Goal: Information Seeking & Learning: Learn about a topic

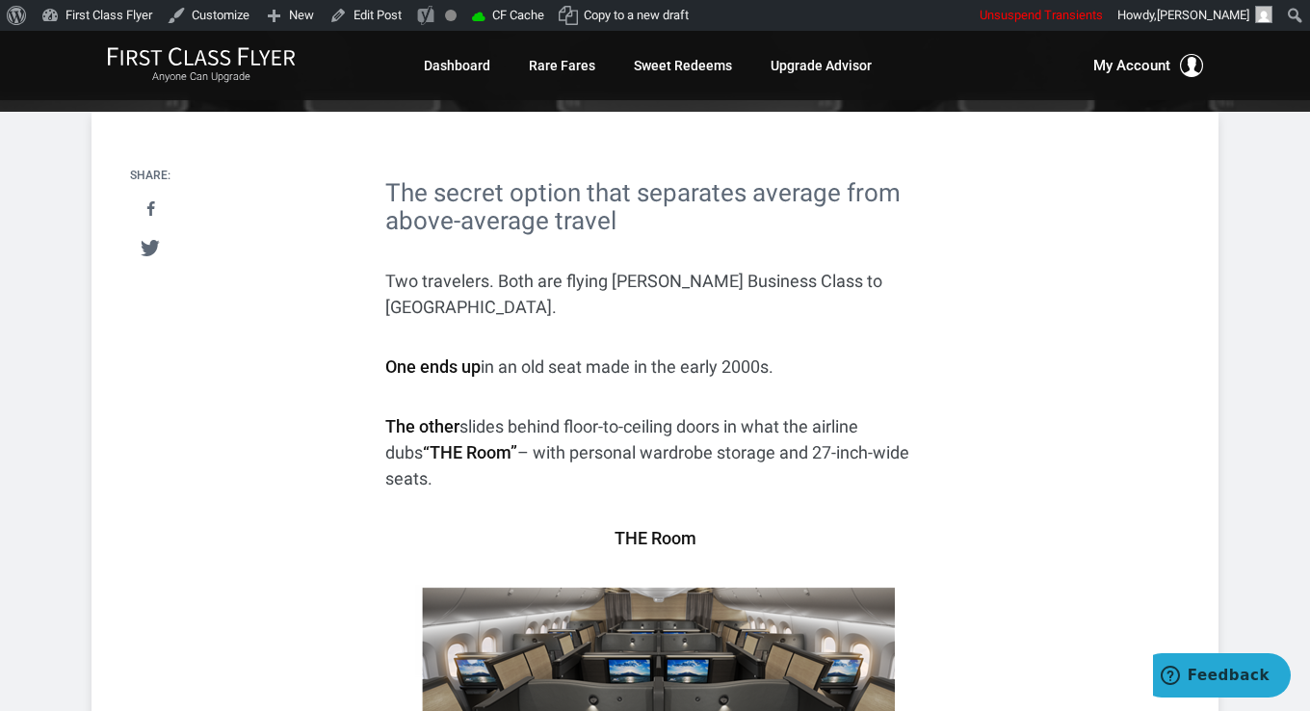
click at [415, 356] on strong "One ends up" at bounding box center [432, 366] width 95 height 20
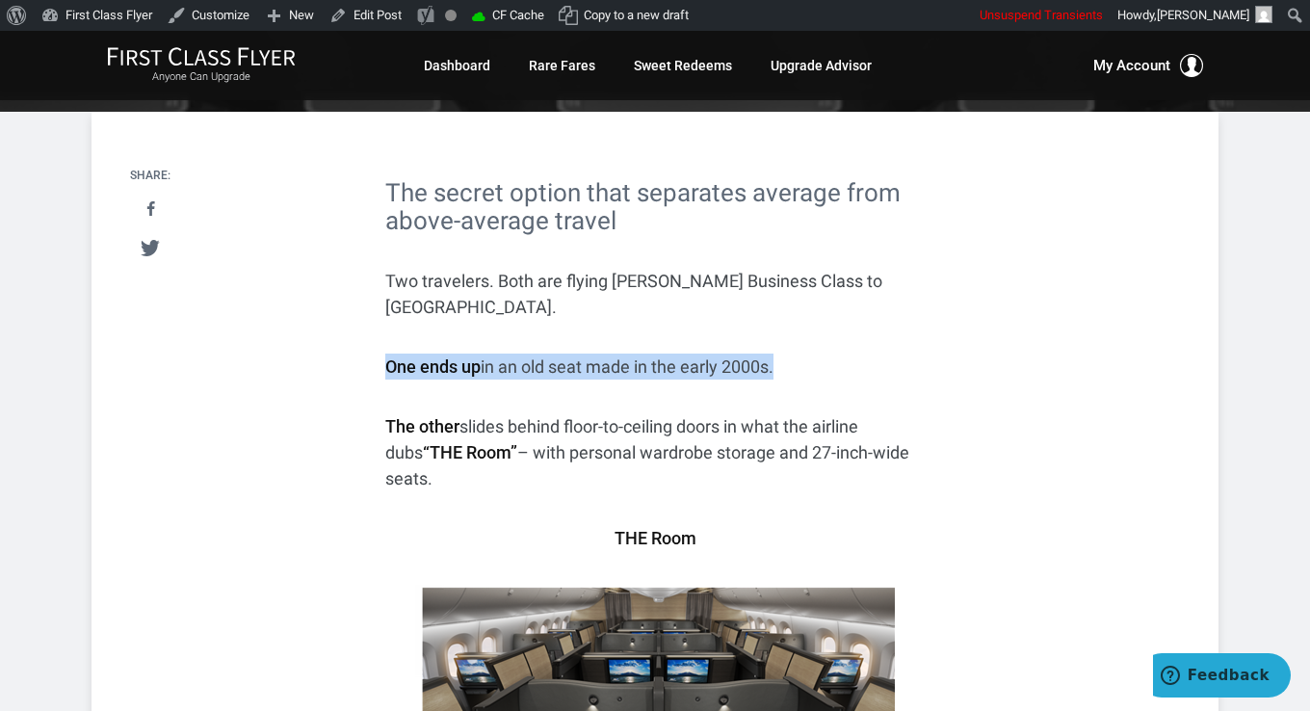
click at [415, 356] on strong "One ends up" at bounding box center [432, 366] width 95 height 20
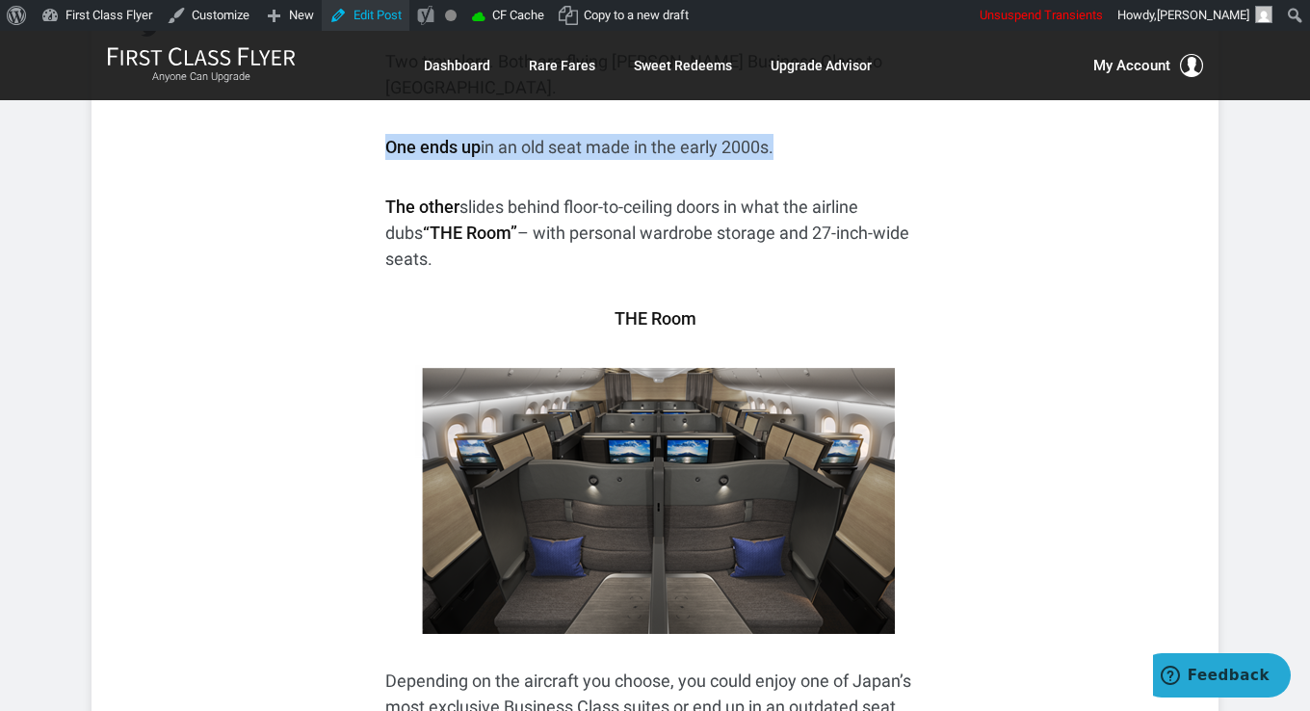
scroll to position [578, 0]
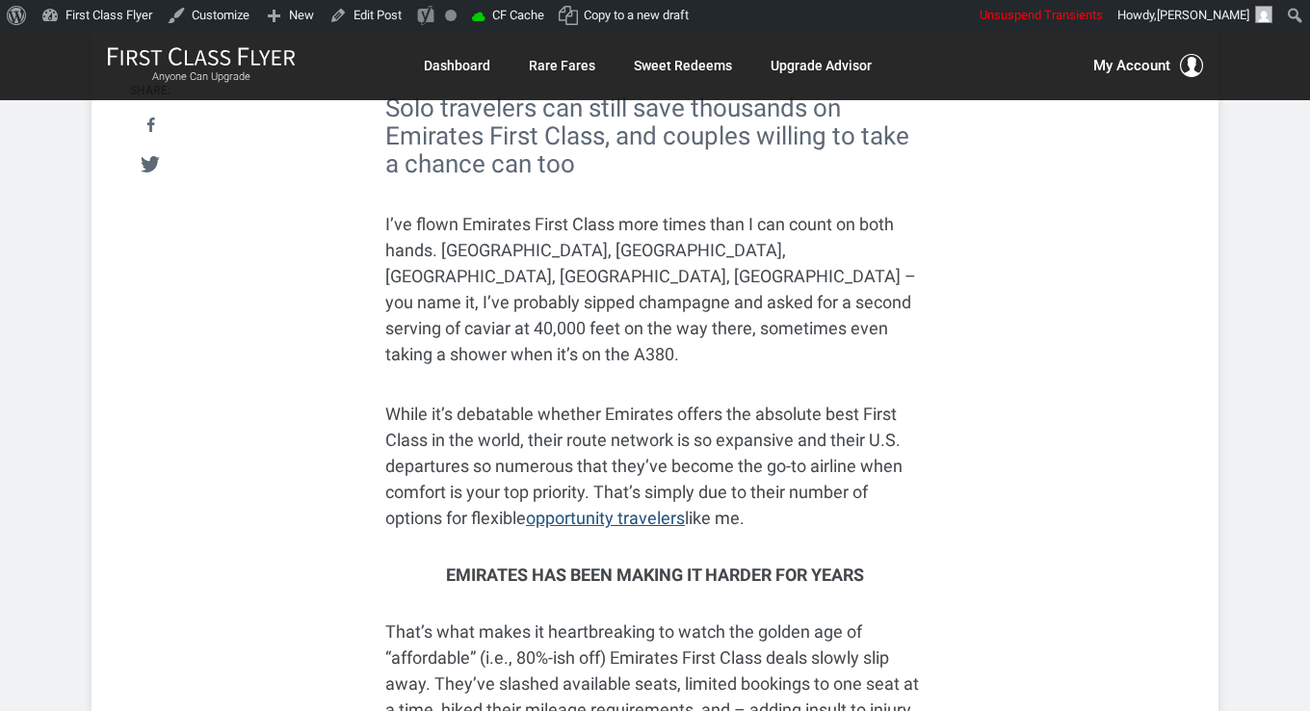
scroll to position [674, 0]
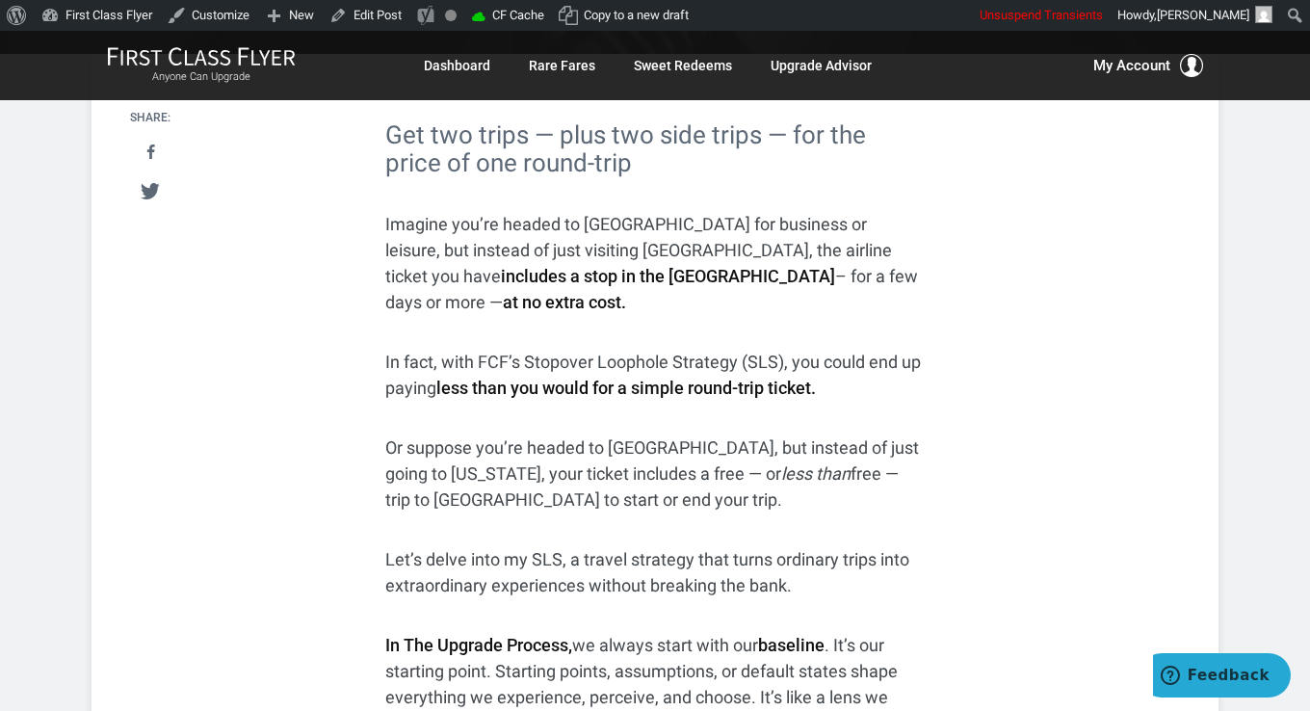
scroll to position [96, 0]
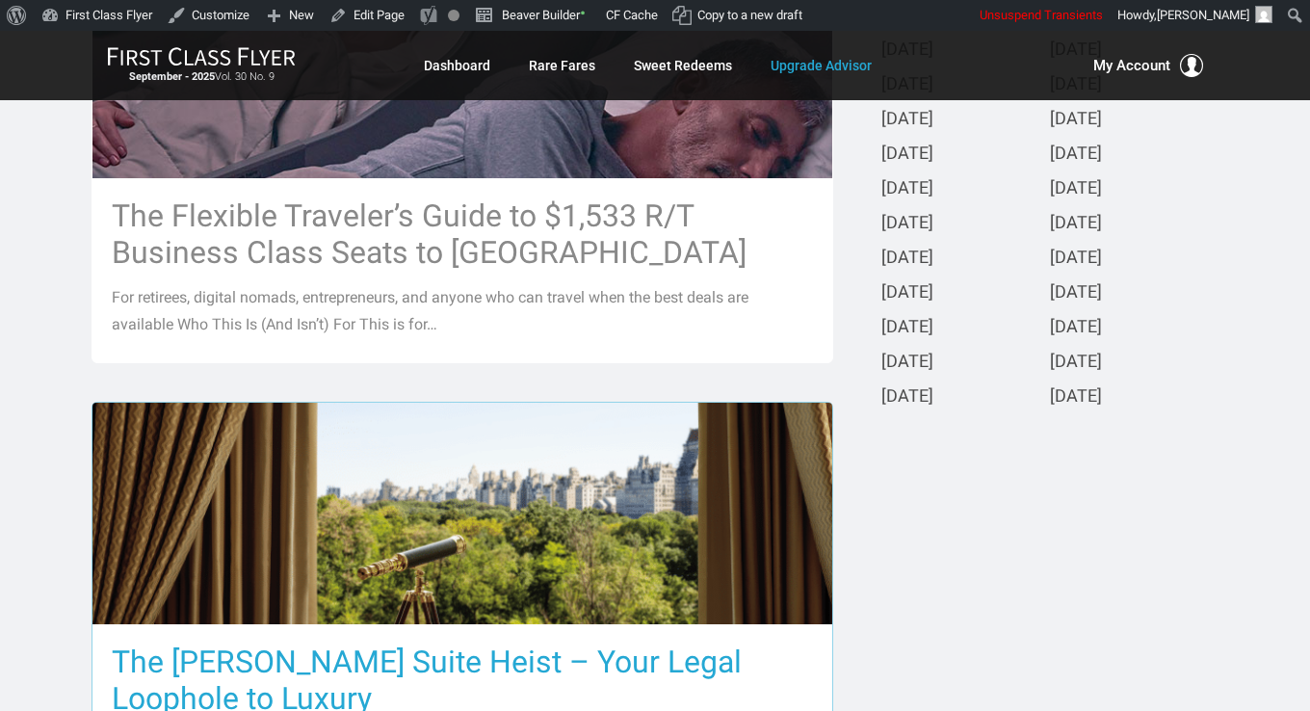
scroll to position [349, 0]
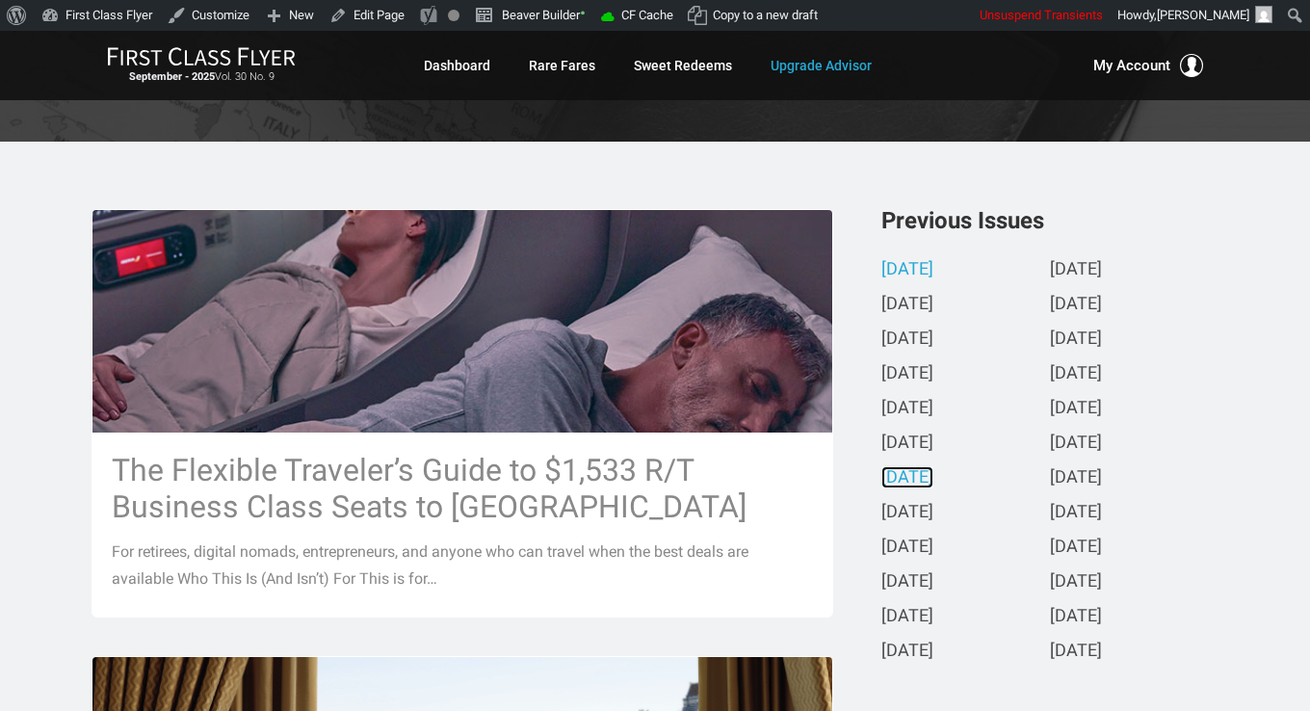
click at [933, 474] on link "[DATE]" at bounding box center [907, 478] width 52 height 20
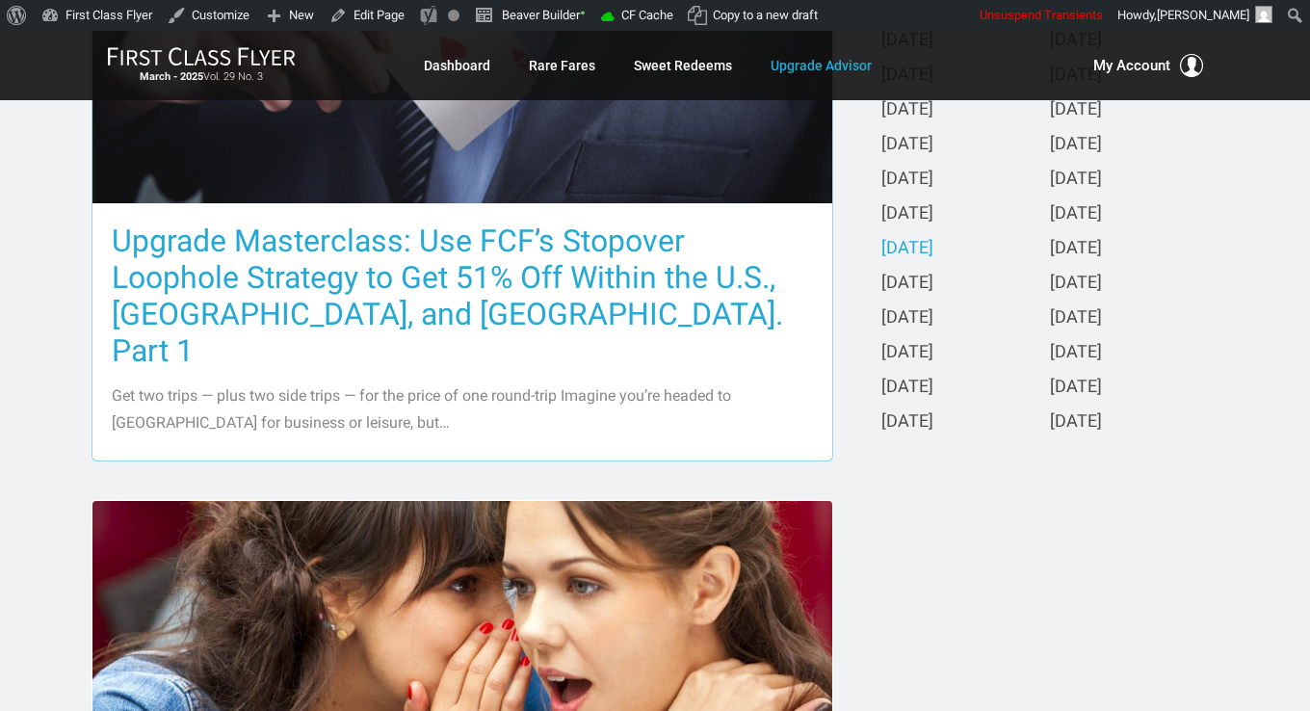
scroll to position [867, 0]
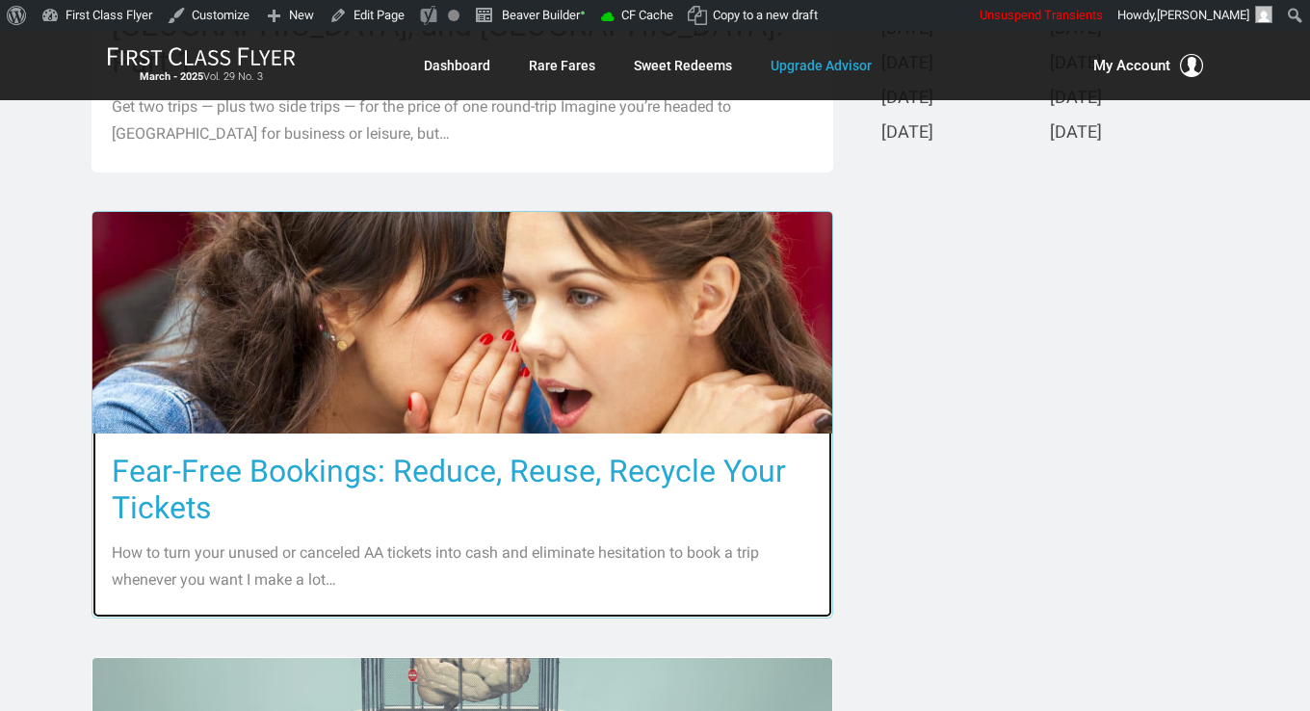
click at [385, 453] on h3 "Fear-Free Bookings: Reduce, Reuse, Recycle Your Tickets" at bounding box center [462, 489] width 701 height 73
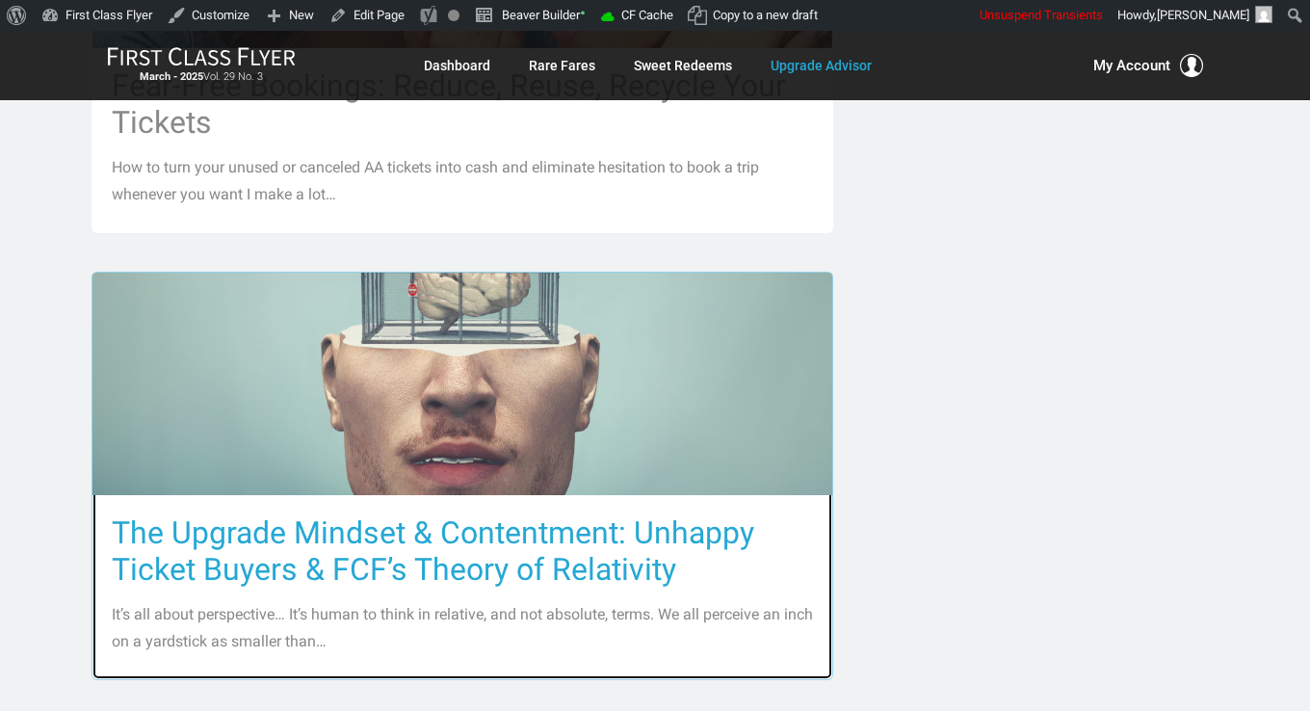
click at [390, 519] on h3 "The Upgrade Mindset & Contentment: Unhappy Ticket Buyers & FCF’s Theory of Rela…" at bounding box center [462, 550] width 701 height 73
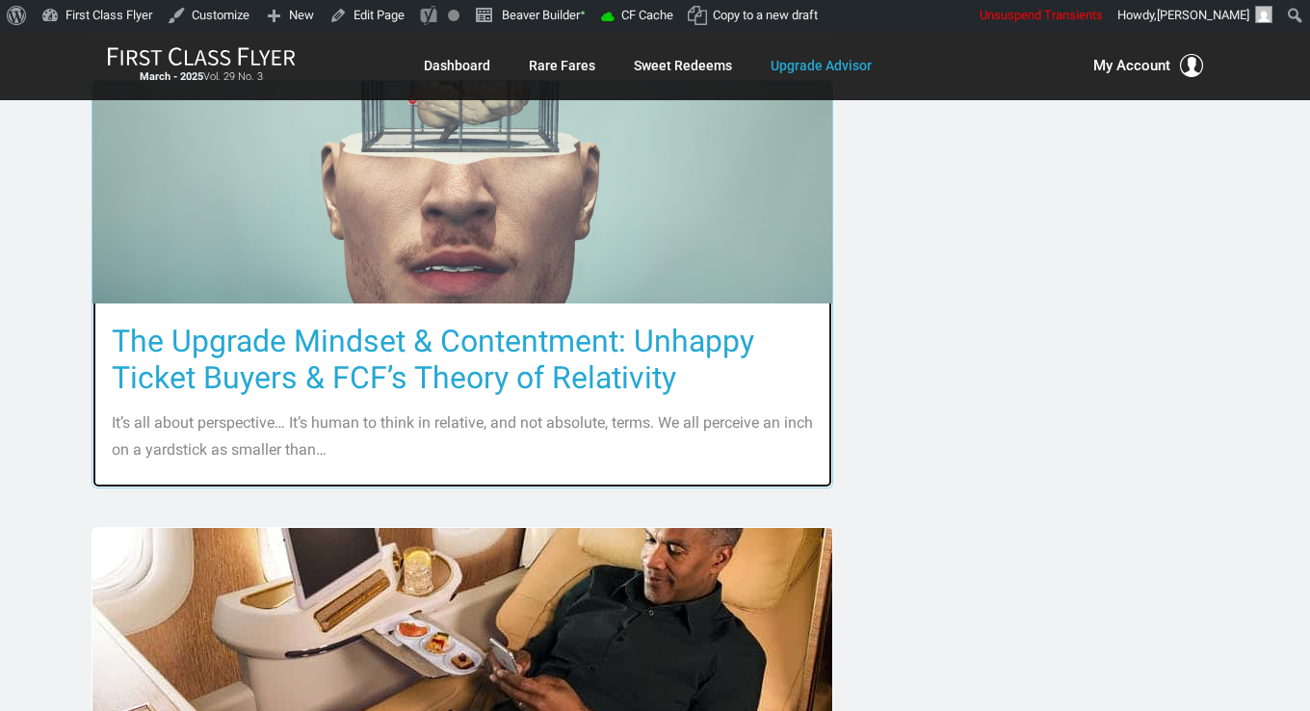
scroll to position [1445, 0]
click at [393, 322] on h3 "The Upgrade Mindset & Contentment: Unhappy Ticket Buyers & FCF’s Theory of Rela…" at bounding box center [462, 358] width 701 height 73
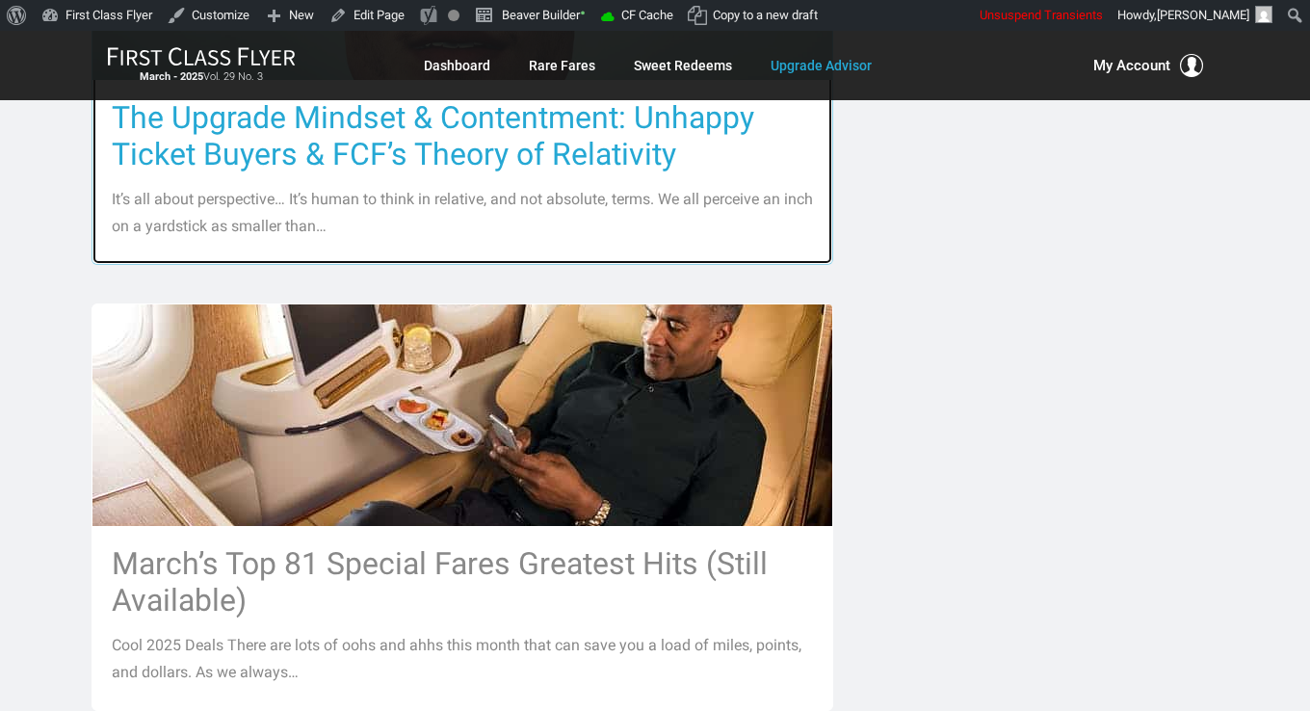
scroll to position [1830, 0]
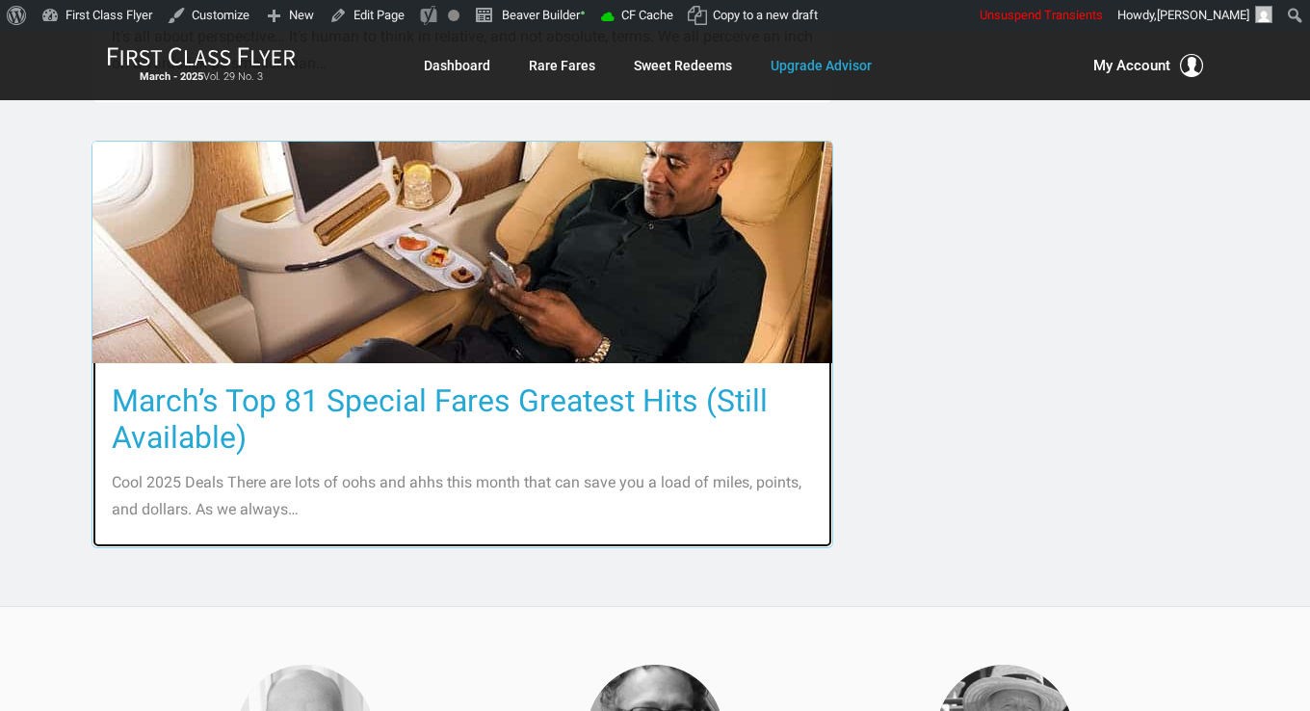
click at [390, 382] on h3 "March’s Top 81 Special Fares Greatest Hits (Still Available)" at bounding box center [462, 418] width 701 height 73
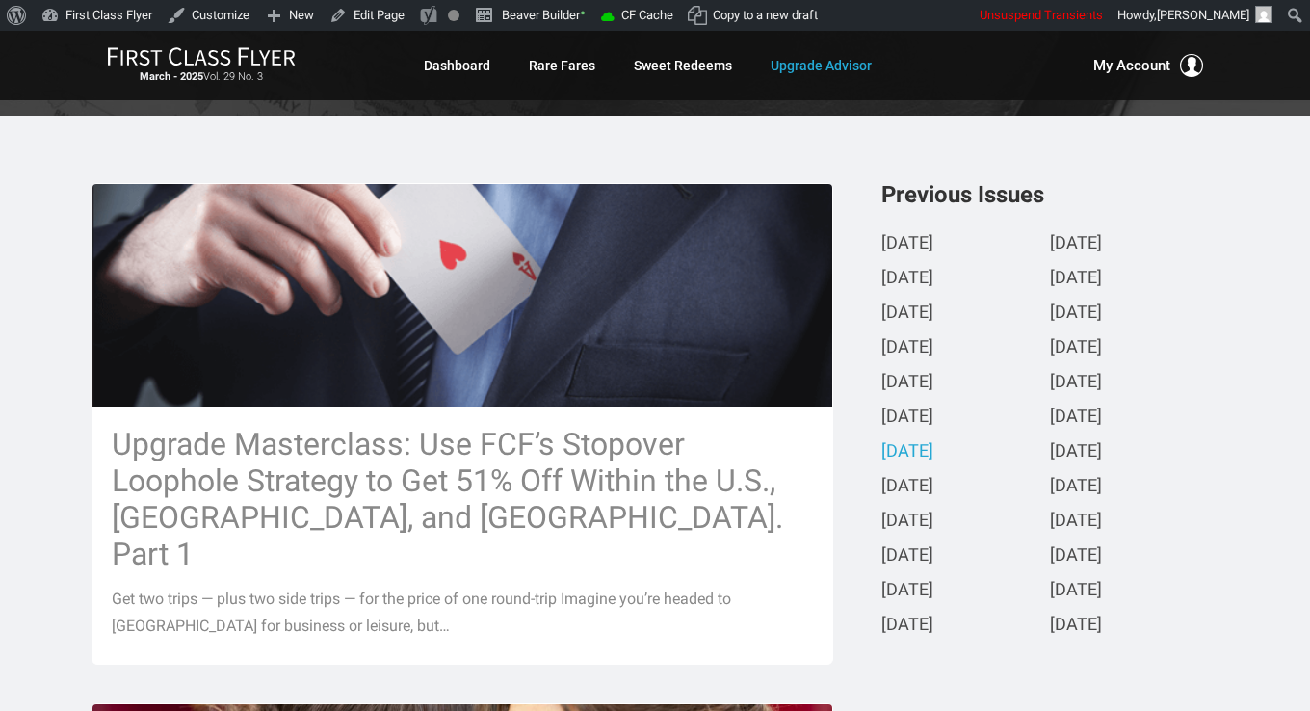
scroll to position [482, 0]
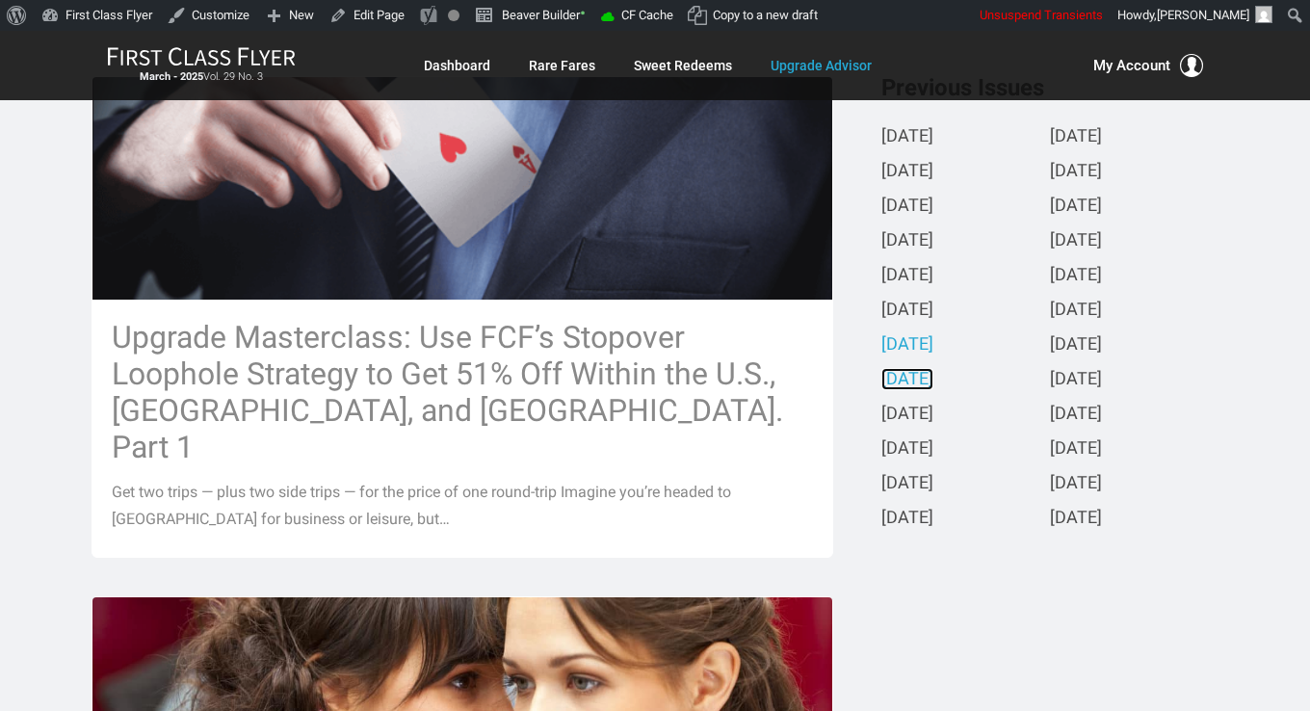
click at [931, 388] on link "February 2025" at bounding box center [907, 380] width 52 height 20
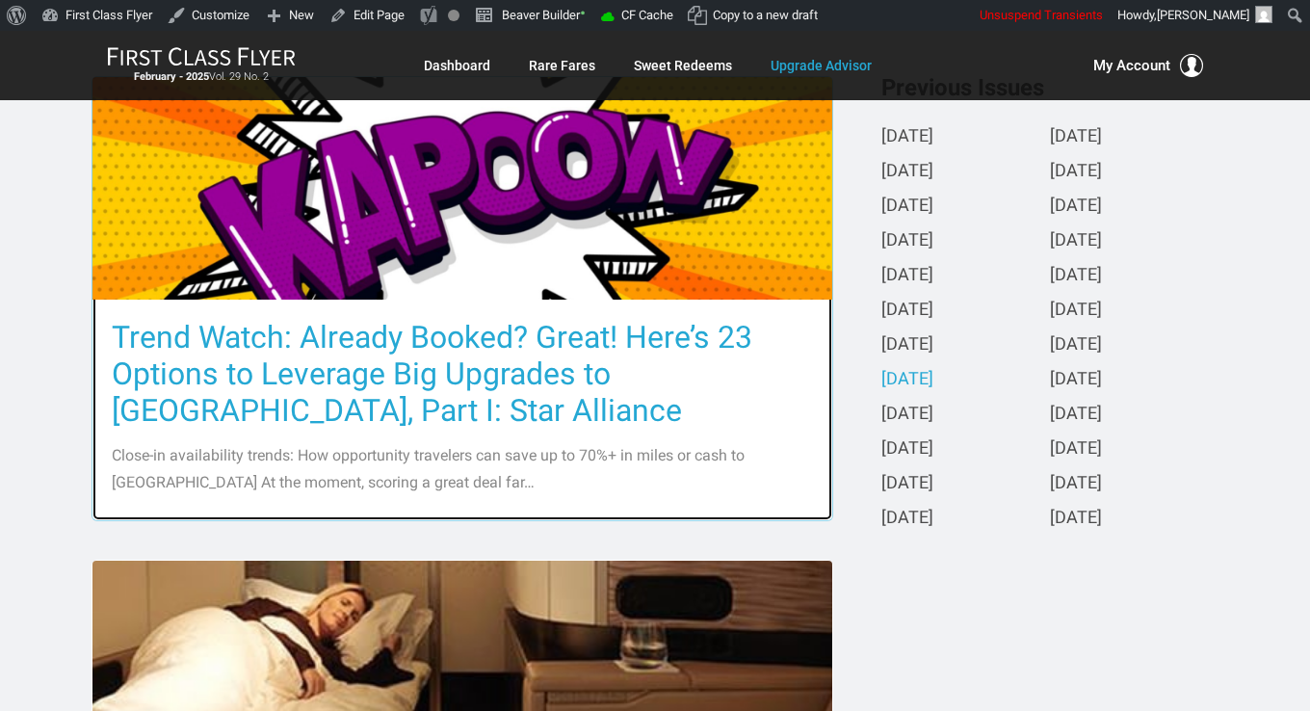
click at [665, 347] on h3 "Trend Watch: Already Booked? Great! Here’s 23 Options to Leverage Big Upgrades …" at bounding box center [462, 374] width 701 height 110
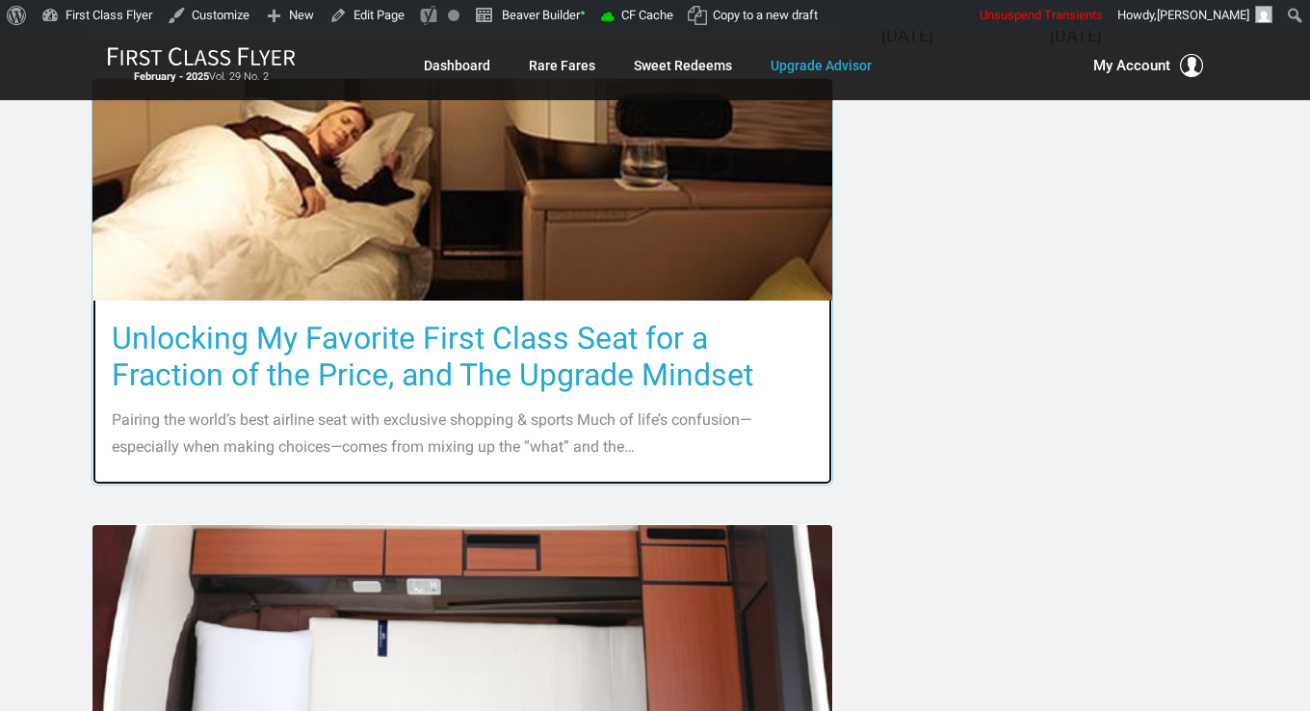
click at [665, 348] on h3 "Unlocking My Favorite First Class Seat for a Fraction of the Price, and The Upg…" at bounding box center [462, 356] width 701 height 73
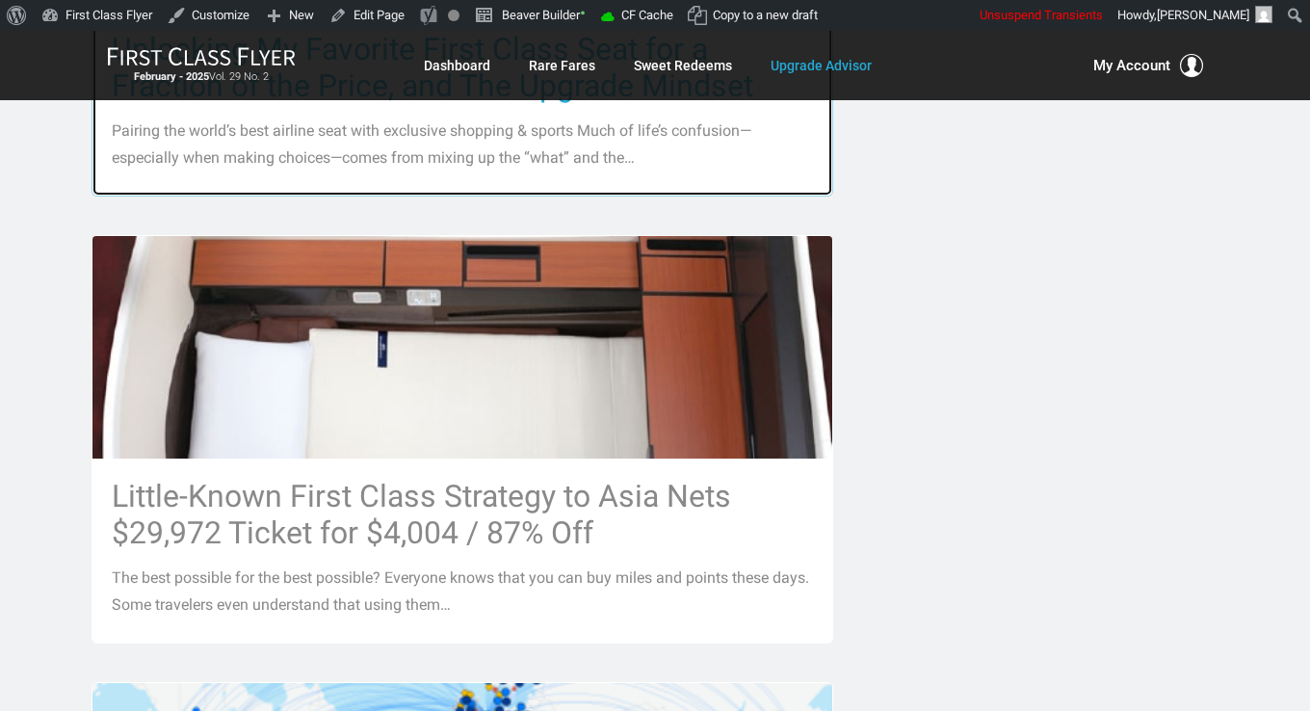
scroll to position [1445, 0]
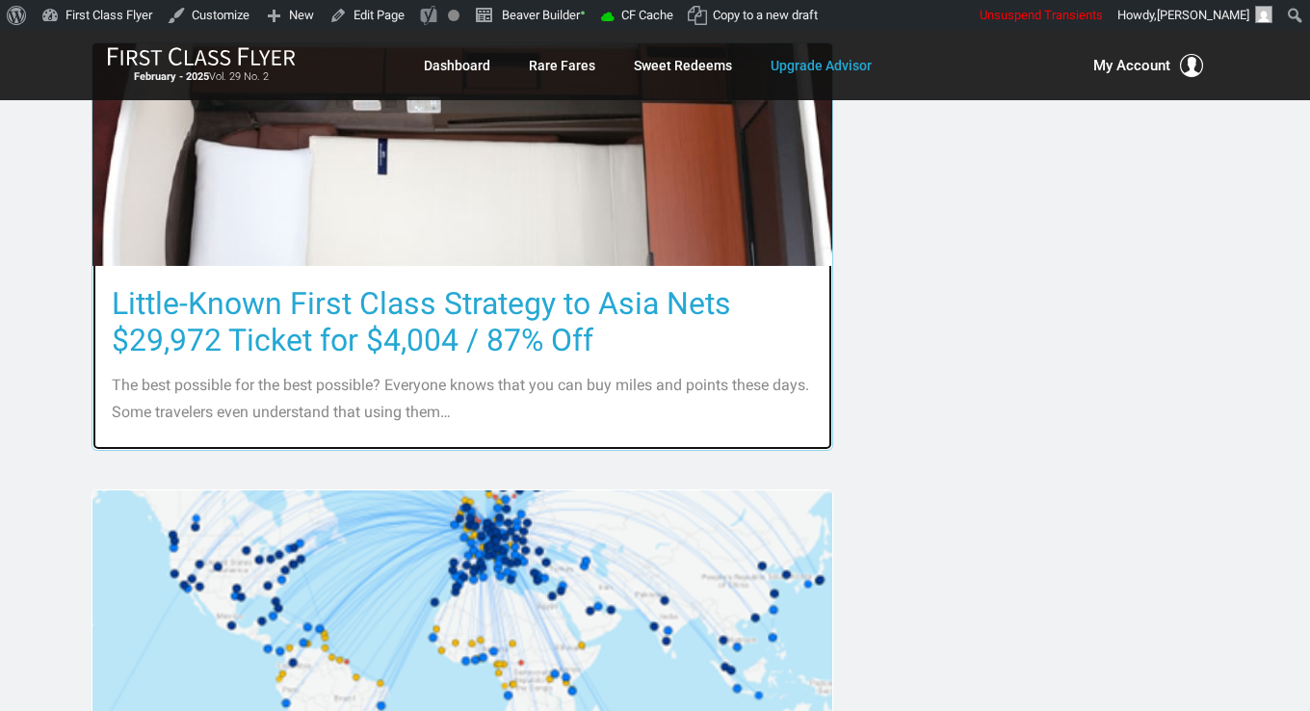
click at [637, 318] on h3 "Little-Known First Class Strategy to Asia Nets $29,972 Ticket for $4,004 / 87% …" at bounding box center [462, 321] width 701 height 73
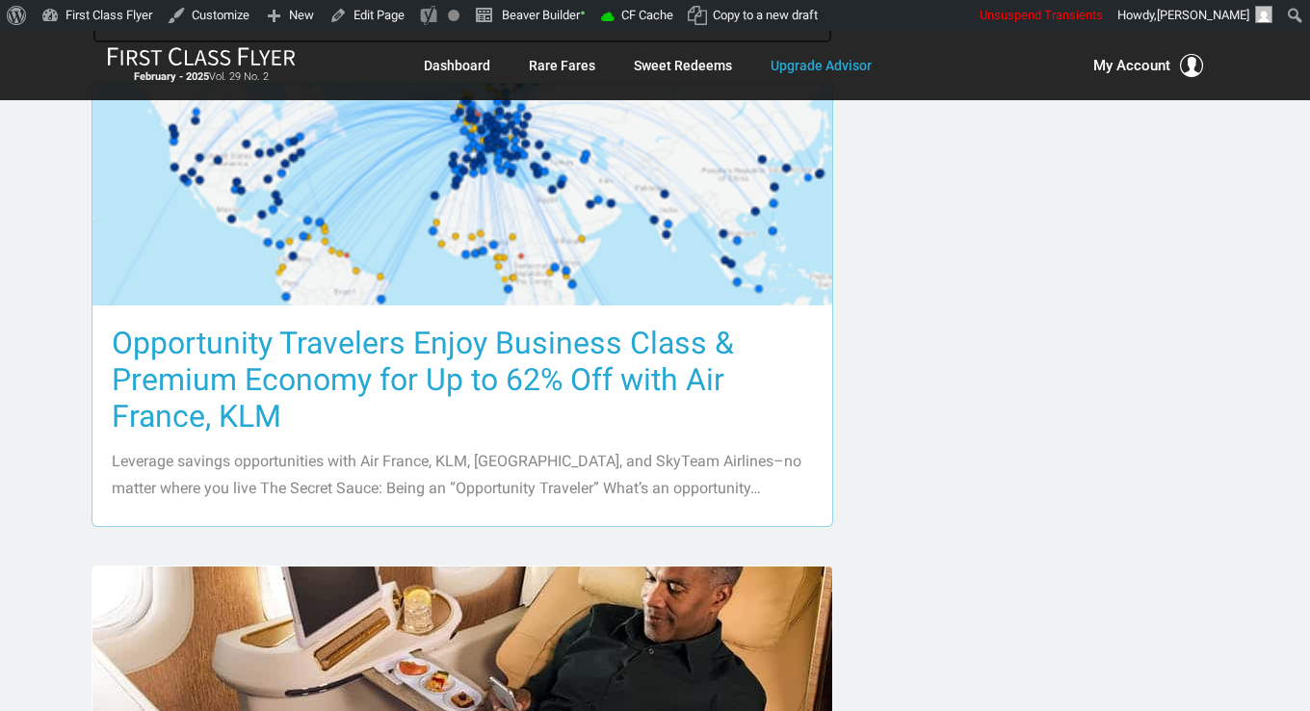
scroll to position [1927, 0]
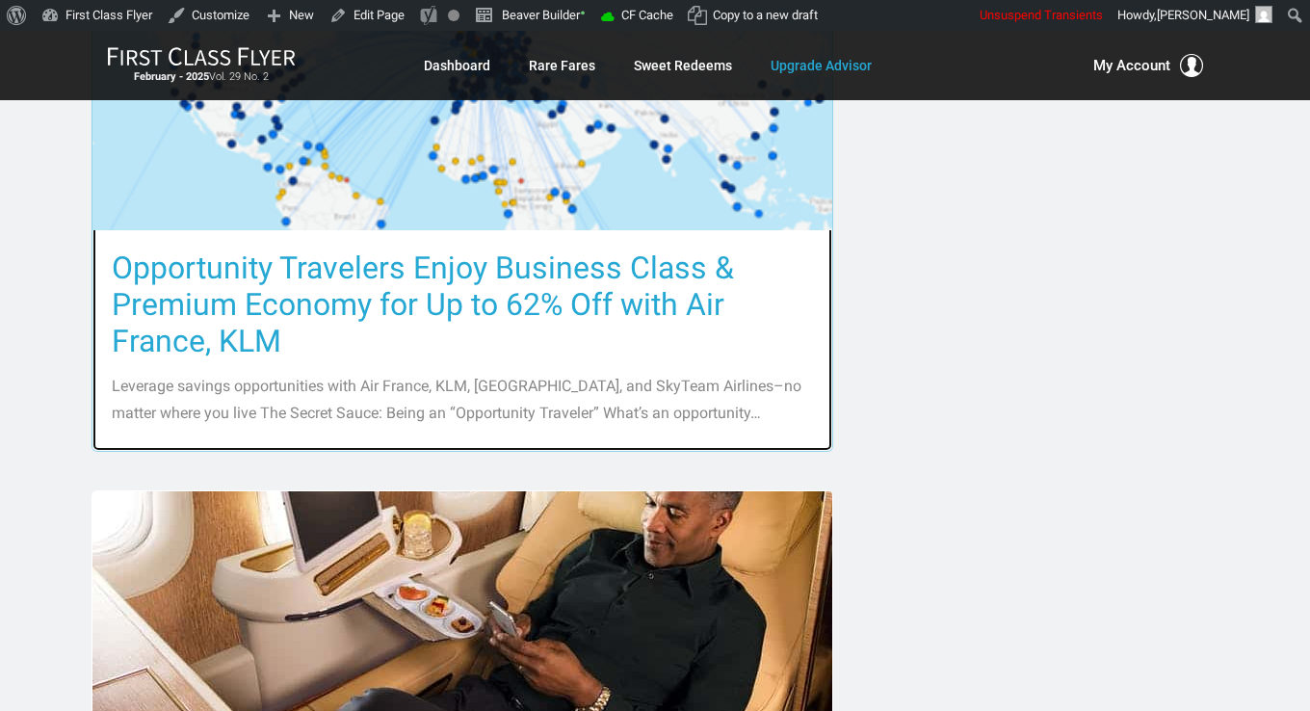
click at [628, 304] on h3 "Opportunity Travelers Enjoy Business Class & Premium Economy for Up to 62% Off …" at bounding box center [462, 305] width 701 height 110
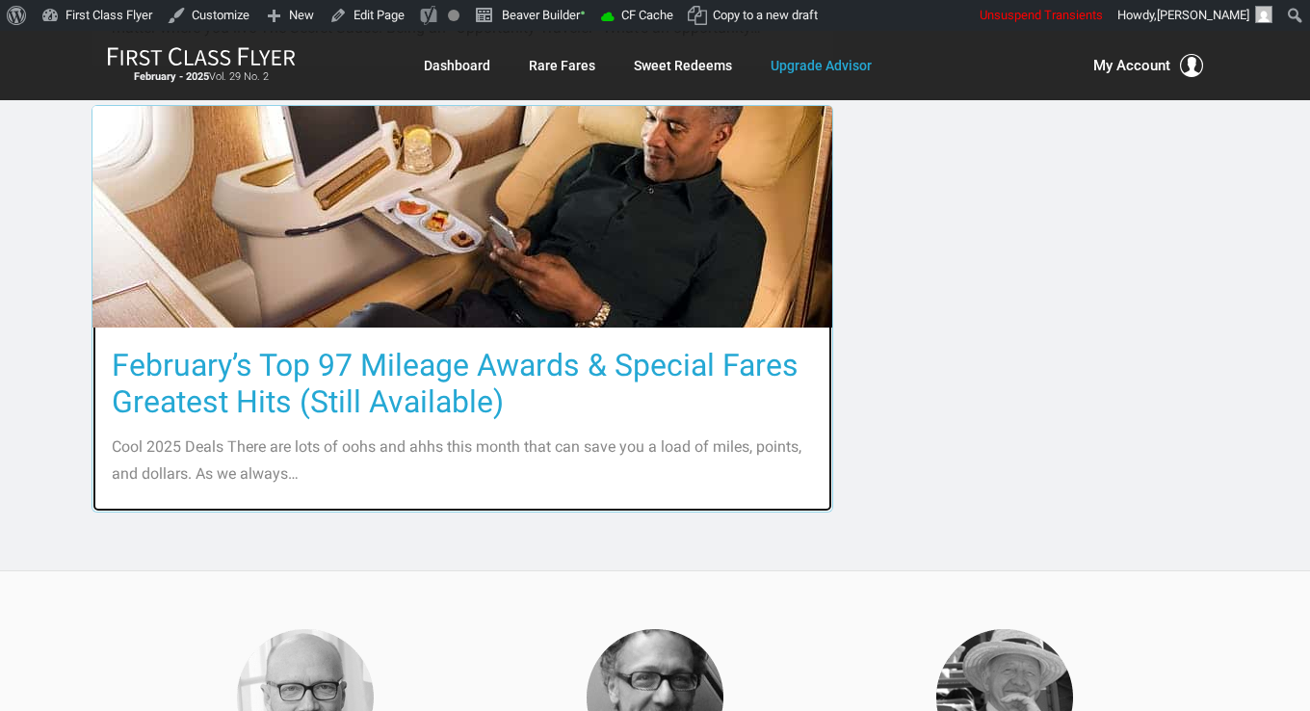
click at [624, 349] on h3 "February’s Top 97 Mileage Awards & Special Fares Greatest Hits (Still Available)" at bounding box center [462, 383] width 701 height 73
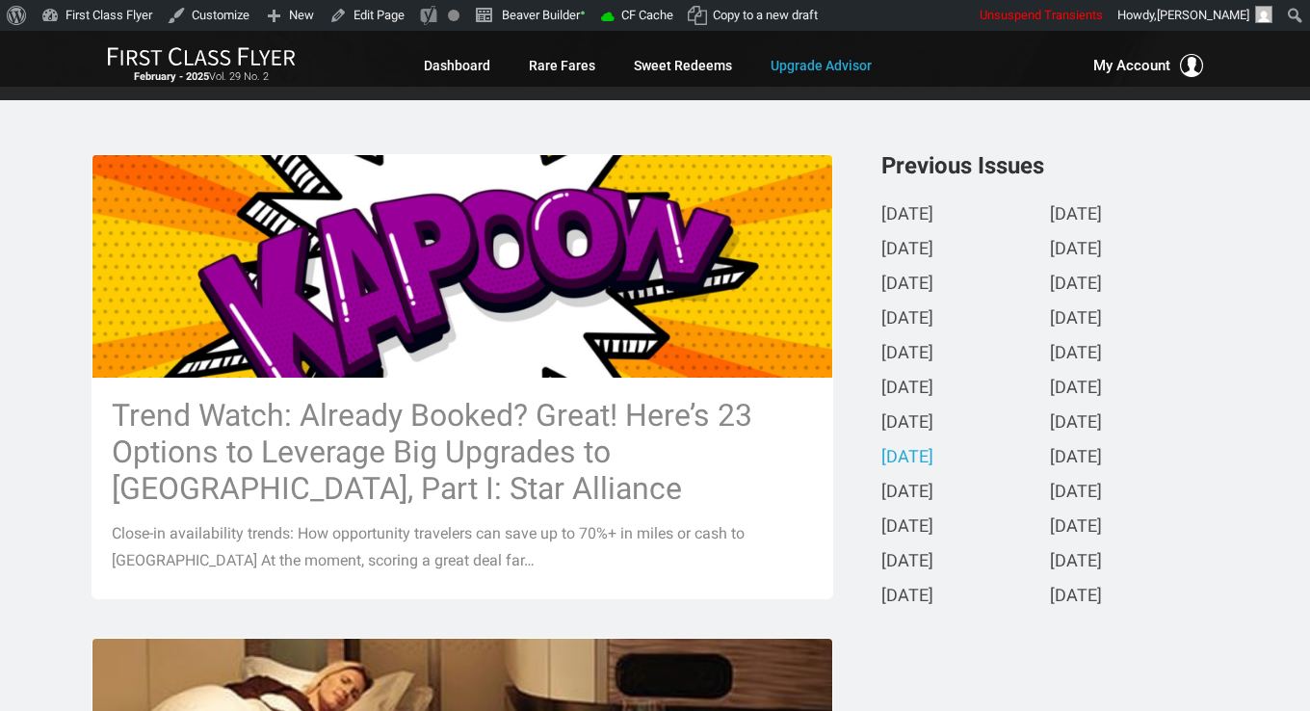
scroll to position [385, 0]
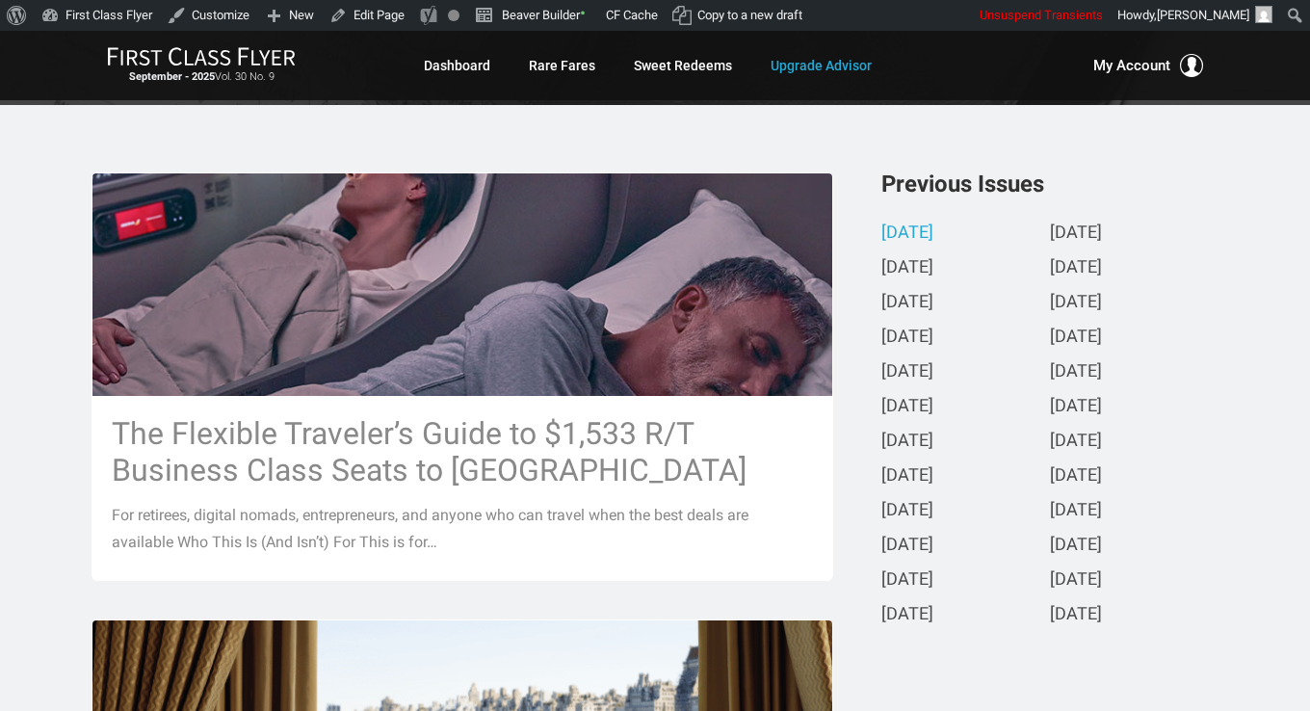
scroll to position [385, 0]
click at [903, 512] on link "January 2025" at bounding box center [907, 511] width 52 height 20
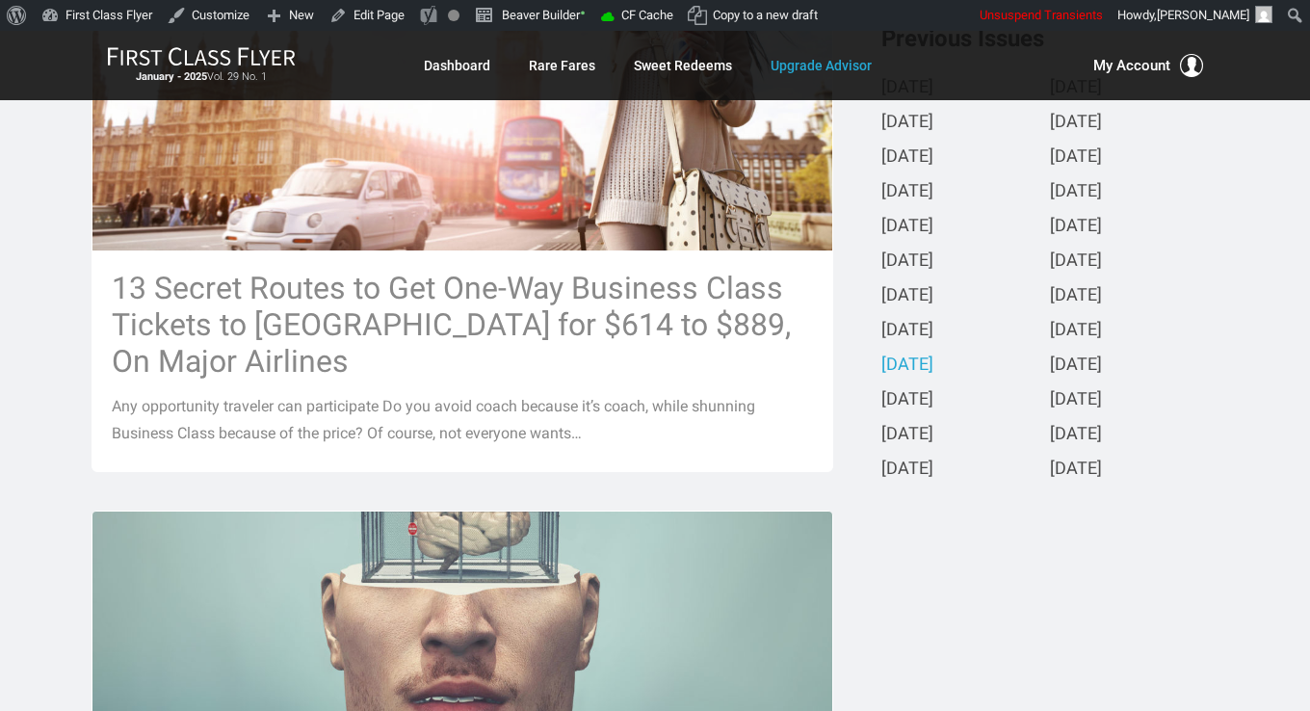
scroll to position [578, 0]
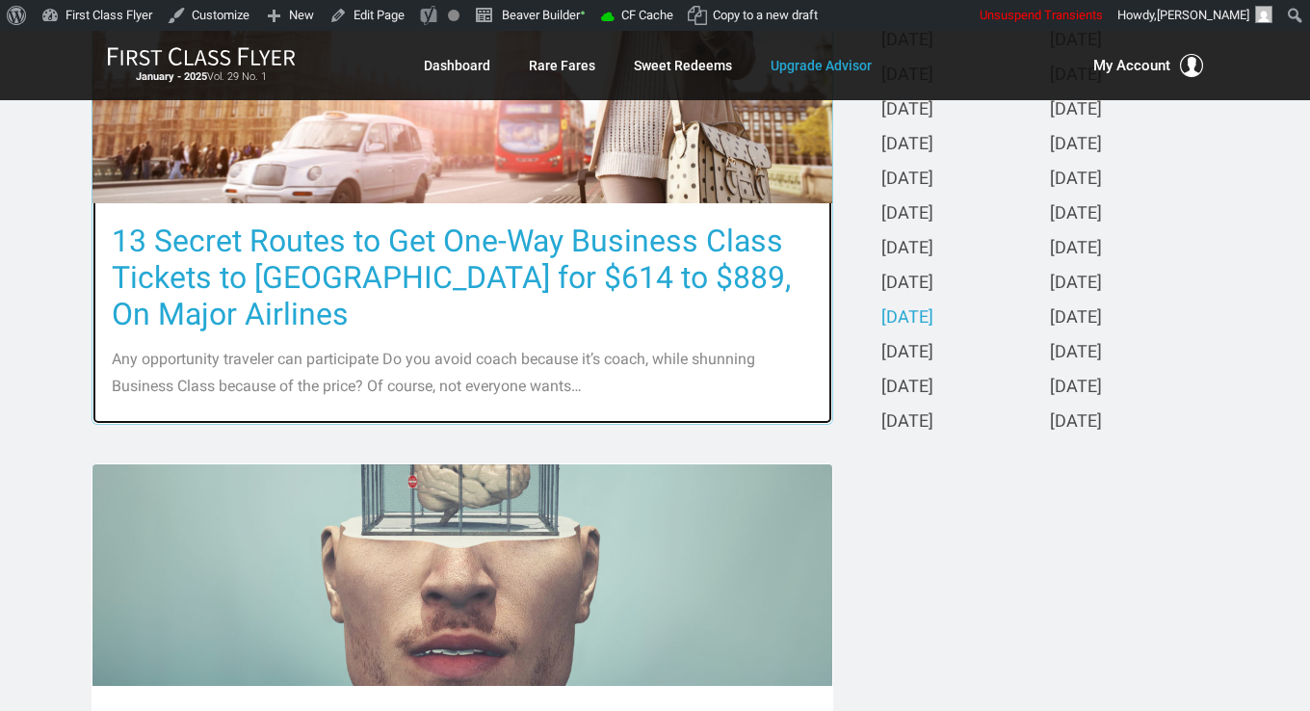
click at [460, 279] on h3 "13 Secret Routes to Get One-Way Business Class Tickets to Europe for $614 to $8…" at bounding box center [462, 278] width 701 height 110
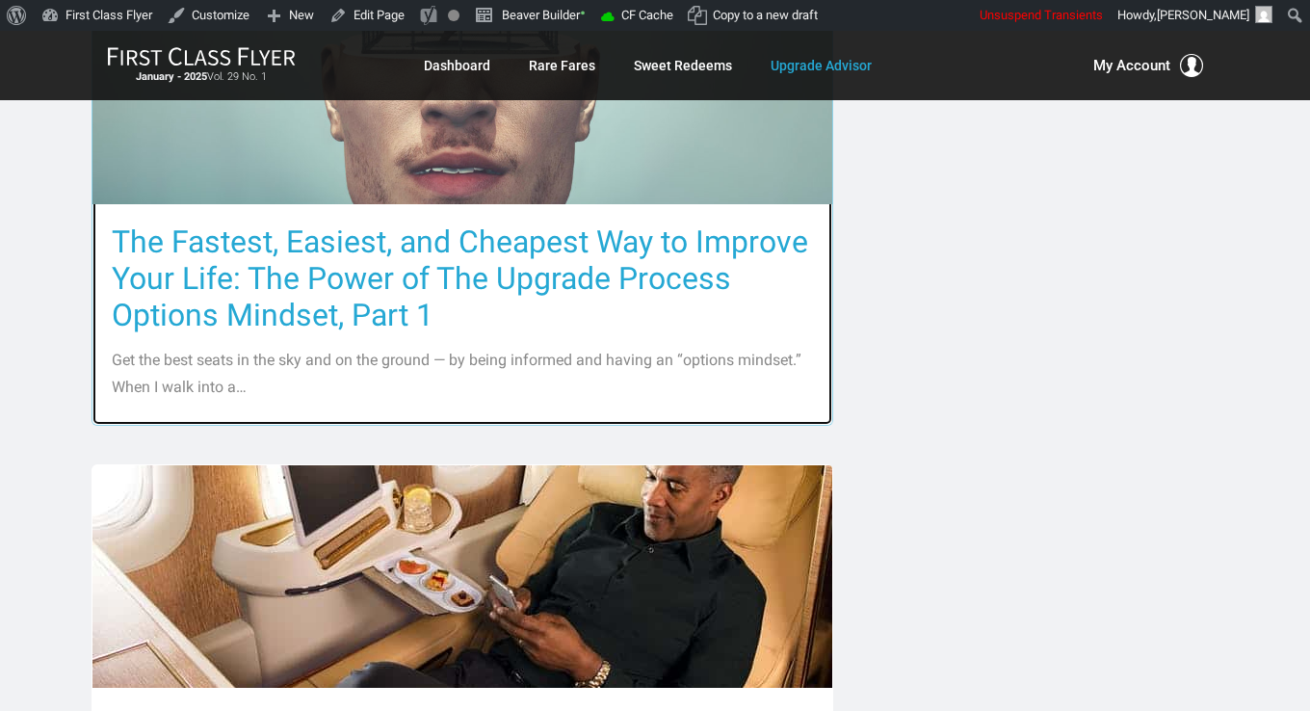
click at [460, 279] on h3 "The Fastest, Easiest, and Cheapest Way to Improve Your Life: The Power of The U…" at bounding box center [462, 278] width 701 height 110
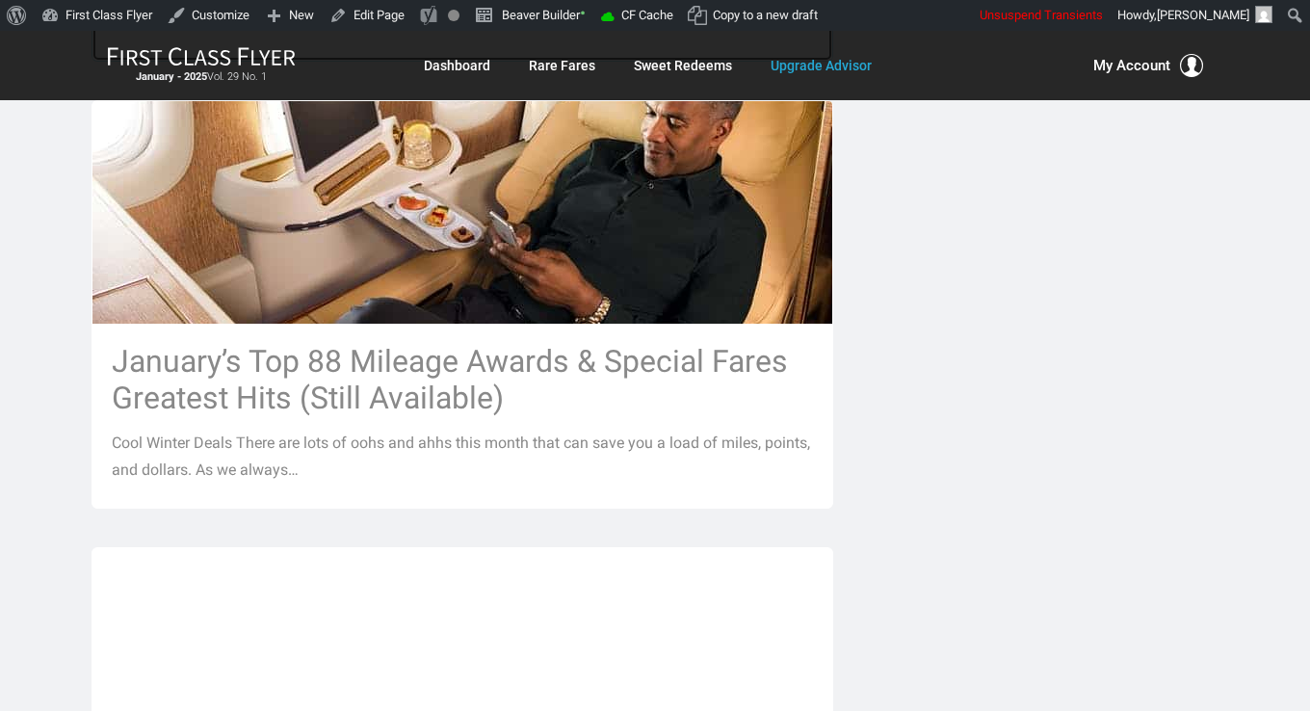
scroll to position [1445, 0]
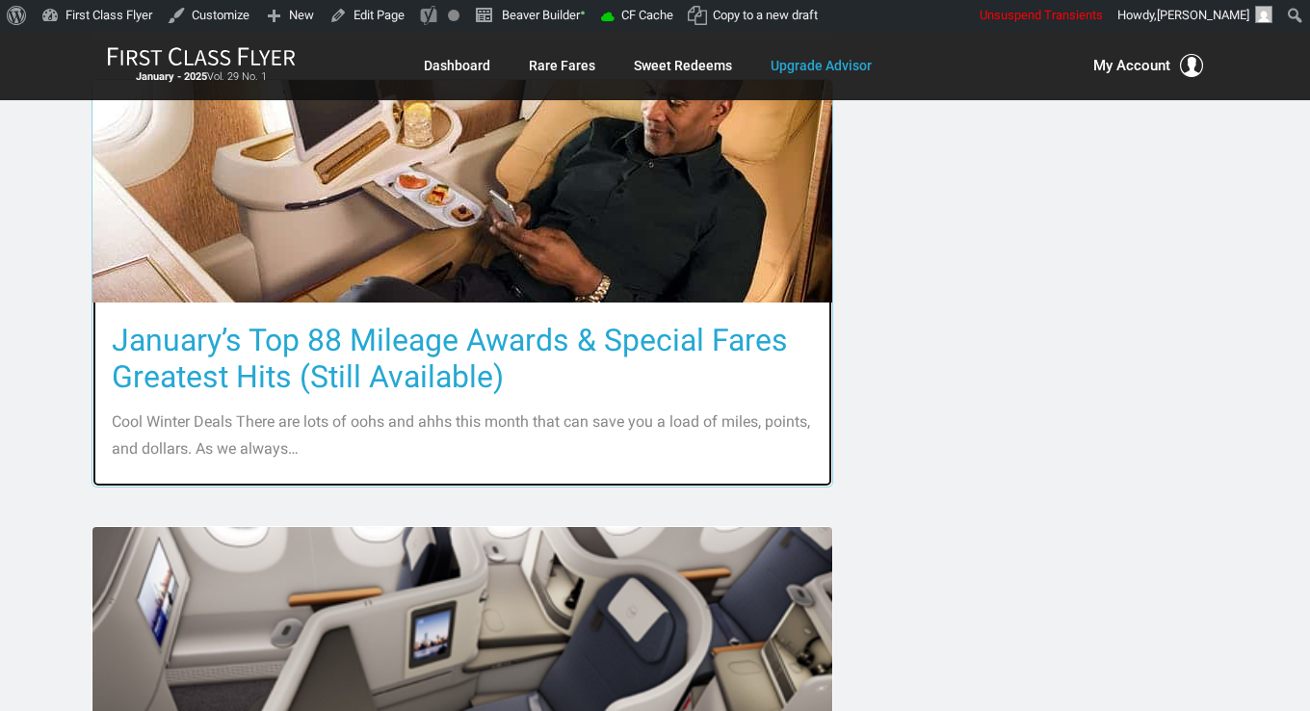
click at [455, 371] on h3 "January’s Top 88 Mileage Awards & Special Fares Greatest Hits (Still Available)" at bounding box center [462, 358] width 701 height 73
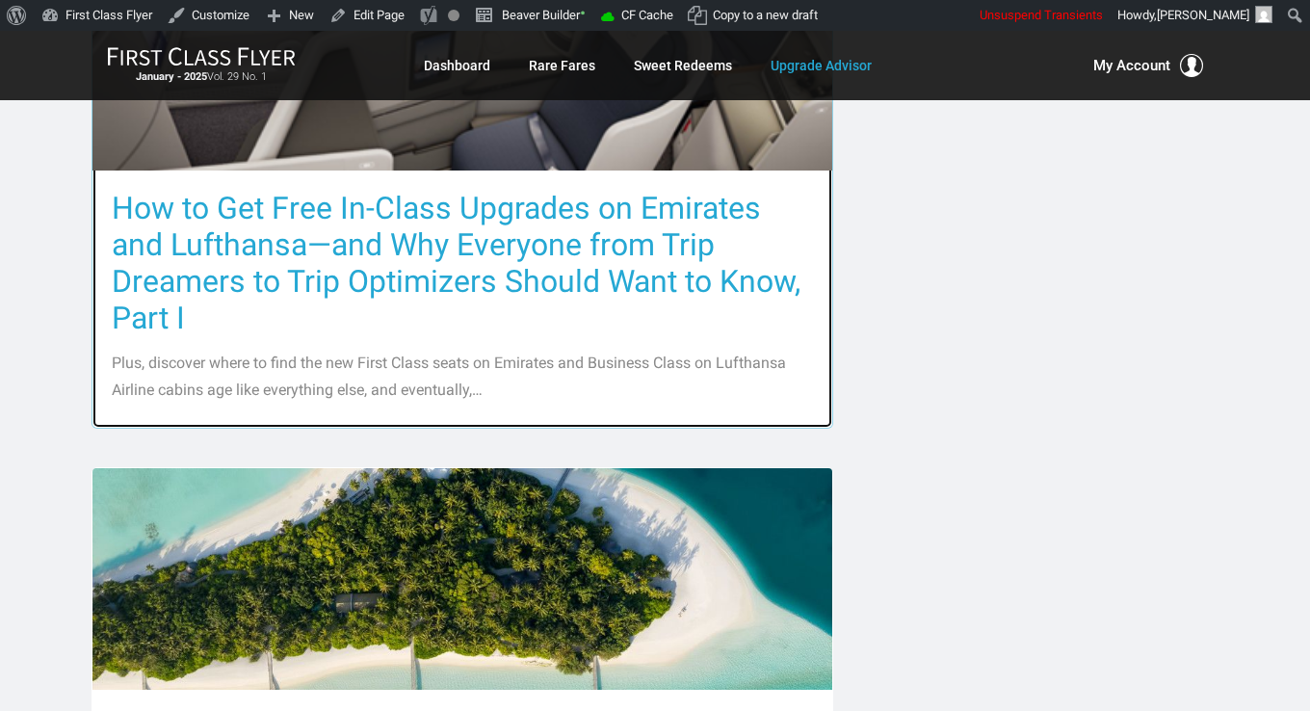
click at [459, 279] on h3 "How to Get Free In-Class Upgrades on Emirates and Lufthansa—and Why Everyone fr…" at bounding box center [462, 263] width 701 height 146
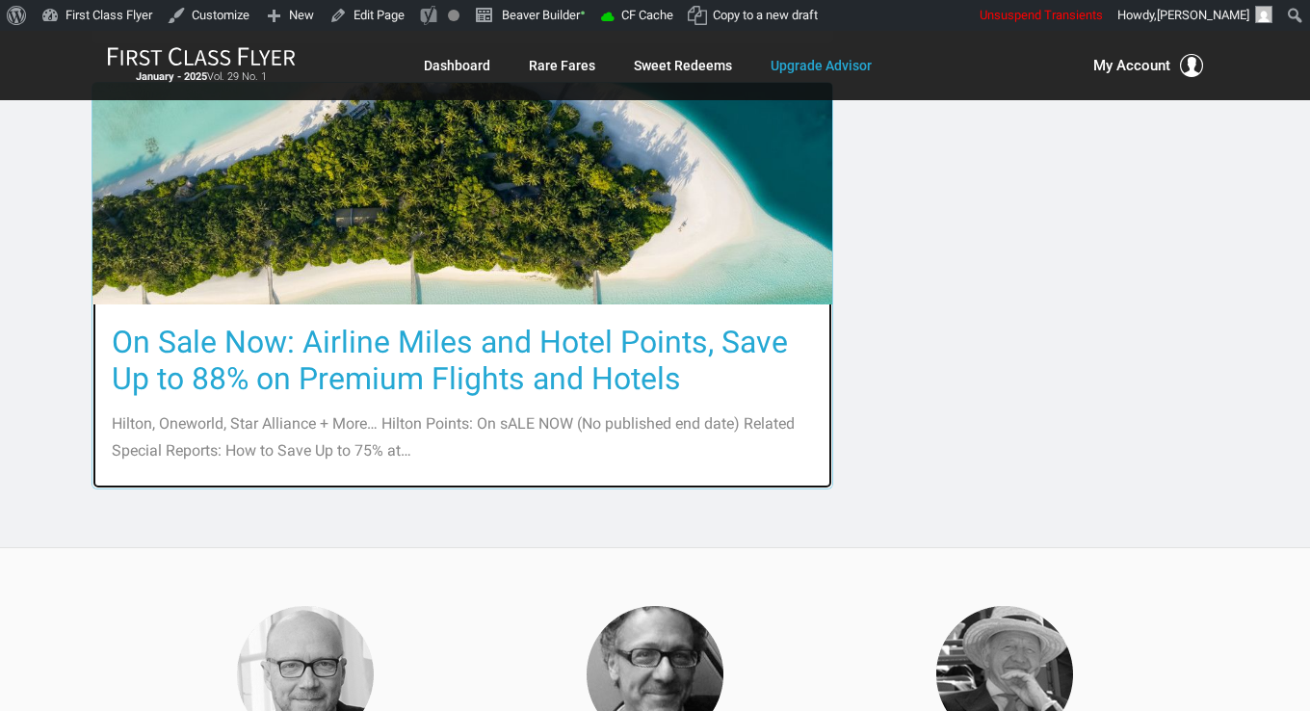
click at [452, 364] on h3 "On Sale Now: Airline Miles and Hotel Points, Save Up to 88% on Premium Flights …" at bounding box center [462, 360] width 701 height 73
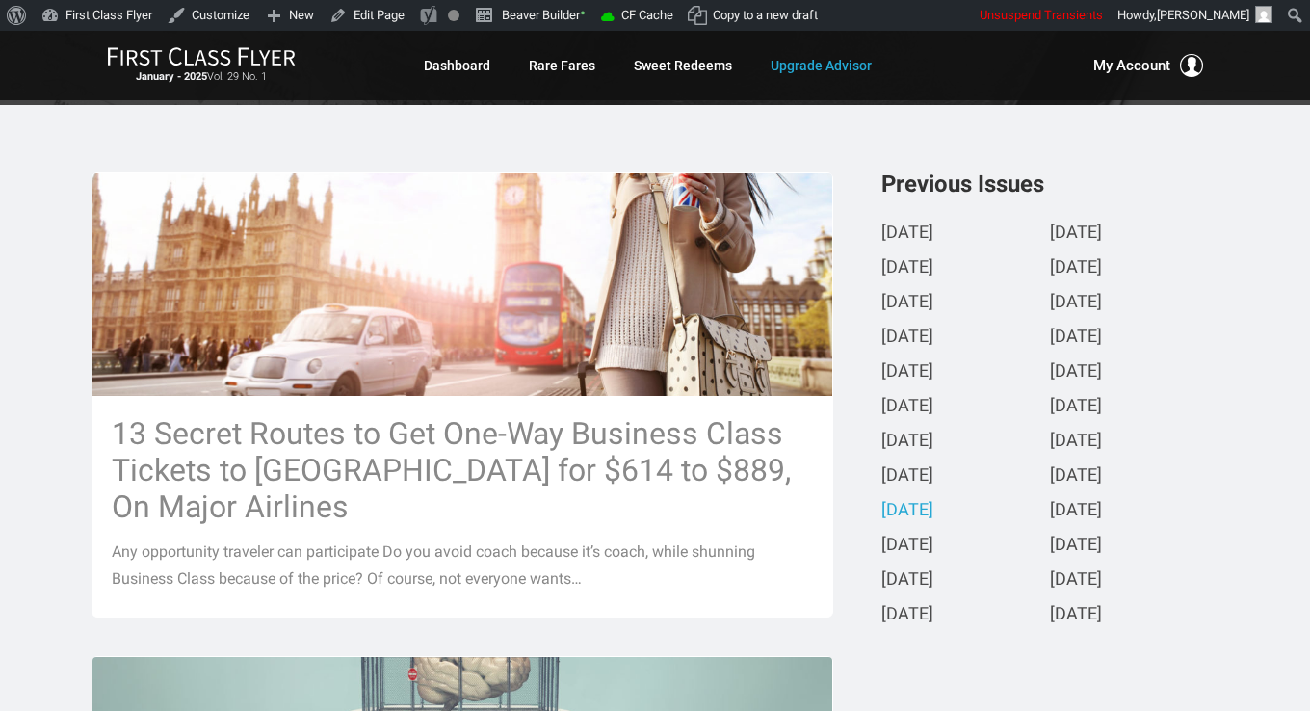
scroll to position [482, 0]
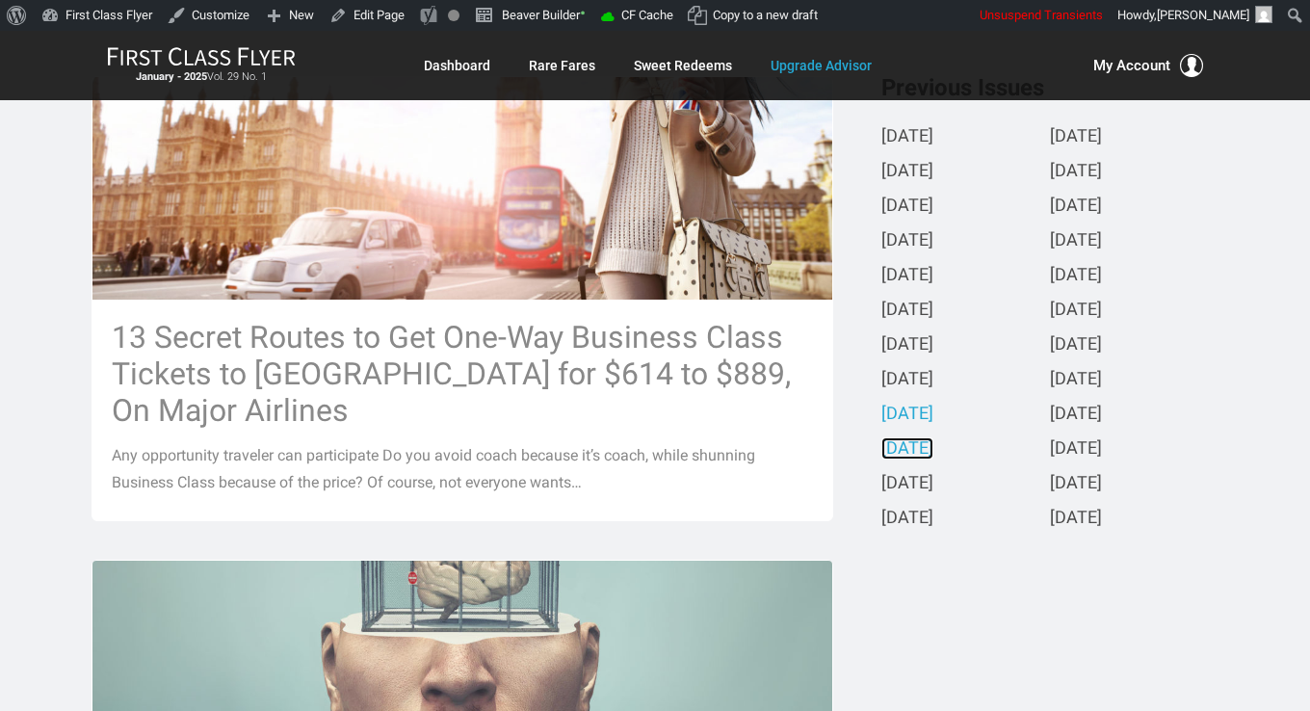
click at [911, 458] on link "December 2024" at bounding box center [907, 449] width 52 height 20
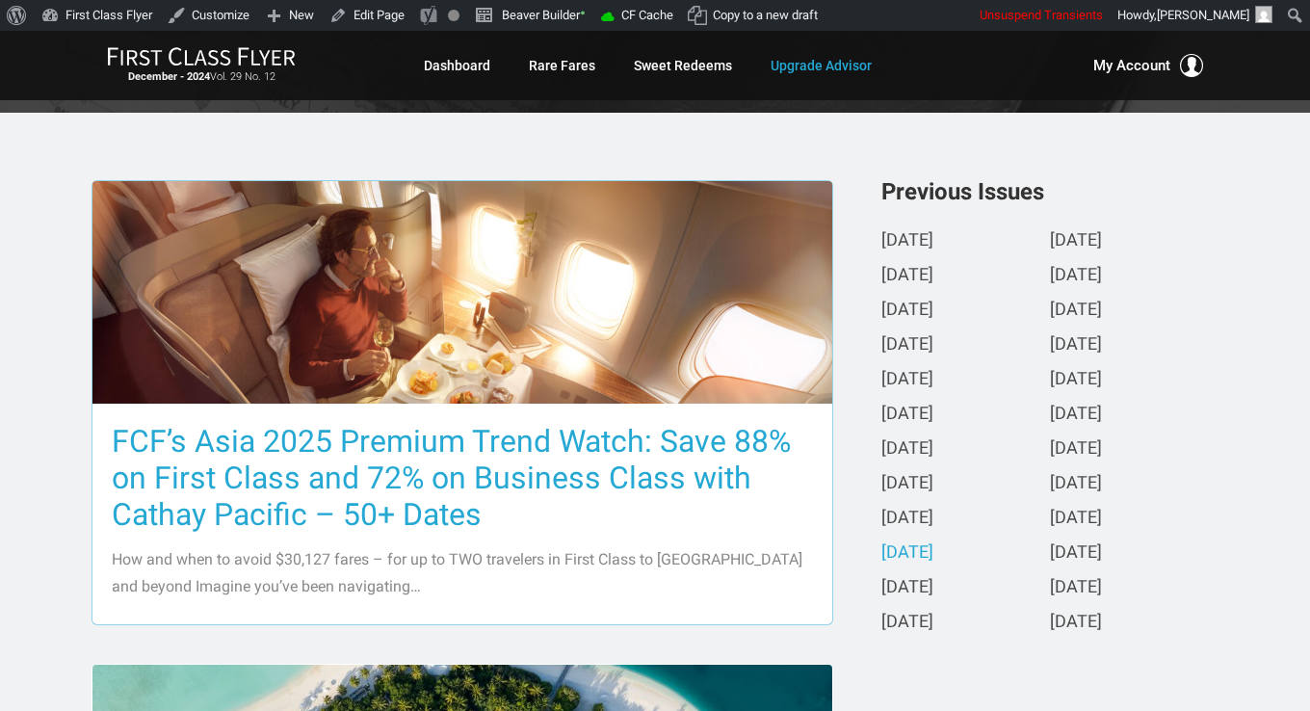
scroll to position [578, 0]
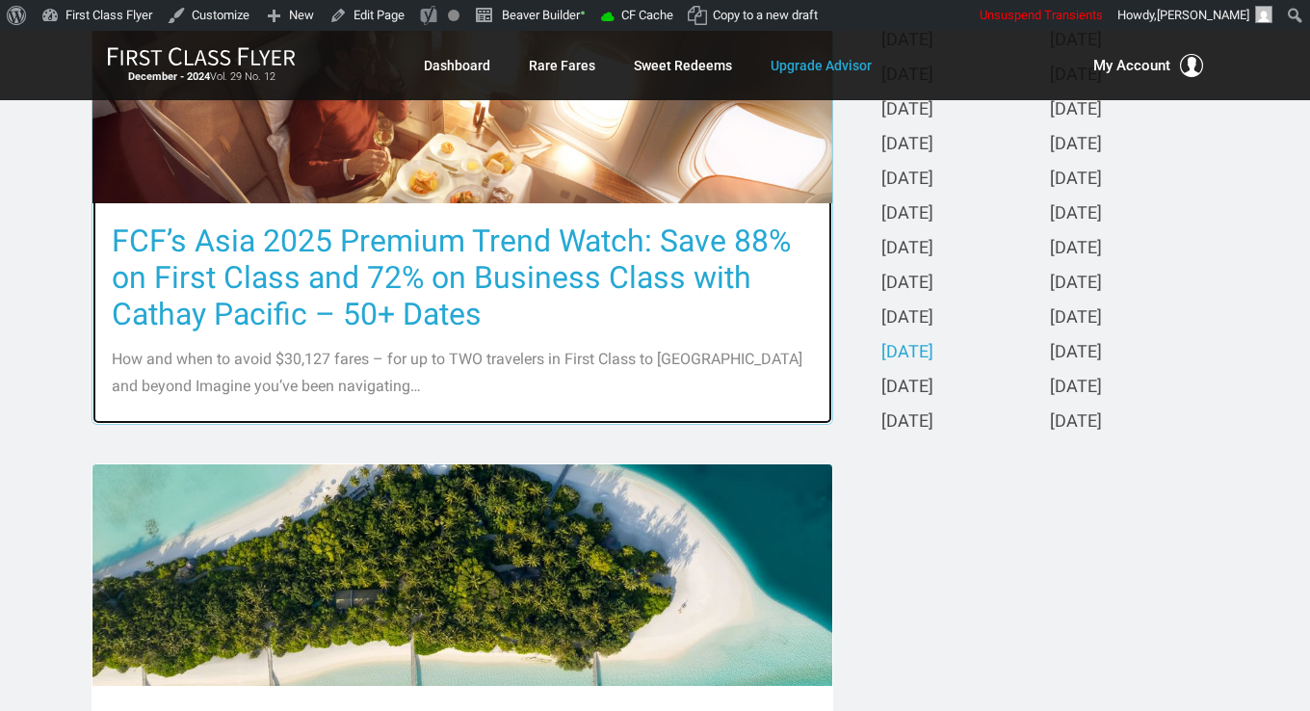
click at [450, 276] on h3 "FCF’s Asia 2025 Premium Trend Watch: Save 88% on First Class and 72% on Busines…" at bounding box center [462, 278] width 701 height 110
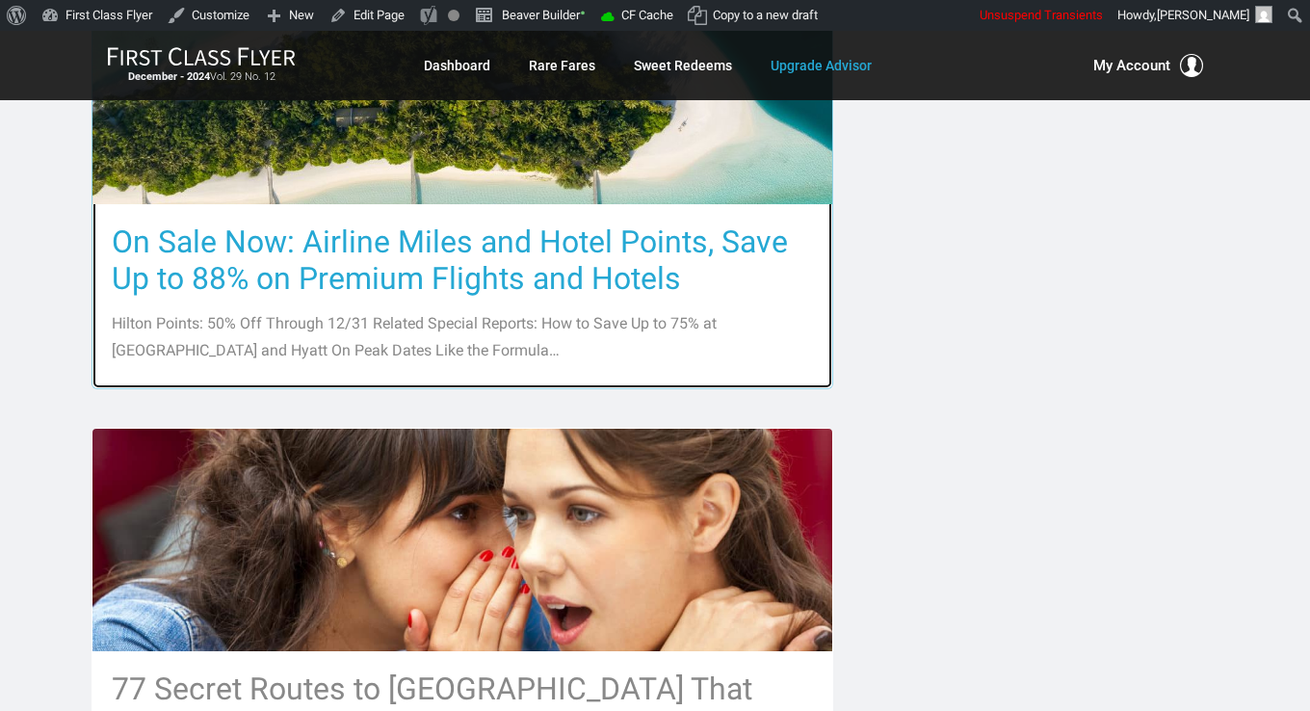
click at [446, 281] on h3 "On Sale Now: Airline Miles and Hotel Points, Save Up to 88% on Premium Flights …" at bounding box center [462, 259] width 701 height 73
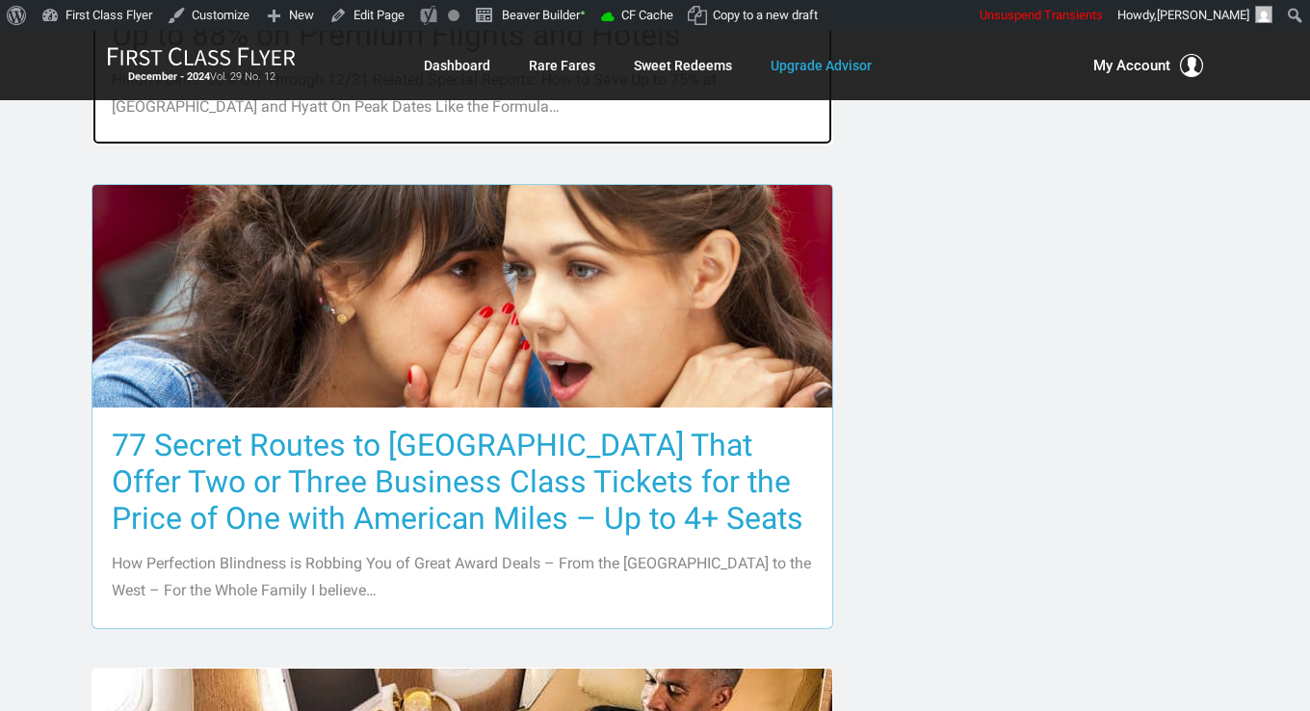
scroll to position [1445, 0]
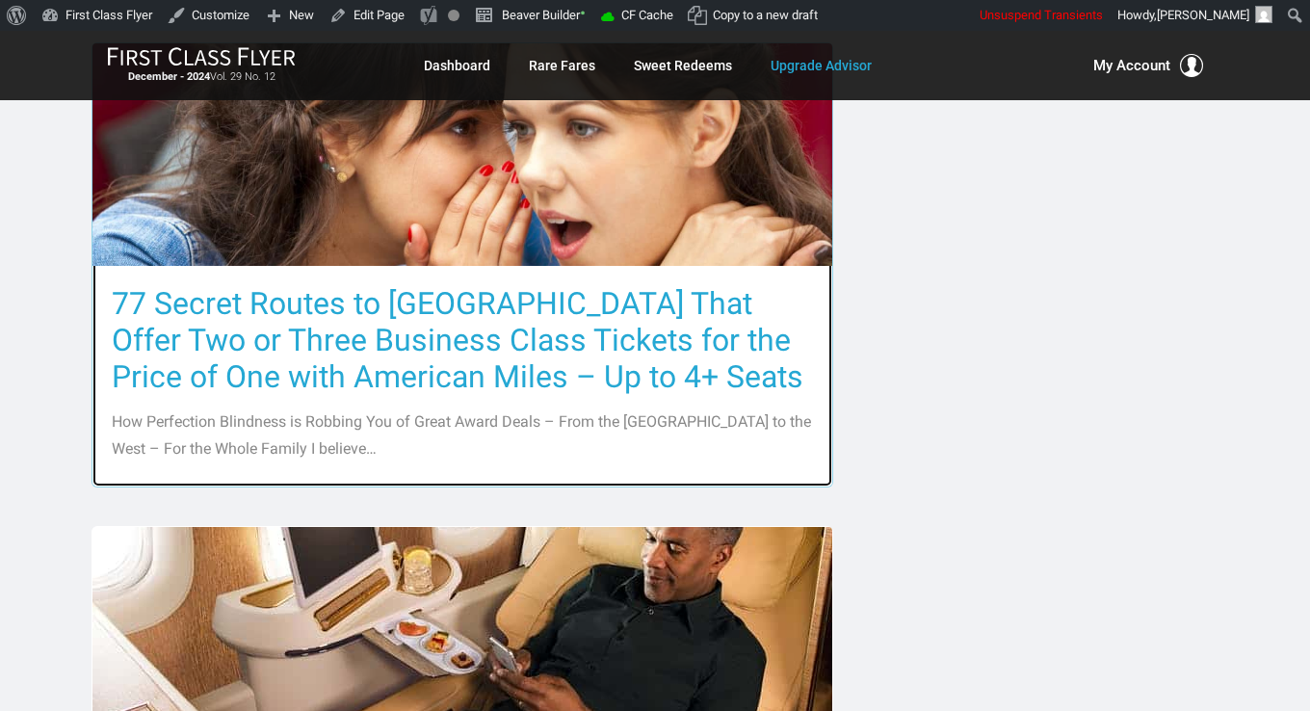
click at [441, 334] on h3 "77 Secret Routes to Europe That Offer Two or Three Business Class Tickets for t…" at bounding box center [462, 340] width 701 height 110
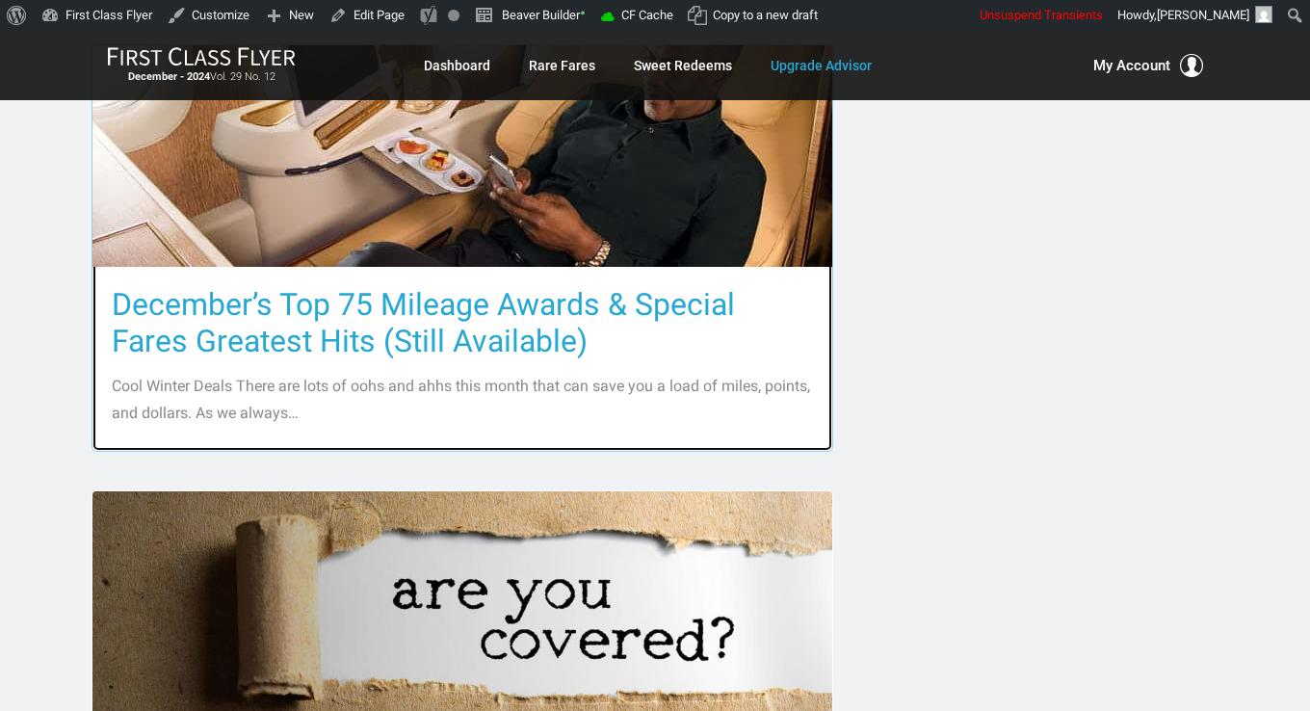
click at [441, 326] on h3 "December’s Top 75 Mileage Awards & Special Fares Greatest Hits (Still Available)" at bounding box center [462, 322] width 701 height 73
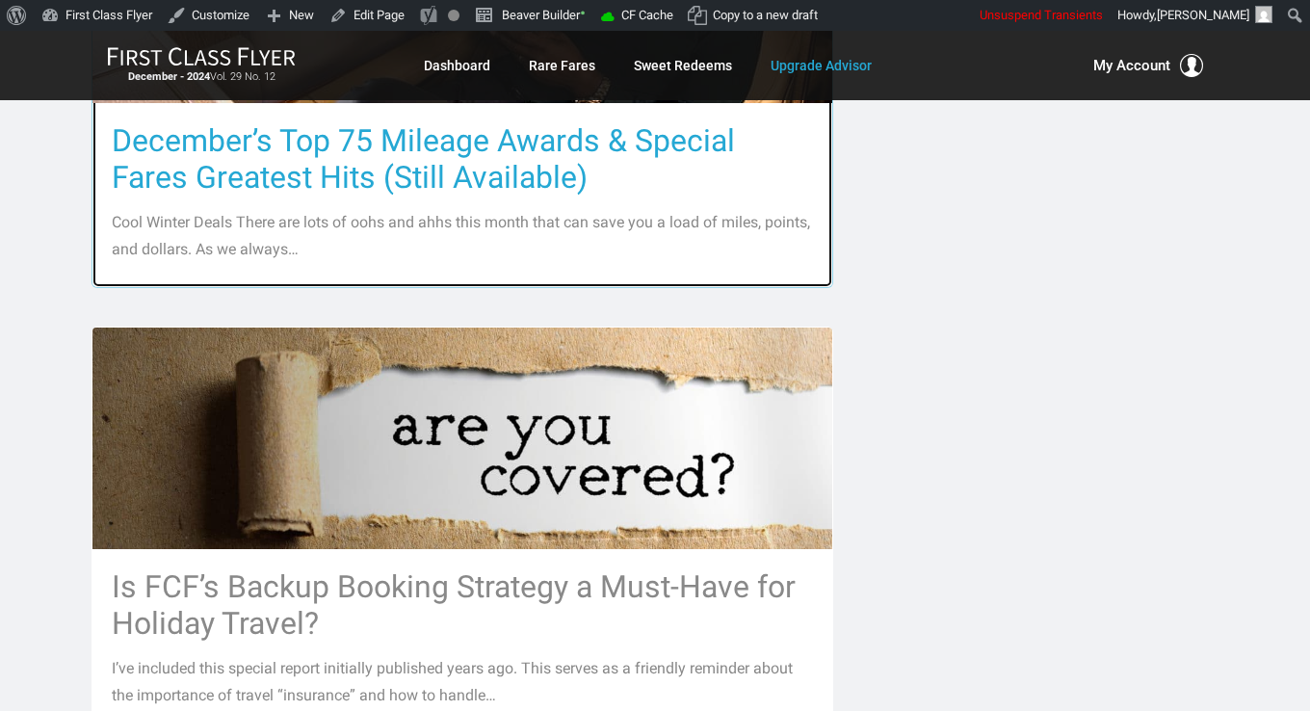
scroll to position [2408, 0]
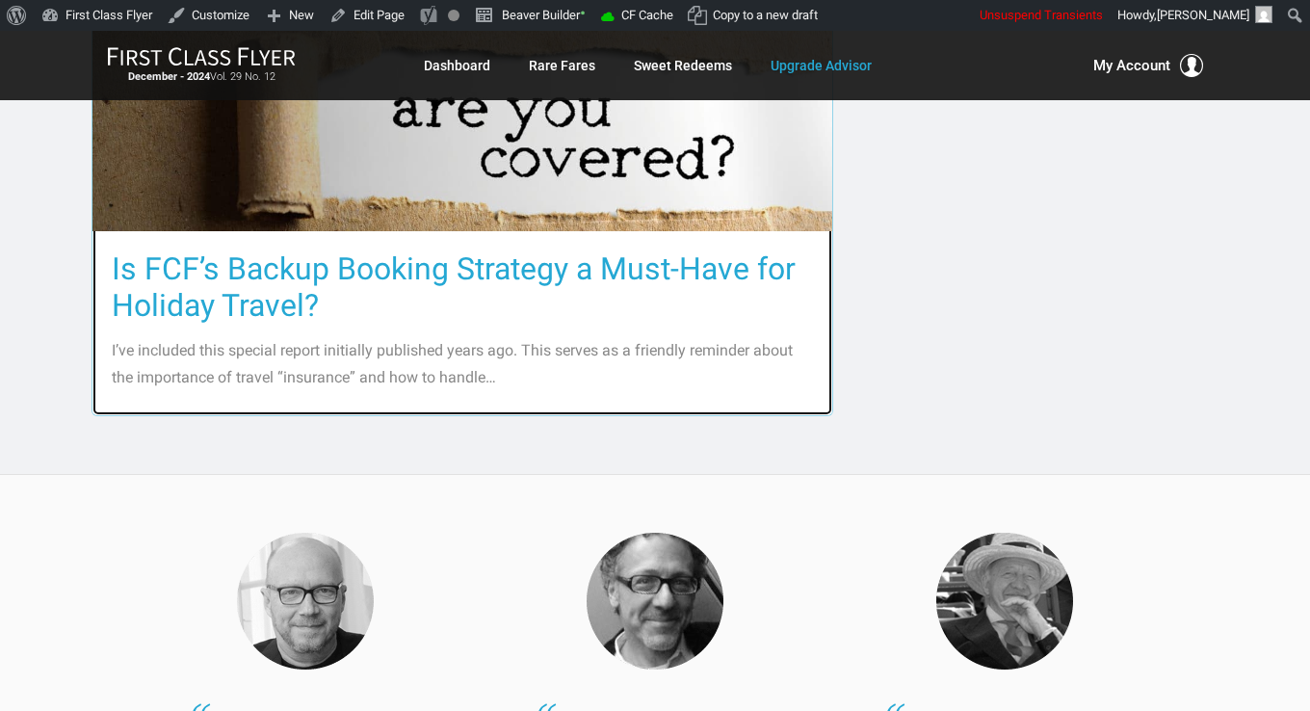
click at [439, 274] on h3 "Is FCF’s Backup Booking Strategy a Must-Have for Holiday Travel?" at bounding box center [462, 286] width 701 height 73
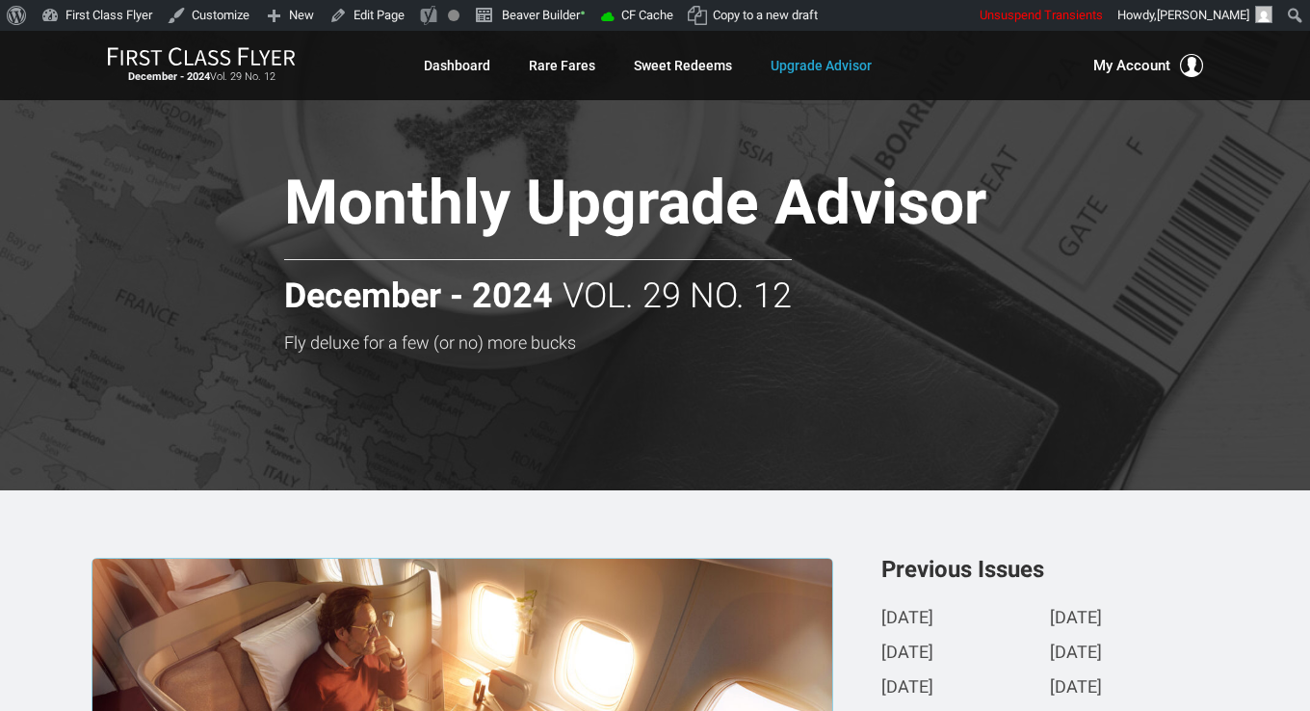
scroll to position [578, 0]
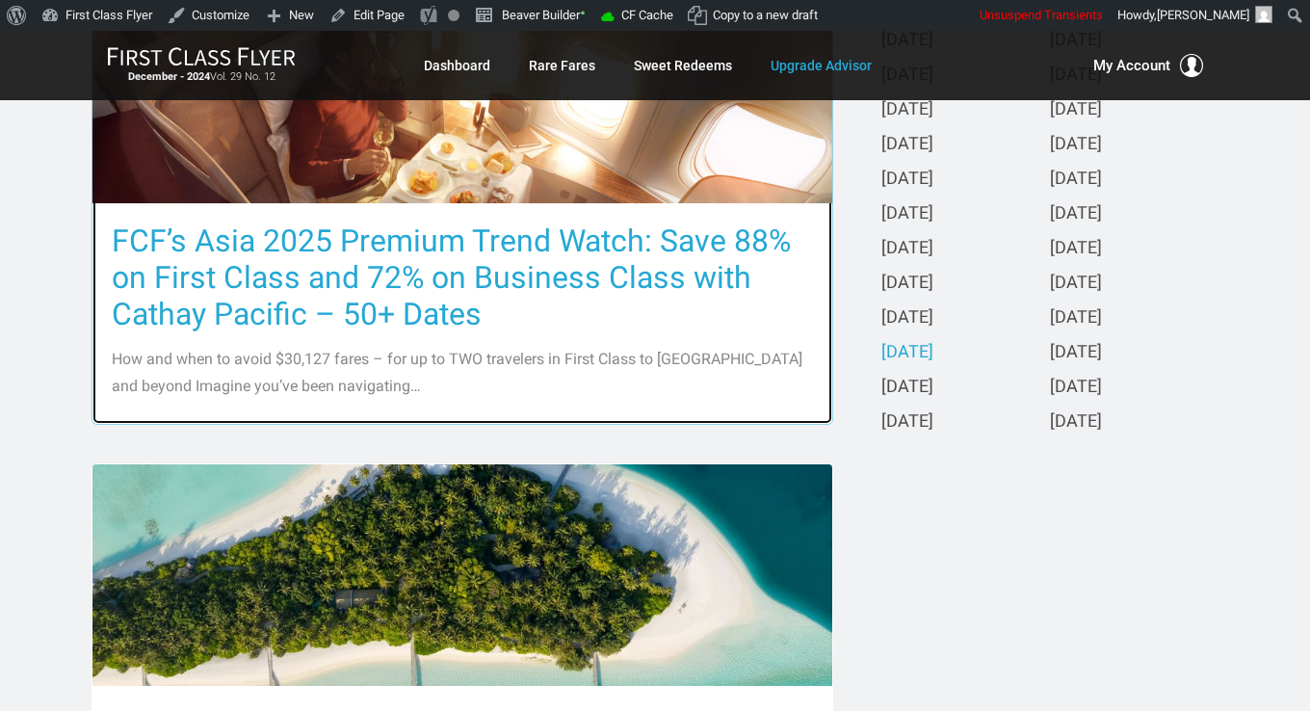
click at [429, 279] on h3 "FCF’s Asia 2025 Premium Trend Watch: Save 88% on First Class and 72% on Busines…" at bounding box center [462, 278] width 701 height 110
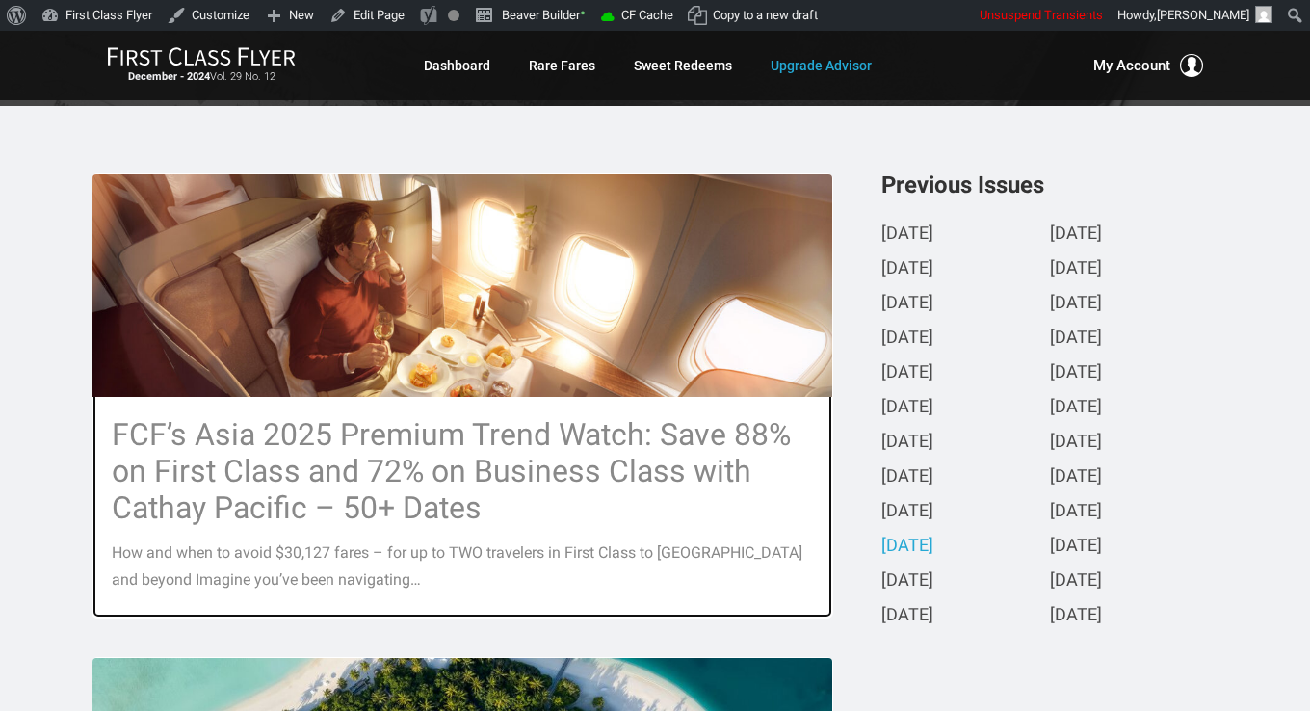
scroll to position [385, 0]
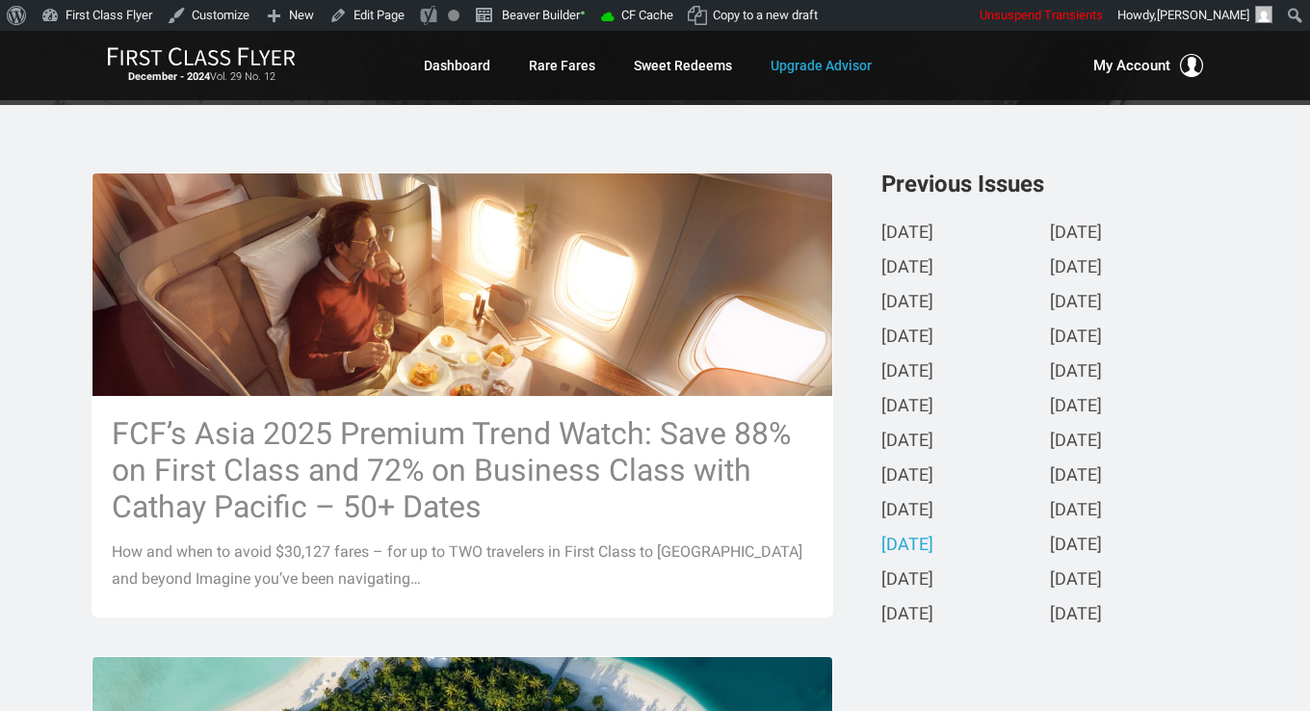
click at [941, 575] on div "November 2024" at bounding box center [965, 582] width 169 height 35
click at [933, 583] on link "November 2024" at bounding box center [907, 580] width 52 height 20
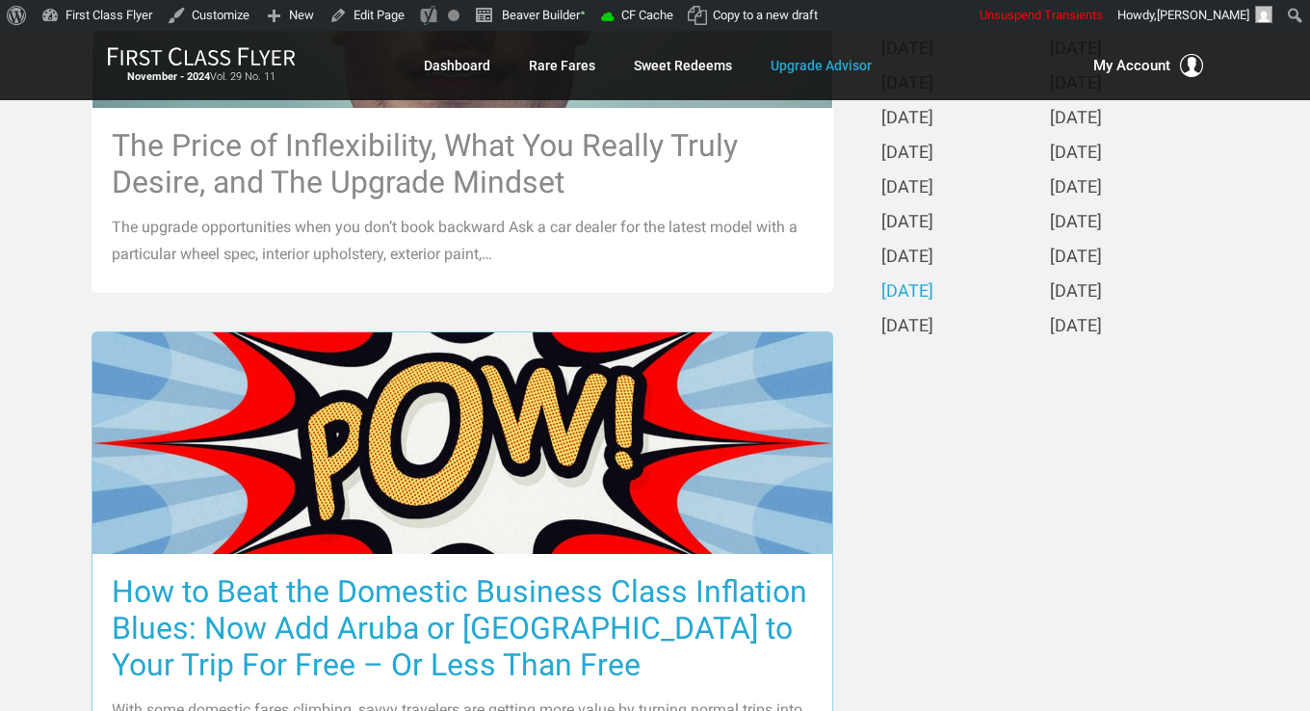
scroll to position [674, 0]
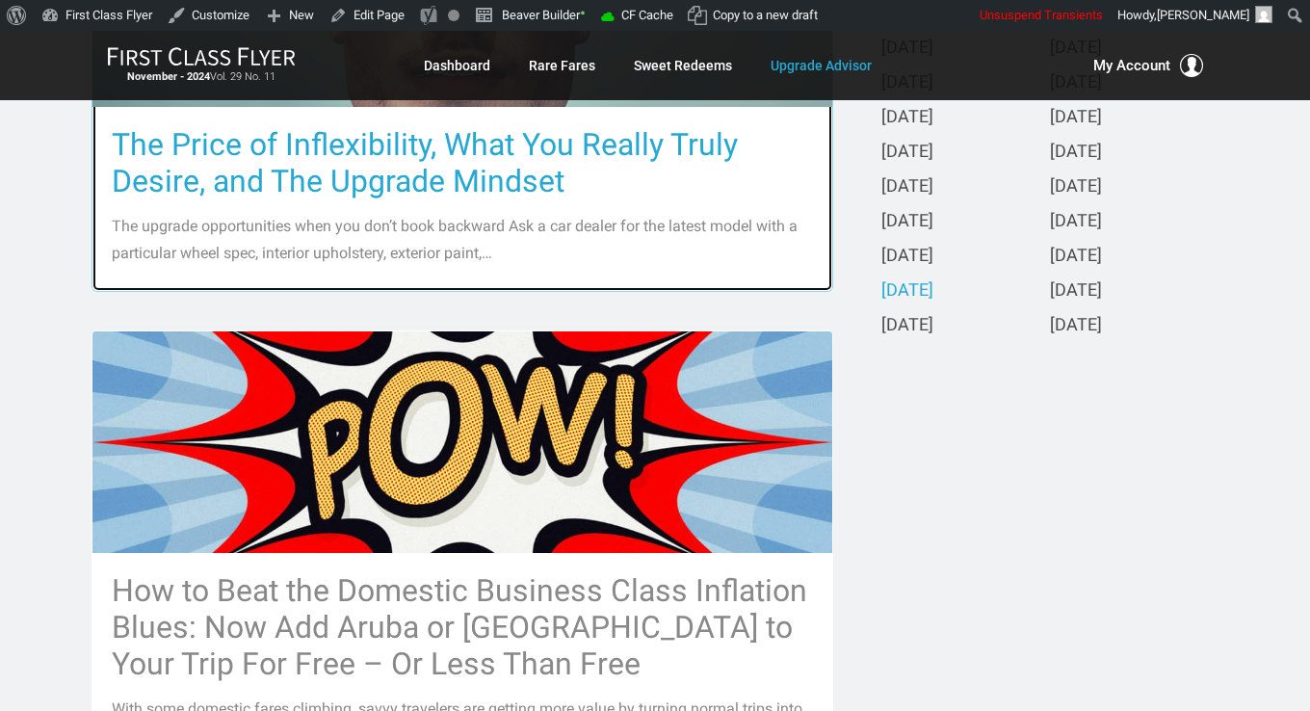
click at [451, 177] on h3 "The Price of Inflexibility, What You Really Truly Desire, and The Upgrade Minds…" at bounding box center [462, 162] width 701 height 73
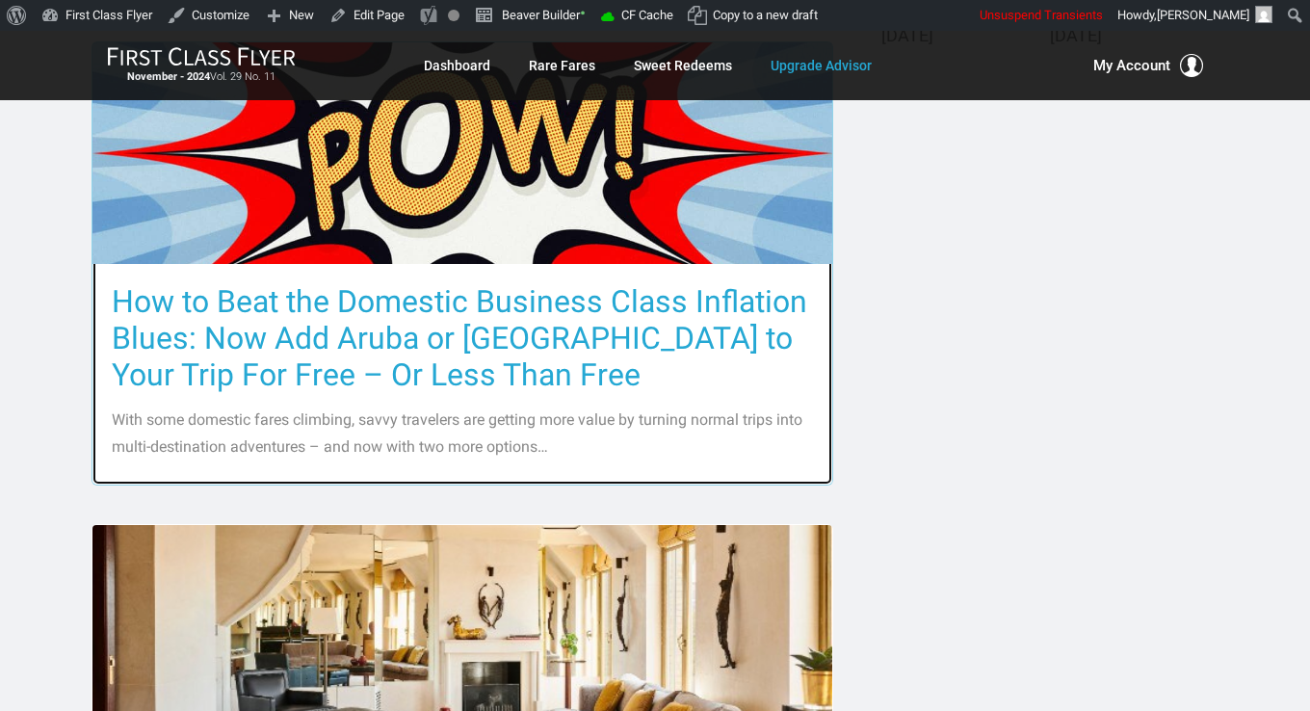
click at [437, 315] on h3 "How to Beat the Domestic Business Class Inflation Blues: Now Add Aruba or Jamai…" at bounding box center [462, 338] width 701 height 110
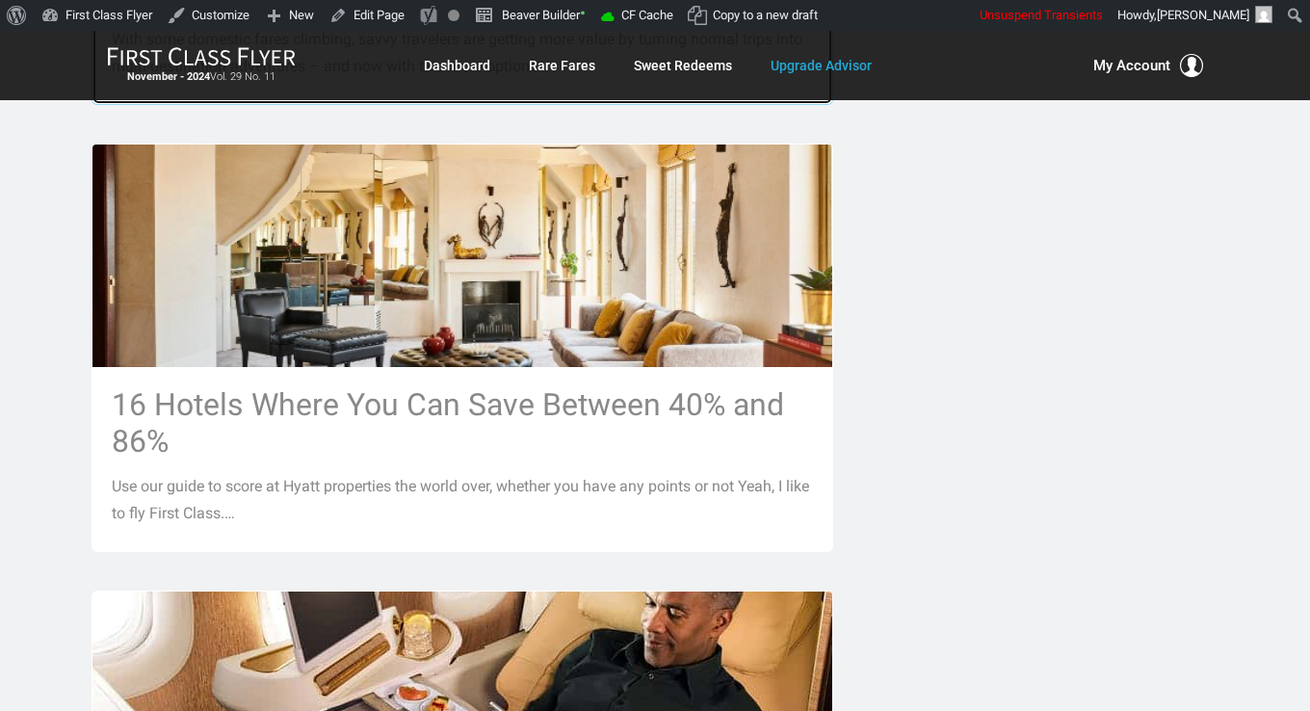
scroll to position [1349, 0]
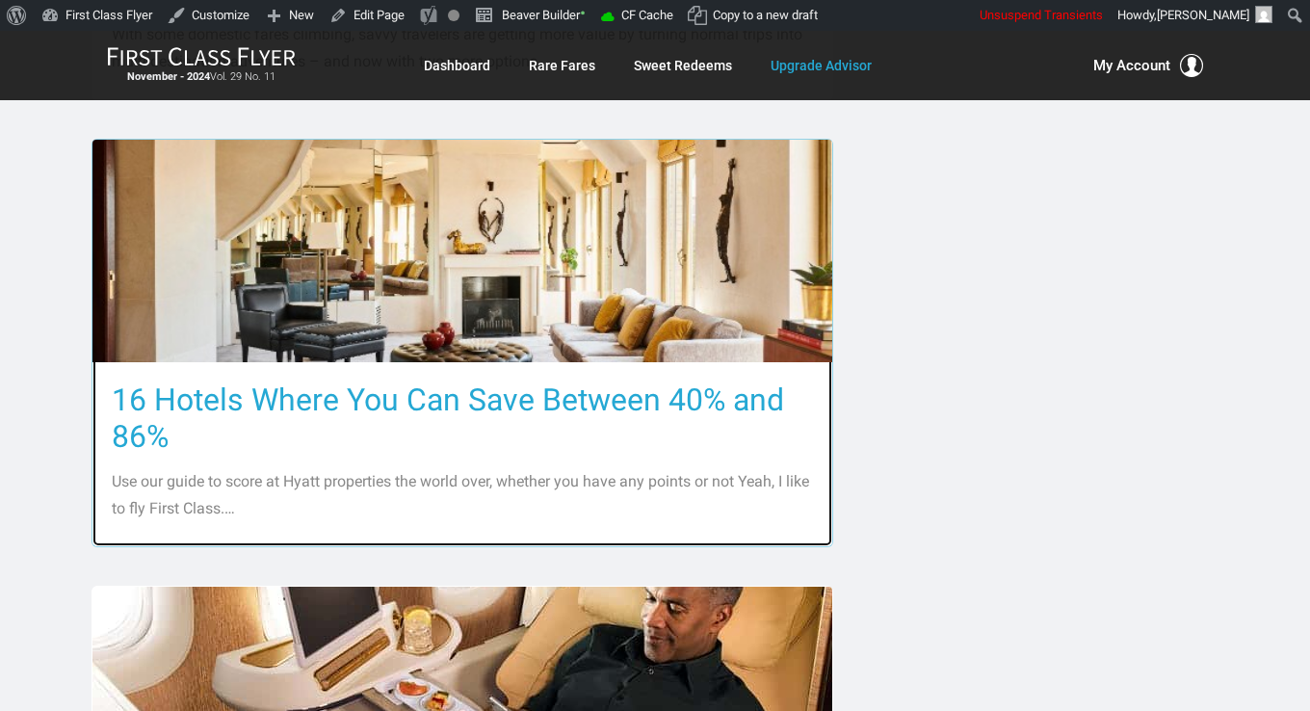
click at [423, 392] on h3 "16 Hotels Where You Can Save Between 40% and 86%" at bounding box center [462, 417] width 701 height 73
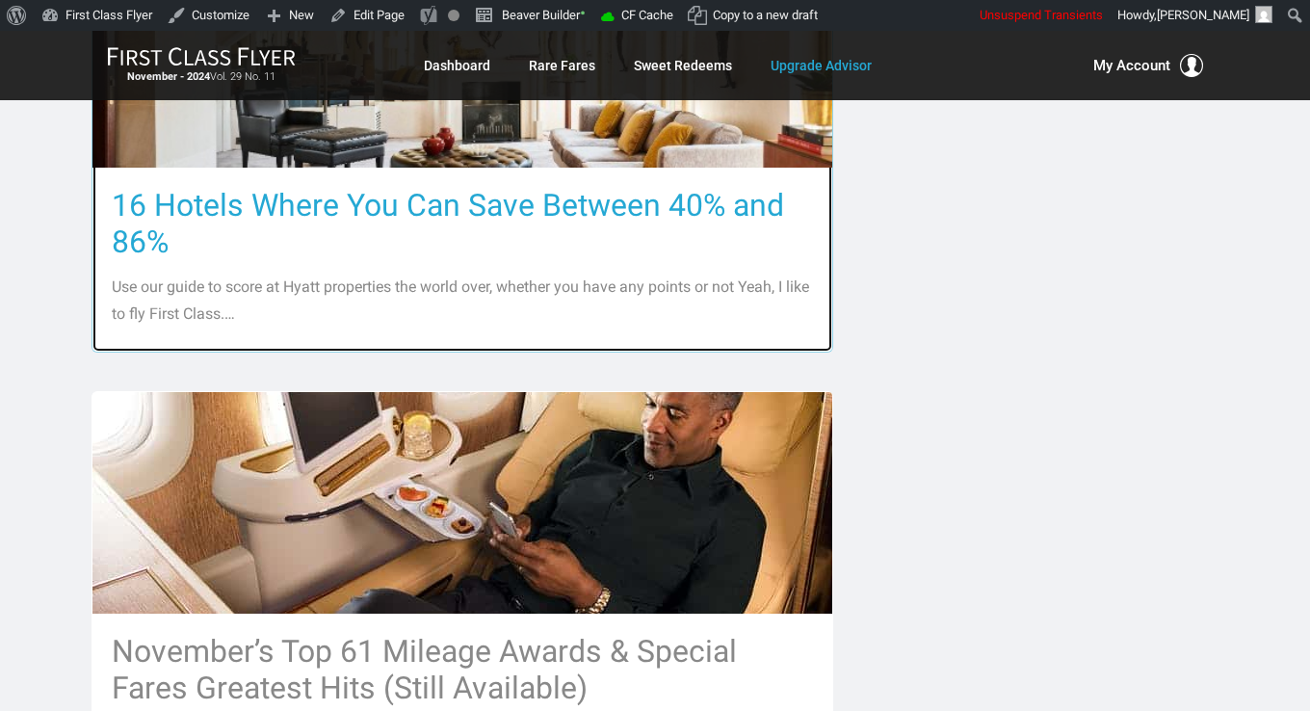
scroll to position [1734, 0]
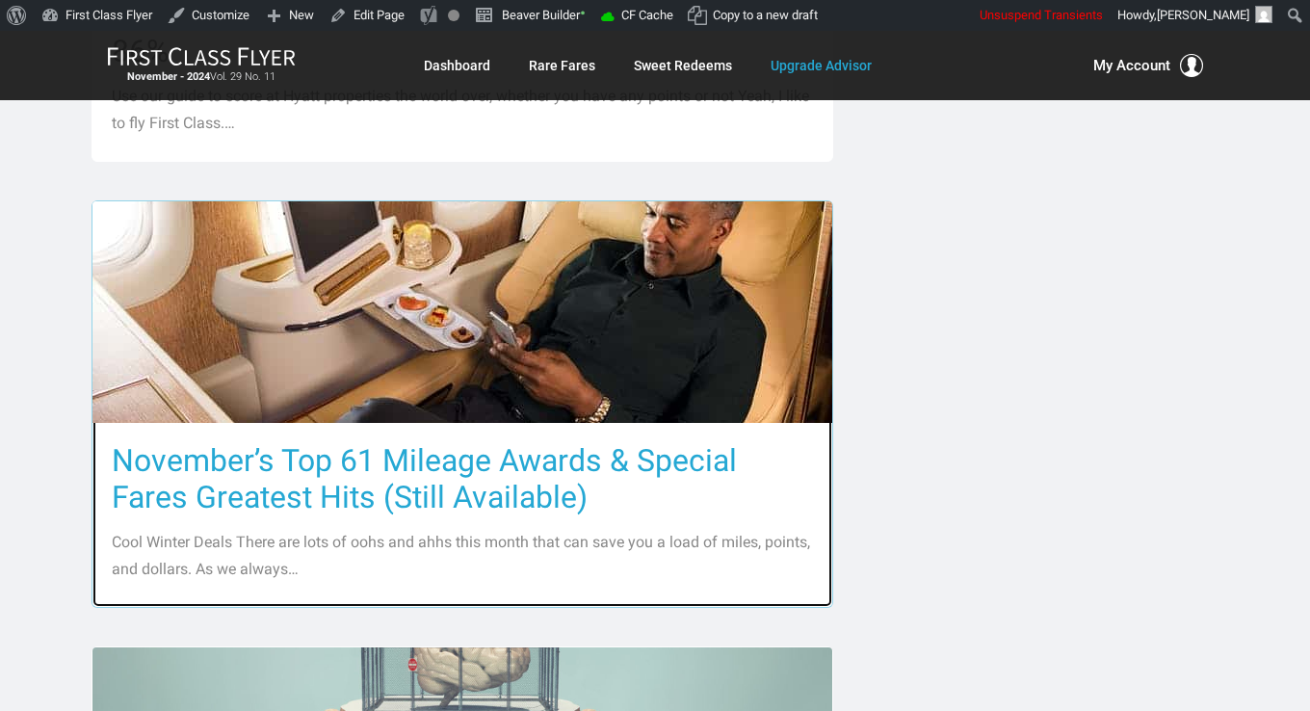
click at [416, 495] on h3 "November’s Top 61 Mileage Awards & Special Fares Greatest Hits (Still Available)" at bounding box center [462, 478] width 701 height 73
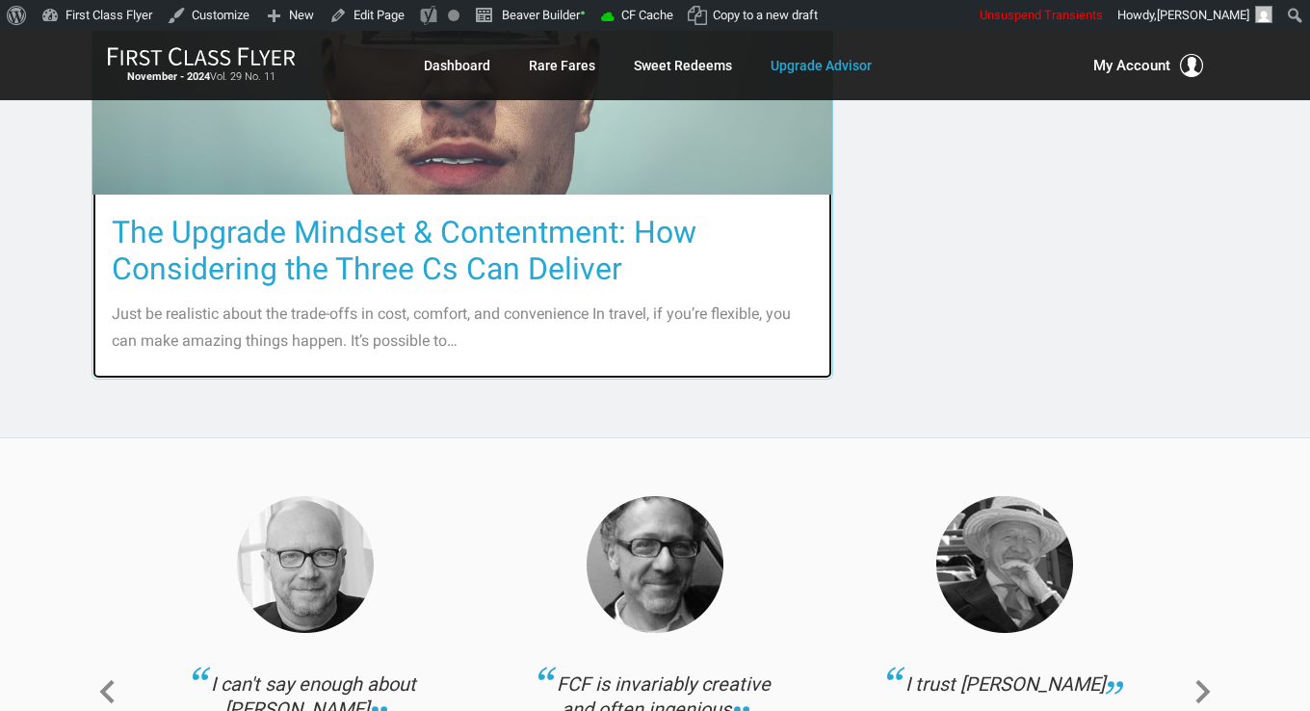
click at [438, 222] on h3 "The Upgrade Mindset & Contentment: How Considering the Three Cs Can Deliver" at bounding box center [462, 250] width 701 height 73
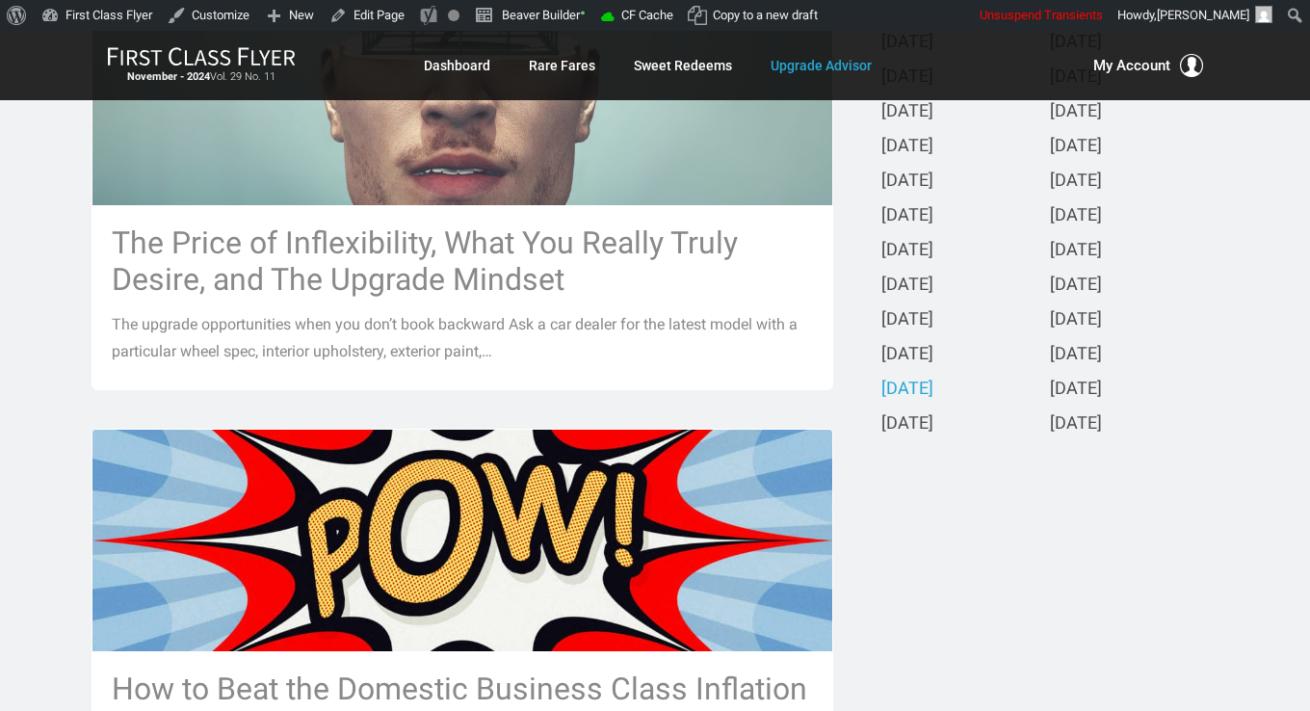
scroll to position [578, 0]
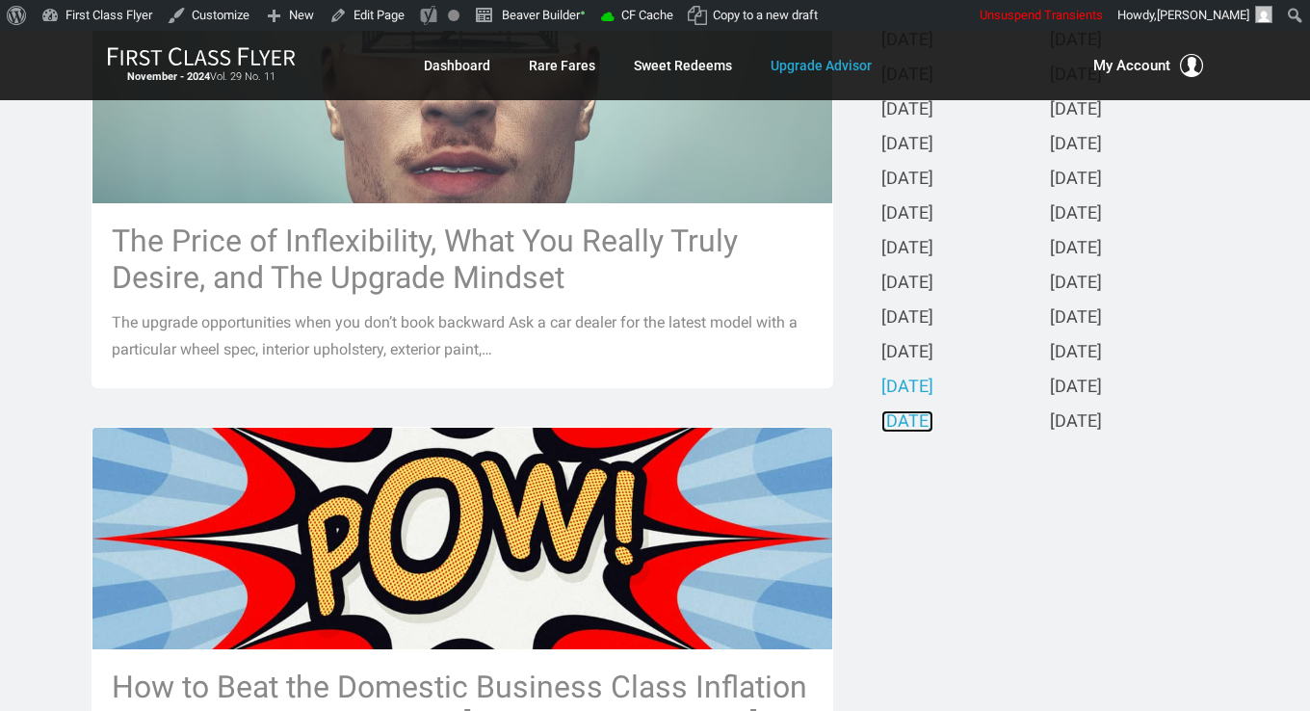
click at [933, 433] on link "October 2024" at bounding box center [907, 422] width 52 height 20
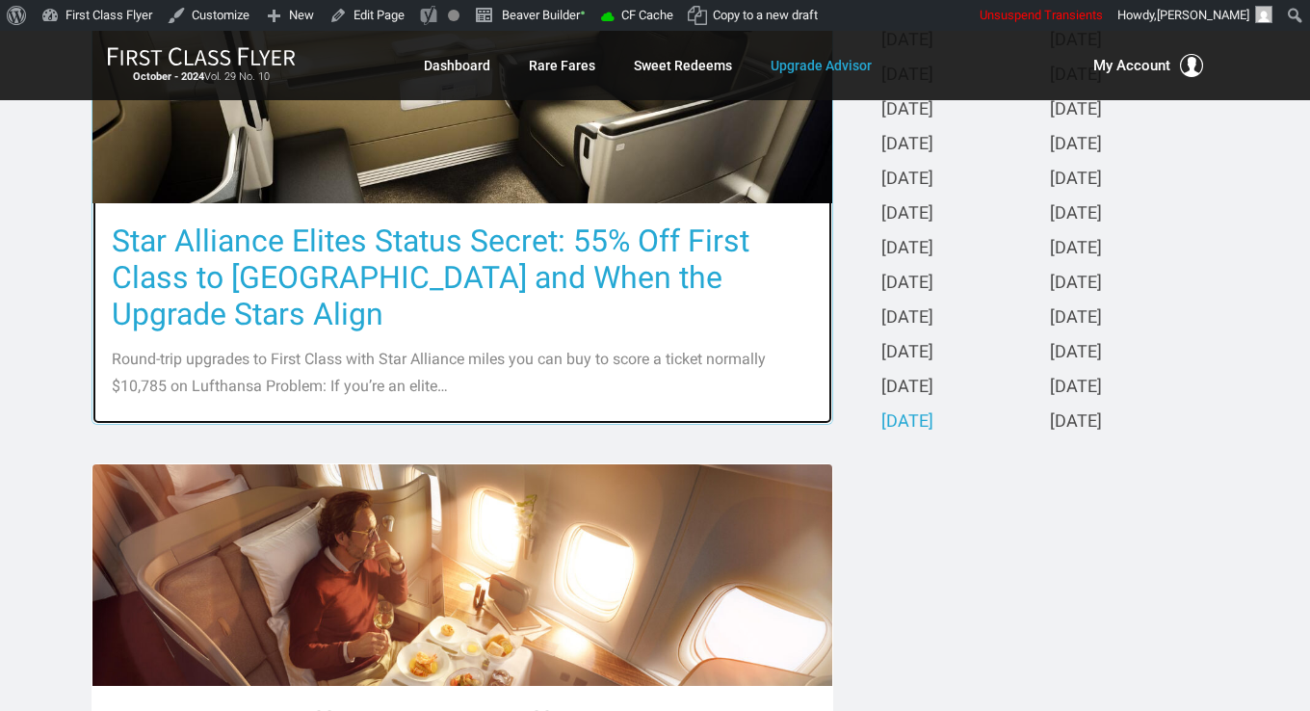
click at [539, 291] on h3 "Star Alliance Elites Status Secret: 55% Off First Class to Europe and When the …" at bounding box center [462, 278] width 701 height 110
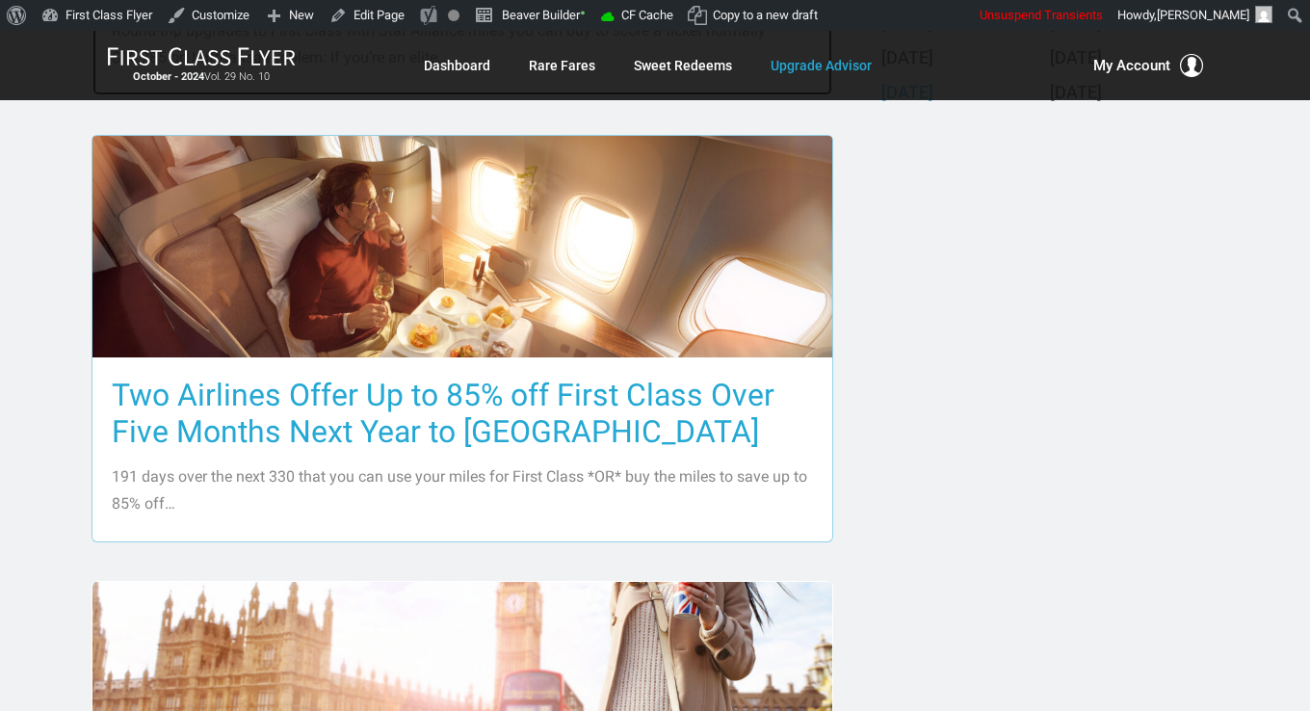
scroll to position [1060, 0]
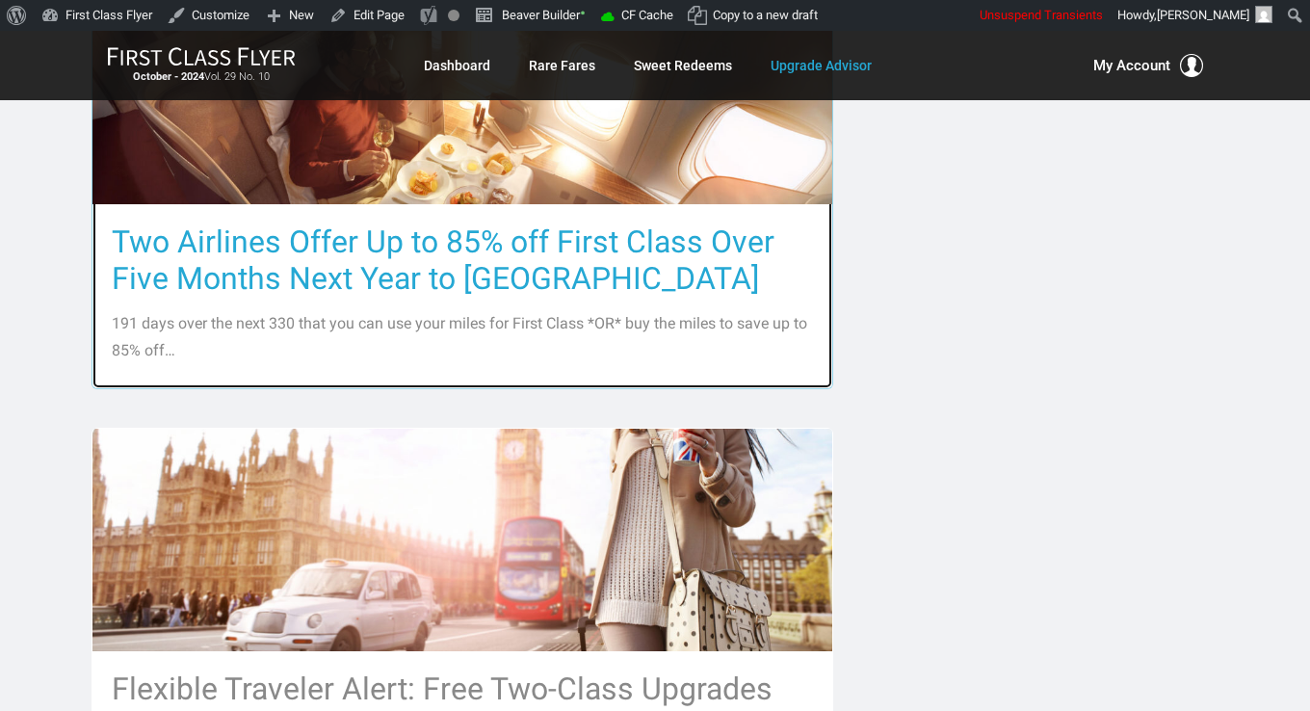
click at [498, 243] on h3 "Two Airlines Offer Up to 85% off First Class Over Five Months Next Year to Asia" at bounding box center [462, 259] width 701 height 73
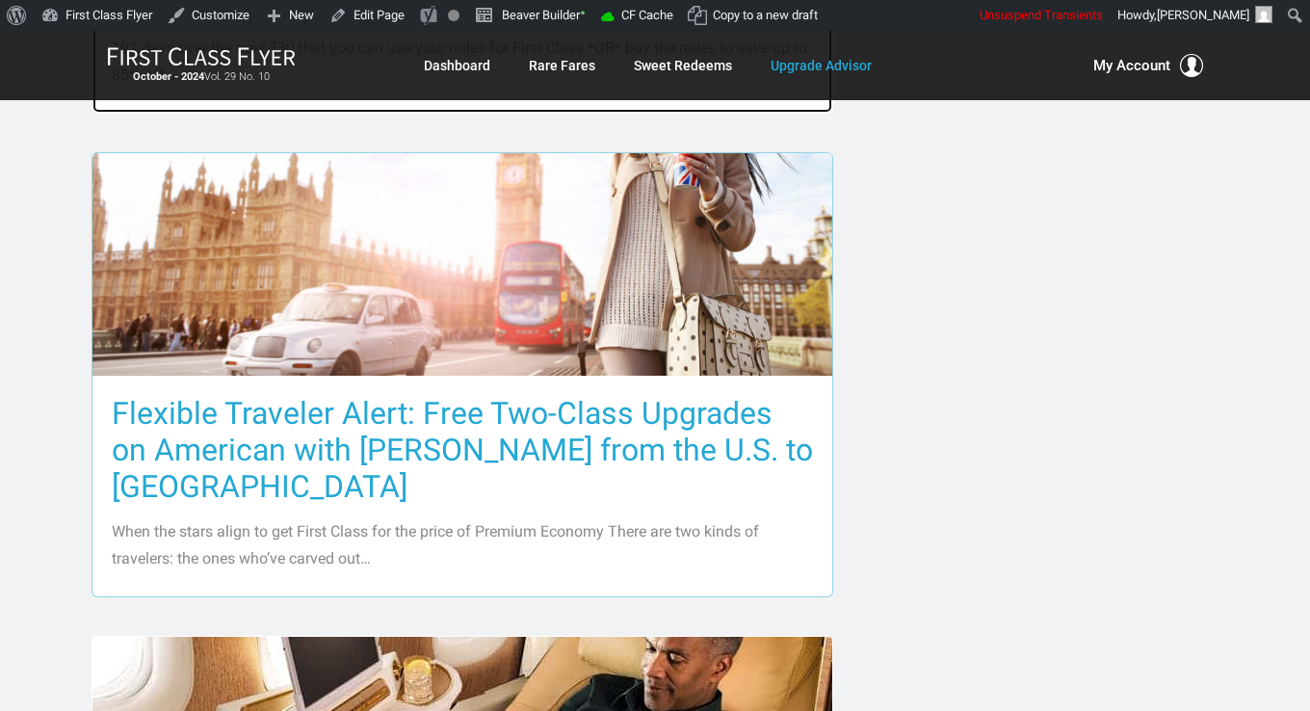
scroll to position [1541, 0]
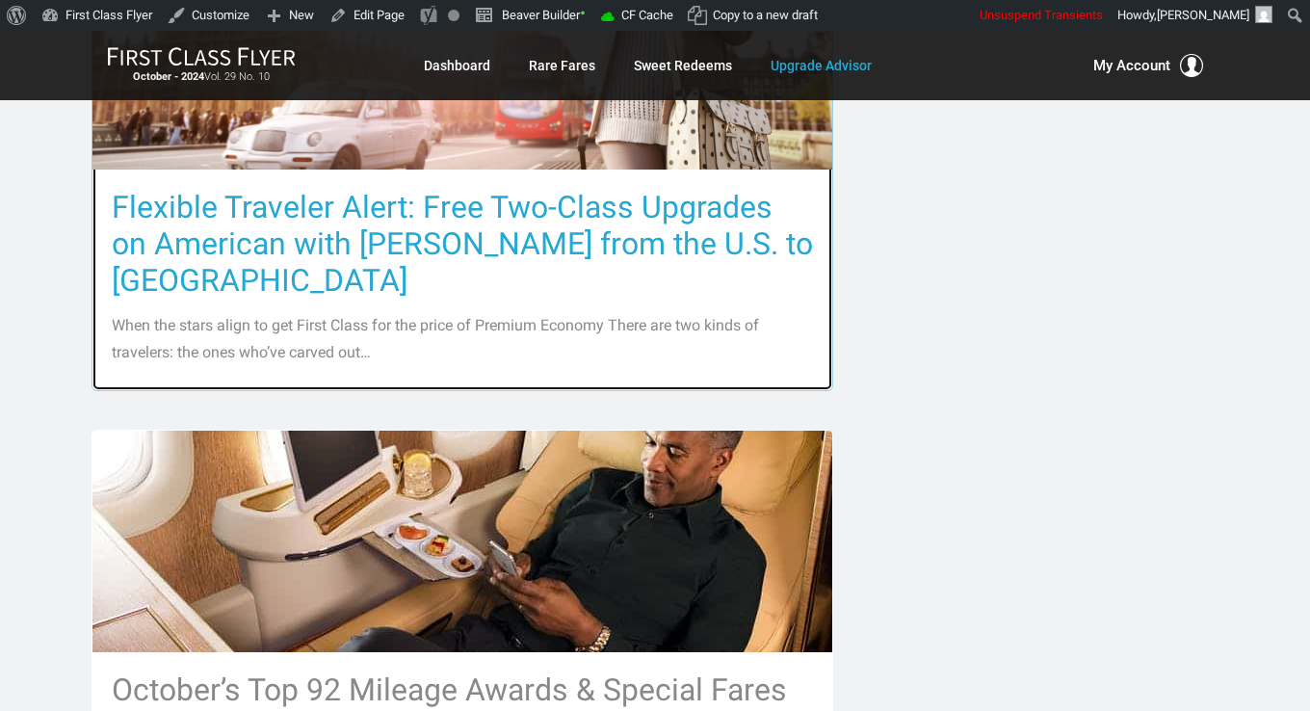
click at [505, 196] on h3 "Flexible Traveler Alert: Free Two-Class Upgrades on American with Miles from th…" at bounding box center [462, 244] width 701 height 110
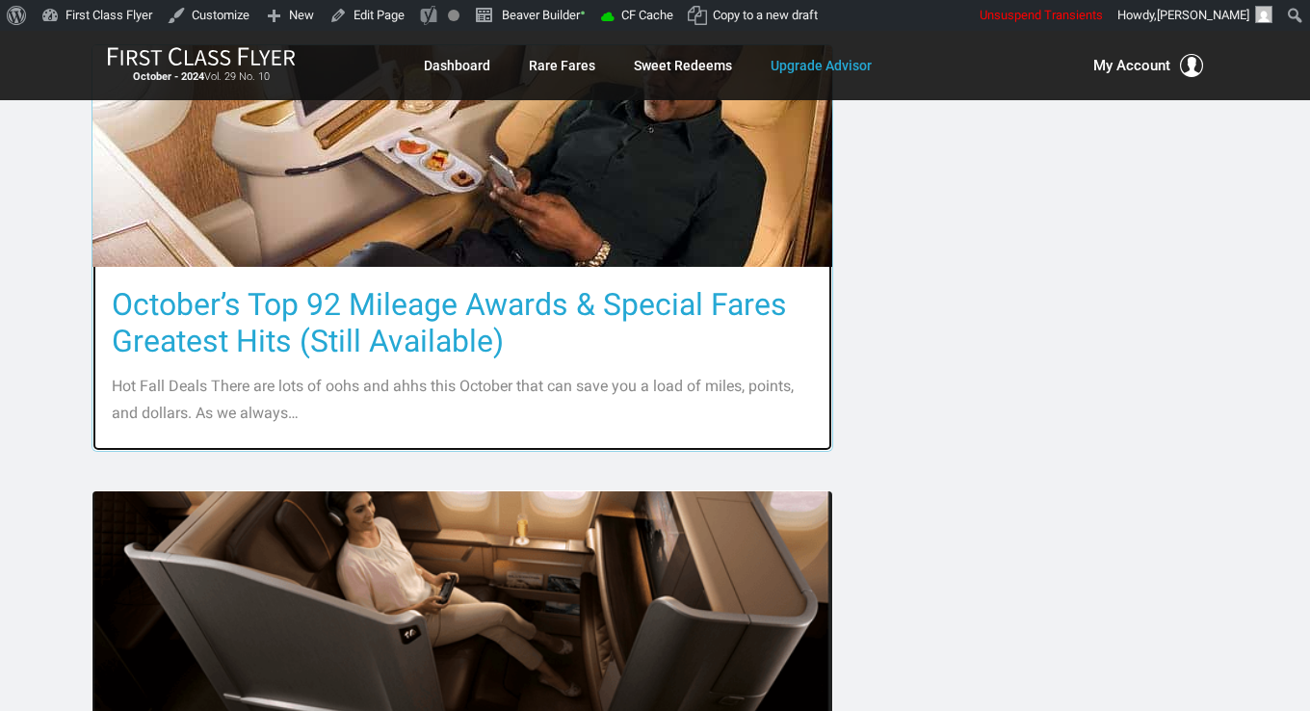
click at [492, 286] on h3 "October’s Top 92 Mileage Awards & Special Fares Greatest Hits (Still Available)" at bounding box center [462, 322] width 701 height 73
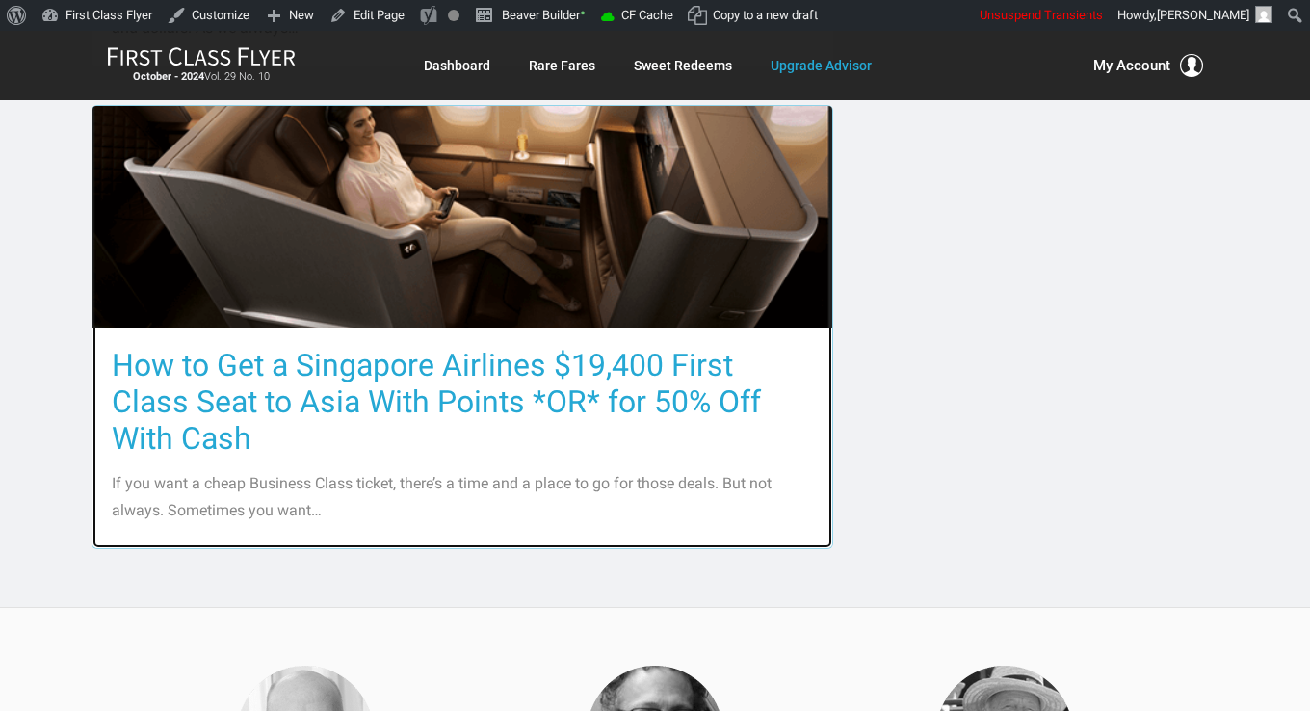
click at [482, 347] on h3 "How to Get a Singapore Airlines $19,400 First Class Seat to Asia With Points *O…" at bounding box center [462, 402] width 701 height 110
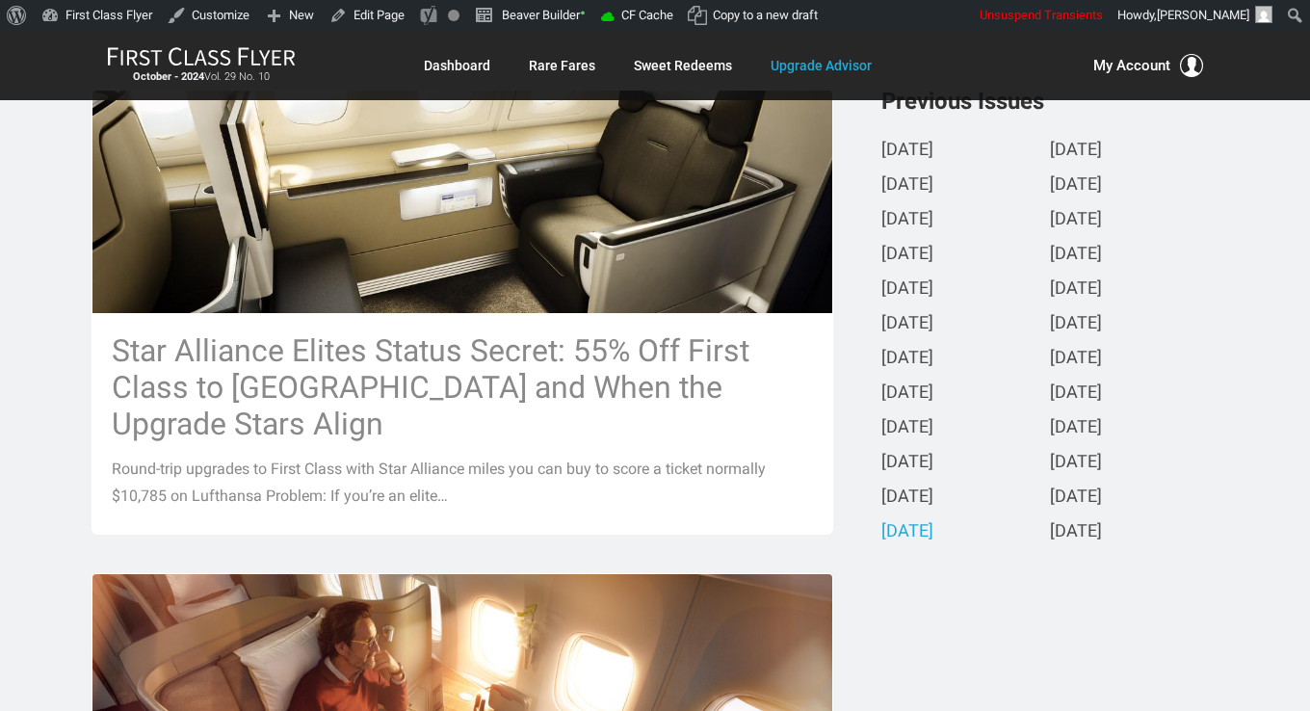
scroll to position [482, 0]
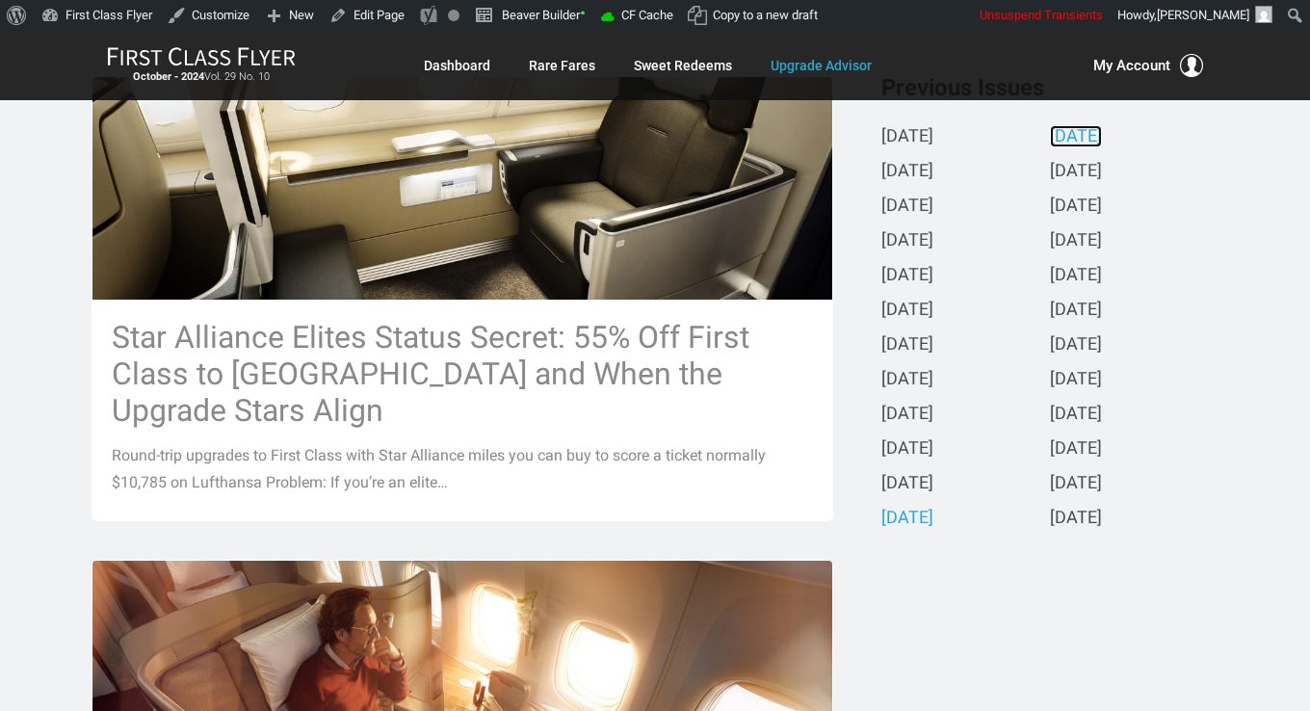
click at [1102, 141] on link "September 2024" at bounding box center [1076, 137] width 52 height 20
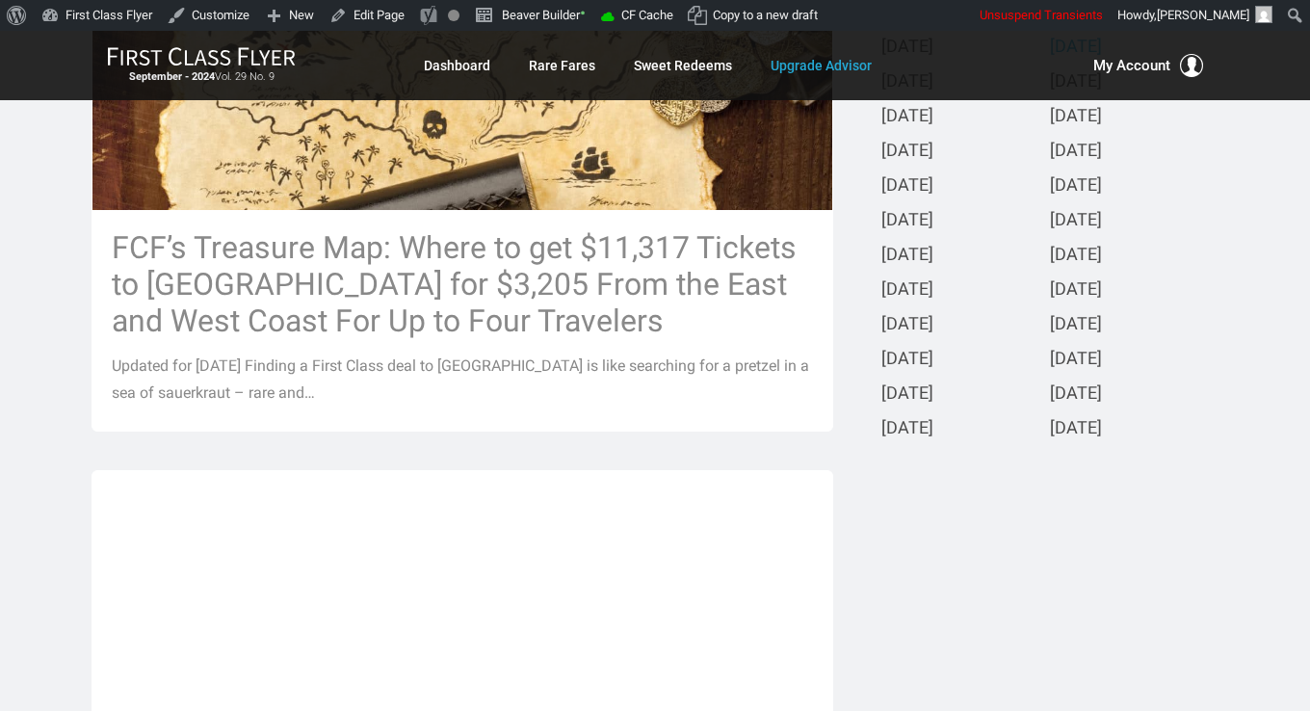
scroll to position [578, 0]
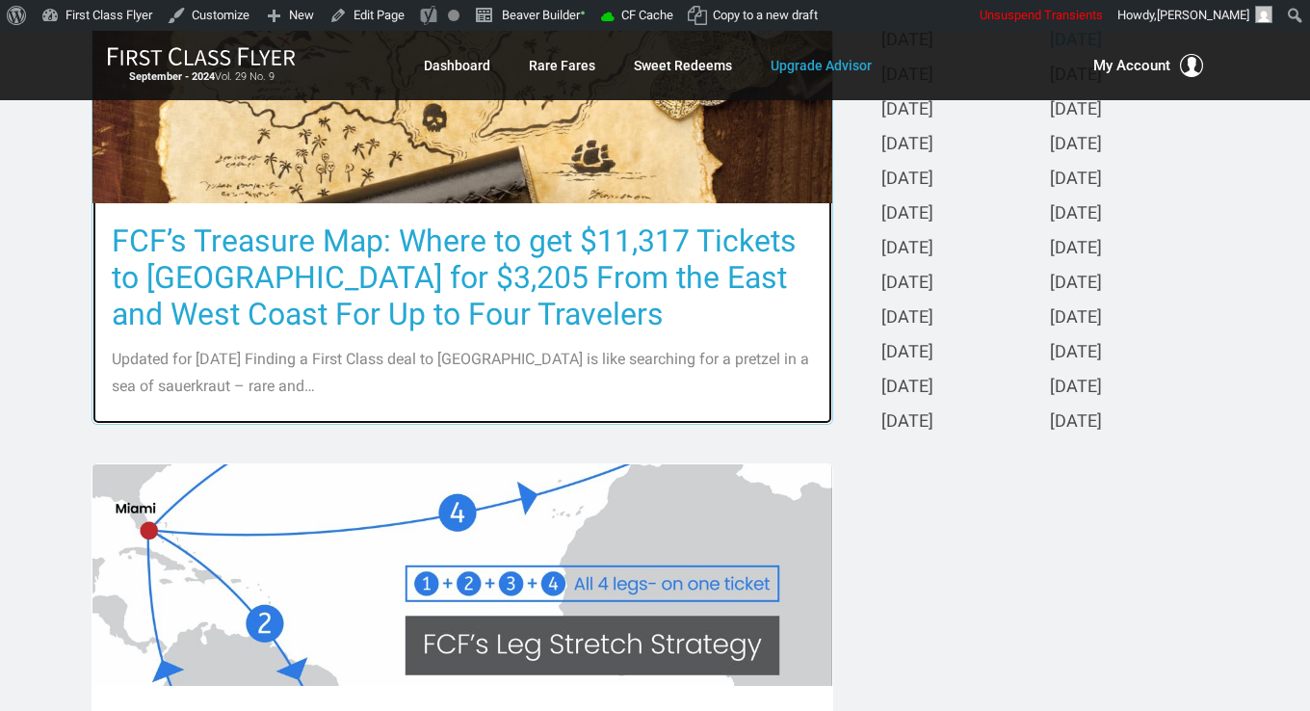
click at [595, 247] on h3 "FCF’s Treasure Map: Where to get $11,317 Tickets to Europe for $3,205 From the …" at bounding box center [462, 278] width 701 height 110
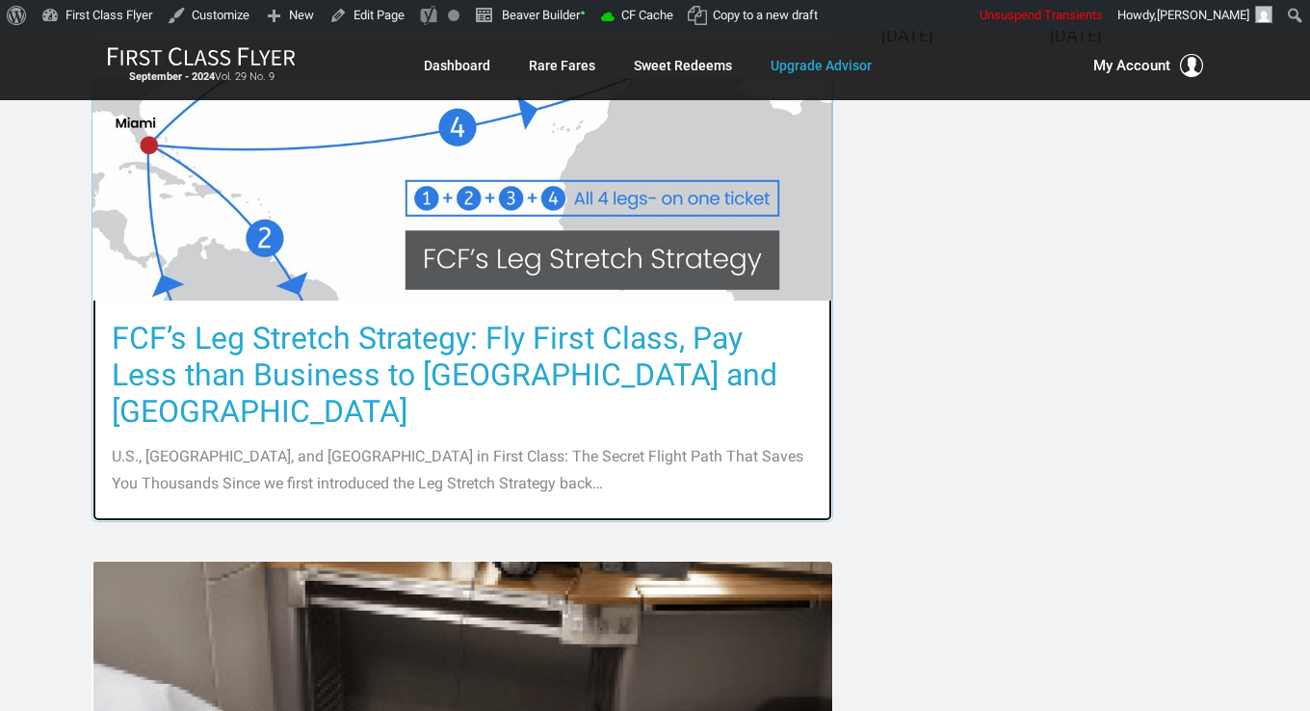
click at [563, 379] on h3 "FCF’s Leg Stretch Strategy: Fly First Class, Pay Less than Business to Europe a…" at bounding box center [462, 375] width 701 height 110
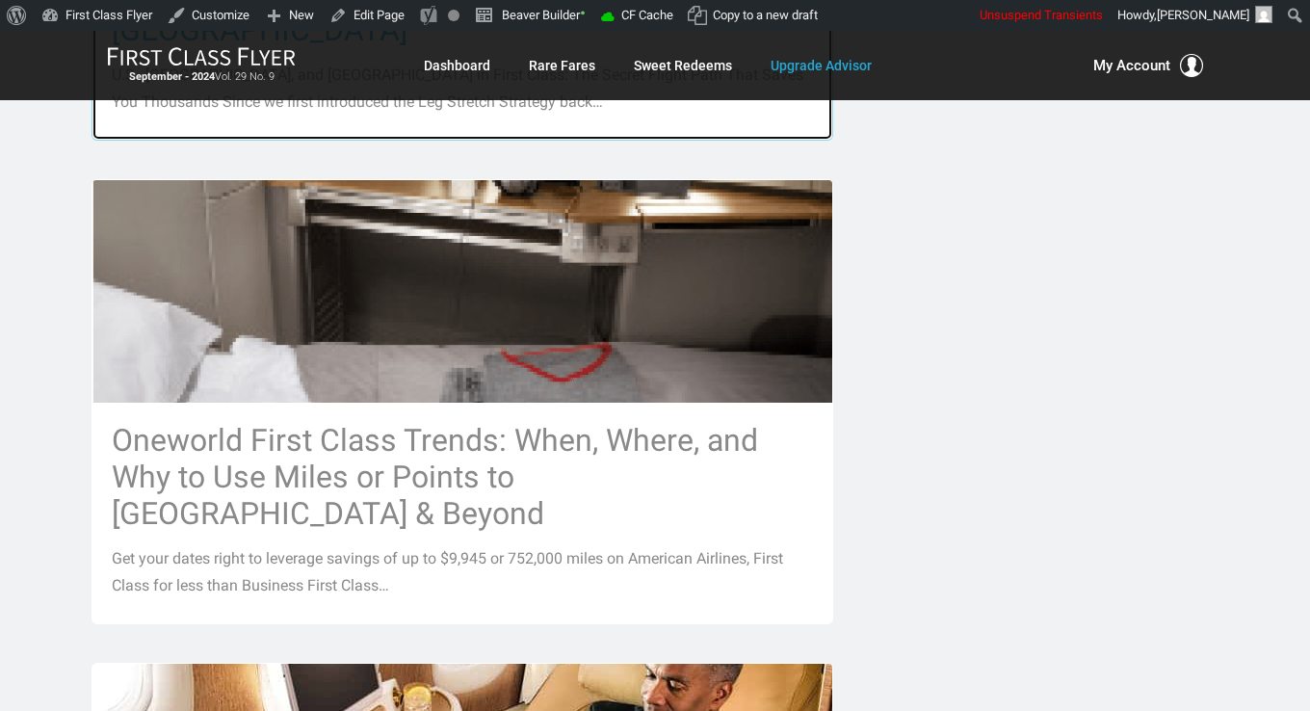
scroll to position [1349, 0]
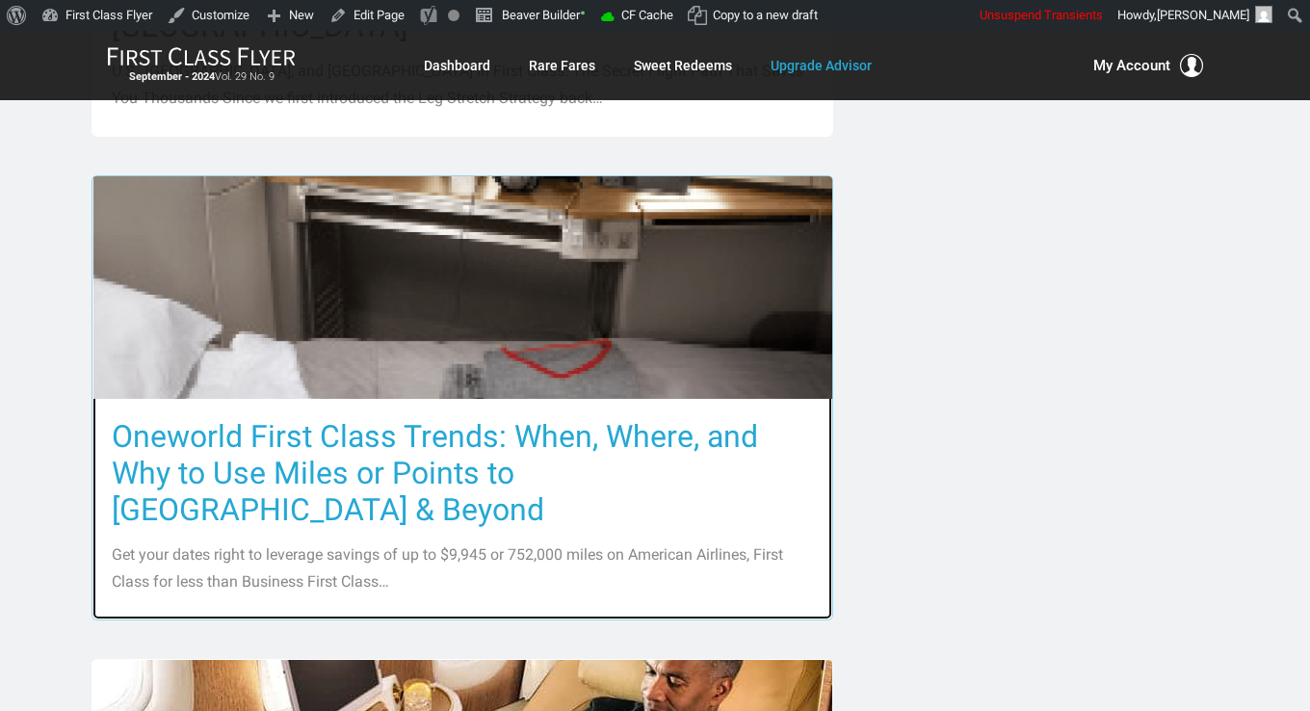
click at [547, 418] on h3 "Oneworld First Class Trends: When, Where, and Why to Use Miles or Points to Lon…" at bounding box center [462, 473] width 701 height 110
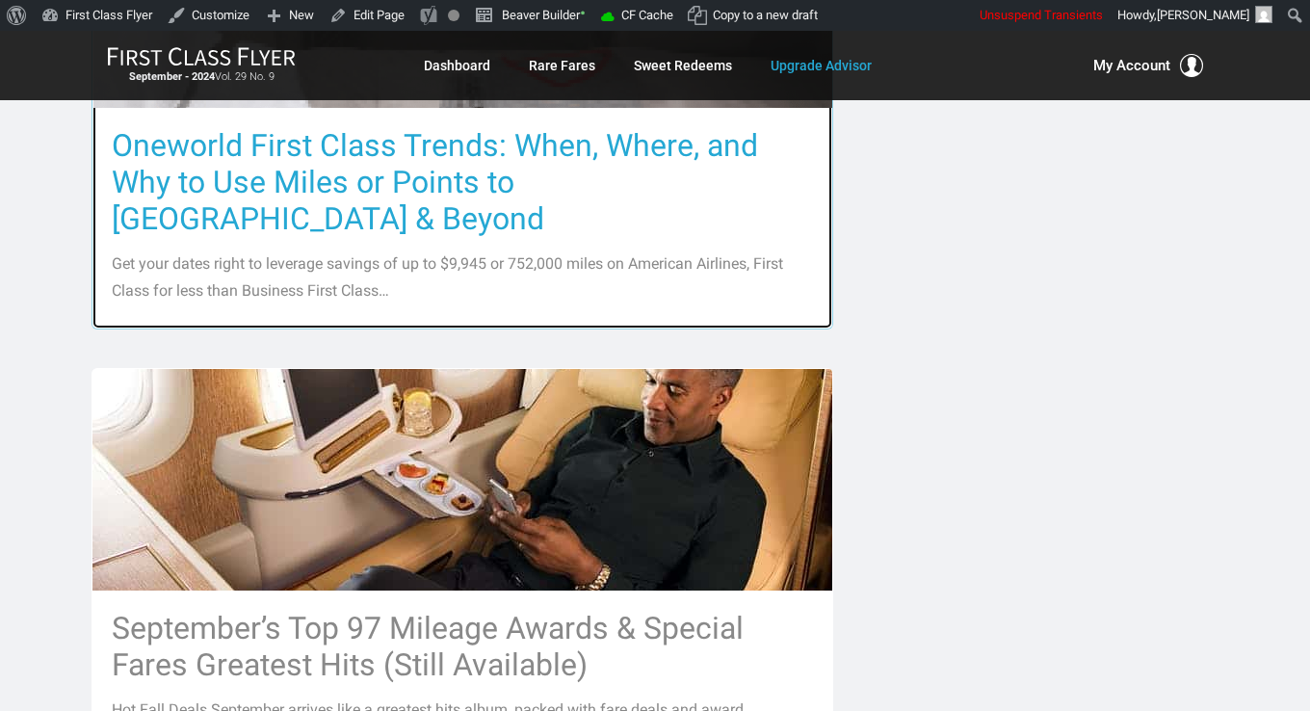
scroll to position [1734, 0]
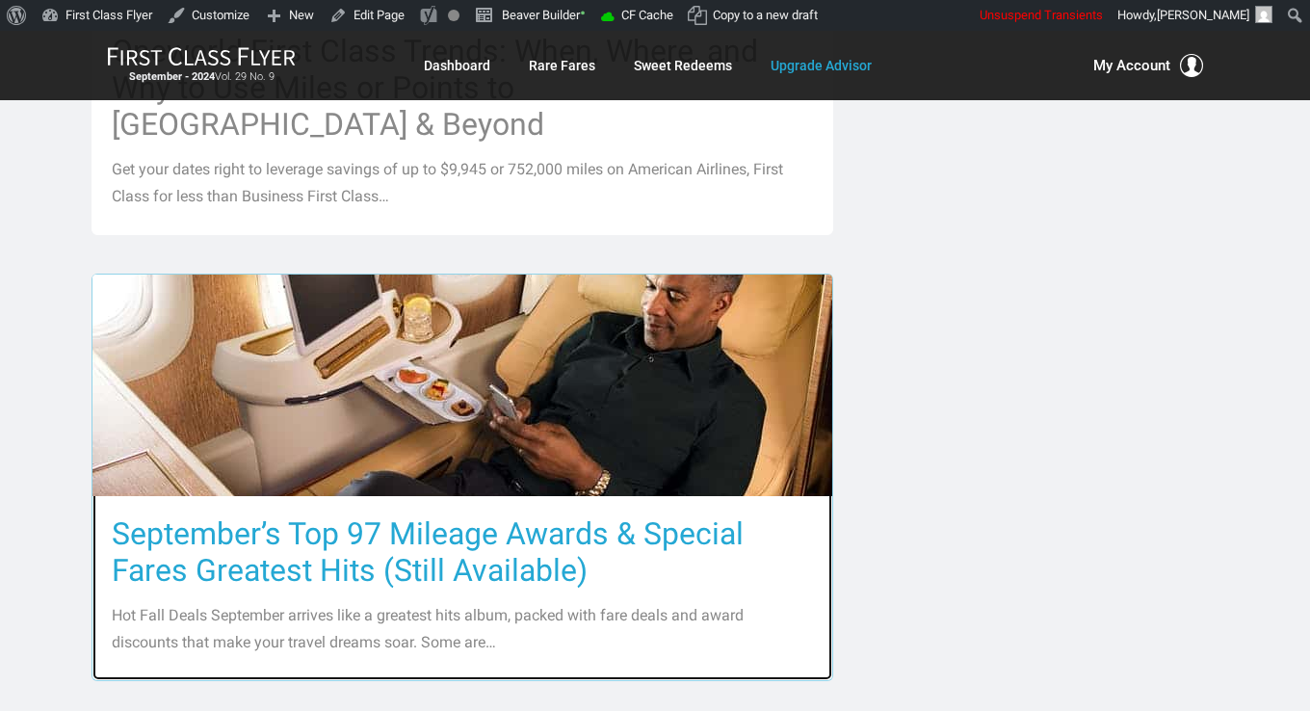
click at [531, 515] on h3 "September’s Top 97 Mileage Awards & Special Fares Greatest Hits (Still Availabl…" at bounding box center [462, 551] width 701 height 73
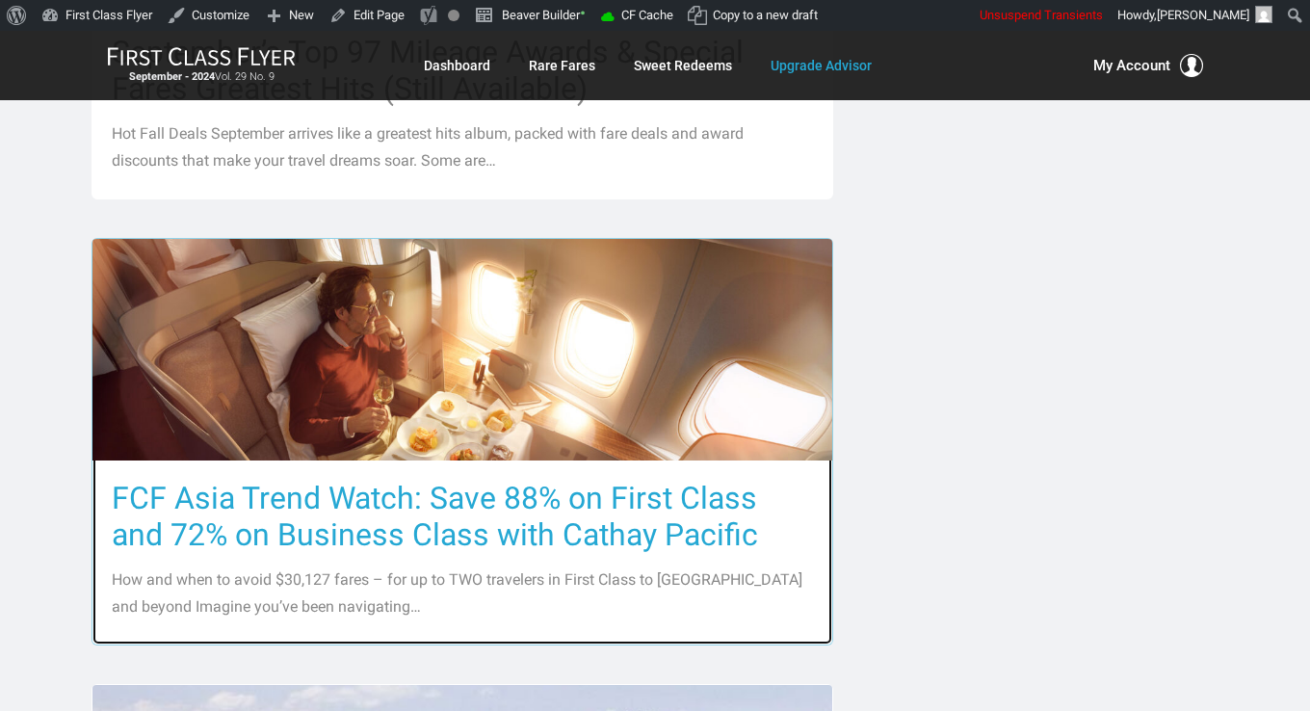
click at [530, 480] on h3 "FCF Asia Trend Watch: Save 88% on First Class and 72% on Business Class with Ca…" at bounding box center [462, 516] width 701 height 73
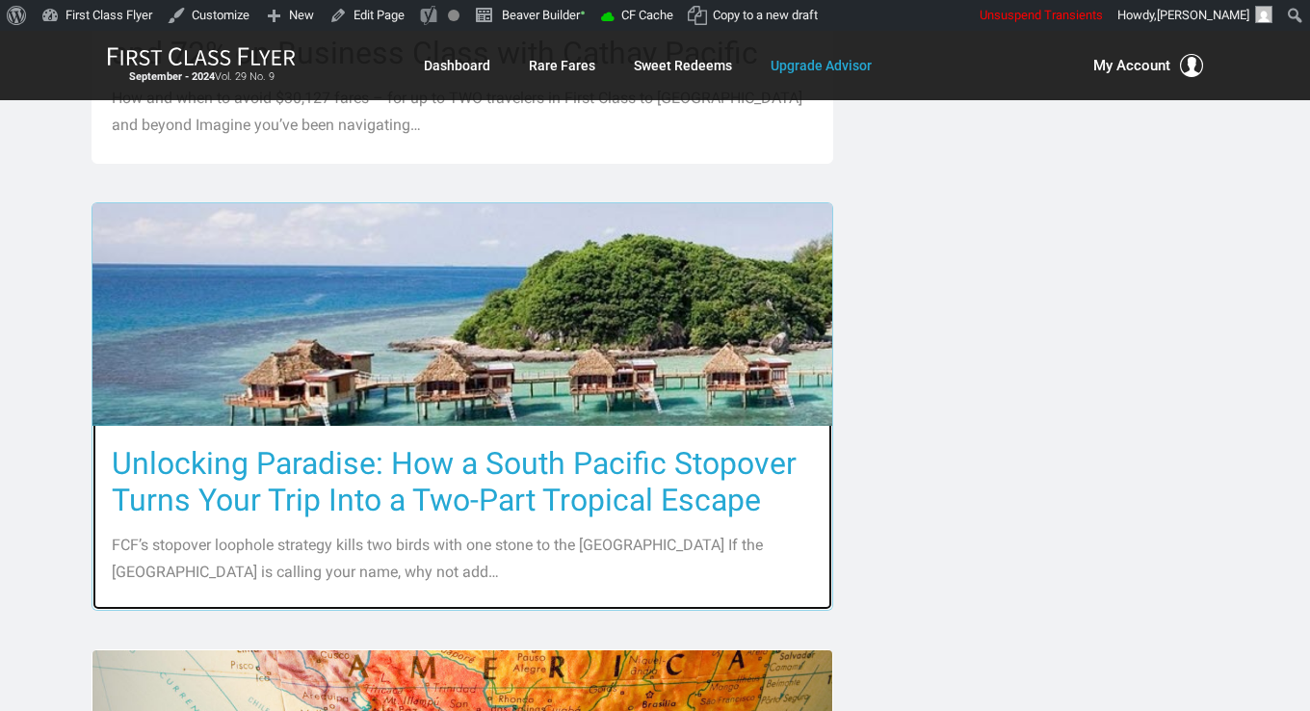
click at [531, 445] on h3 "Unlocking Paradise: How a South Pacific Stopover Turns Your Trip Into a Two-Par…" at bounding box center [462, 481] width 701 height 73
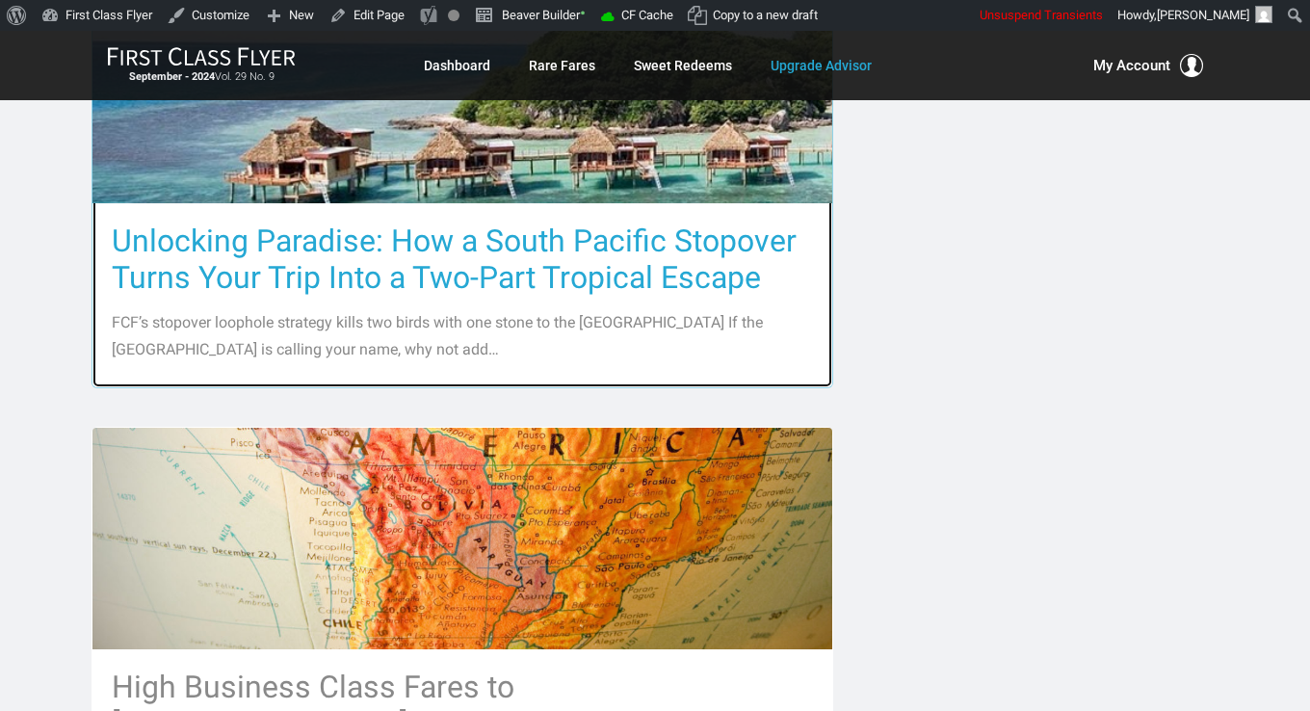
scroll to position [3083, 0]
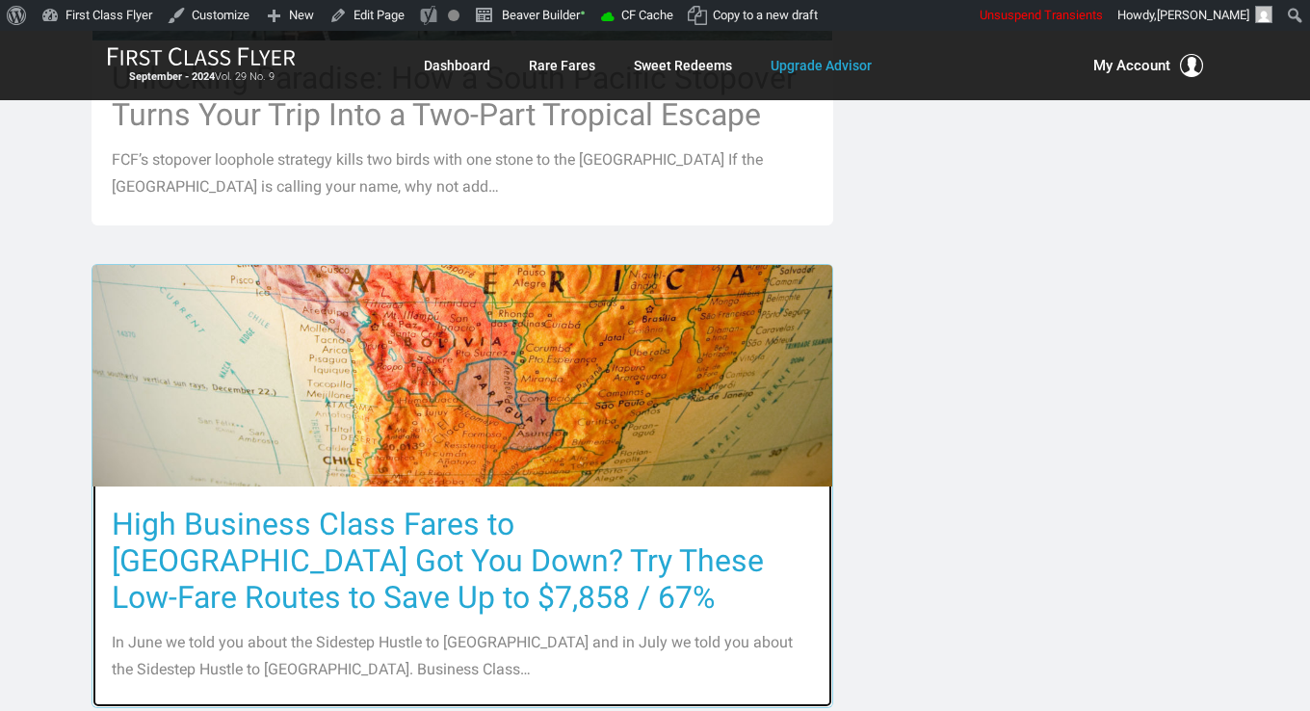
click at [528, 506] on h3 "High Business Class Fares to South America Got You Down? Try These Low-Fare Rou…" at bounding box center [462, 561] width 701 height 110
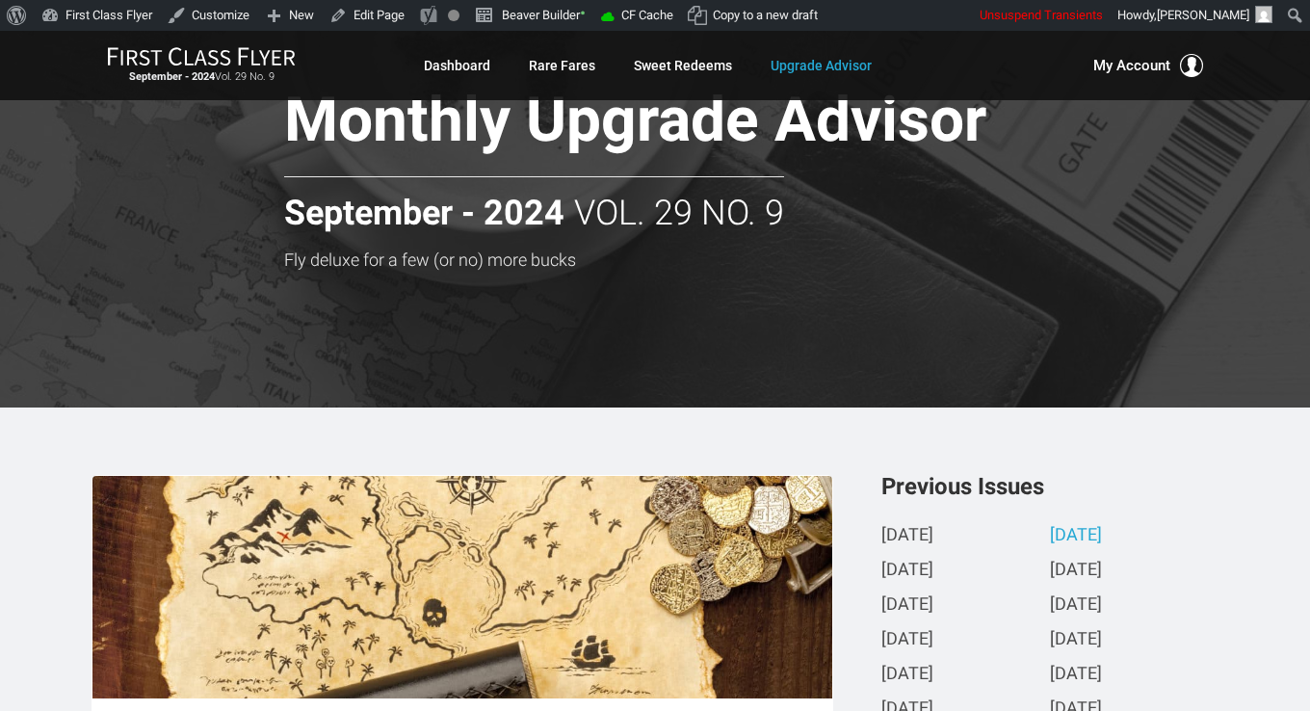
scroll to position [0, 0]
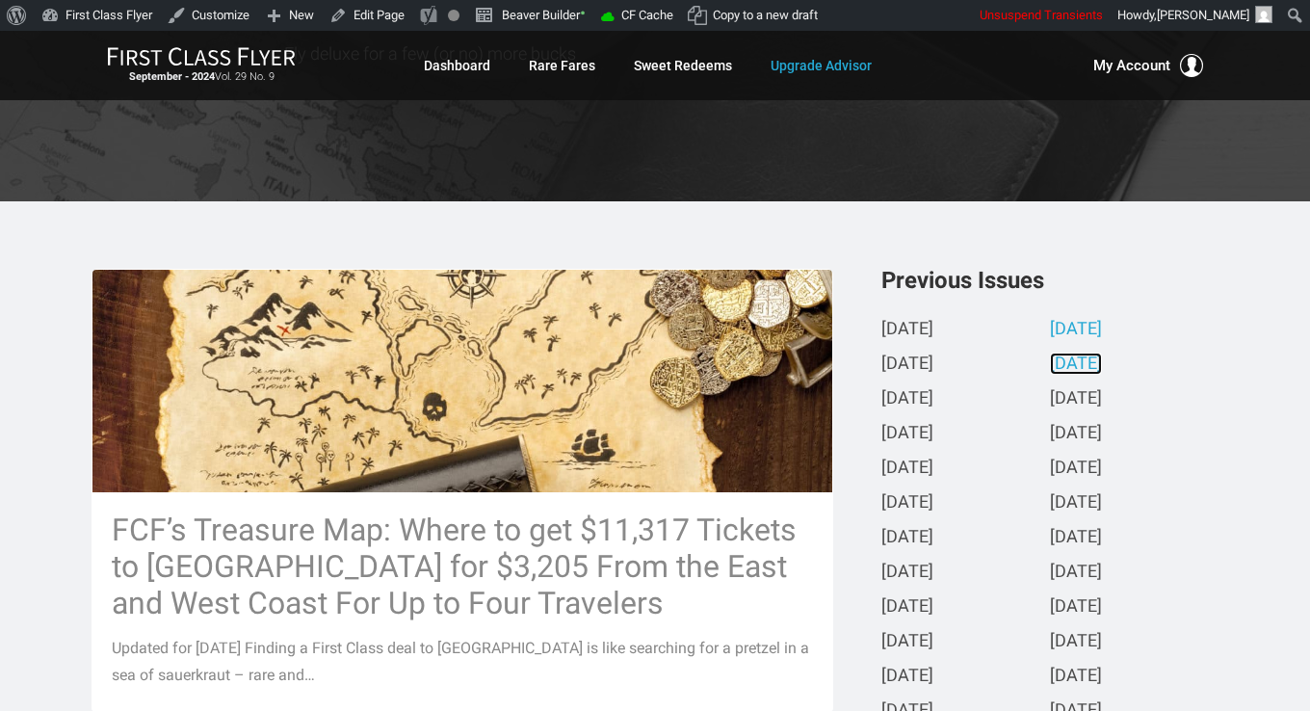
click at [1092, 367] on link "August 2024" at bounding box center [1076, 365] width 52 height 20
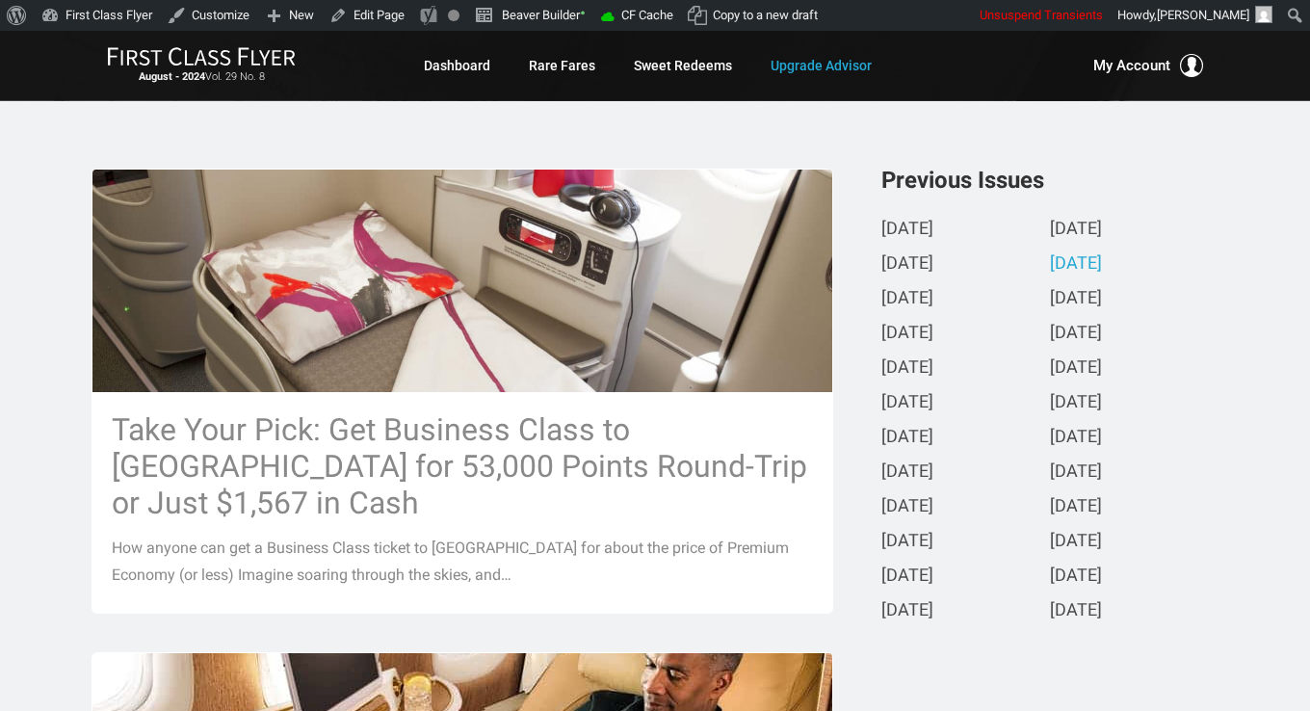
scroll to position [482, 0]
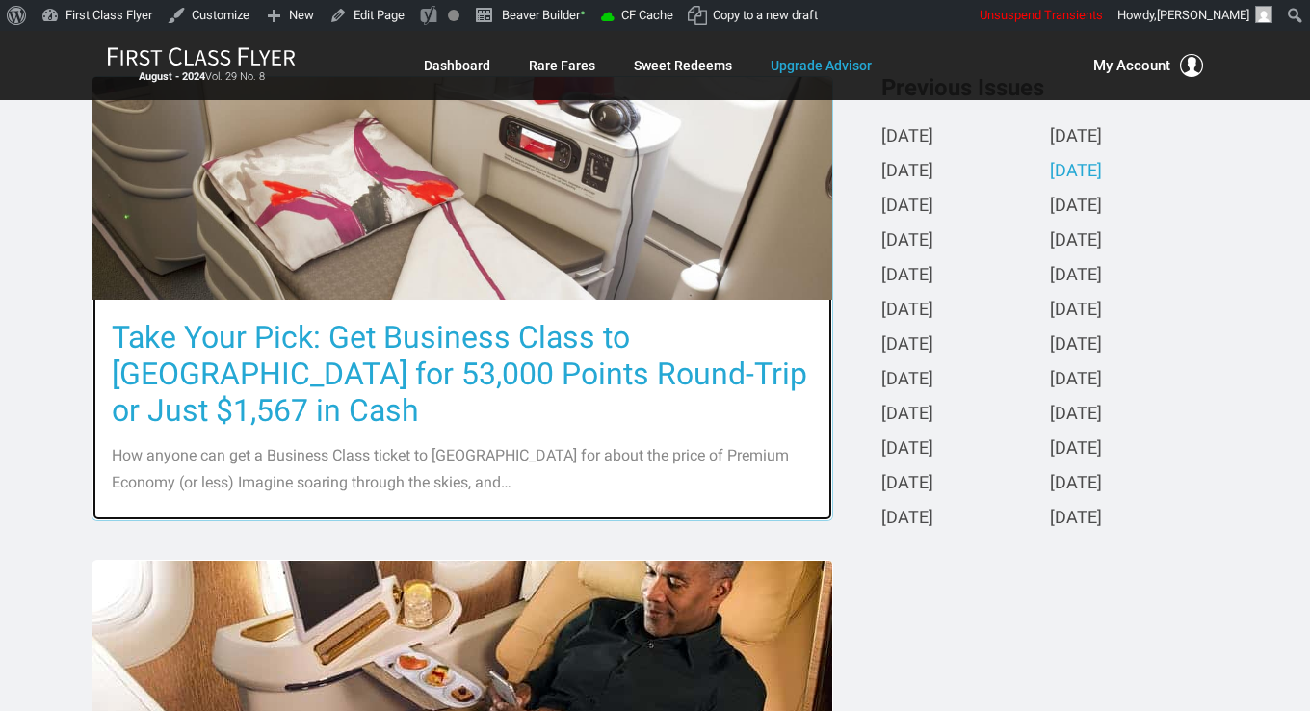
click at [551, 348] on h3 "Take Your Pick: Get Business Class to Europe for 53,000 Points Round-Trip or Ju…" at bounding box center [462, 374] width 701 height 110
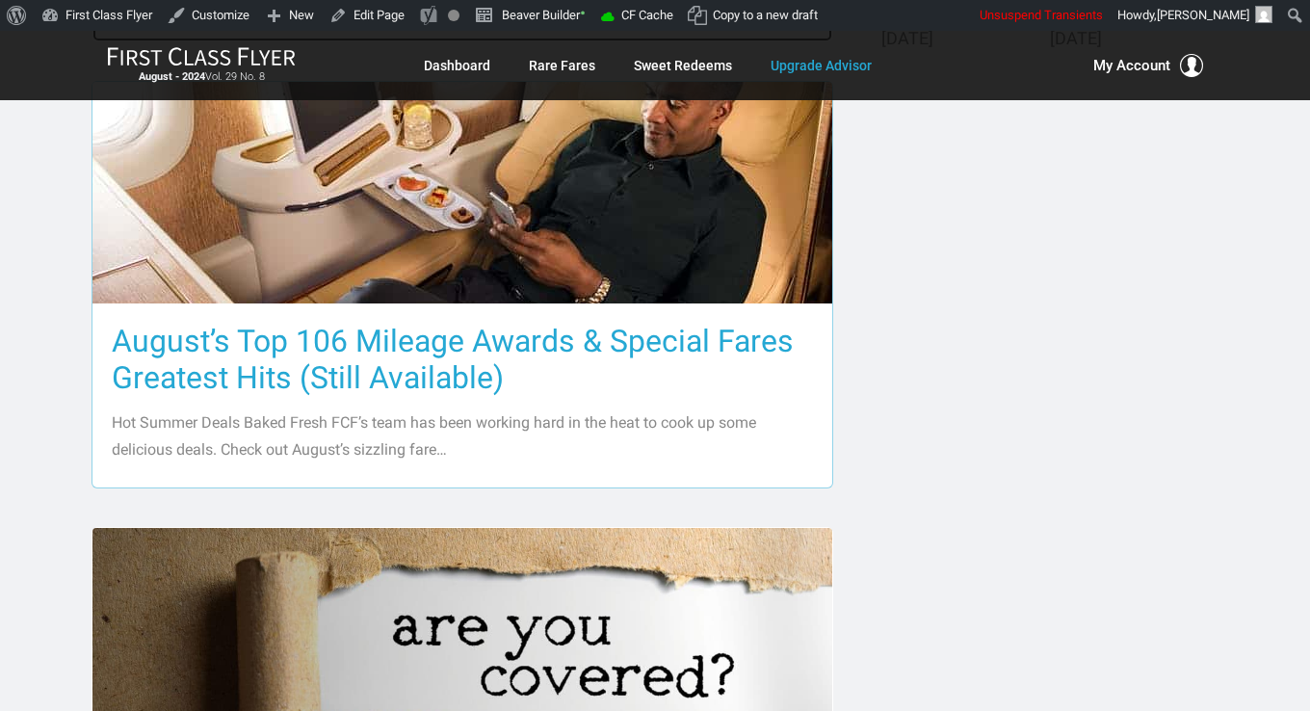
scroll to position [963, 0]
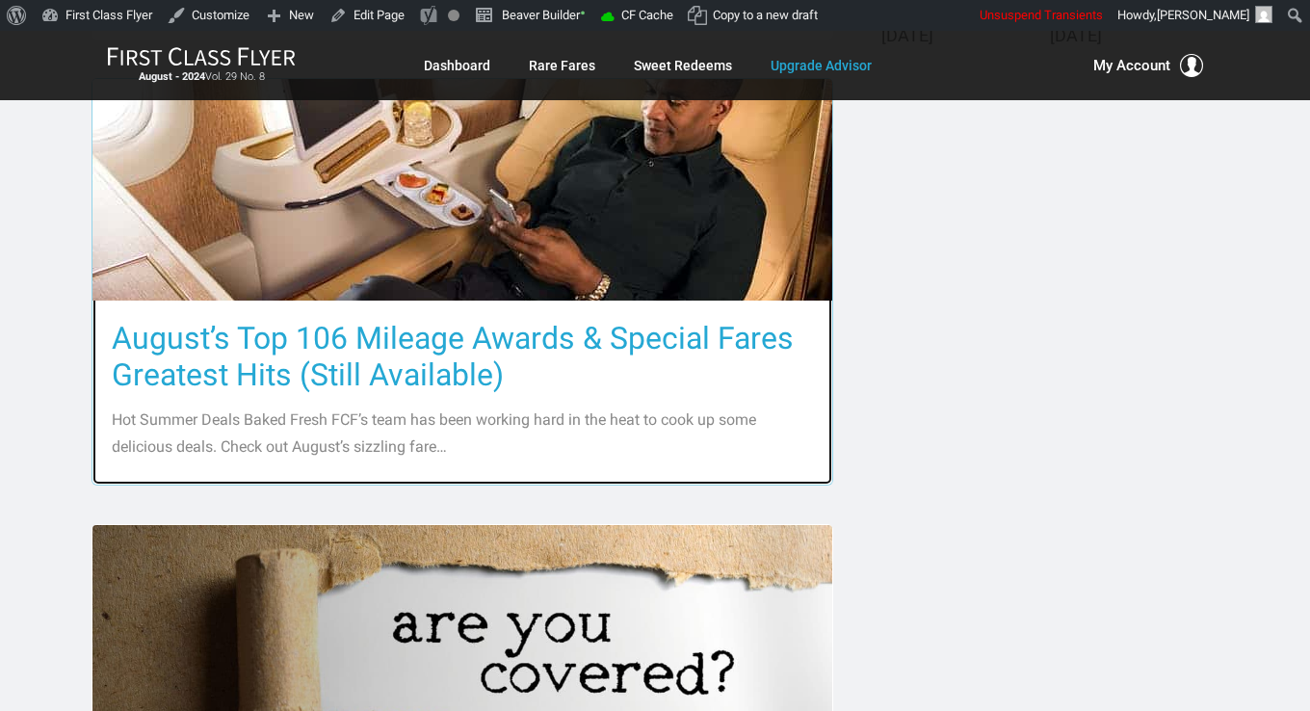
click at [512, 320] on h3 "August’s Top 106 Mileage Awards & Special Fares Greatest Hits (Still Available)" at bounding box center [462, 356] width 701 height 73
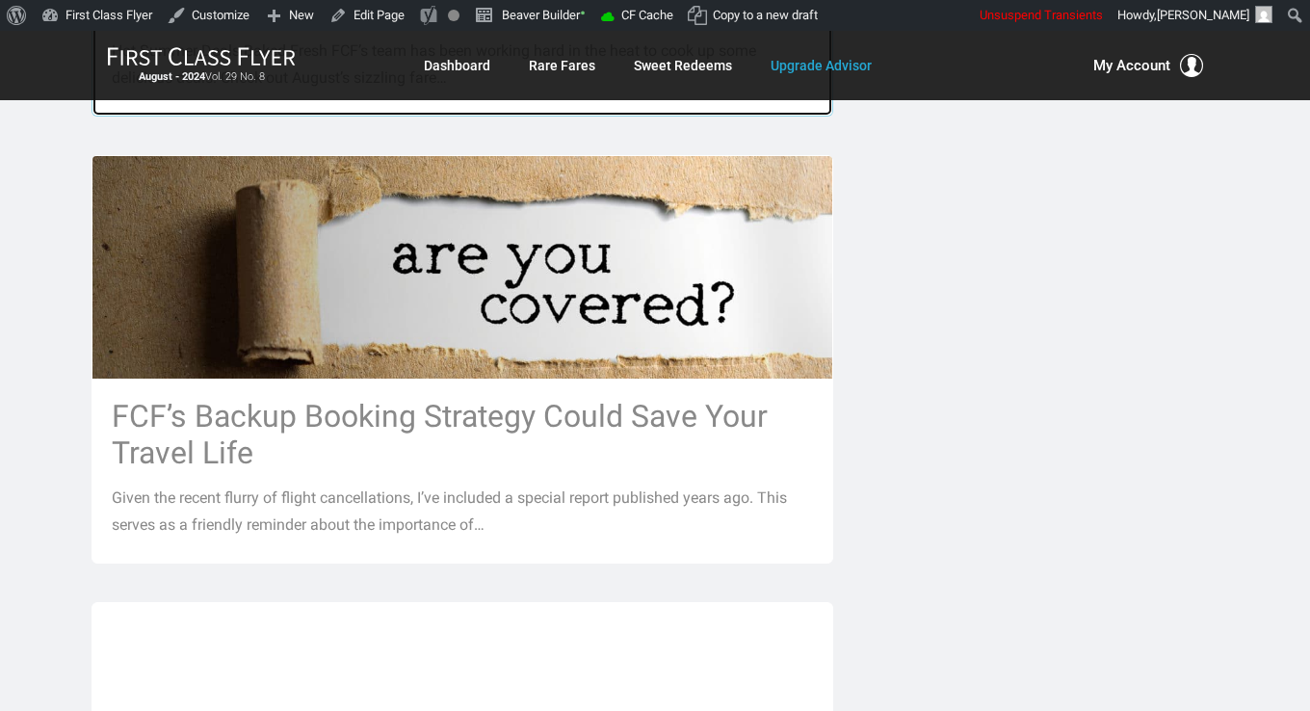
scroll to position [1349, 0]
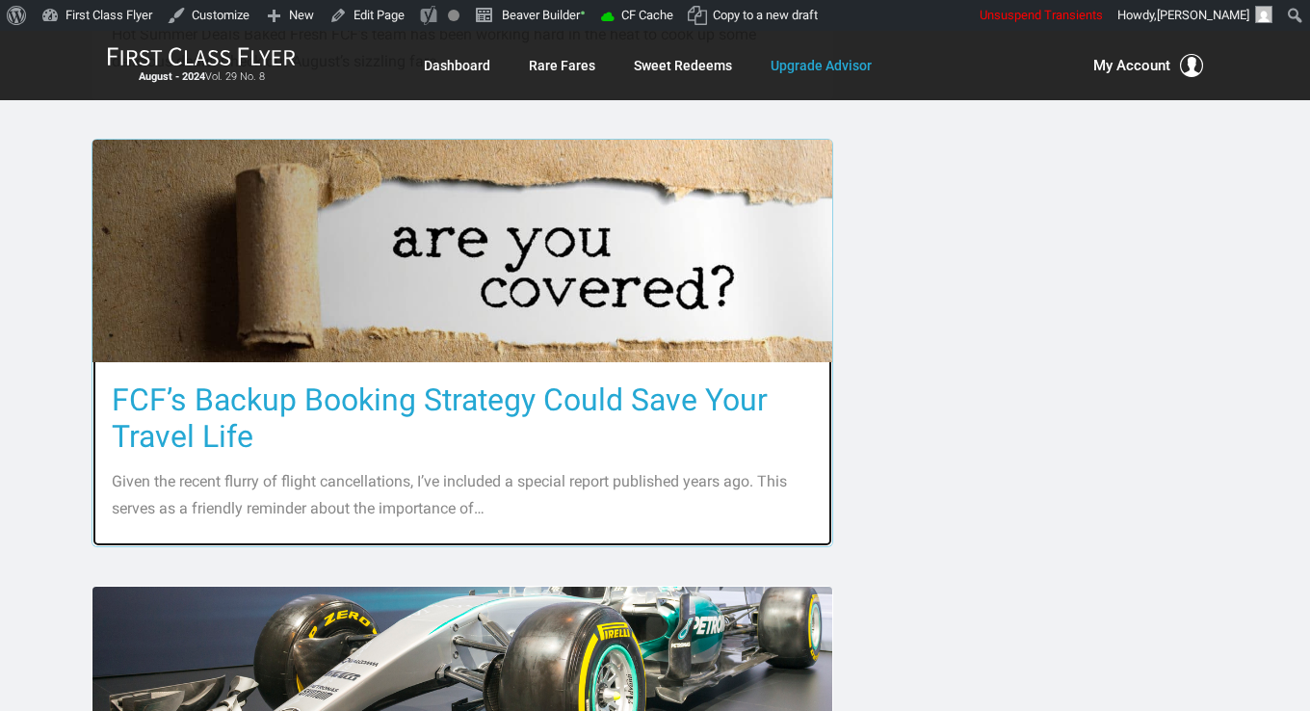
click at [465, 381] on h3 "FCF’s Backup Booking Strategy Could Save Your Travel Life" at bounding box center [462, 417] width 701 height 73
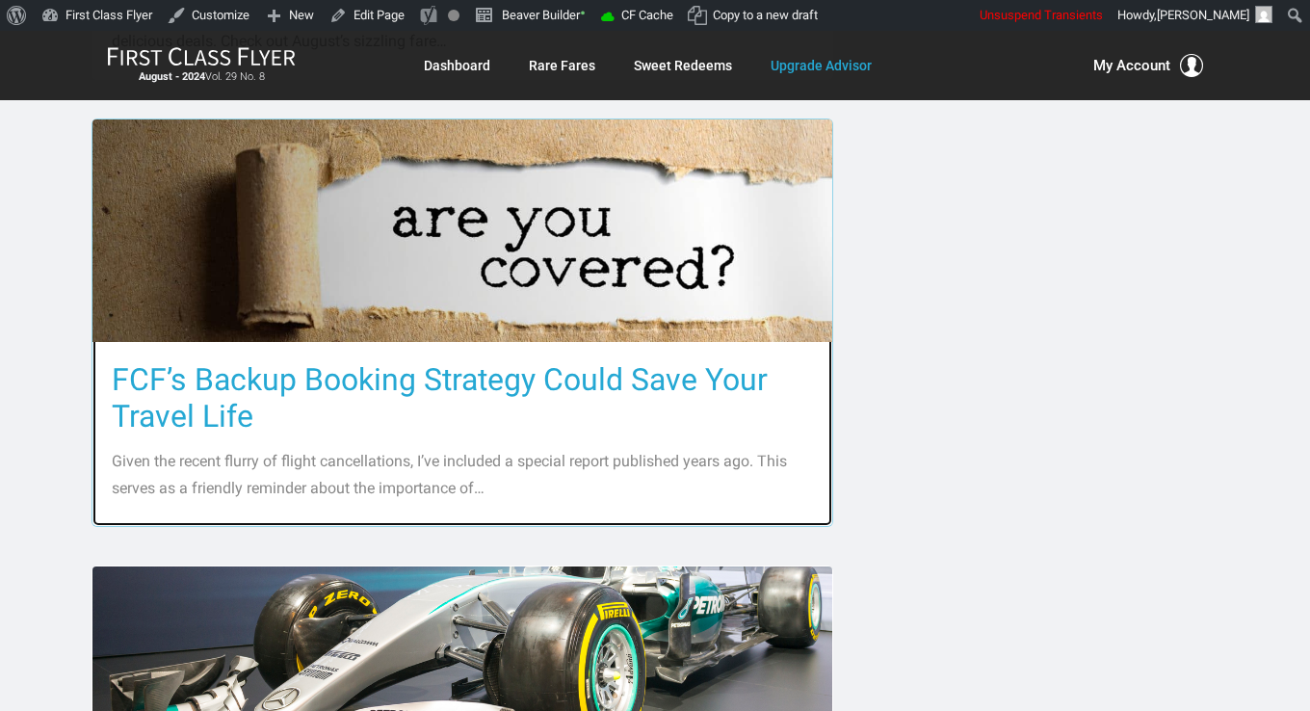
scroll to position [1830, 0]
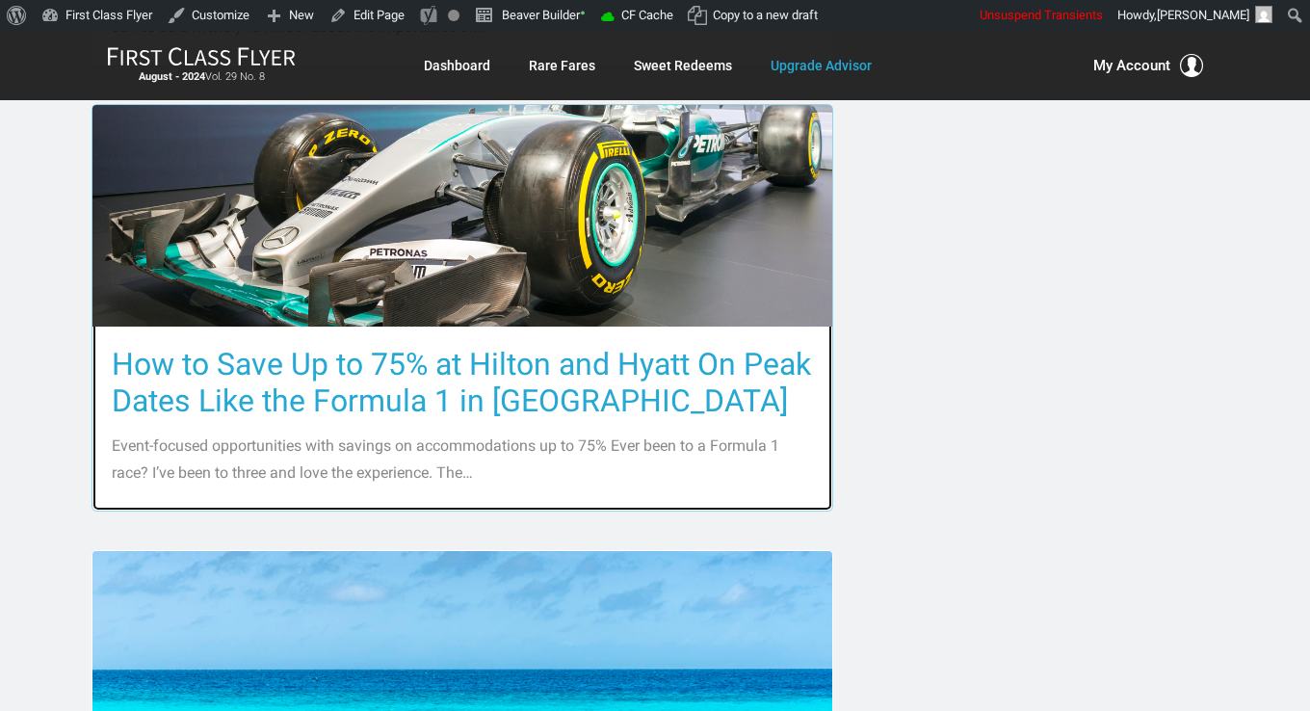
click at [466, 347] on h3 "How to Save Up to 75% at Hilton and Hyatt On Peak Dates Like the Formula 1 in A…" at bounding box center [462, 382] width 701 height 73
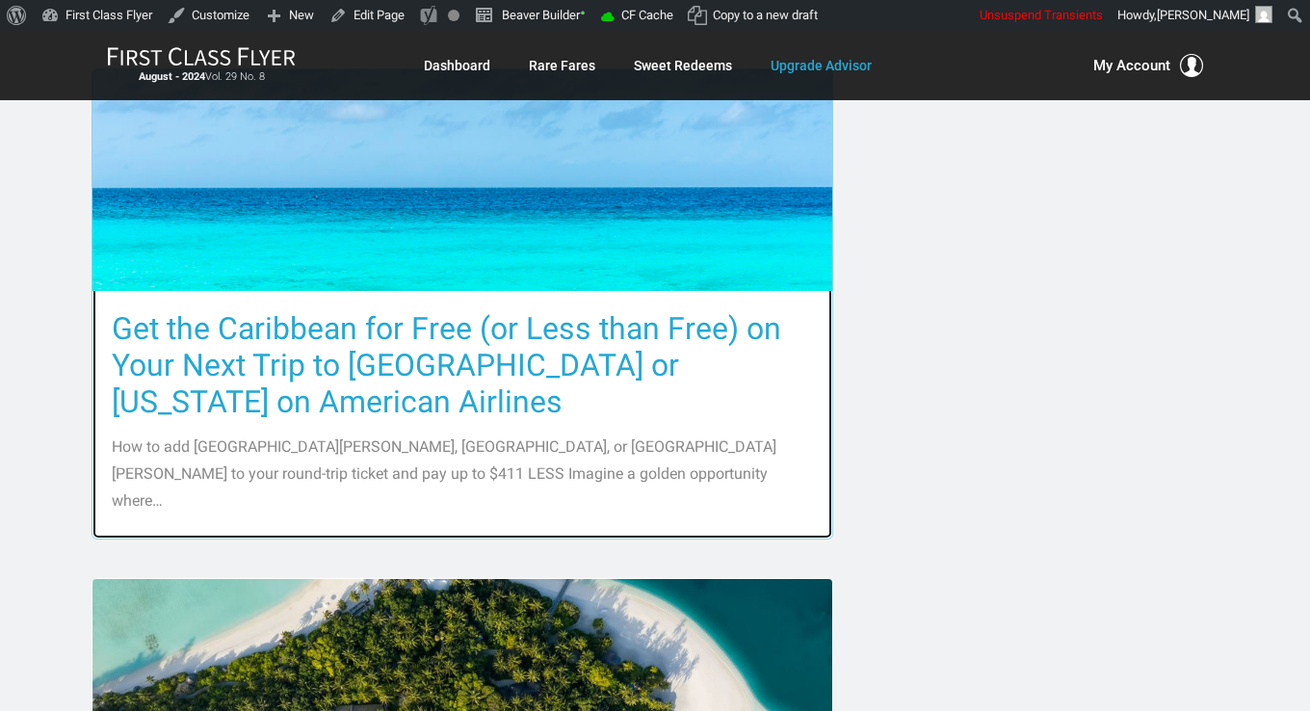
click at [466, 310] on h3 "Get the Caribbean for Free (or Less than Free) on Your Next Trip to Miami or Ne…" at bounding box center [462, 365] width 701 height 110
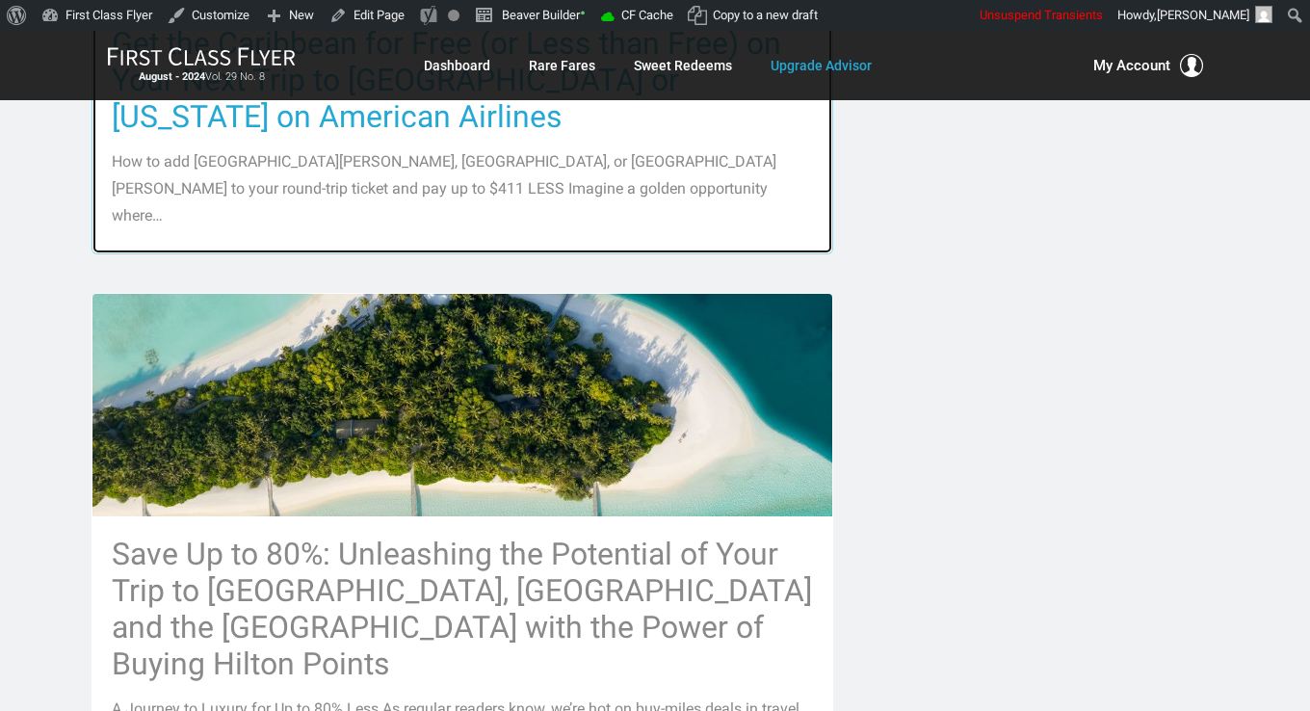
scroll to position [2697, 0]
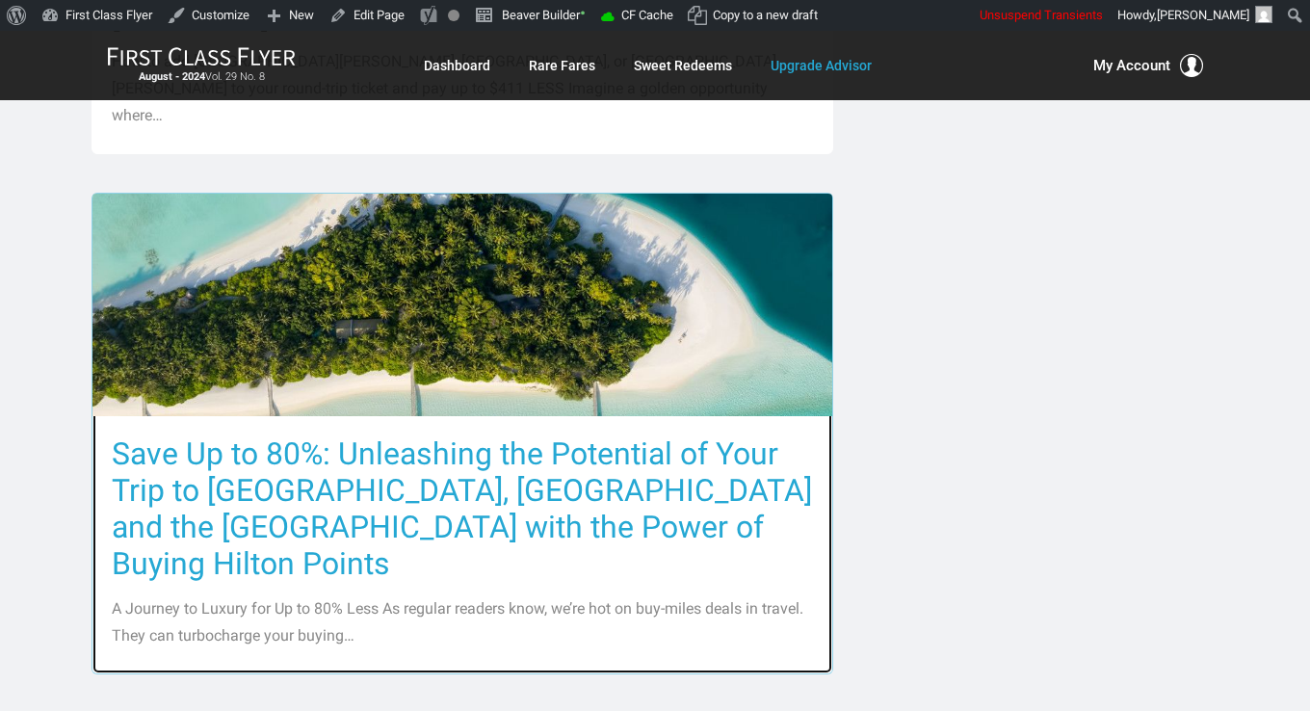
click at [448, 435] on h3 "Save Up to 80%: Unleashing the Potential of Your Trip to Bali, the Maldives and…" at bounding box center [462, 508] width 701 height 146
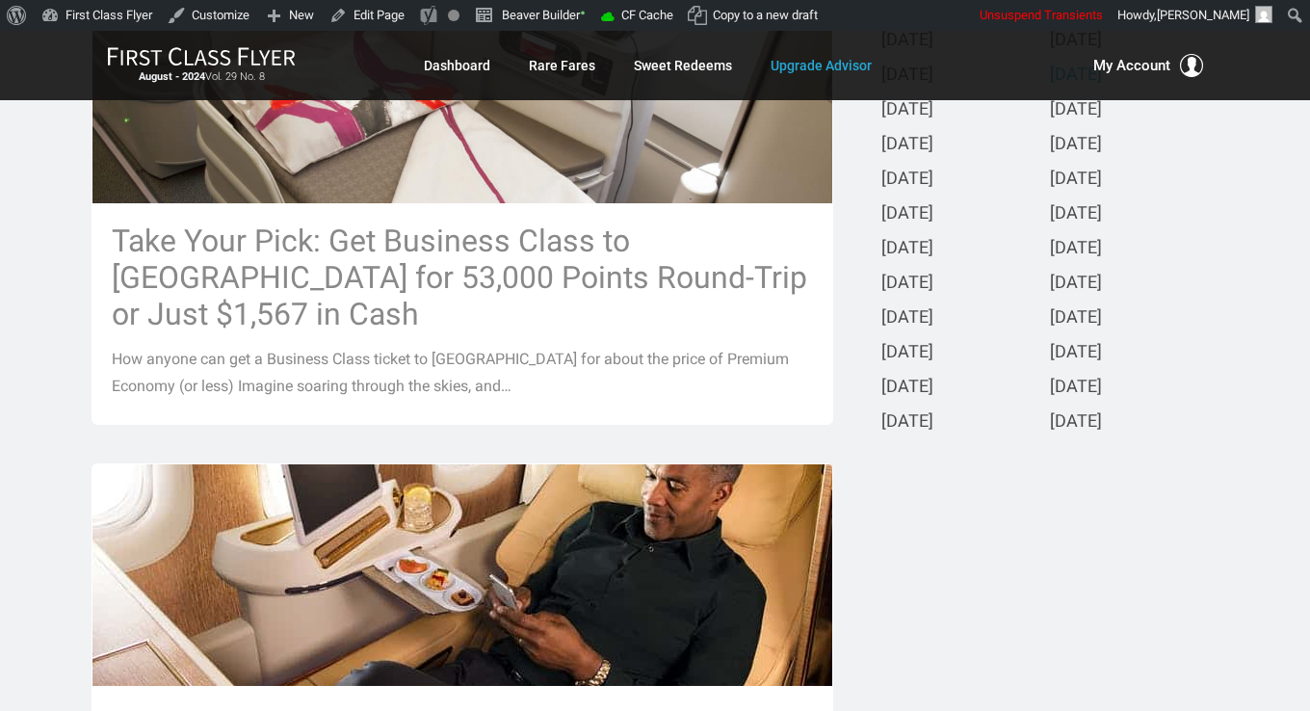
scroll to position [0, 0]
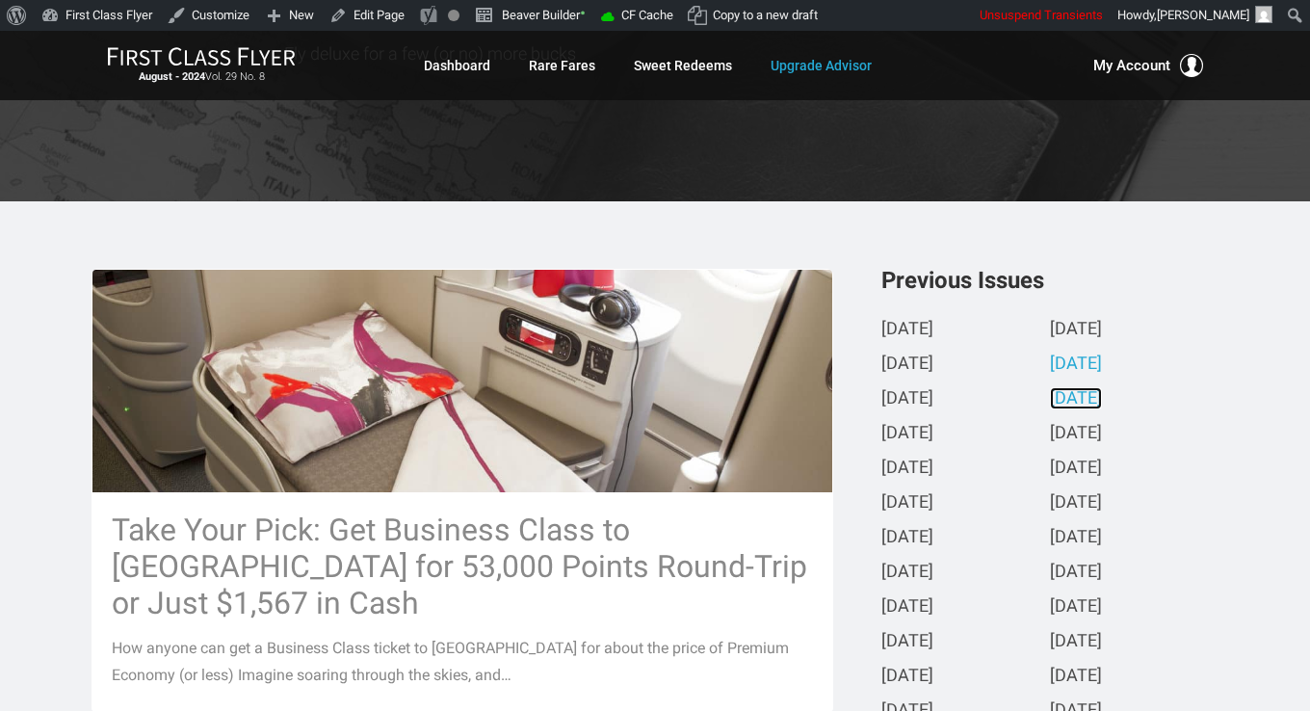
click at [1078, 395] on link "July 2024" at bounding box center [1076, 399] width 52 height 20
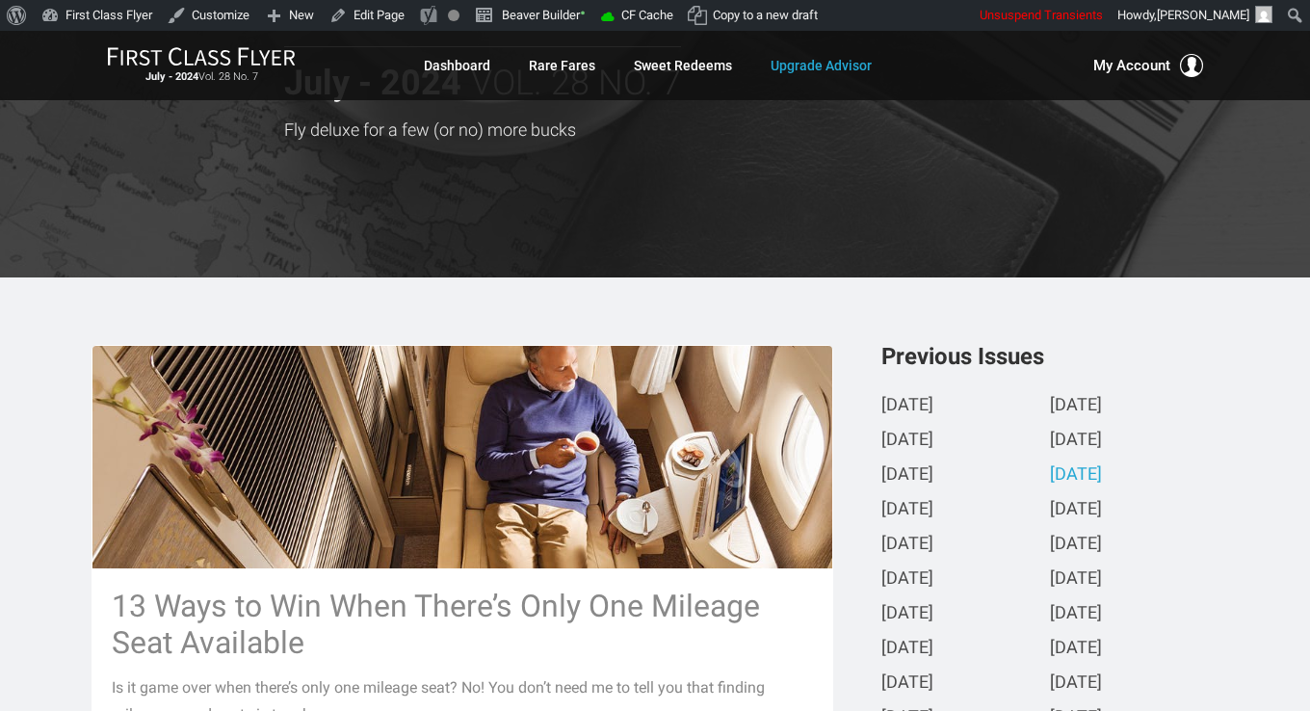
scroll to position [482, 0]
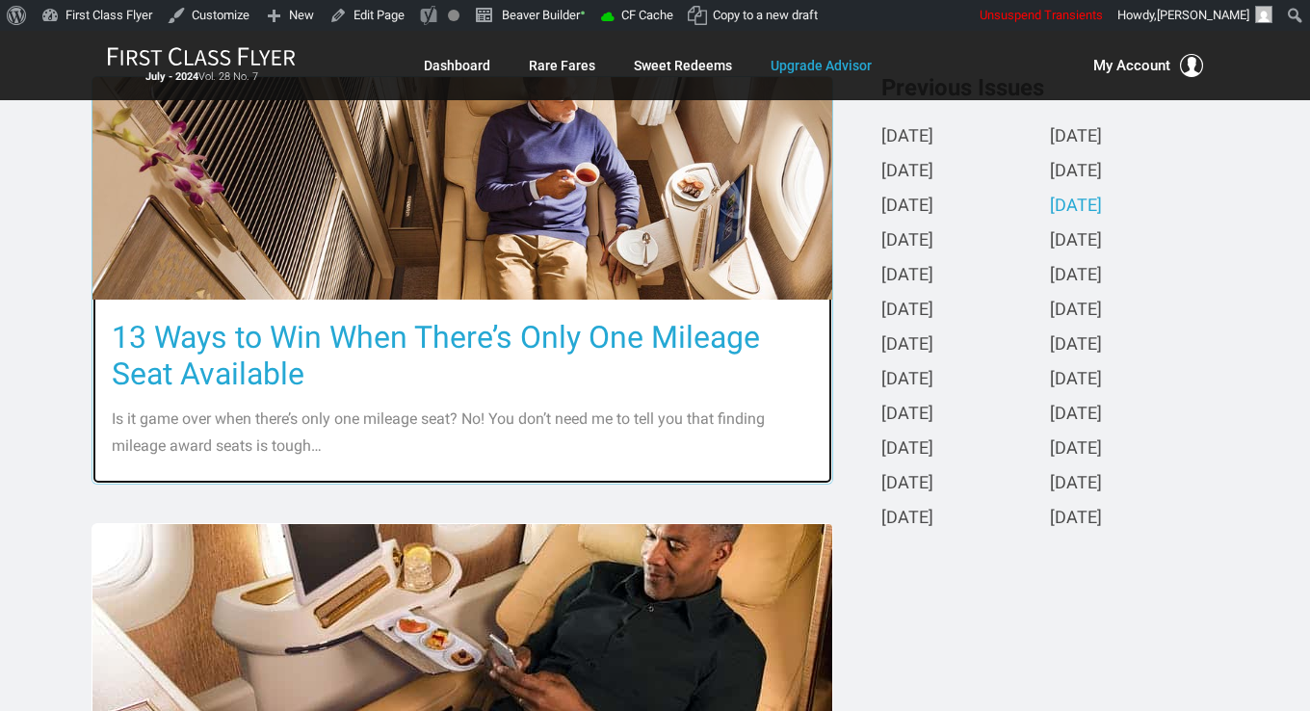
click at [435, 320] on h3 "13 Ways to Win When There’s Only One Mileage Seat Available" at bounding box center [462, 355] width 701 height 73
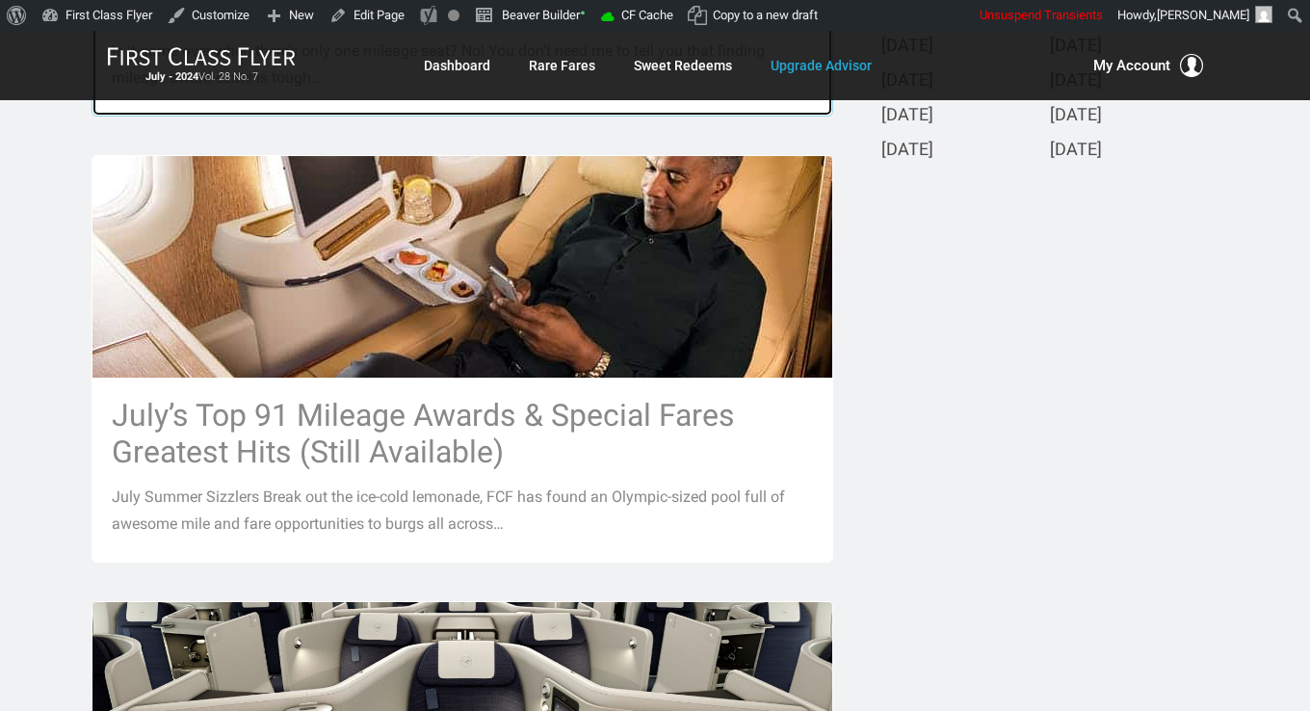
scroll to position [867, 0]
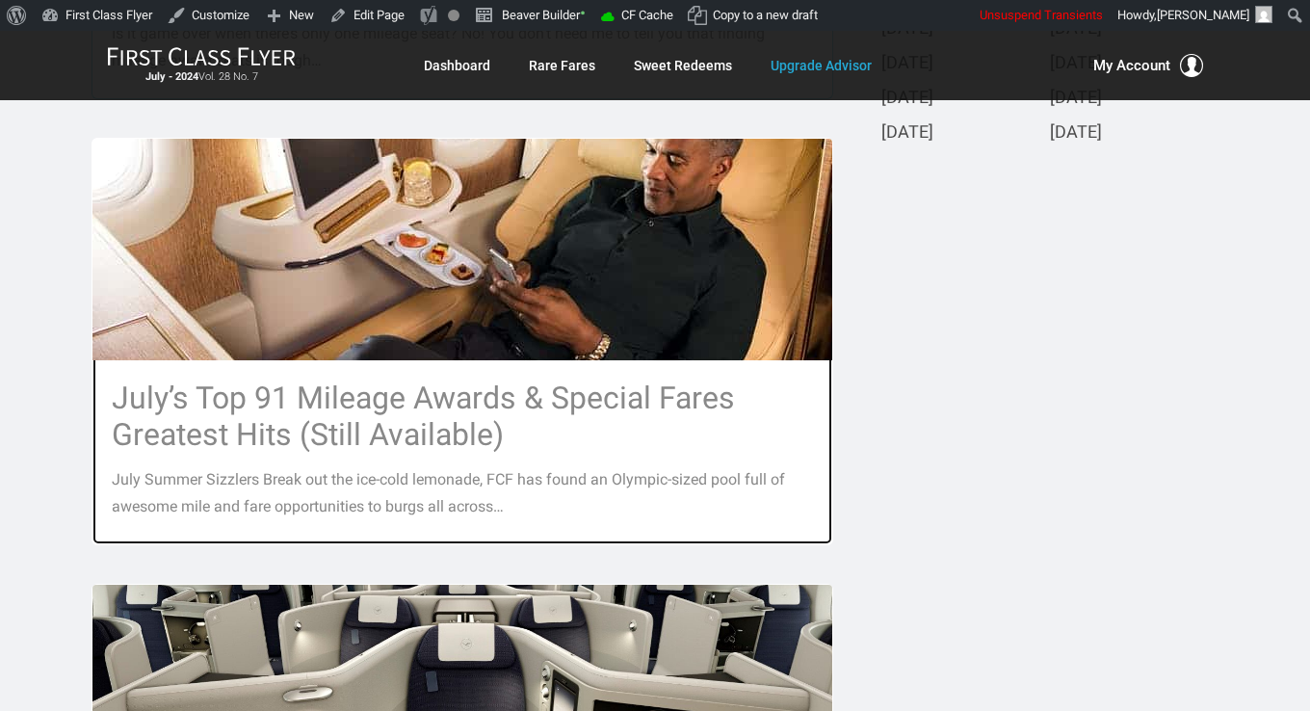
click at [430, 395] on h3 "July’s Top 91 Mileage Awards & Special Fares Greatest Hits (Still Available)" at bounding box center [462, 416] width 701 height 73
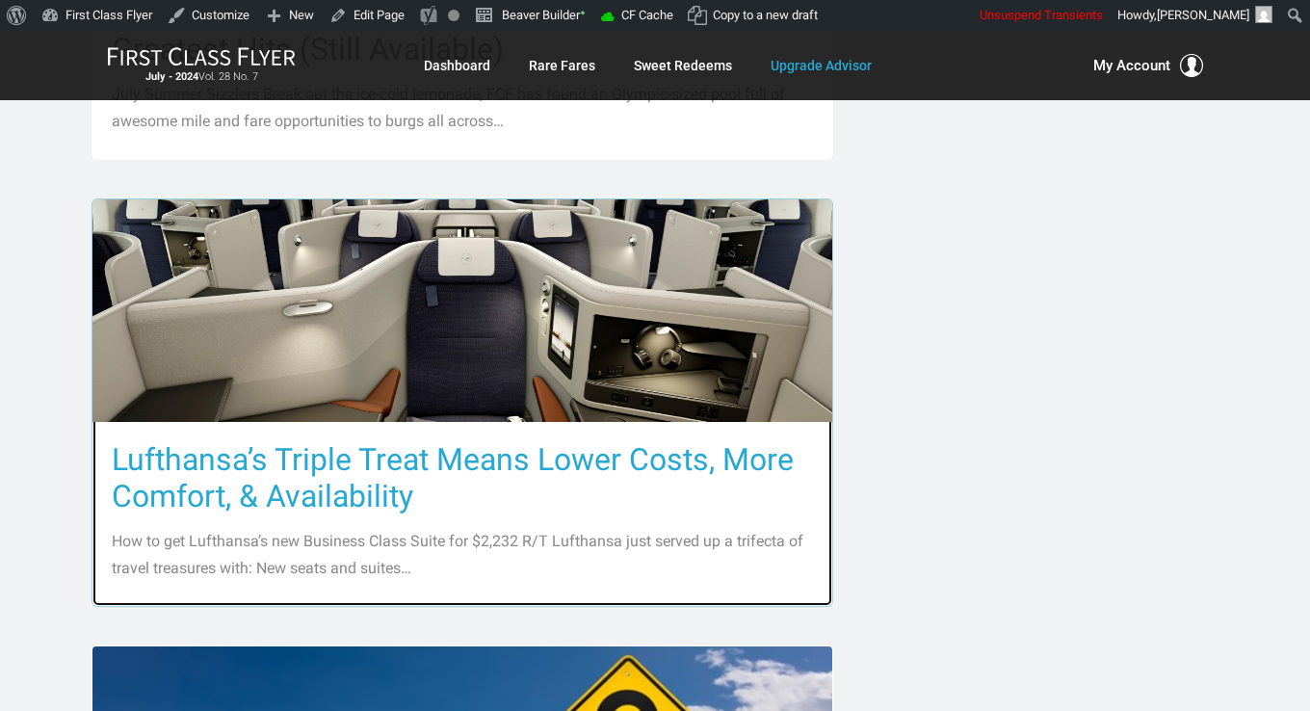
click at [426, 445] on h3 "Lufthansa’s Triple Treat Means Lower Costs, More Comfort, & Availability" at bounding box center [462, 477] width 701 height 73
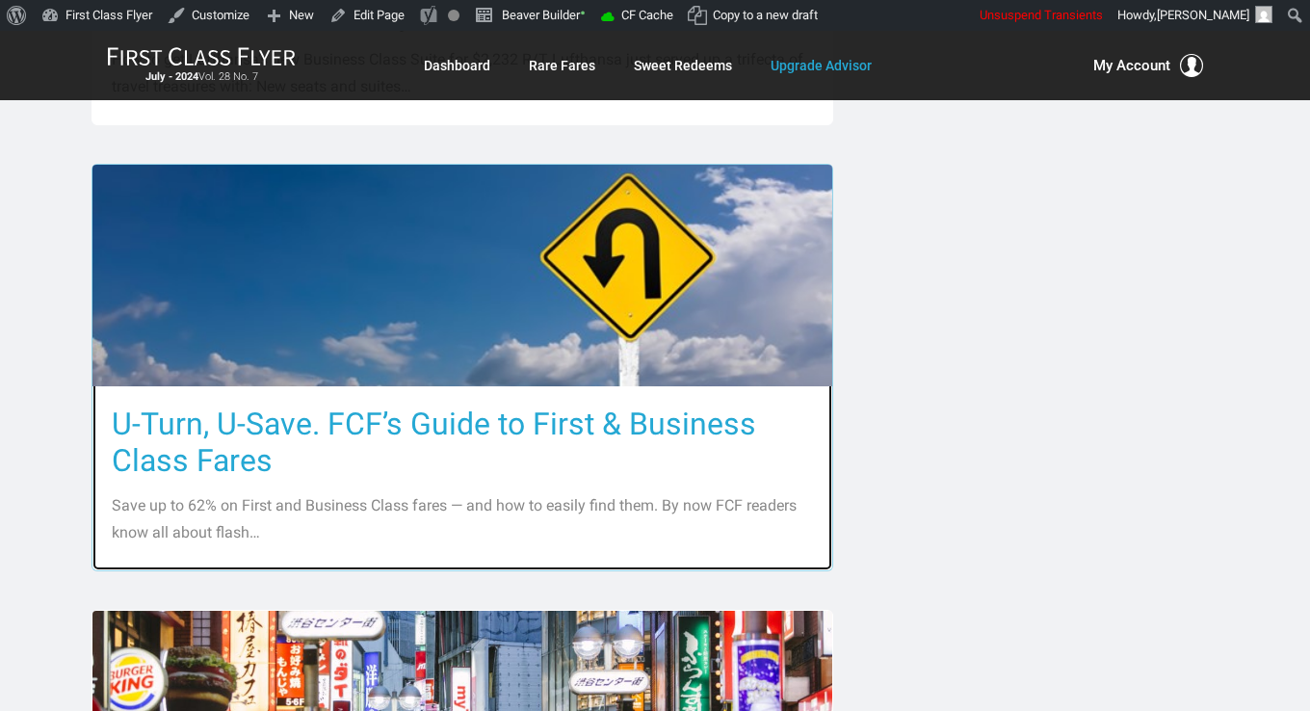
click at [422, 426] on h3 "U-Turn, U-Save. FCF’s Guide to First & Business Class Fares" at bounding box center [462, 442] width 701 height 73
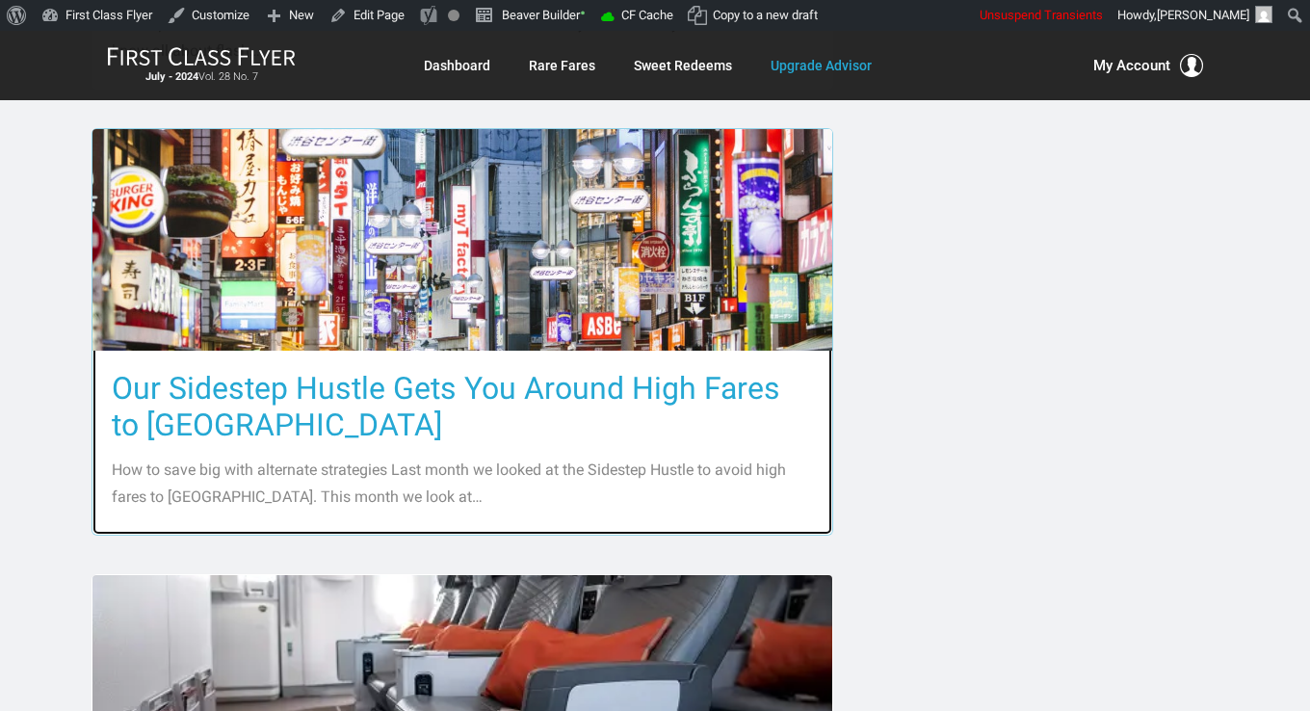
click at [416, 395] on h3 "Our Sidestep Hustle Gets You Around High Fares to Asia" at bounding box center [462, 406] width 701 height 73
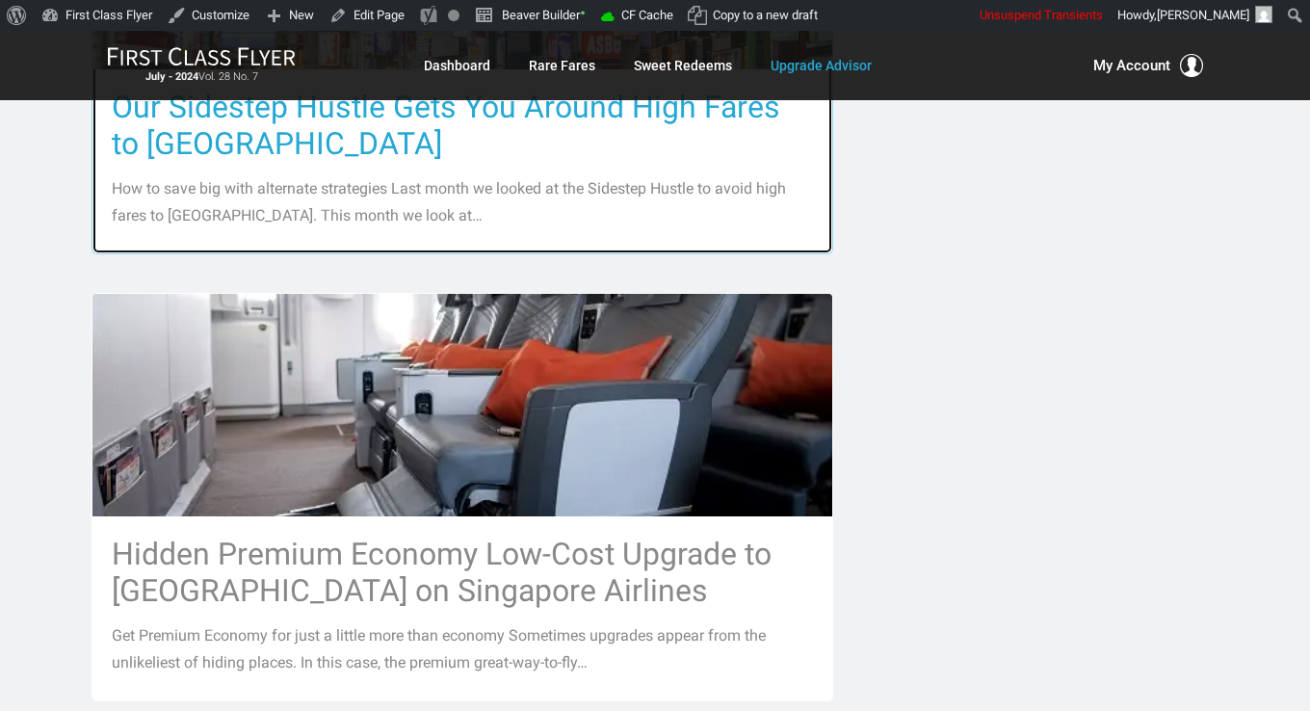
scroll to position [2697, 0]
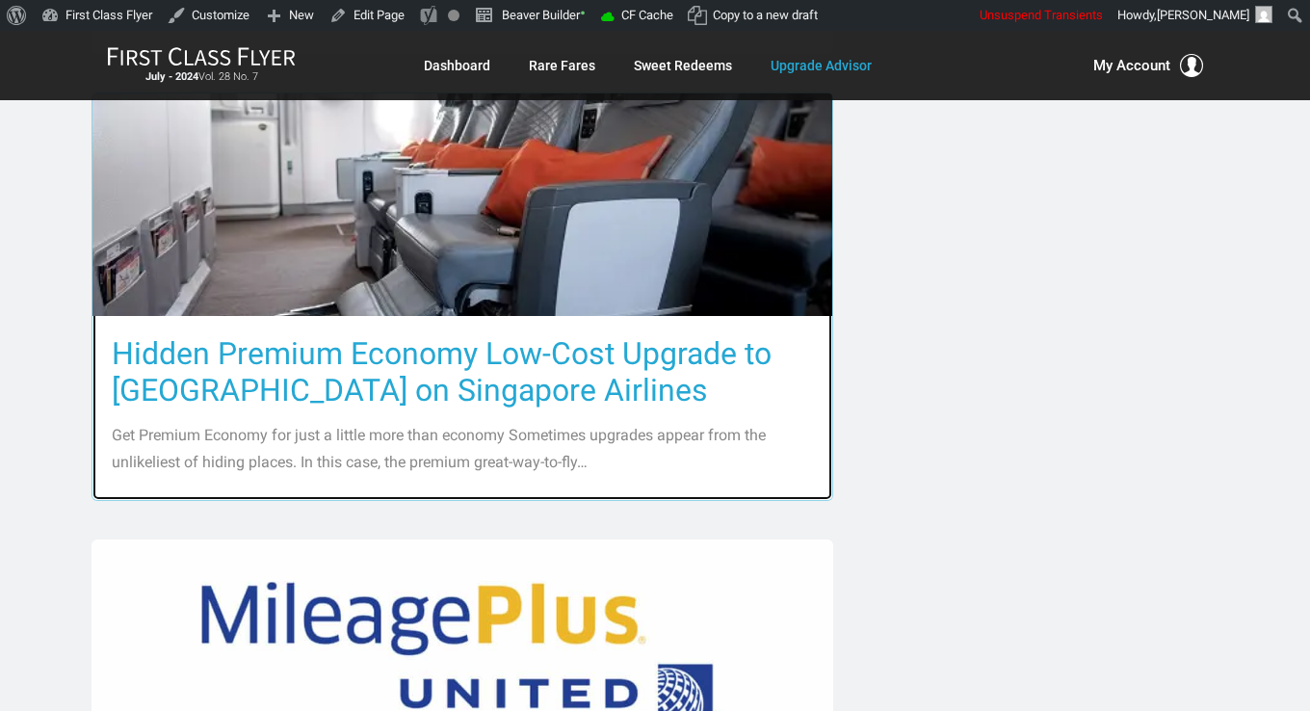
click at [414, 382] on h3 "Hidden Premium Economy Low-Cost Upgrade to Asia on Singapore Airlines" at bounding box center [462, 371] width 701 height 73
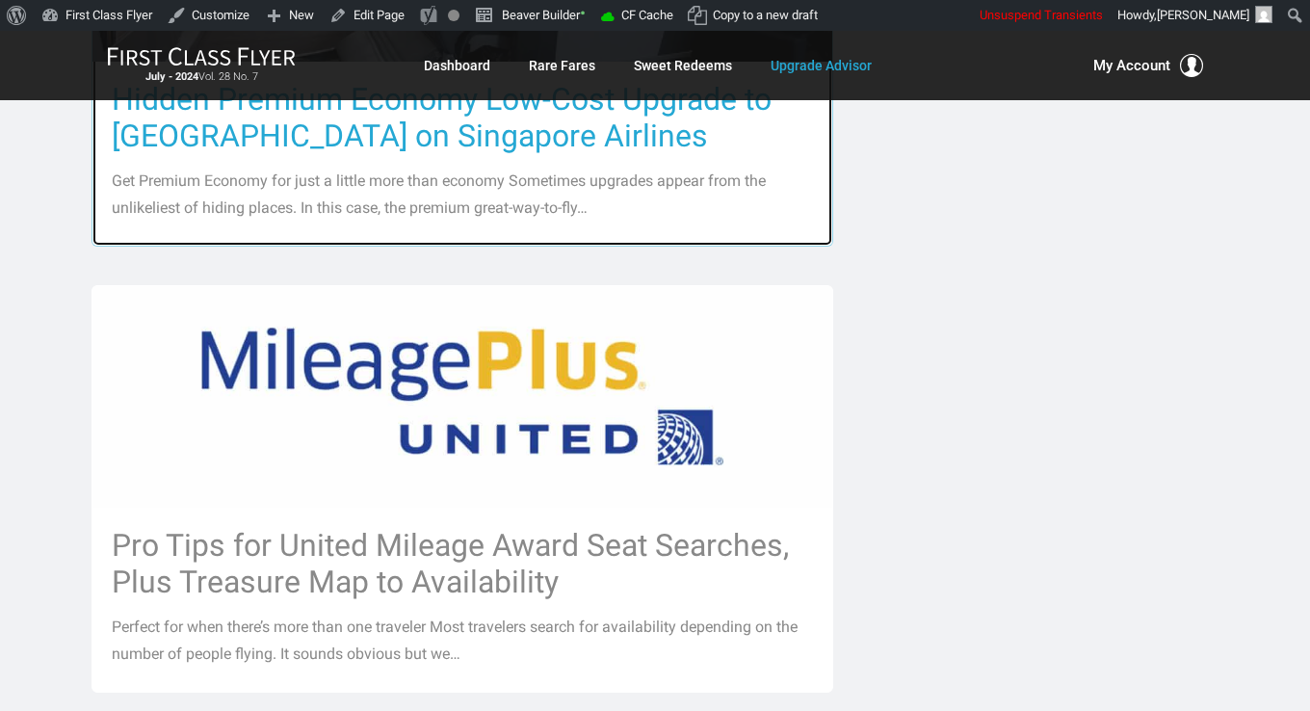
scroll to position [3179, 0]
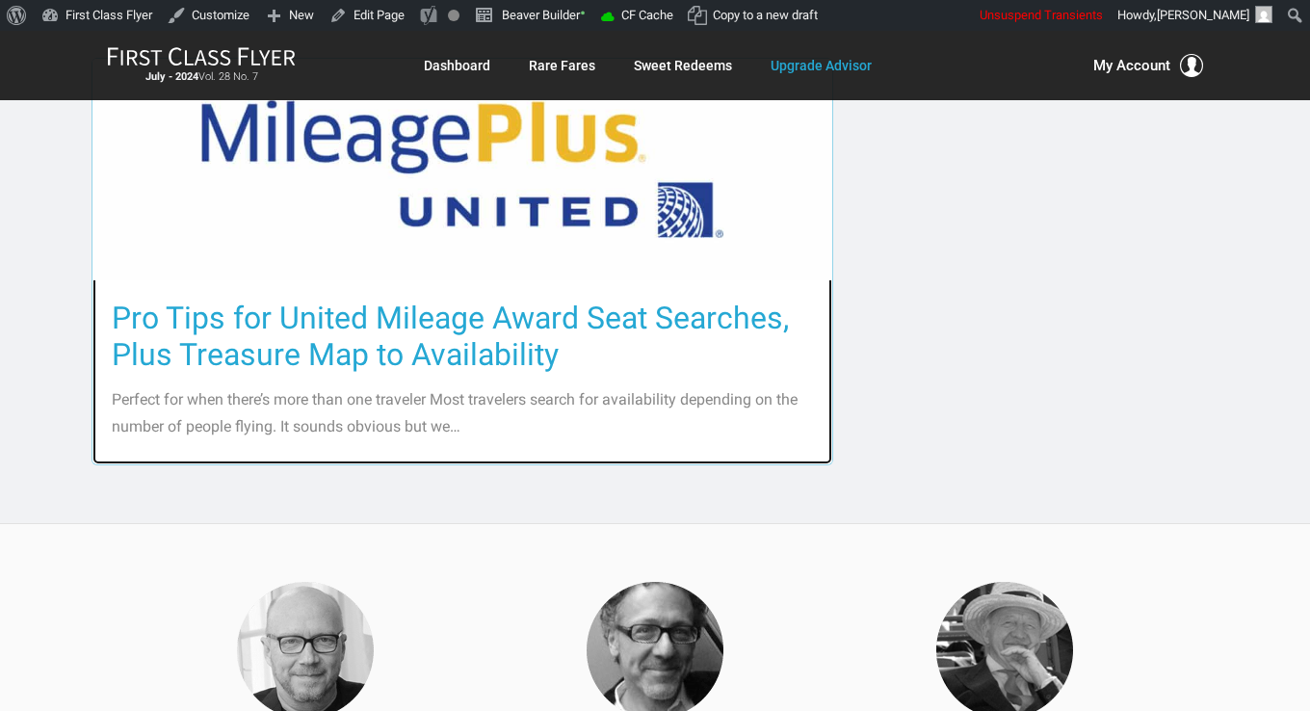
click at [410, 360] on h3 "Pro Tips for United Mileage Award Seat Searches, Plus Treasure Map to Availabil…" at bounding box center [462, 336] width 701 height 73
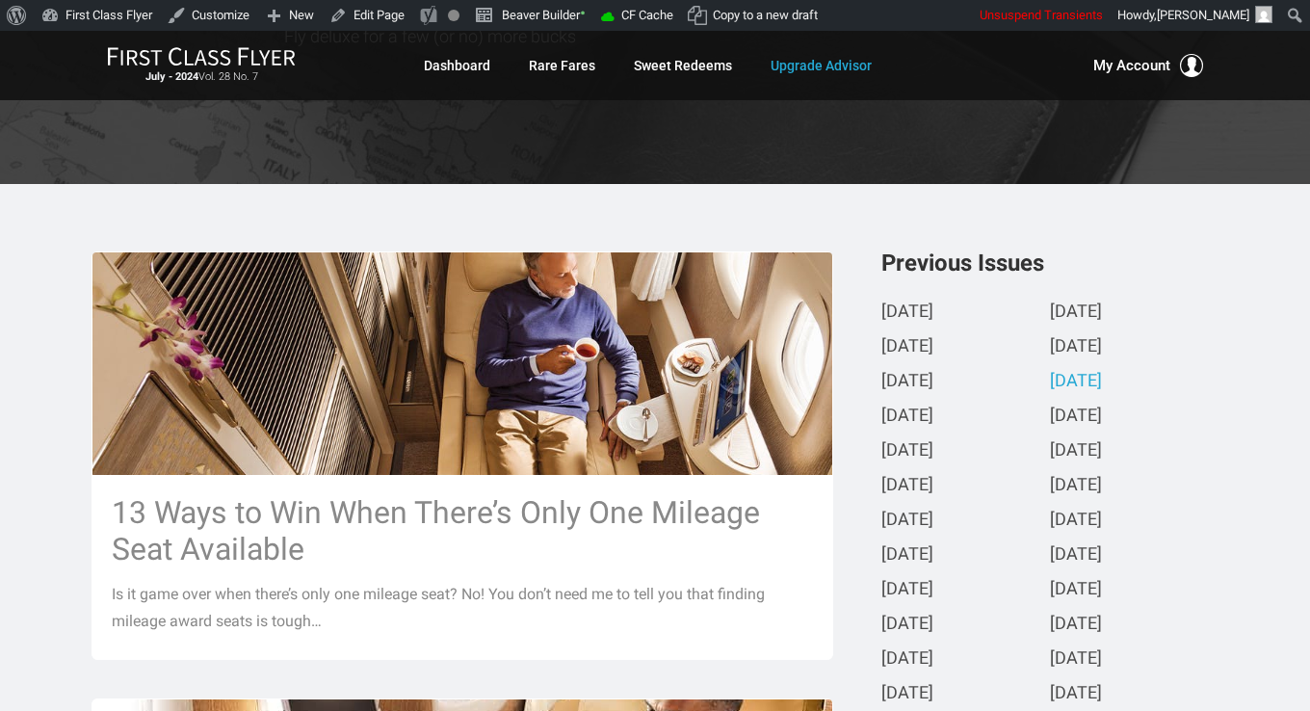
scroll to position [482, 0]
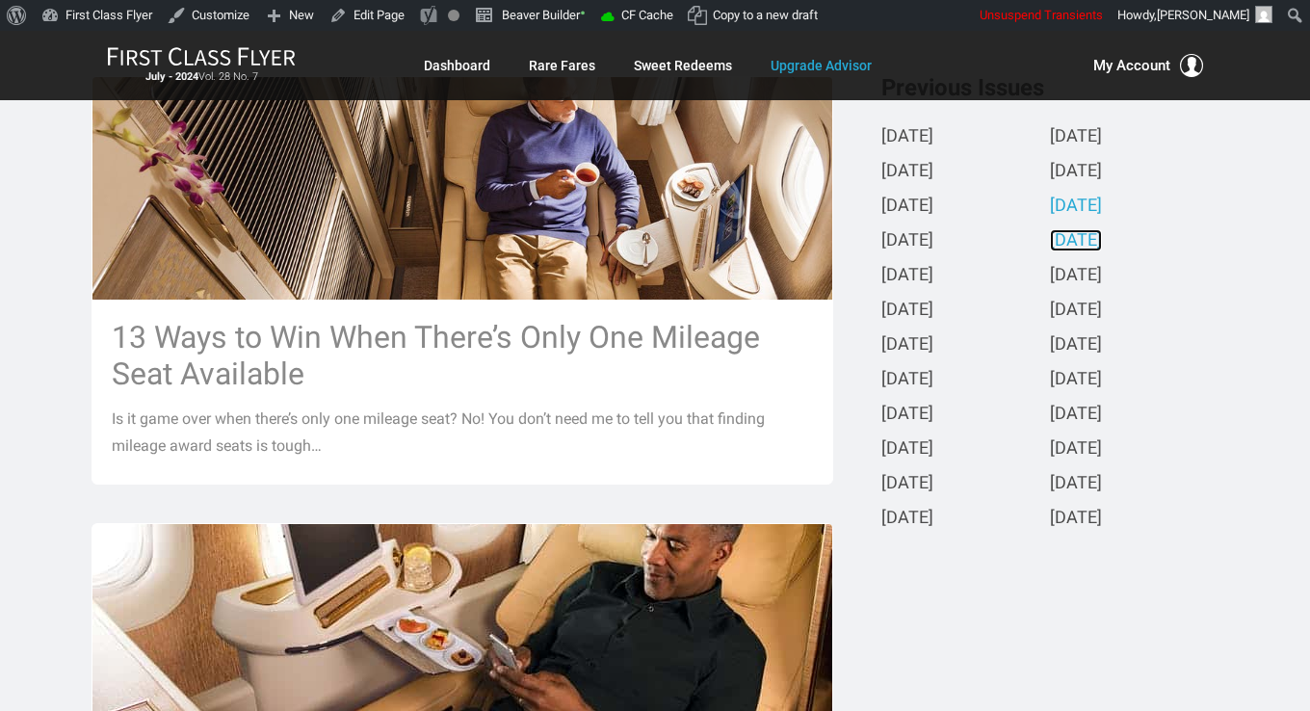
click at [1102, 243] on link "June 2024" at bounding box center [1076, 241] width 52 height 20
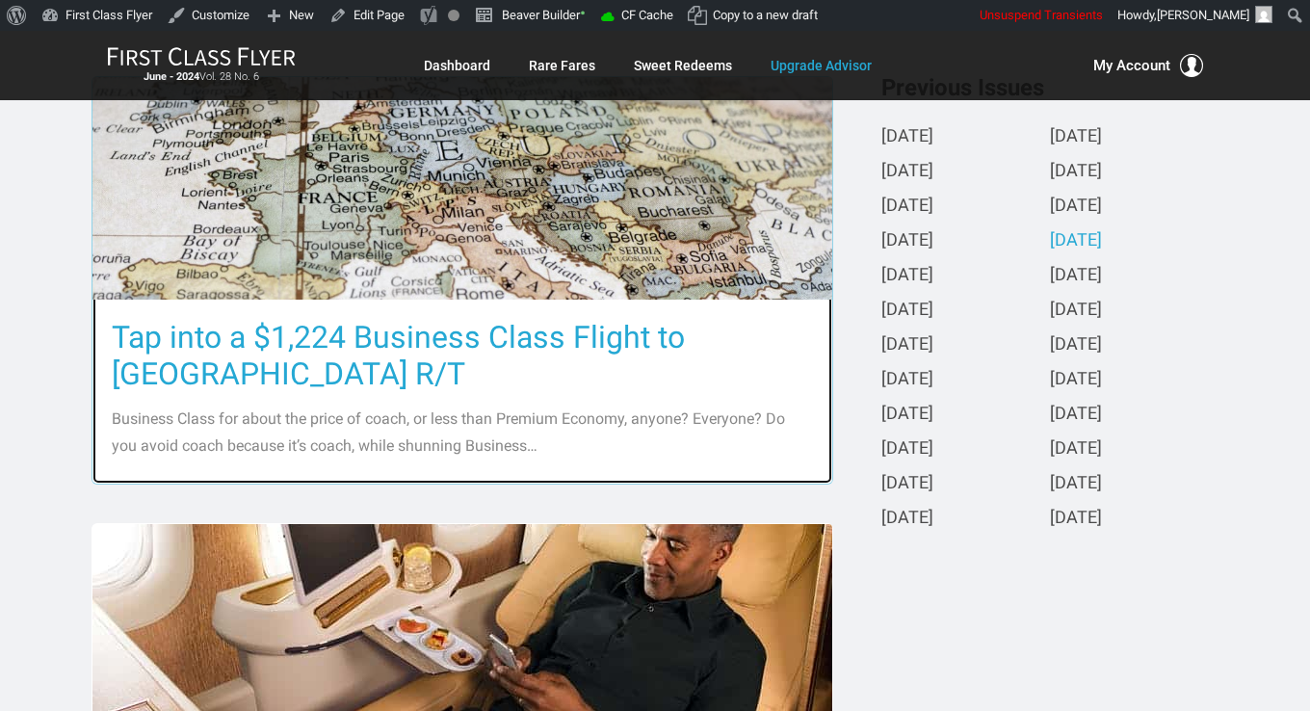
click at [349, 334] on h3 "Tap into a $1,224 Business Class Flight to Europe R/T" at bounding box center [462, 355] width 701 height 73
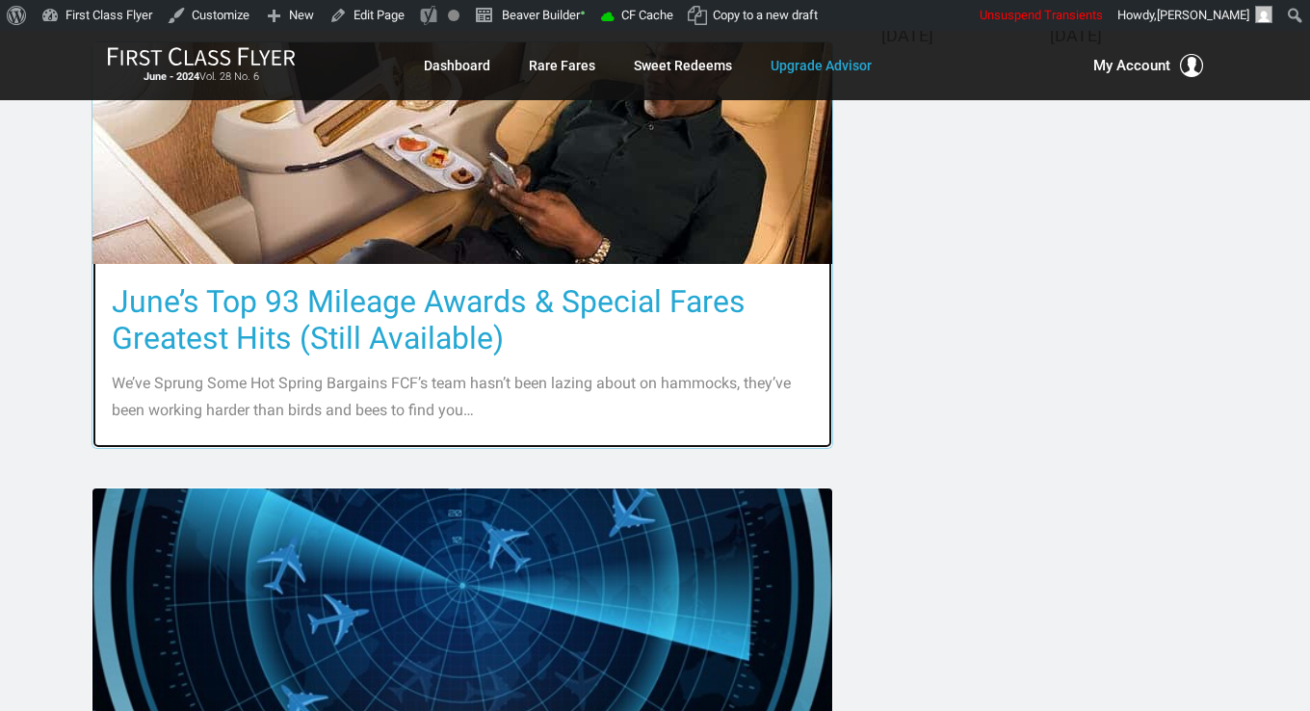
click at [347, 321] on h3 "June’s Top 93 Mileage Awards & Special Fares Greatest Hits (Still Available)" at bounding box center [462, 319] width 701 height 73
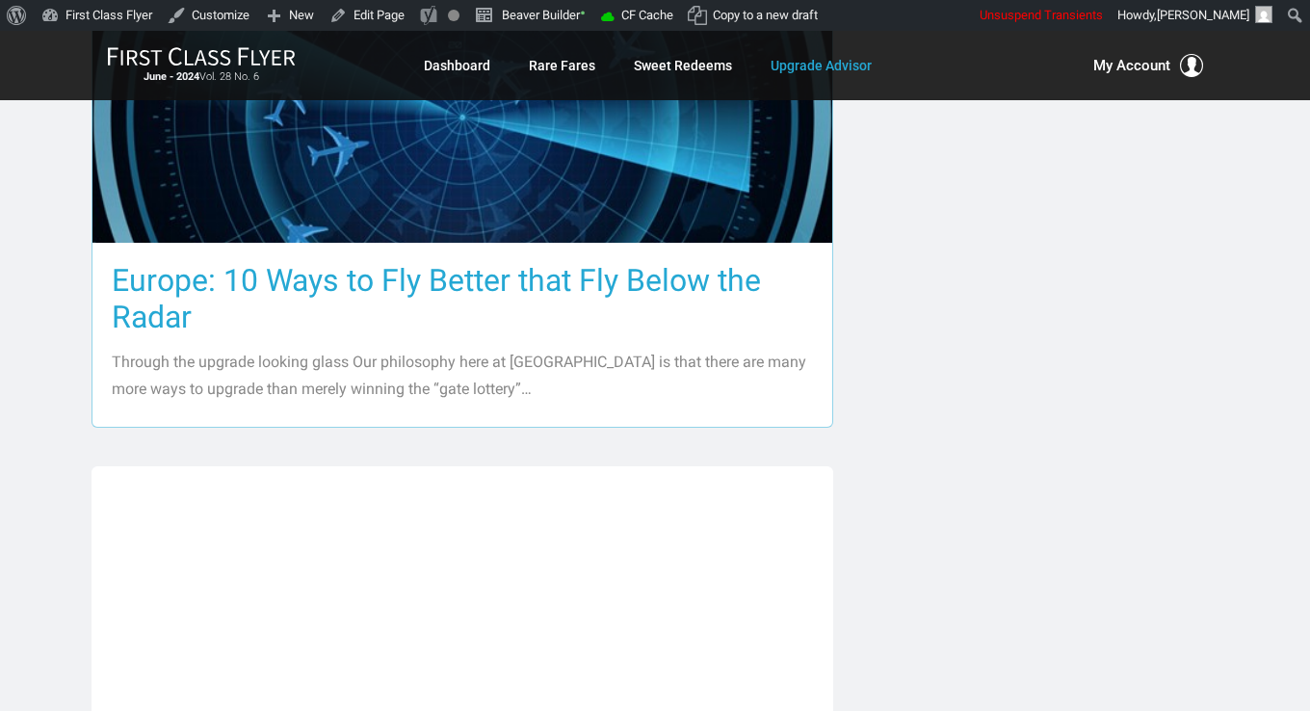
scroll to position [1445, 0]
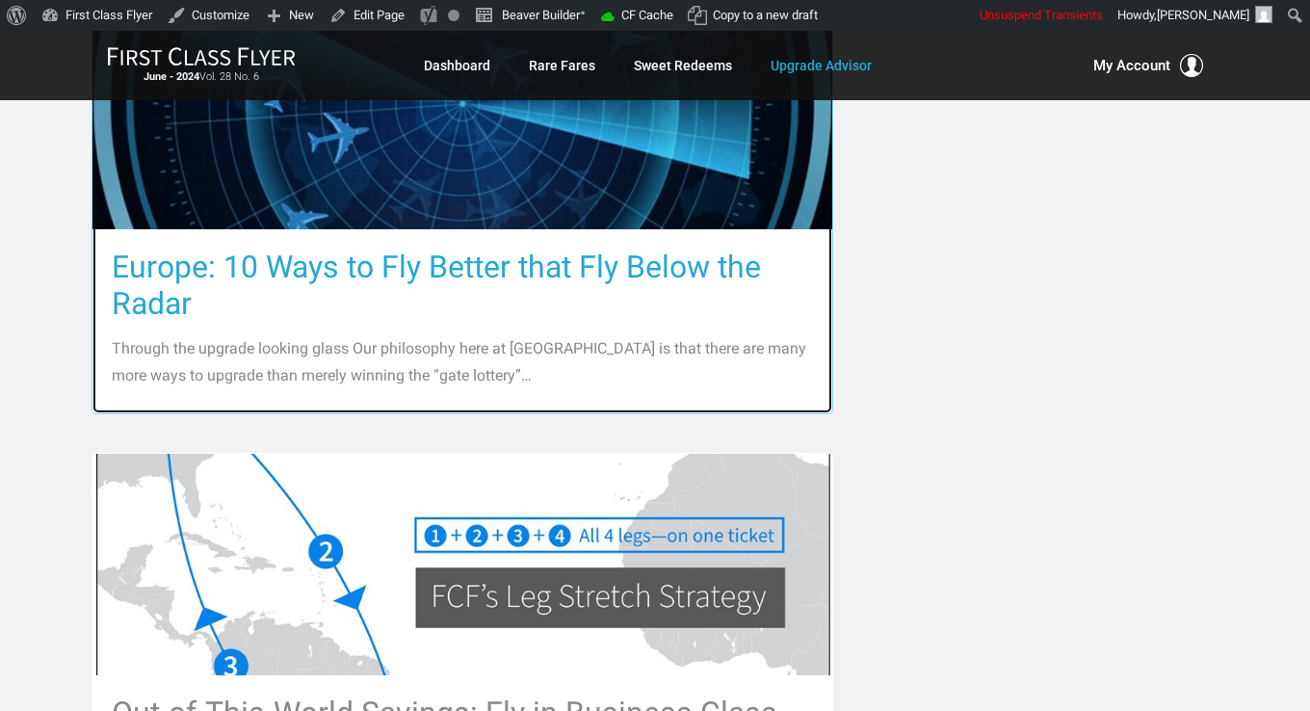
click at [344, 272] on h3 "Europe: 10 Ways to Fly Better that Fly Below the Radar" at bounding box center [462, 285] width 701 height 73
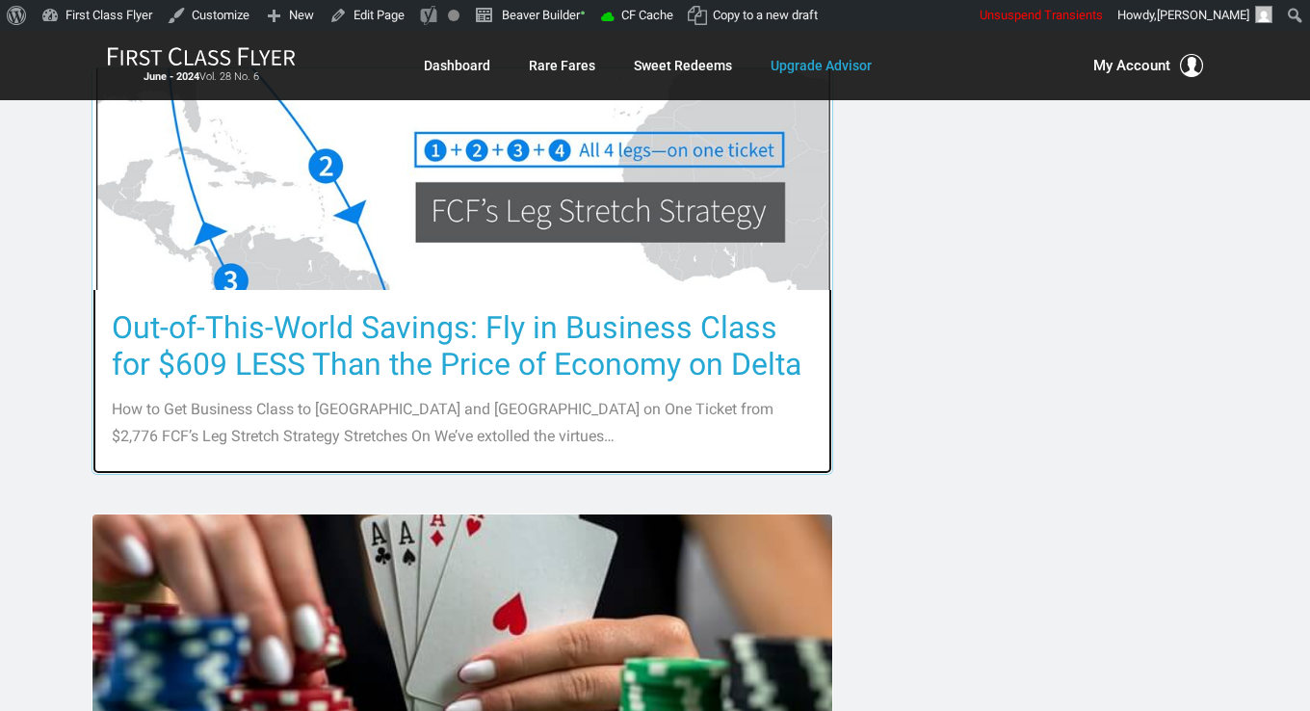
click at [338, 329] on h3 "Out-of-This-World Savings: Fly in Business Class for $609 LESS Than the Price o…" at bounding box center [462, 345] width 701 height 73
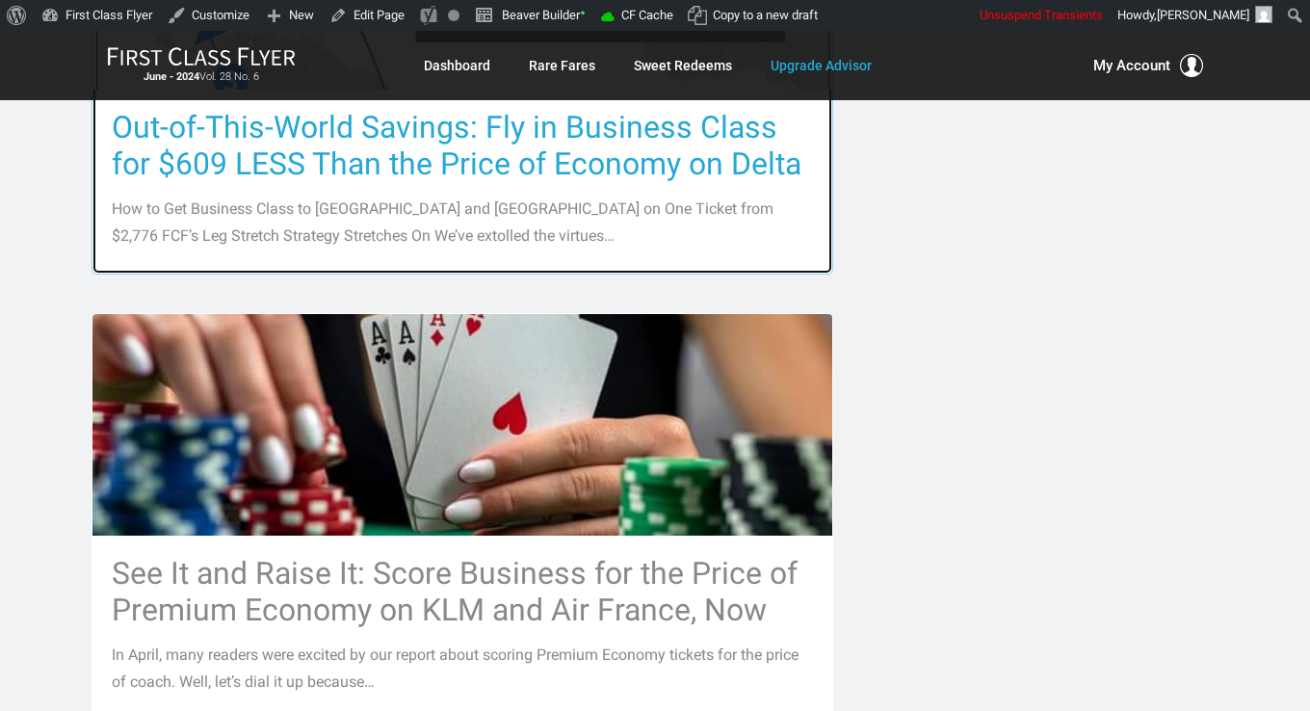
scroll to position [2312, 0]
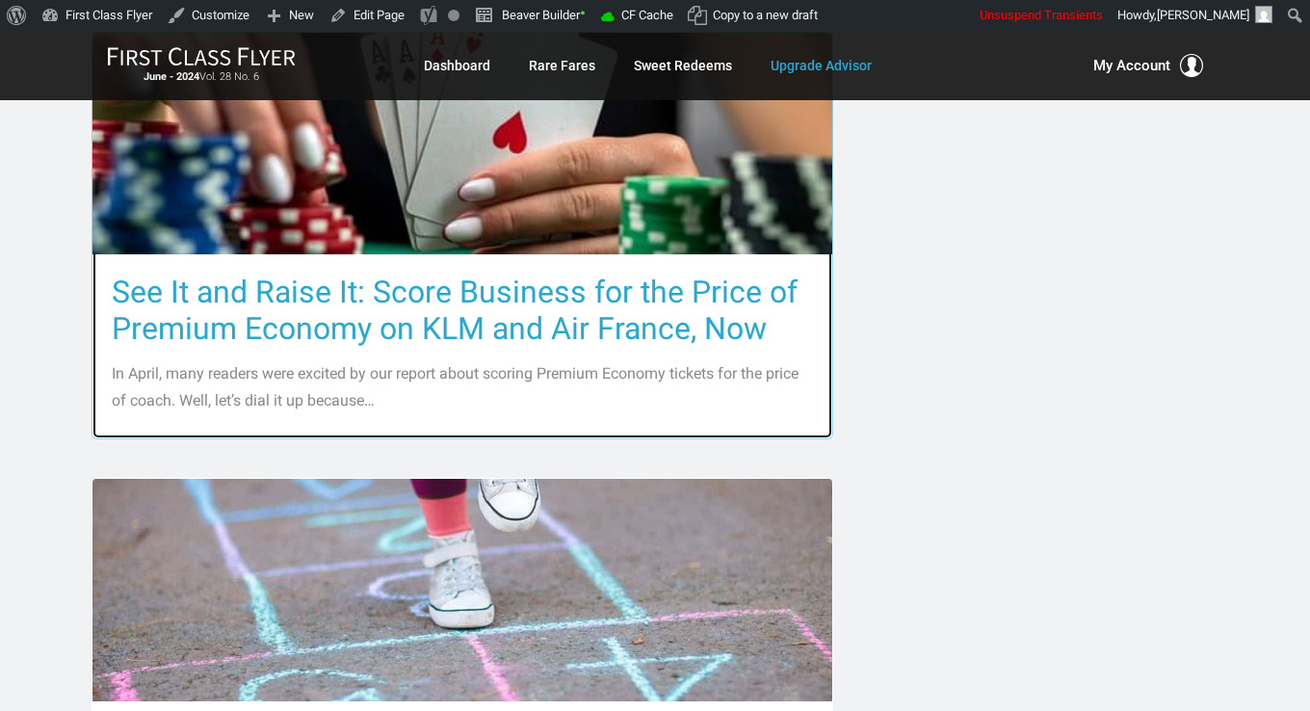
click at [338, 322] on h3 "See It and Raise It: Score Business for the Price of Premium Economy on KLM and…" at bounding box center [462, 310] width 701 height 73
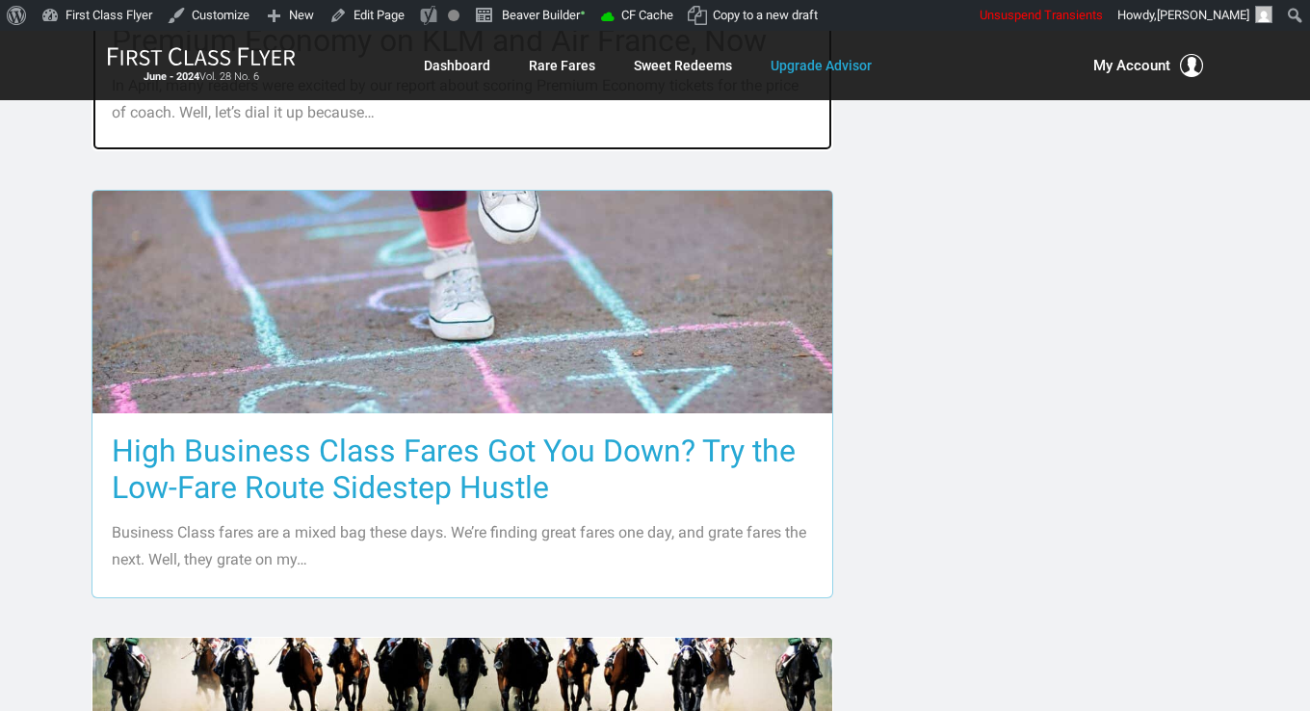
scroll to position [2697, 0]
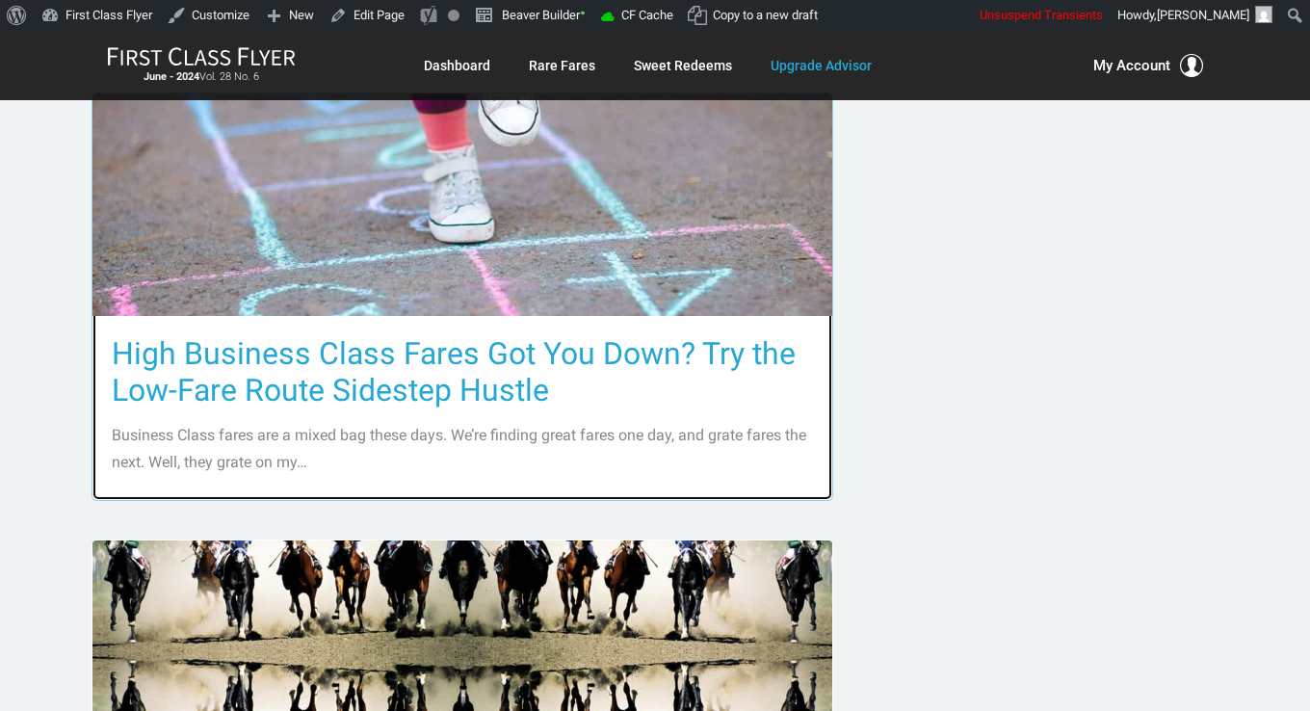
click at [337, 343] on h3 "High Business Class Fares Got You Down? Try the Low-Fare Route Sidestep Hustle" at bounding box center [462, 371] width 701 height 73
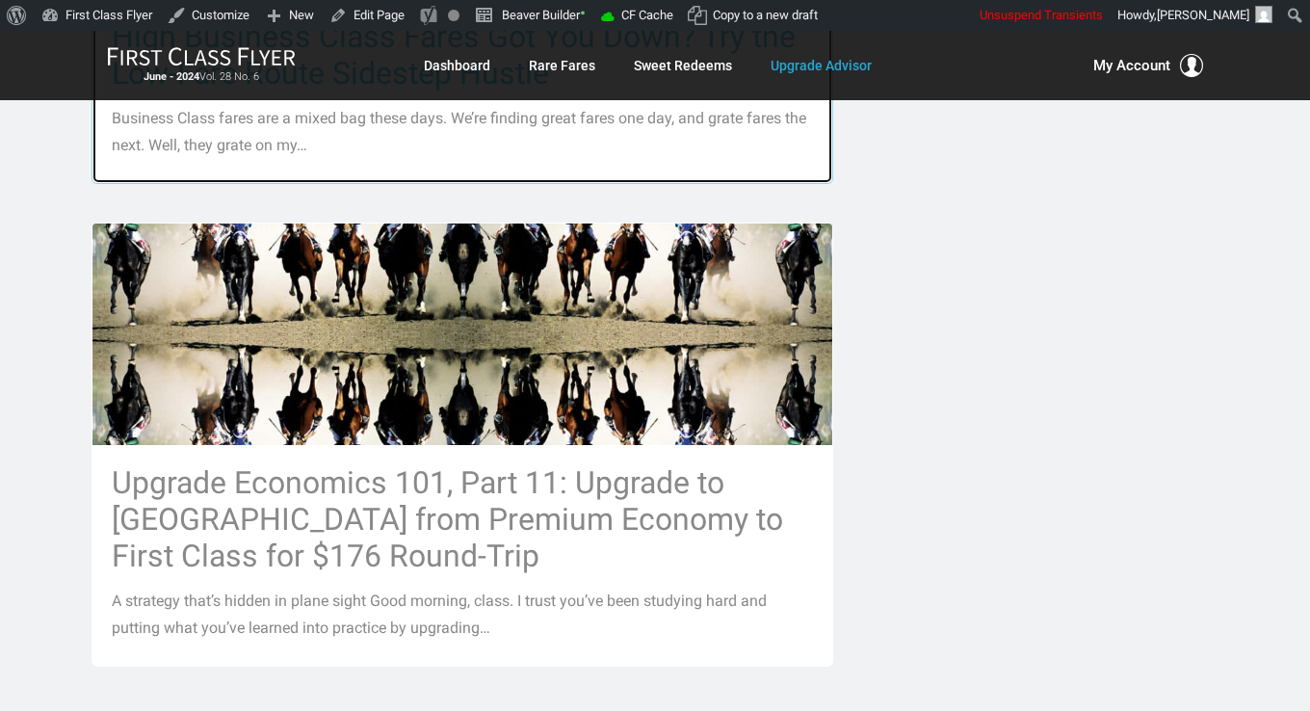
scroll to position [3275, 0]
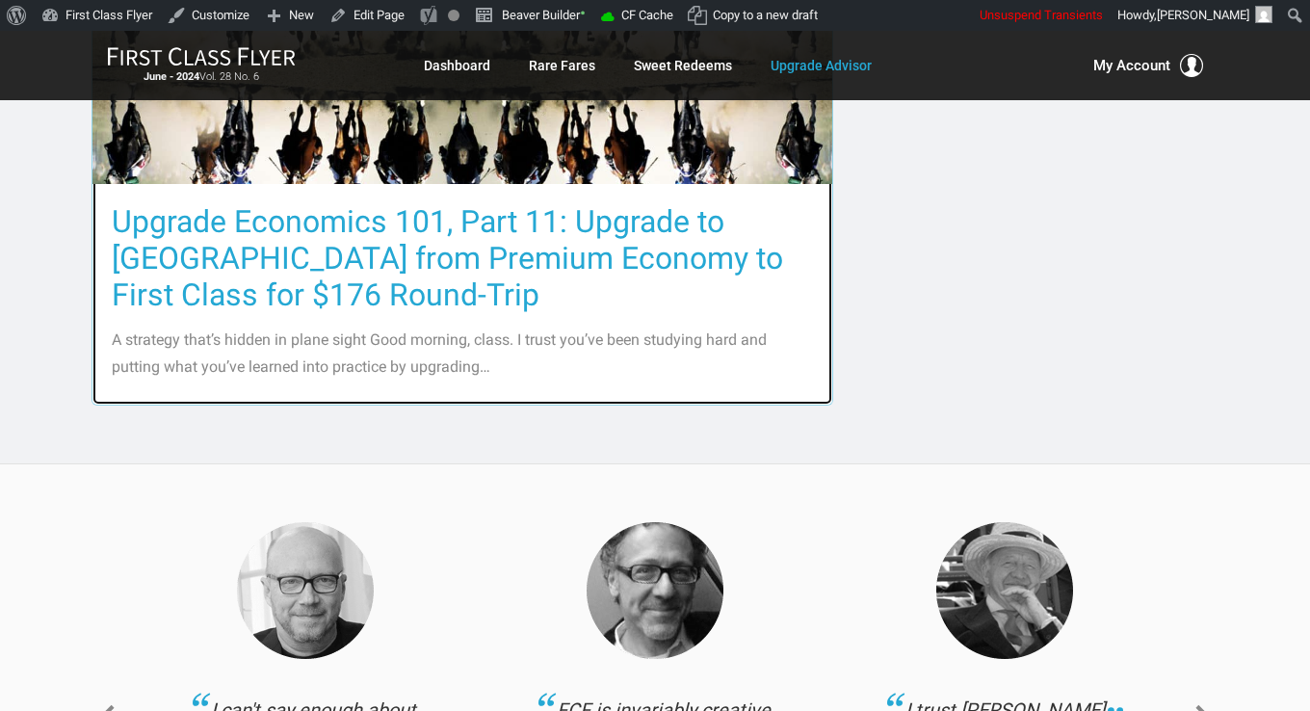
click at [340, 265] on h3 "Upgrade Economics 101, Part 11: Upgrade to Europe from Premium Economy to First…" at bounding box center [462, 258] width 701 height 110
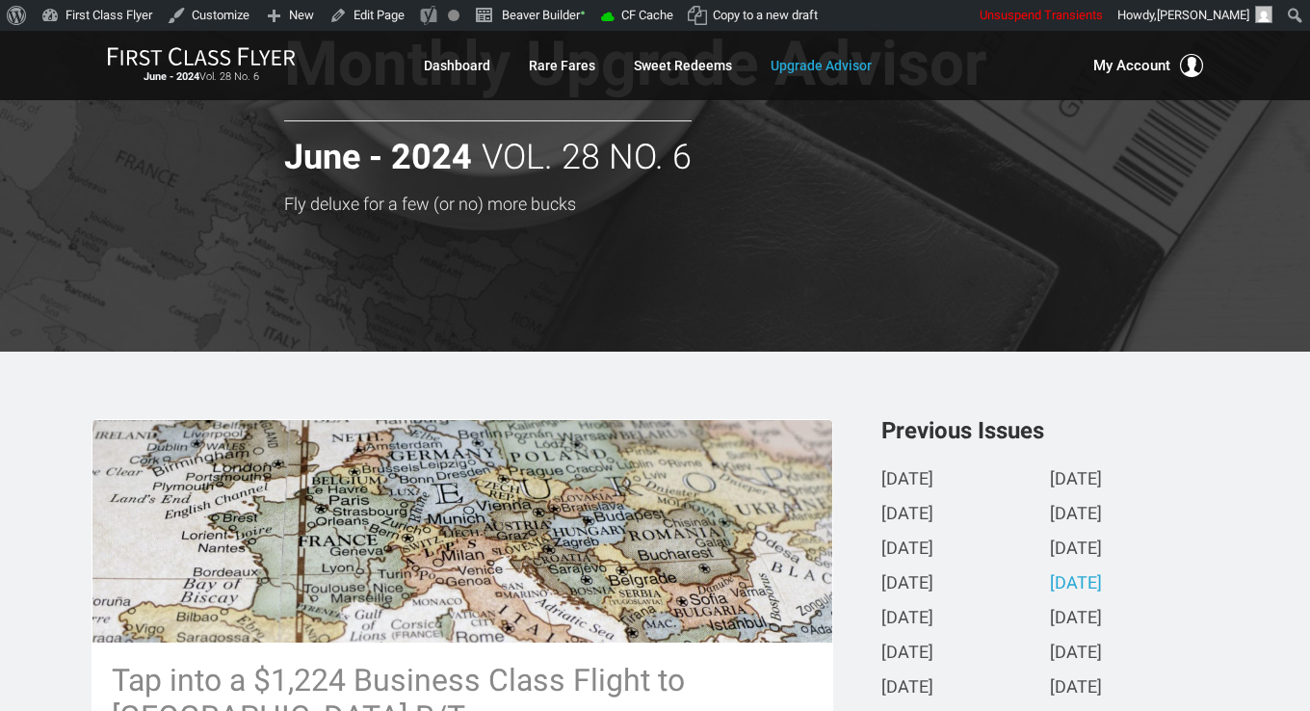
scroll to position [0, 0]
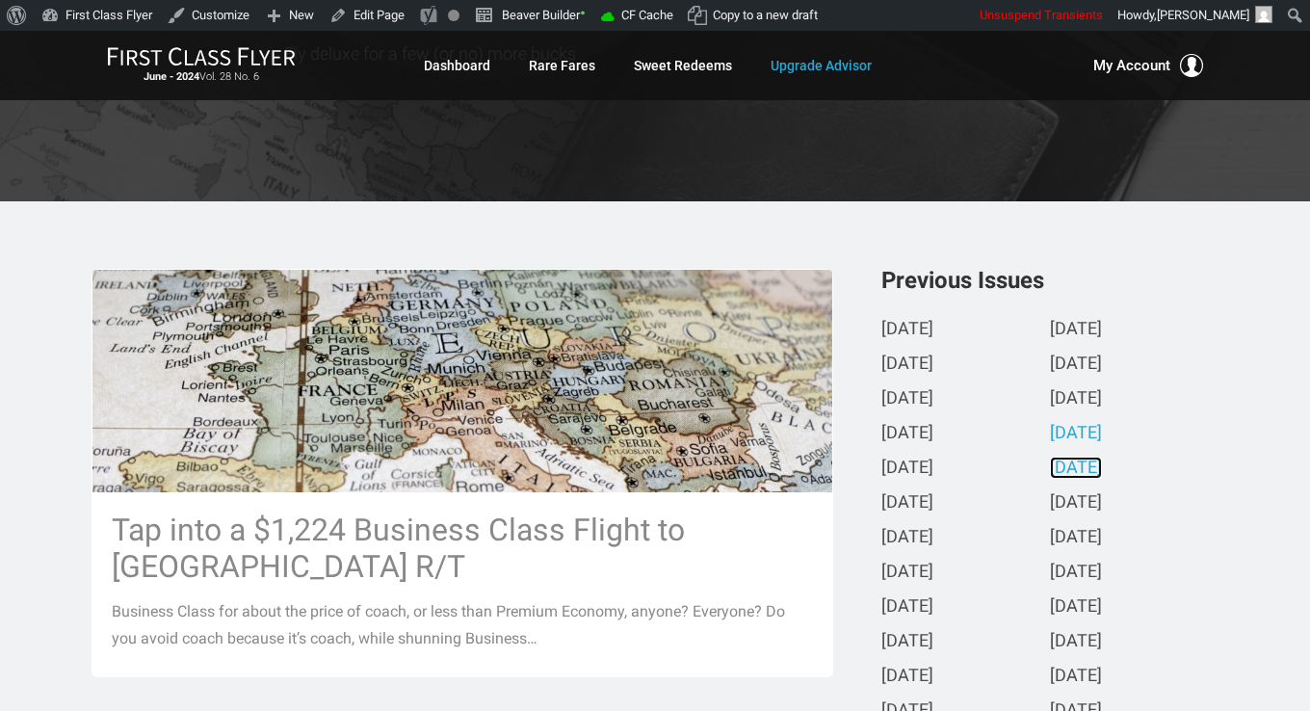
click at [1073, 478] on link "May 2024" at bounding box center [1076, 469] width 52 height 20
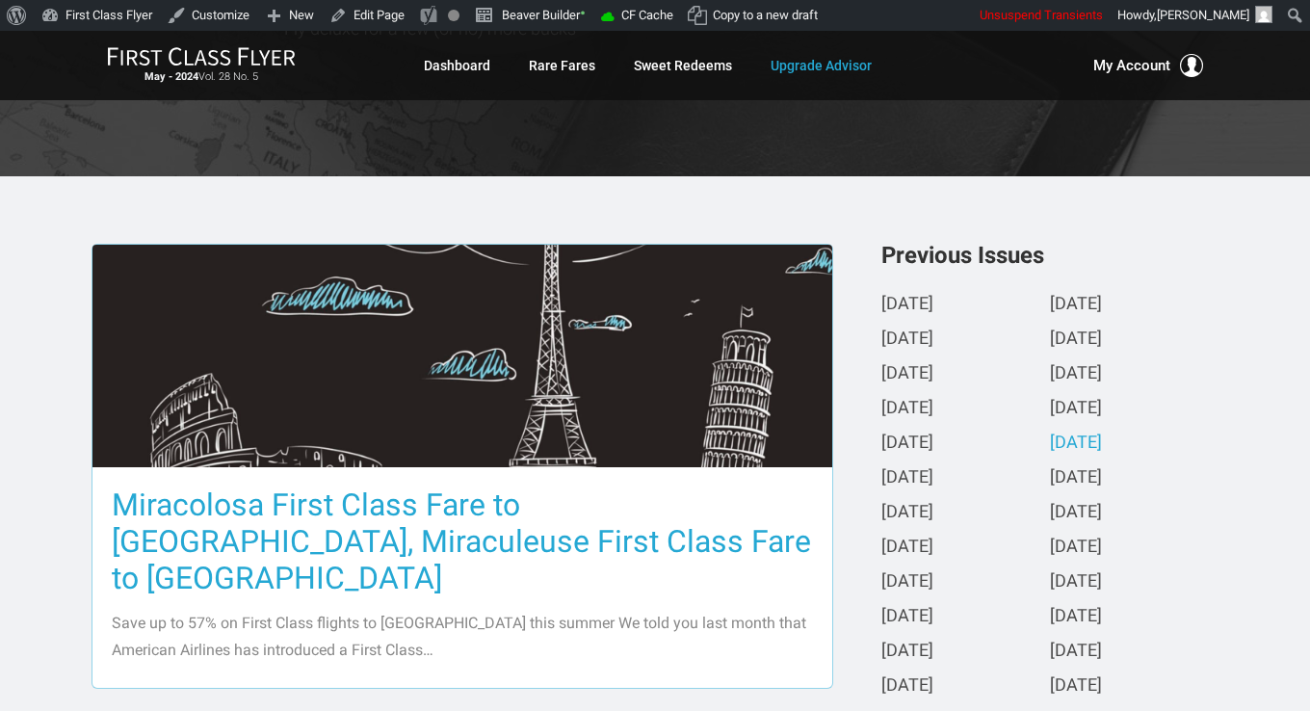
scroll to position [578, 0]
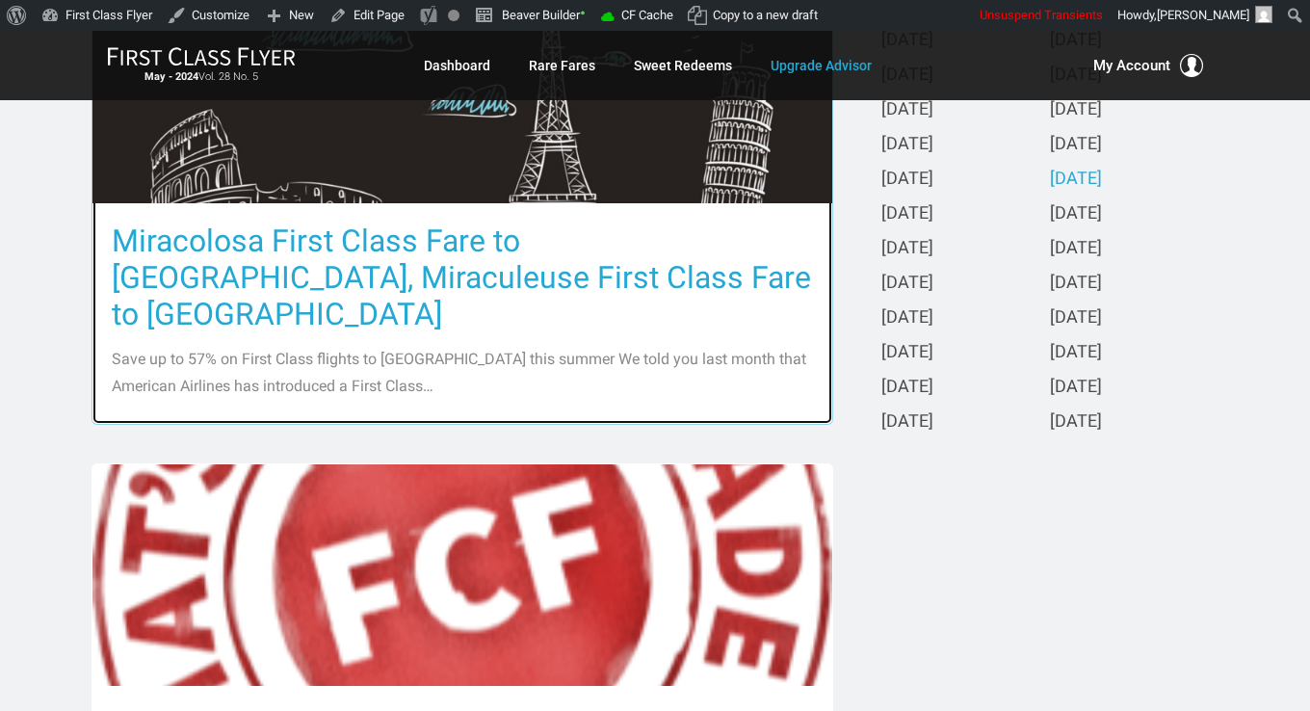
click at [482, 236] on h3 "Miracolosa First Class Fare to Rome, Miraculeuse First Class Fare to Paris" at bounding box center [462, 278] width 701 height 110
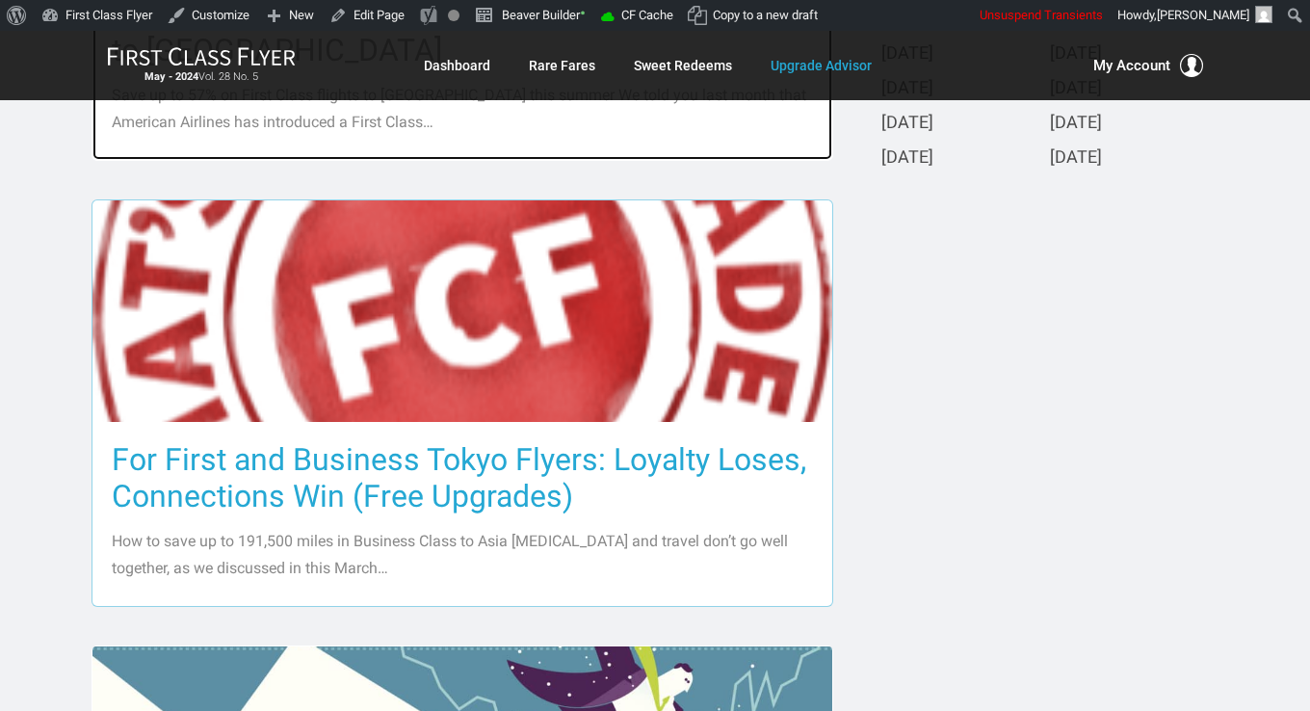
scroll to position [963, 0]
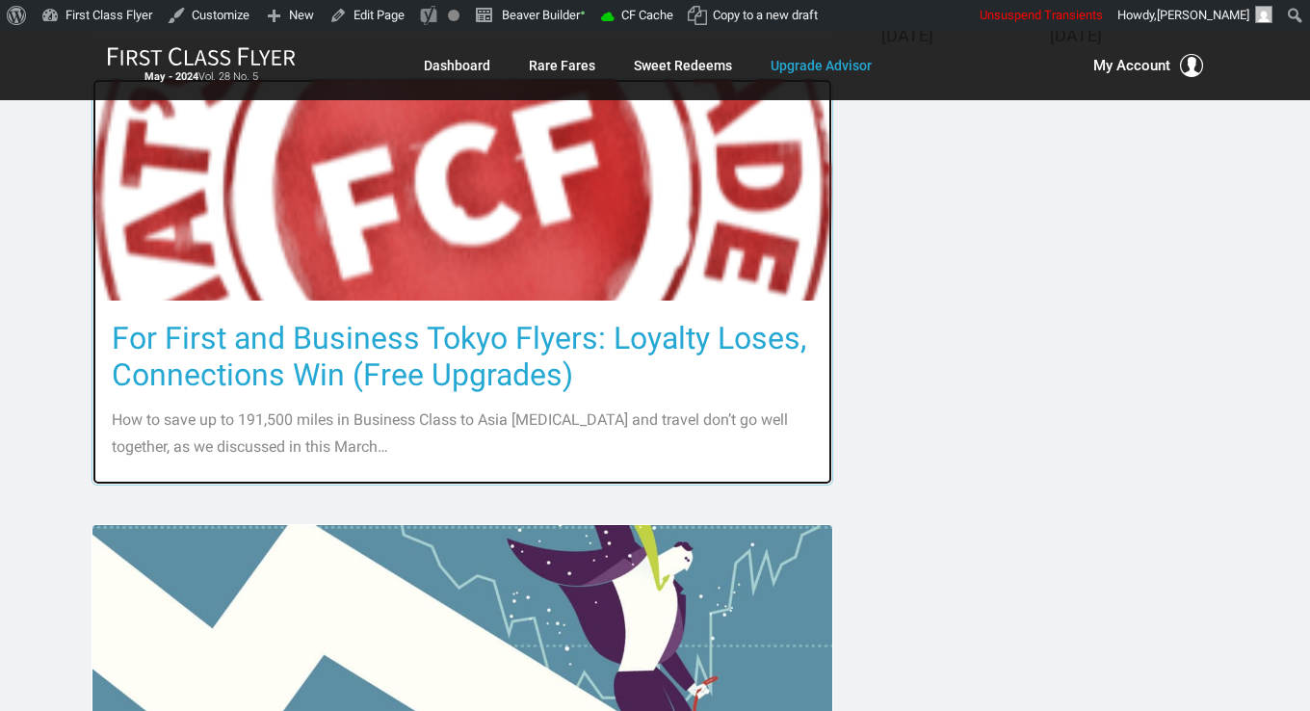
click at [460, 325] on h3 "For First and Business Tokyo Flyers: Loyalty Loses, Connections Win (Free Upgra…" at bounding box center [462, 356] width 701 height 73
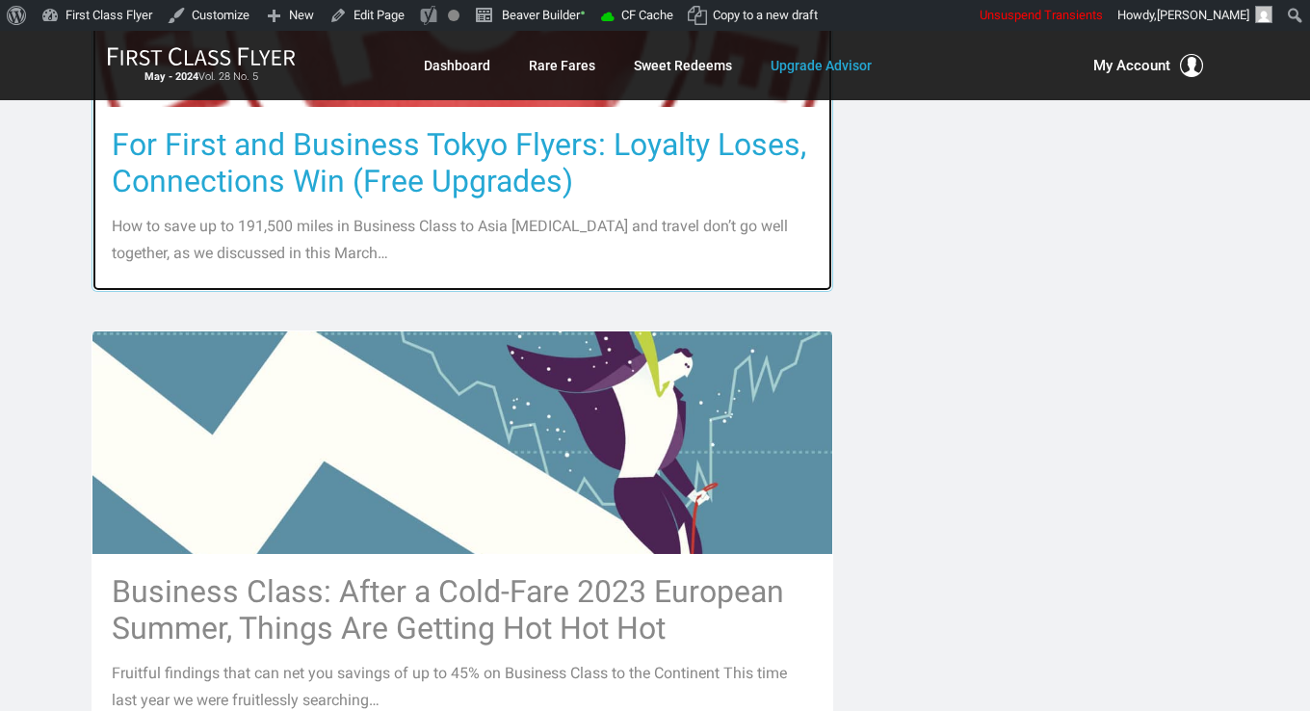
scroll to position [1349, 0]
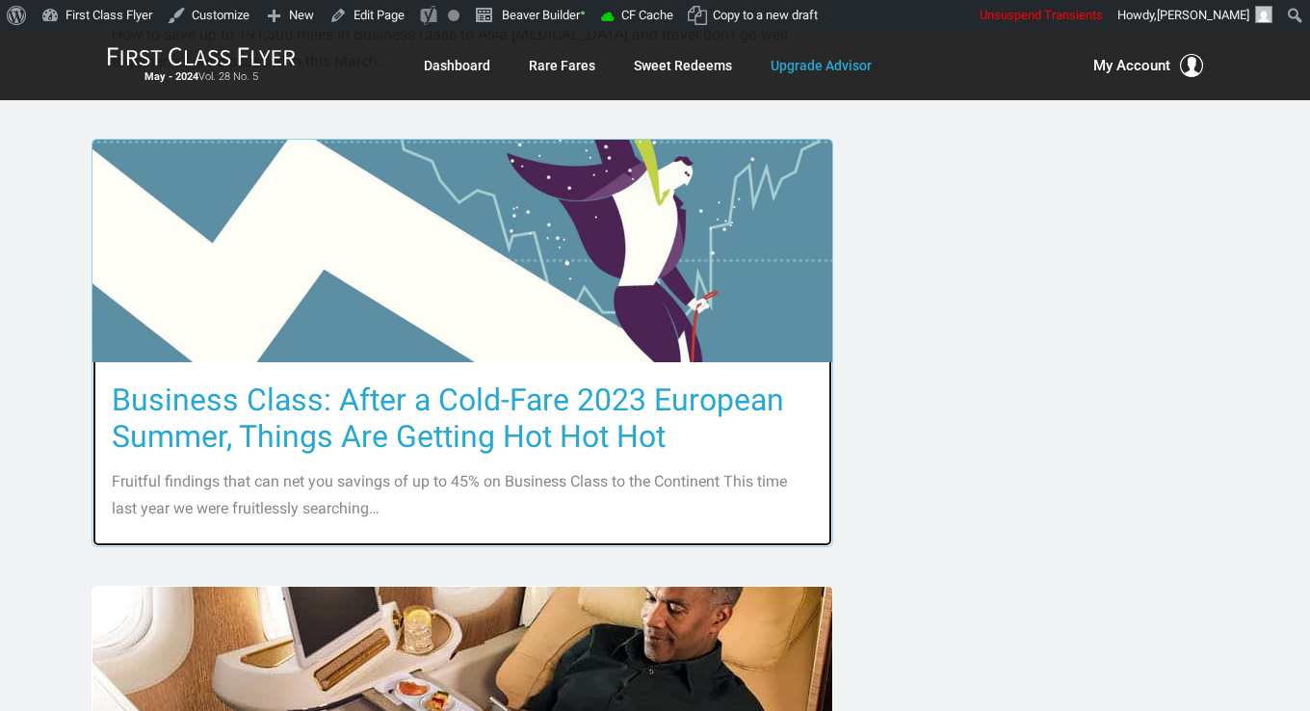
click at [458, 381] on h3 "Business Class: After a Cold-Fare 2023 European Summer, Things Are Getting Hot …" at bounding box center [462, 417] width 701 height 73
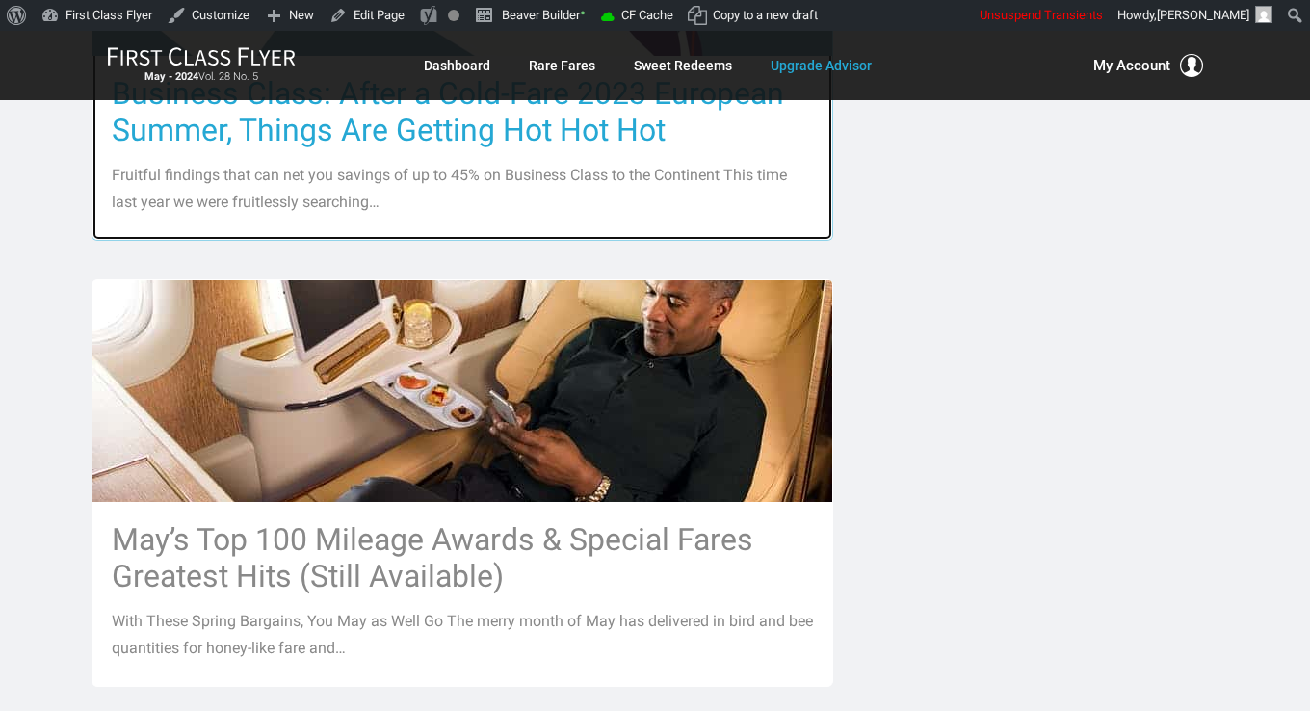
scroll to position [1734, 0]
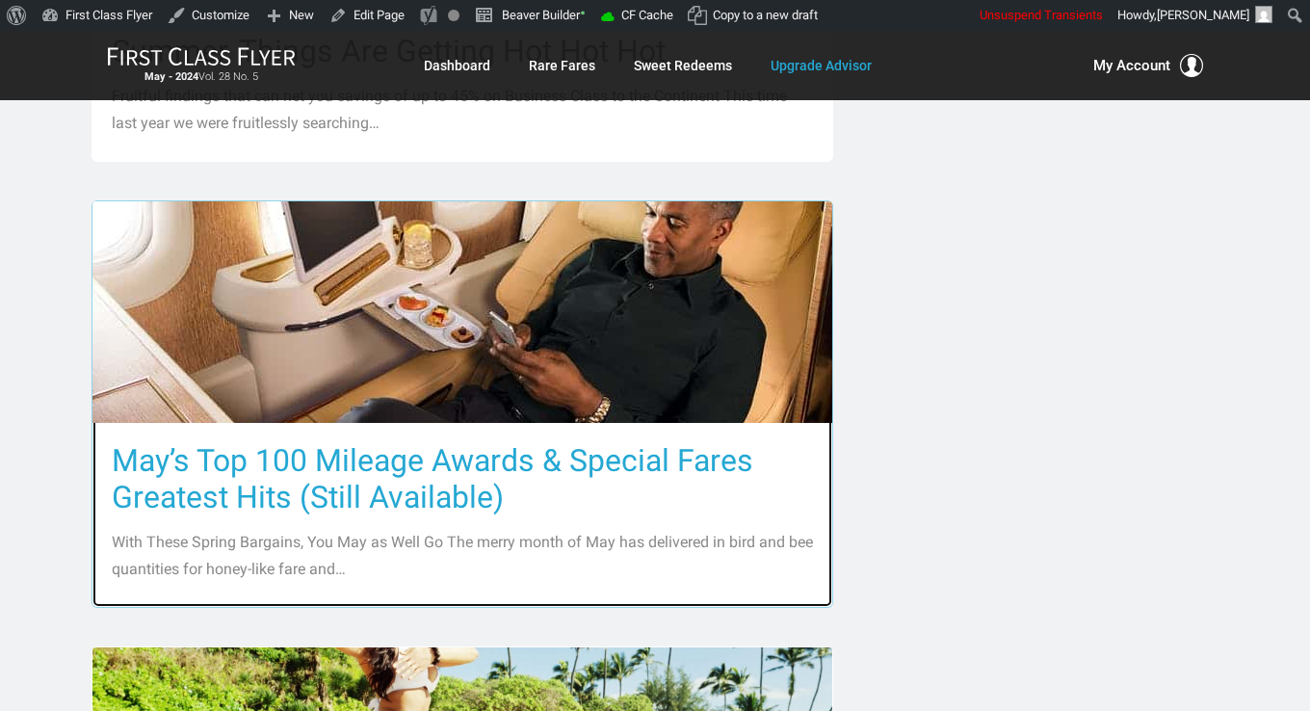
click at [455, 442] on h3 "May’s Top 100 Mileage Awards & Special Fares Greatest Hits (Still Available)" at bounding box center [462, 478] width 701 height 73
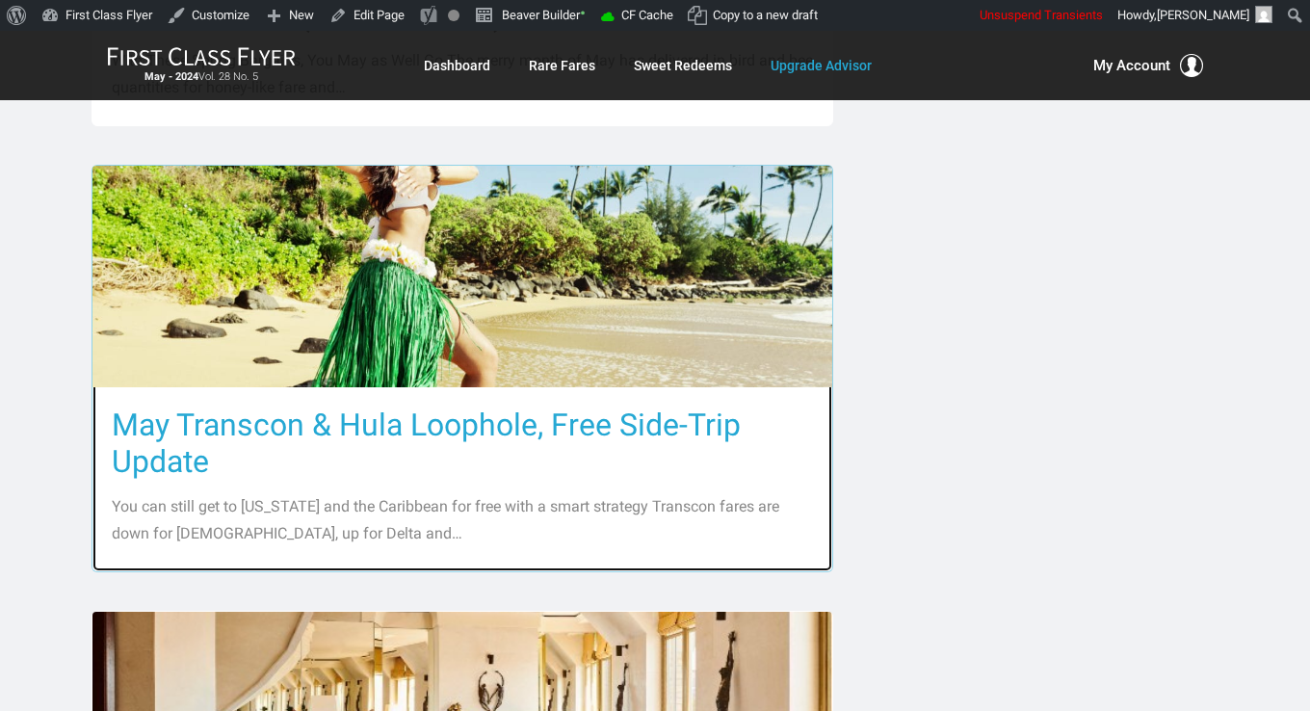
click at [447, 407] on h3 "May Transcon & Hula Loophole, Free Side-Trip Update" at bounding box center [462, 443] width 701 height 73
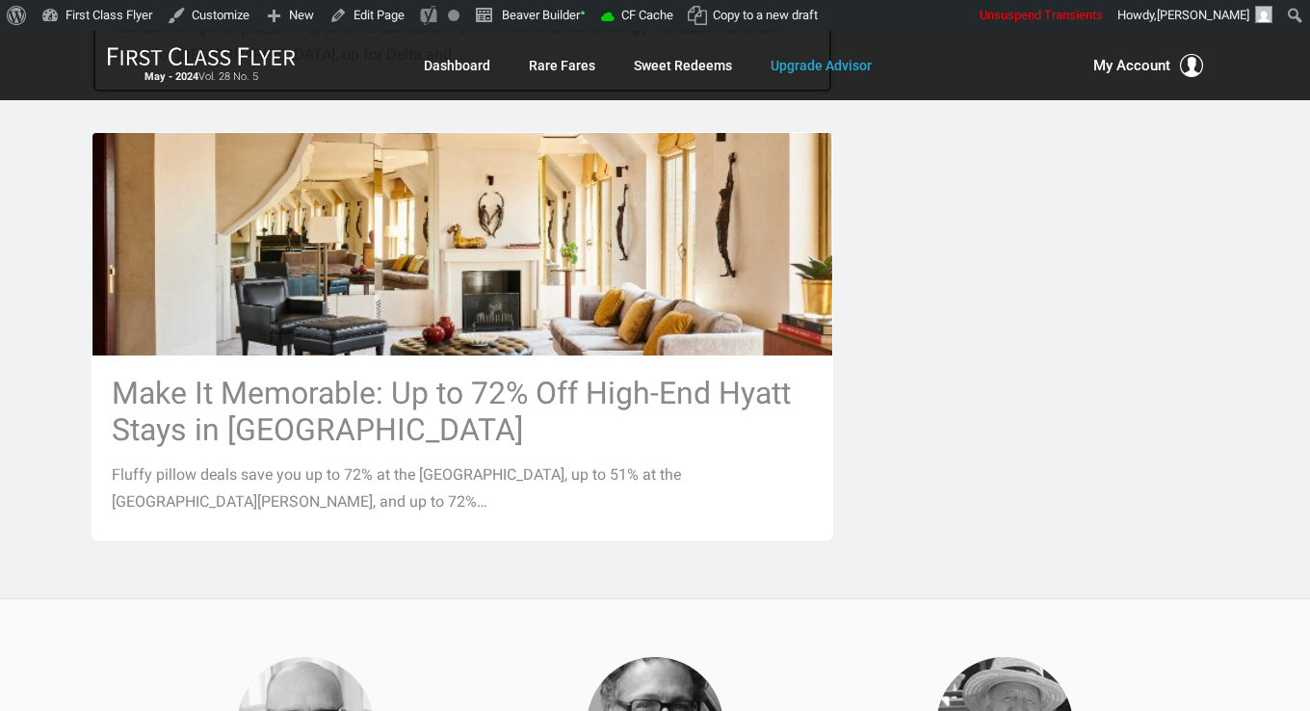
scroll to position [2697, 0]
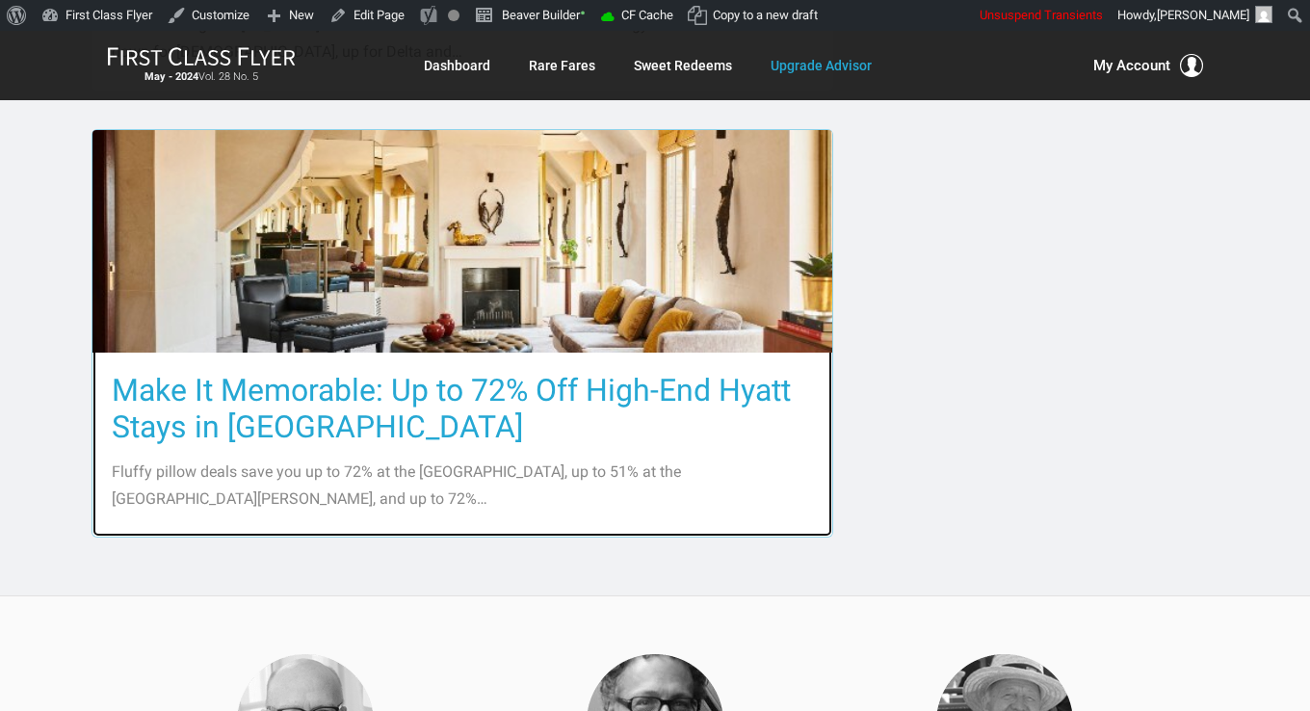
click at [449, 372] on h3 "Make It Memorable: Up to 72% Off High-End Hyatt Stays in Europe" at bounding box center [462, 408] width 701 height 73
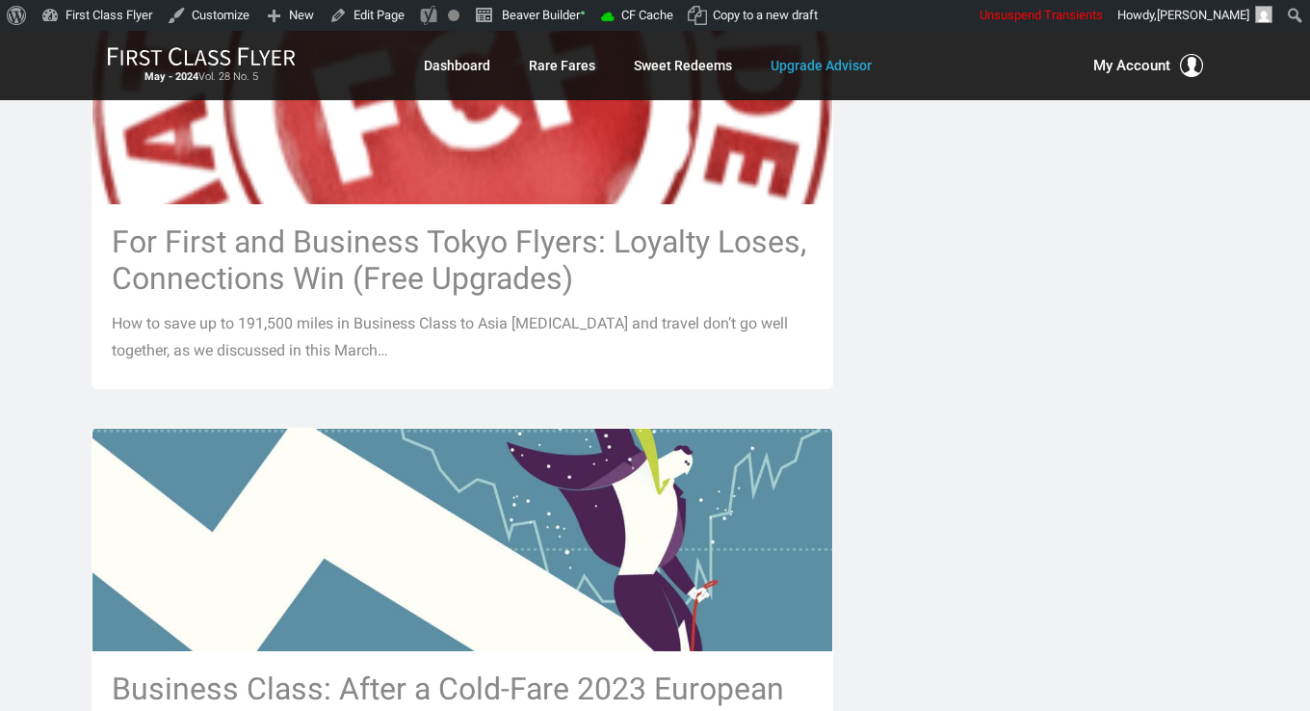
scroll to position [289, 0]
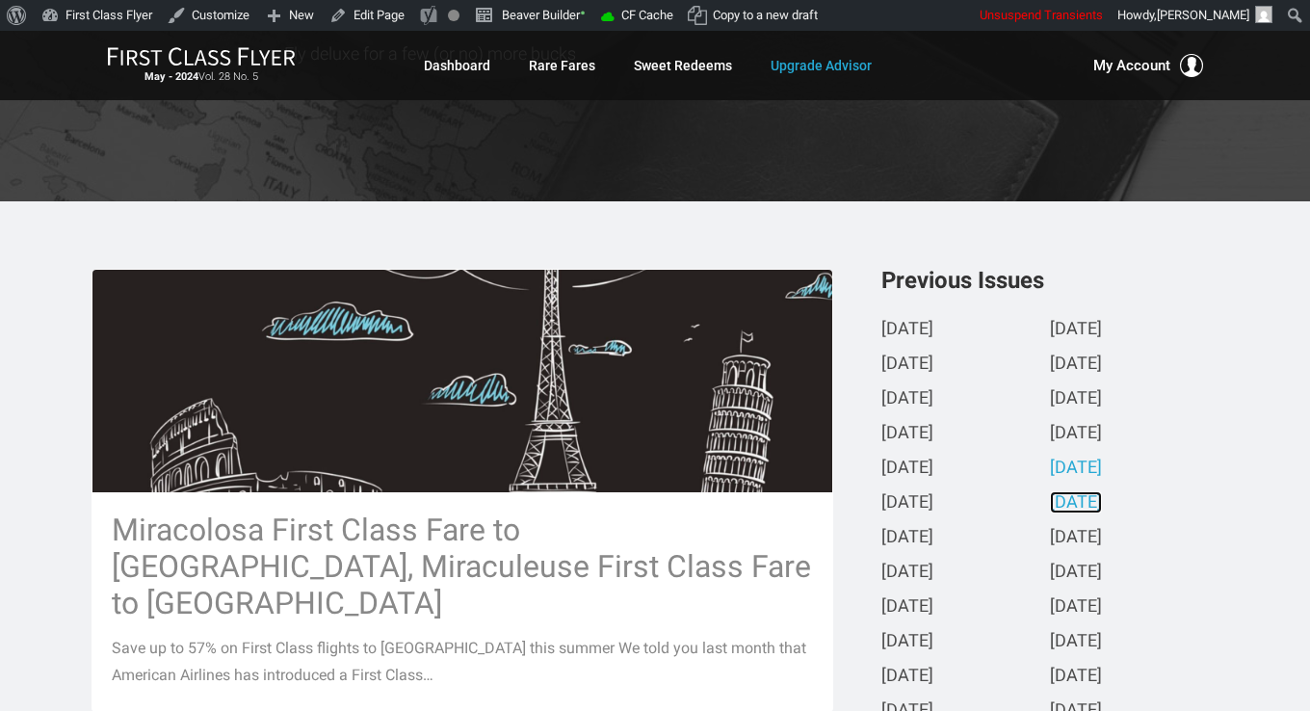
click at [1066, 502] on link "April 2024" at bounding box center [1076, 503] width 52 height 20
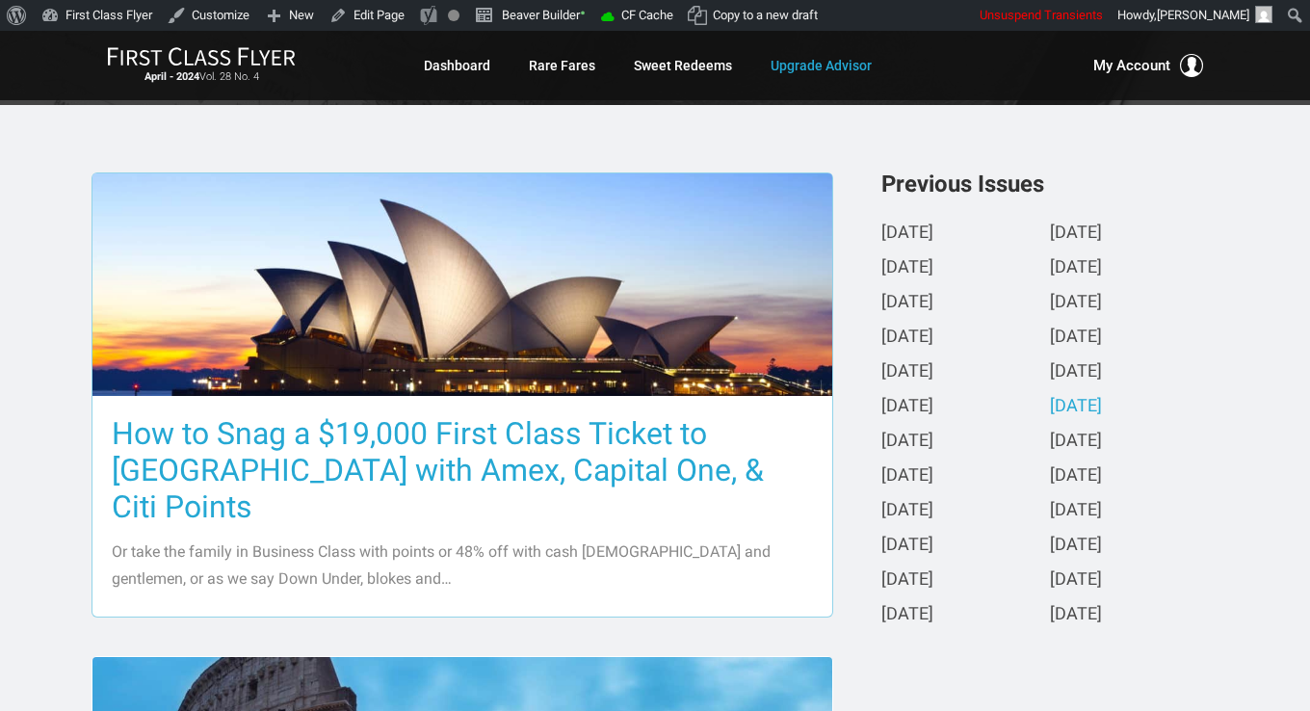
scroll to position [482, 0]
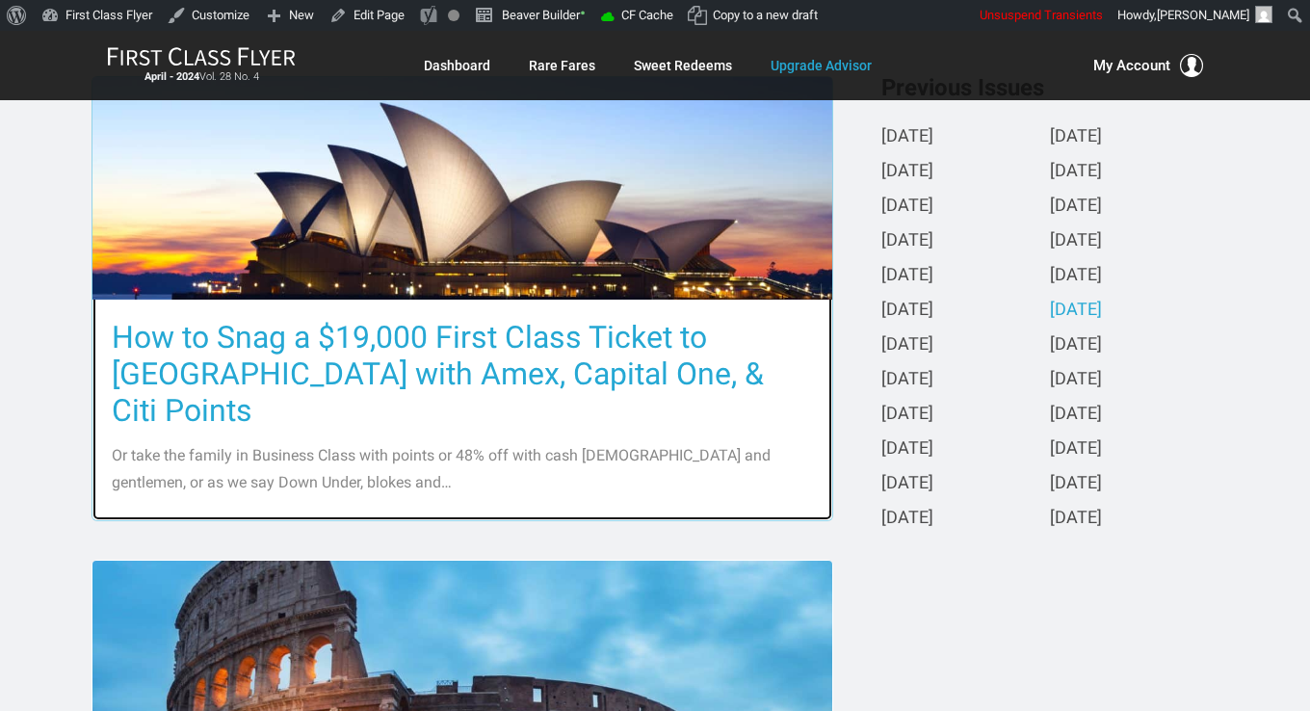
click at [471, 335] on h3 "How to Snag a $19,000 First Class Ticket to Australia with Amex, Capital One, &…" at bounding box center [462, 374] width 701 height 110
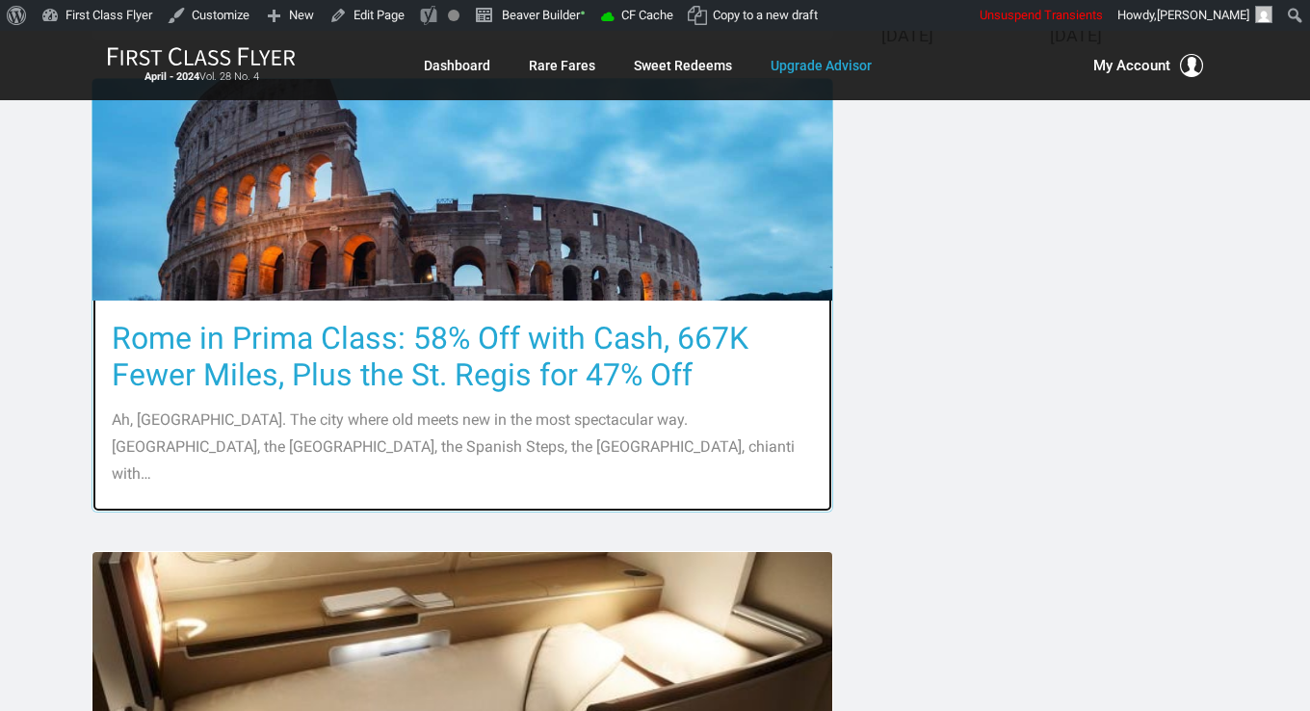
click at [468, 345] on h3 "Rome in Prima Class: 58% Off with Cash, 667K Fewer Miles, Plus the St. Regis fo…" at bounding box center [462, 356] width 701 height 73
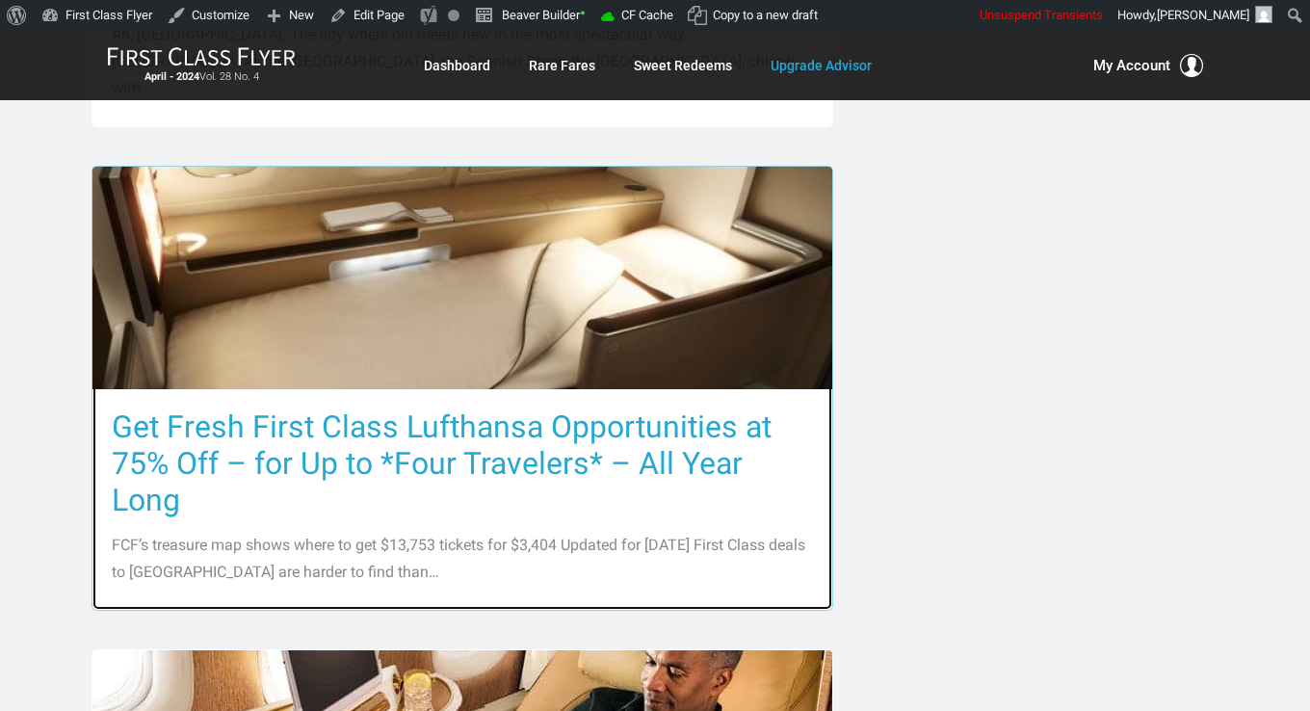
click at [463, 408] on h3 "Get Fresh First Class Lufthansa Opportunities at 75% Off – for Up to *Four Trav…" at bounding box center [462, 463] width 701 height 110
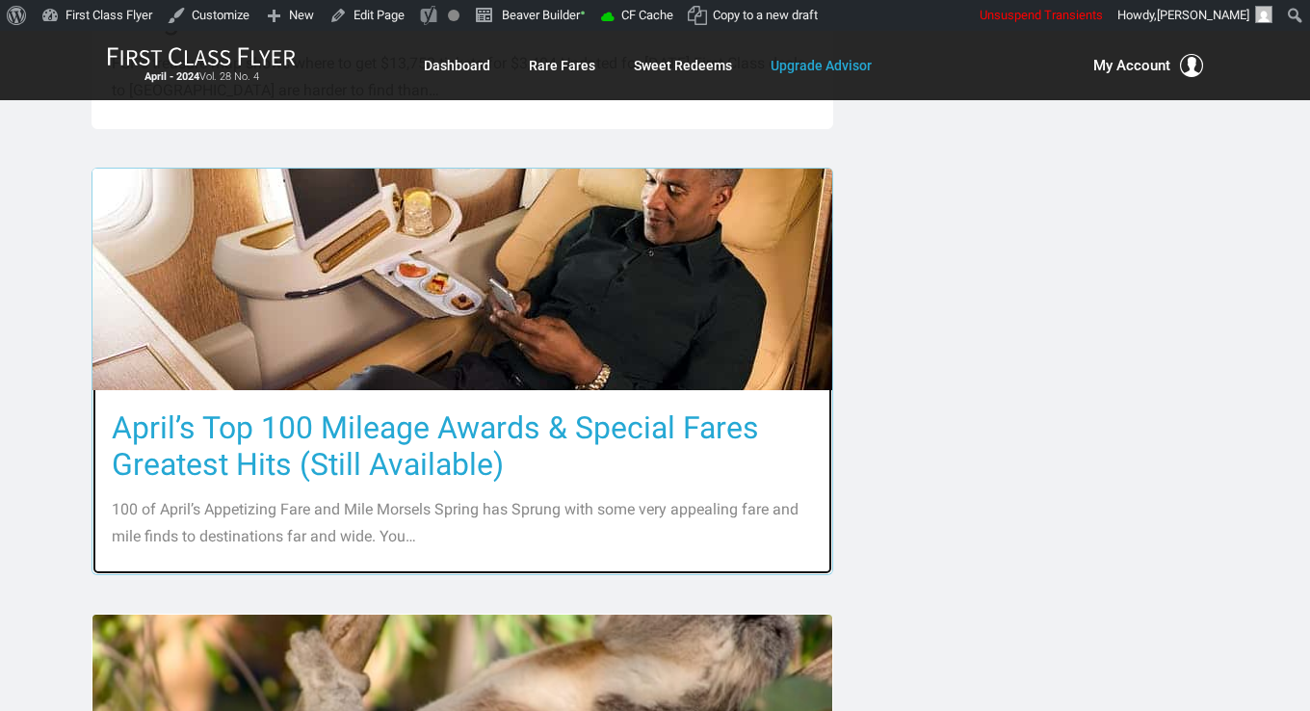
click at [463, 409] on h3 "April’s Top 100 Mileage Awards & Special Fares Greatest Hits (Still Available)" at bounding box center [462, 445] width 701 height 73
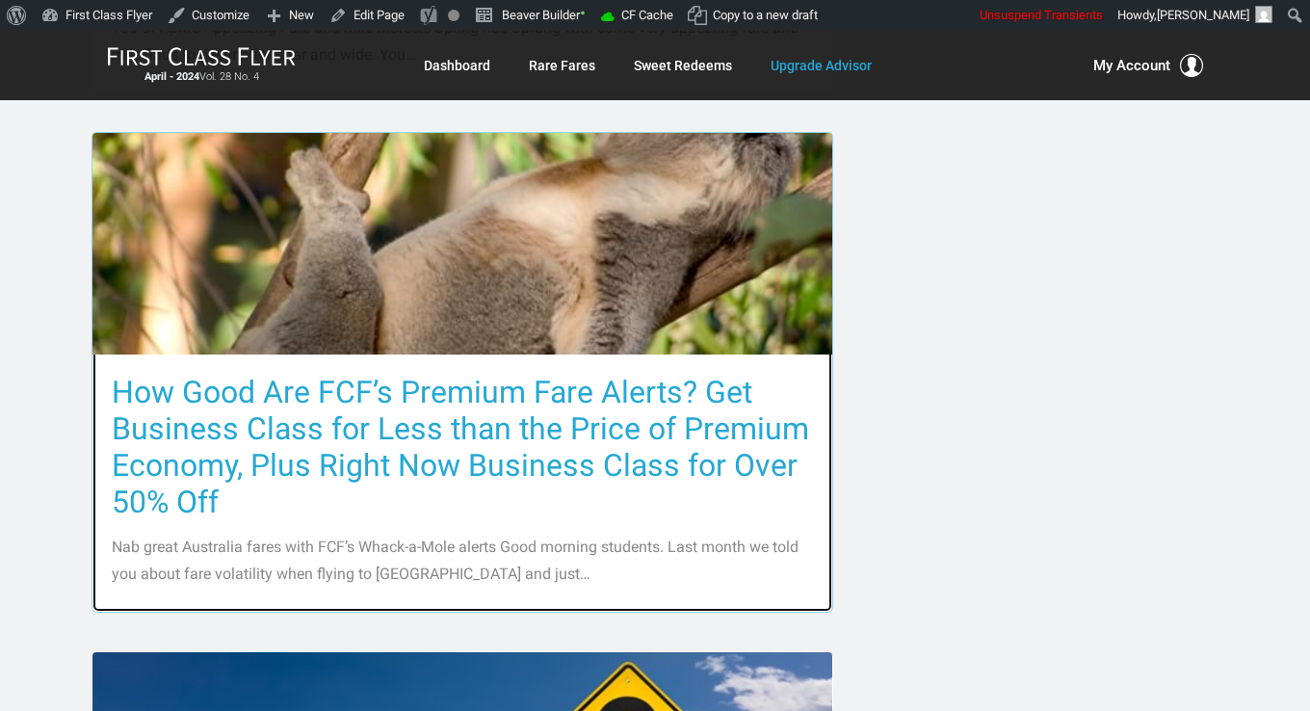
click at [461, 375] on h3 "How Good Are FCF’s Premium Fare Alerts? Get Business Class for Less than the Pr…" at bounding box center [462, 447] width 701 height 146
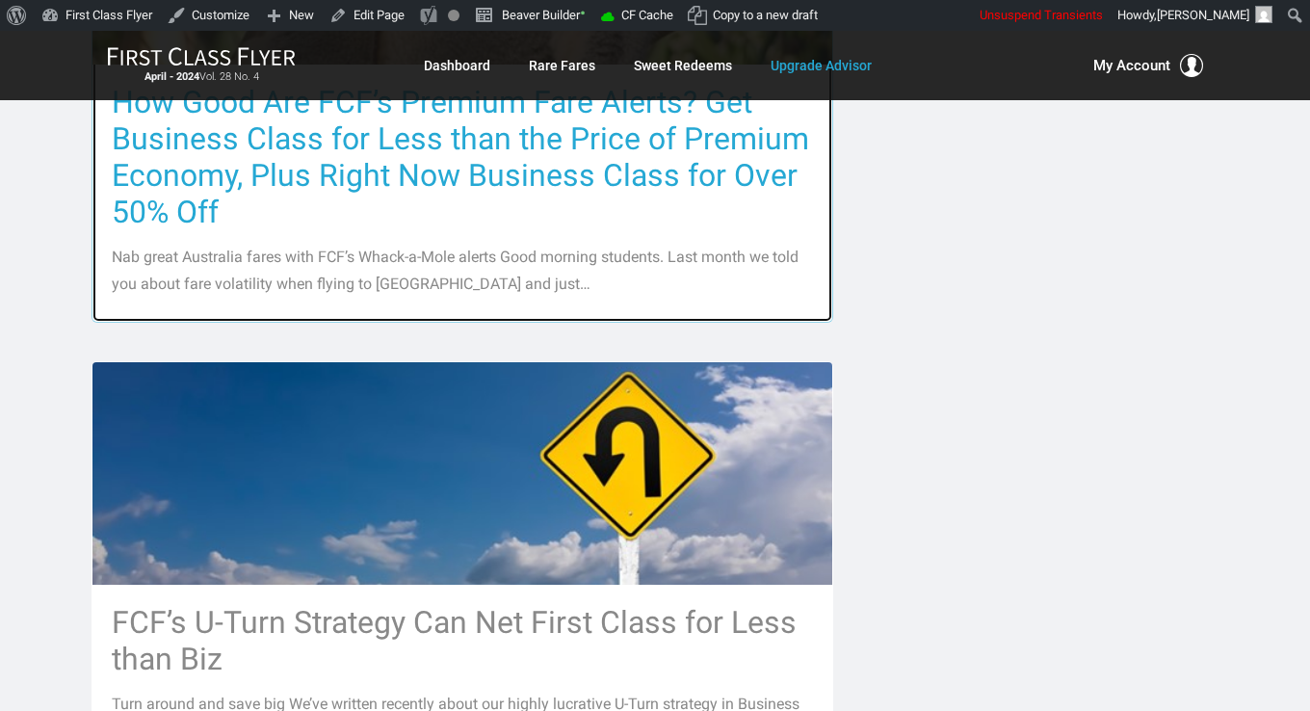
scroll to position [2794, 0]
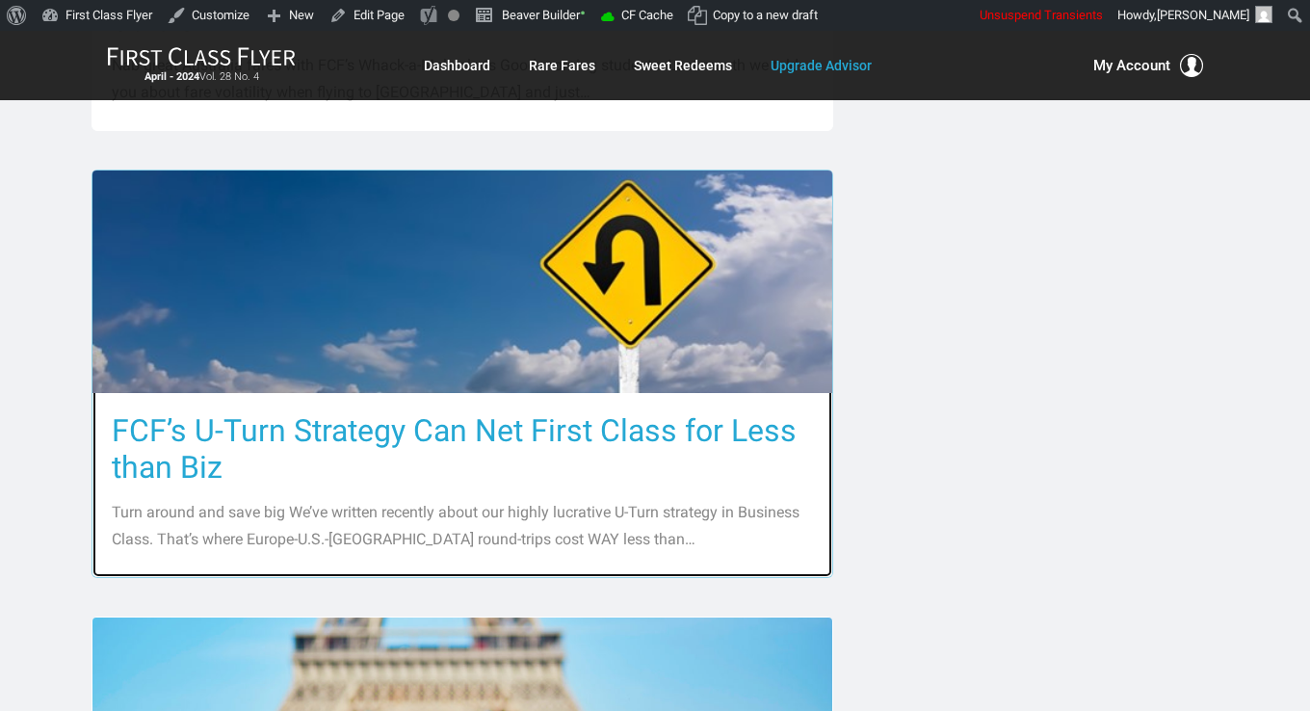
click at [460, 412] on h3 "FCF’s U-Turn Strategy Can Net First Class for Less than Biz" at bounding box center [462, 448] width 701 height 73
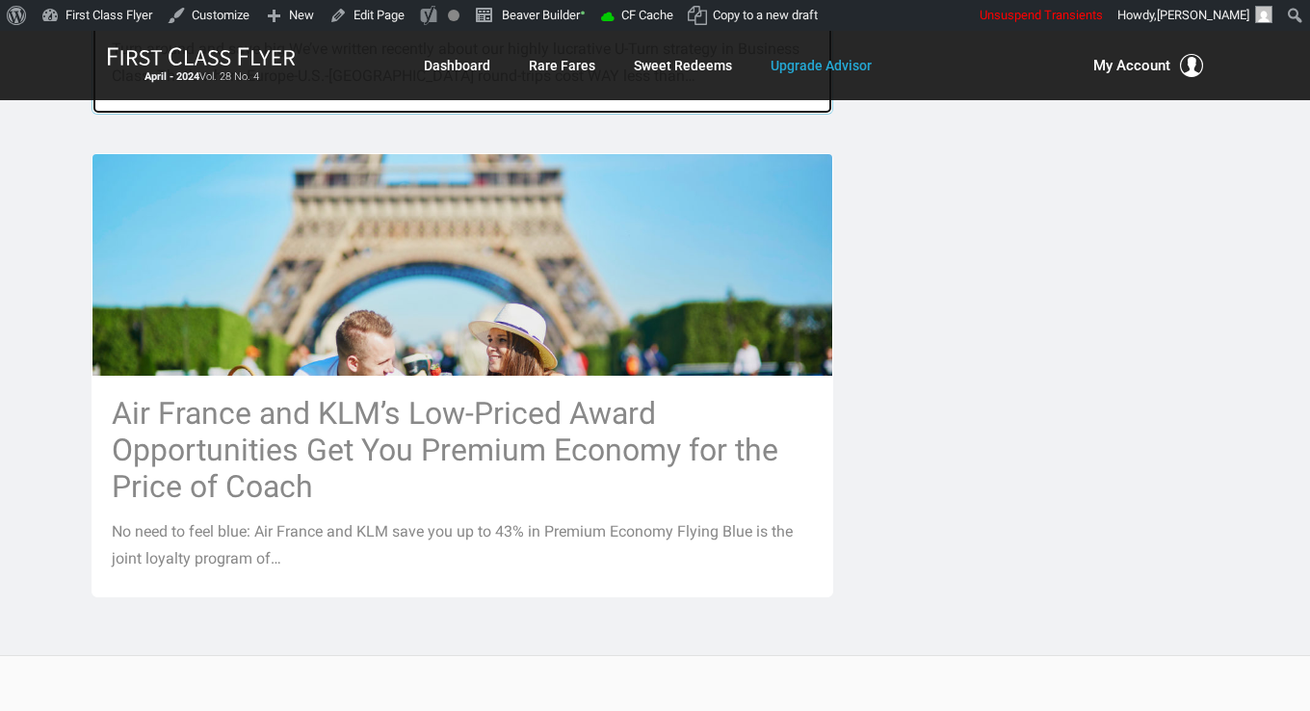
scroll to position [3275, 0]
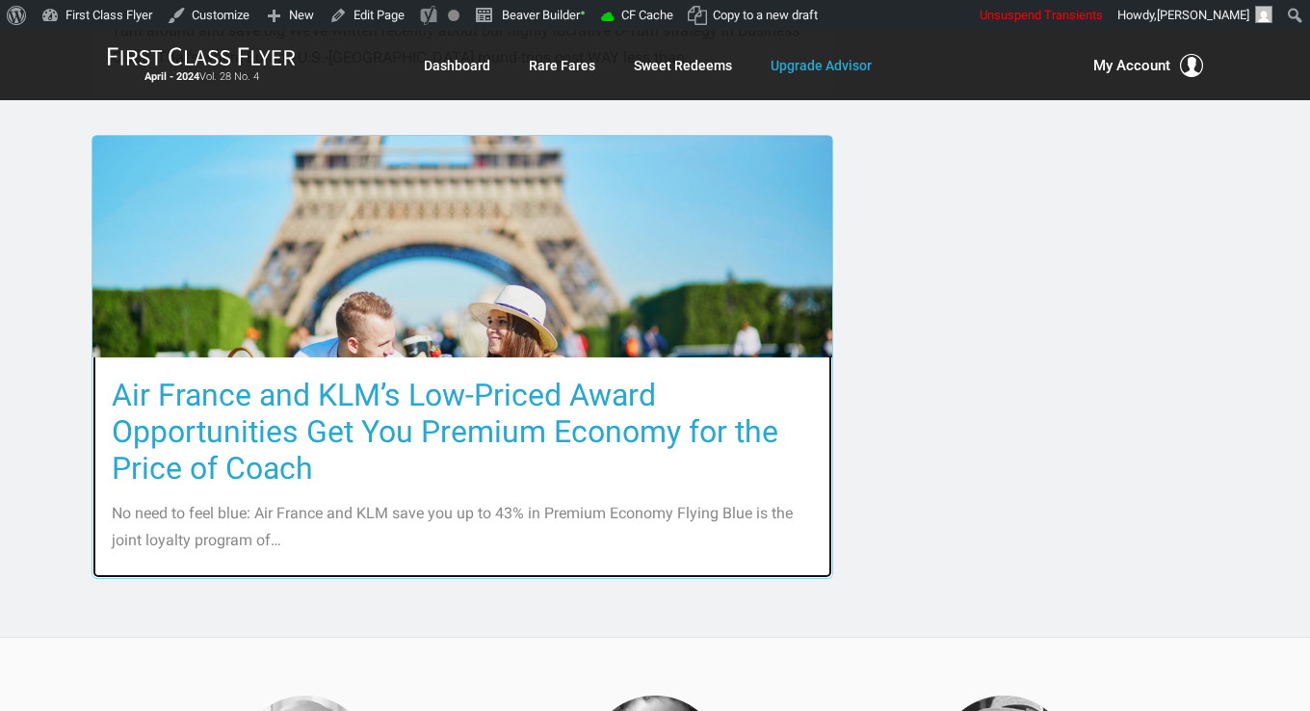
click at [460, 377] on h3 "Air France and KLM’s Low-Priced Award Opportunities Get You Premium Economy for…" at bounding box center [462, 432] width 701 height 110
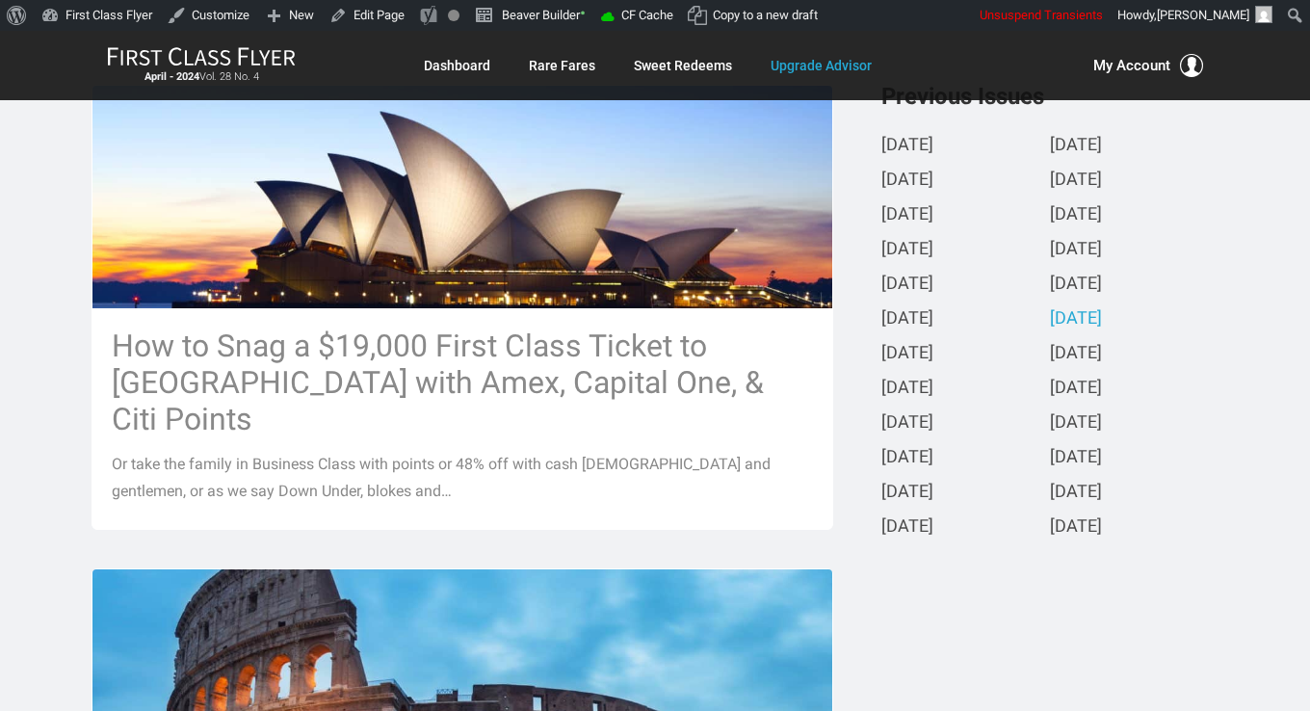
scroll to position [482, 0]
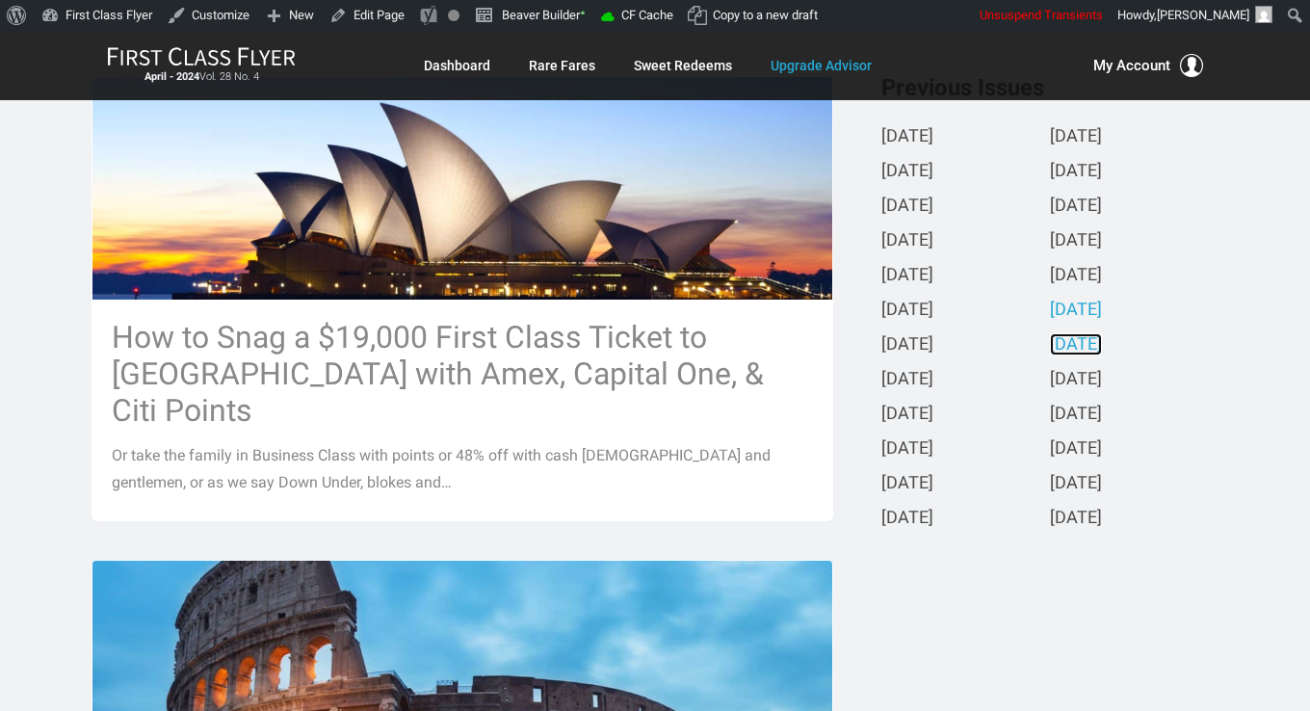
click at [1102, 349] on link "March 2024" at bounding box center [1076, 345] width 52 height 20
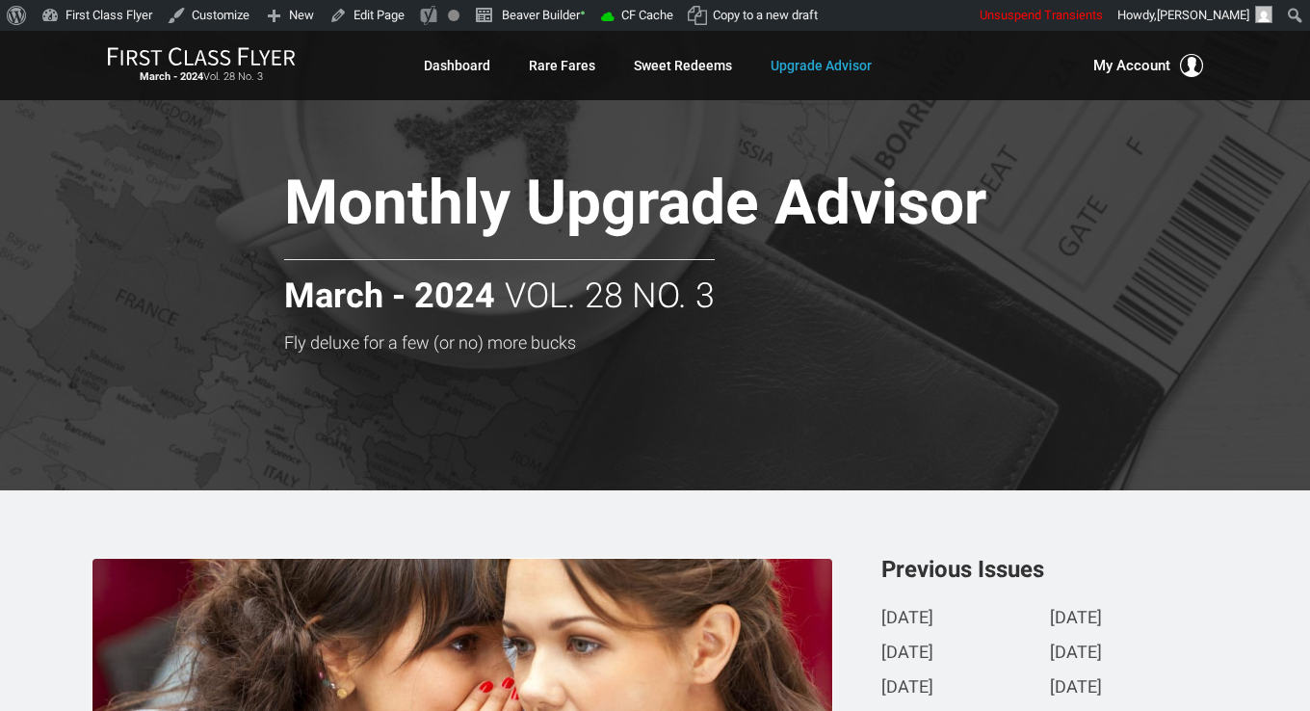
scroll to position [578, 0]
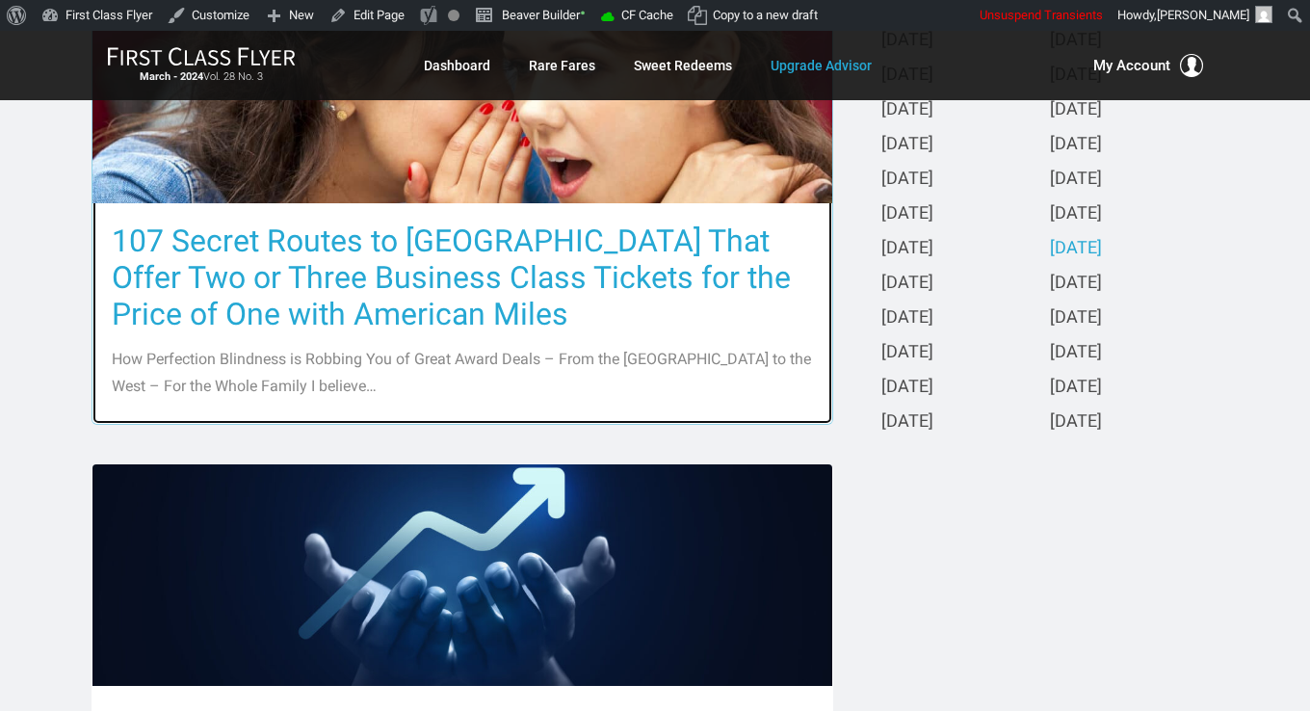
click at [550, 275] on h3 "107 Secret Routes to Europe That Offer Two or Three Business Class Tickets for …" at bounding box center [462, 278] width 701 height 110
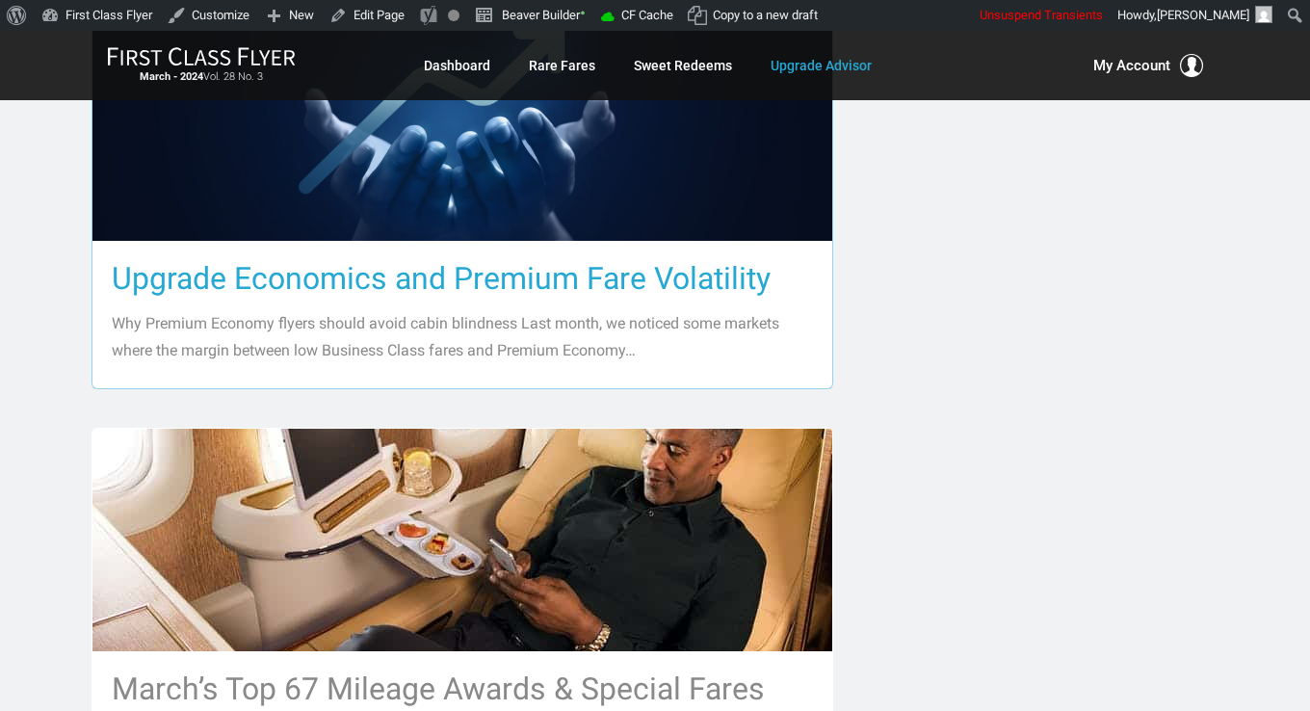
scroll to position [1060, 0]
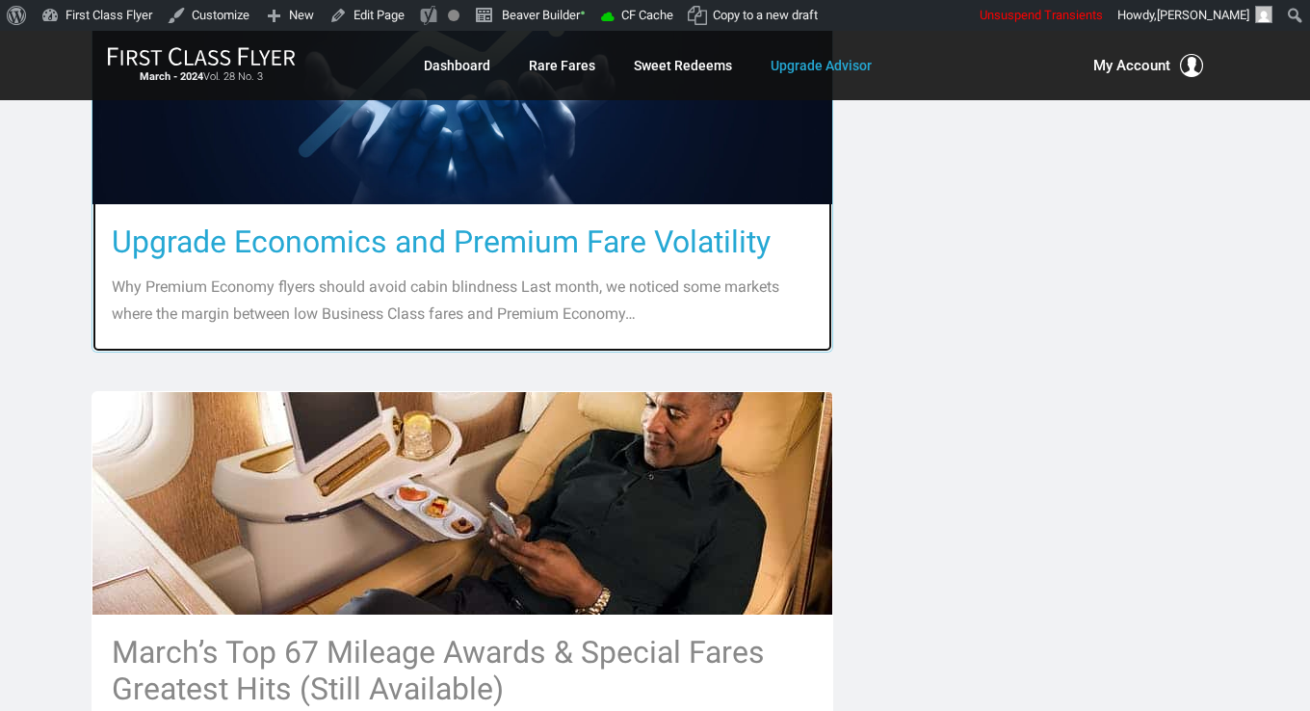
click at [520, 247] on h3 "Upgrade Economics and Premium Fare Volatility" at bounding box center [462, 241] width 701 height 37
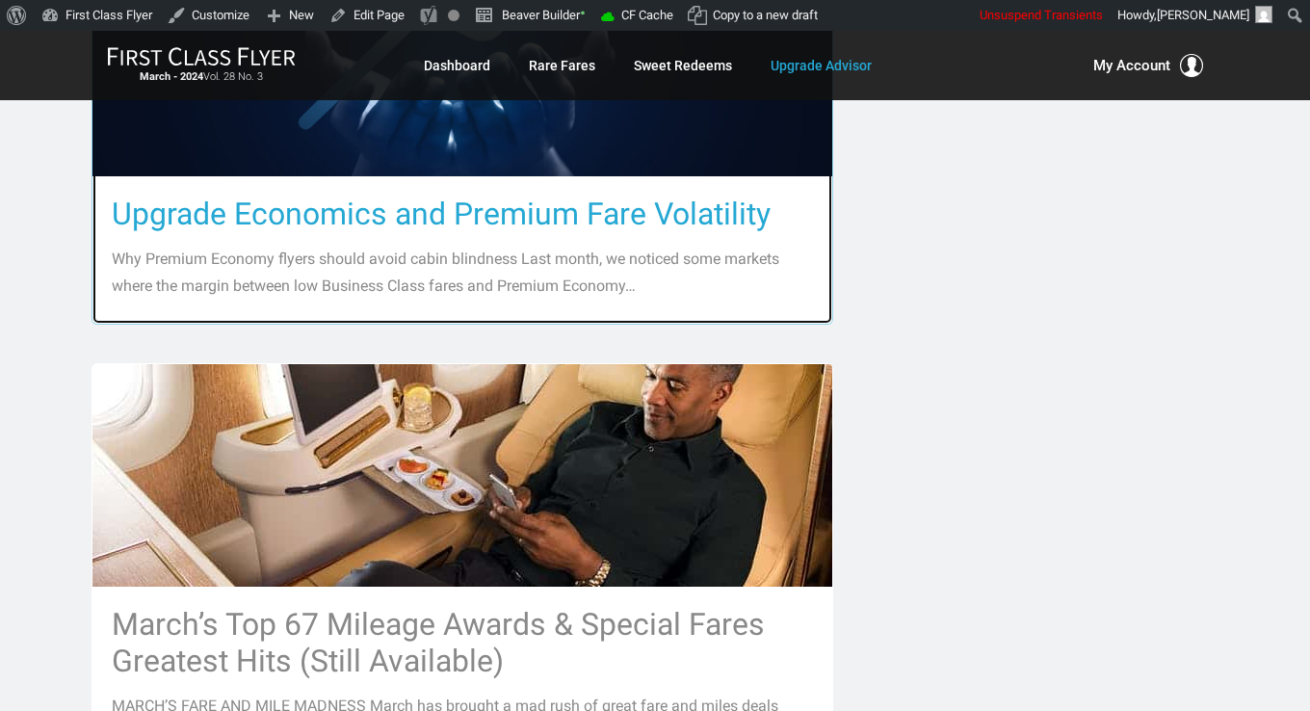
scroll to position [1445, 0]
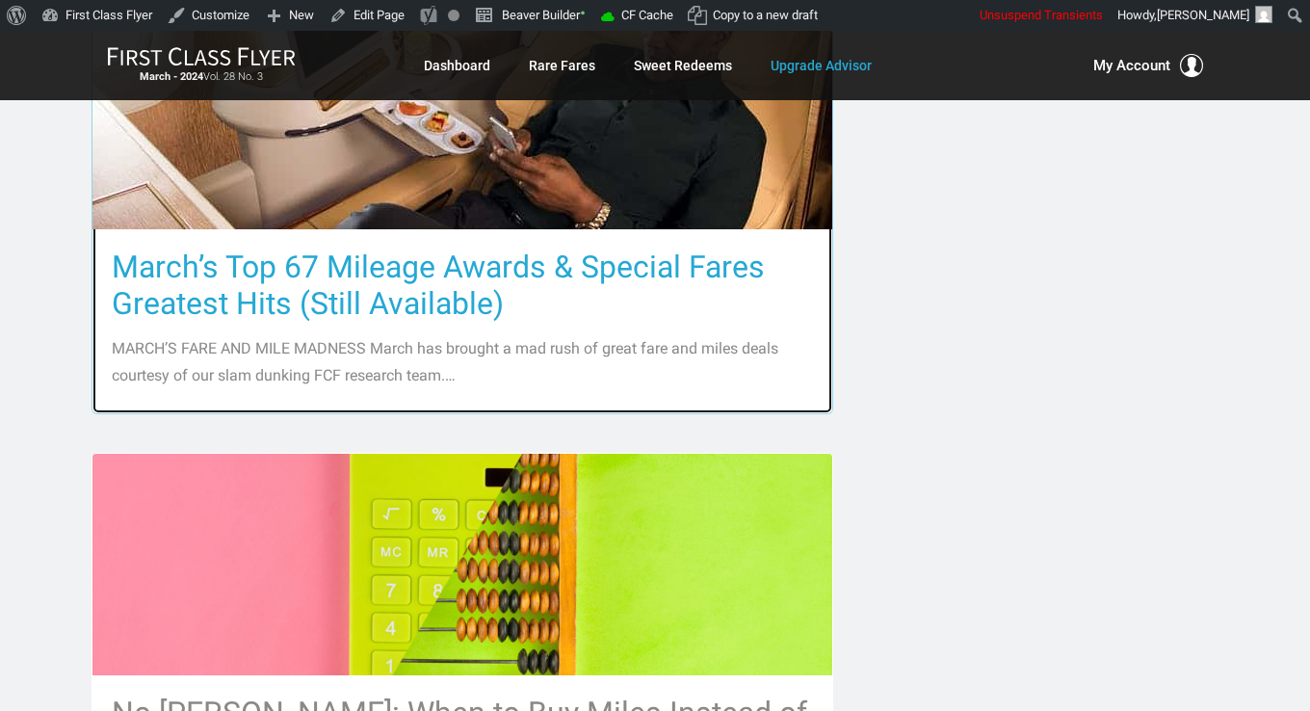
click at [436, 294] on h3 "March’s Top 67 Mileage Awards & Special Fares Greatest Hits (Still Available)" at bounding box center [462, 285] width 701 height 73
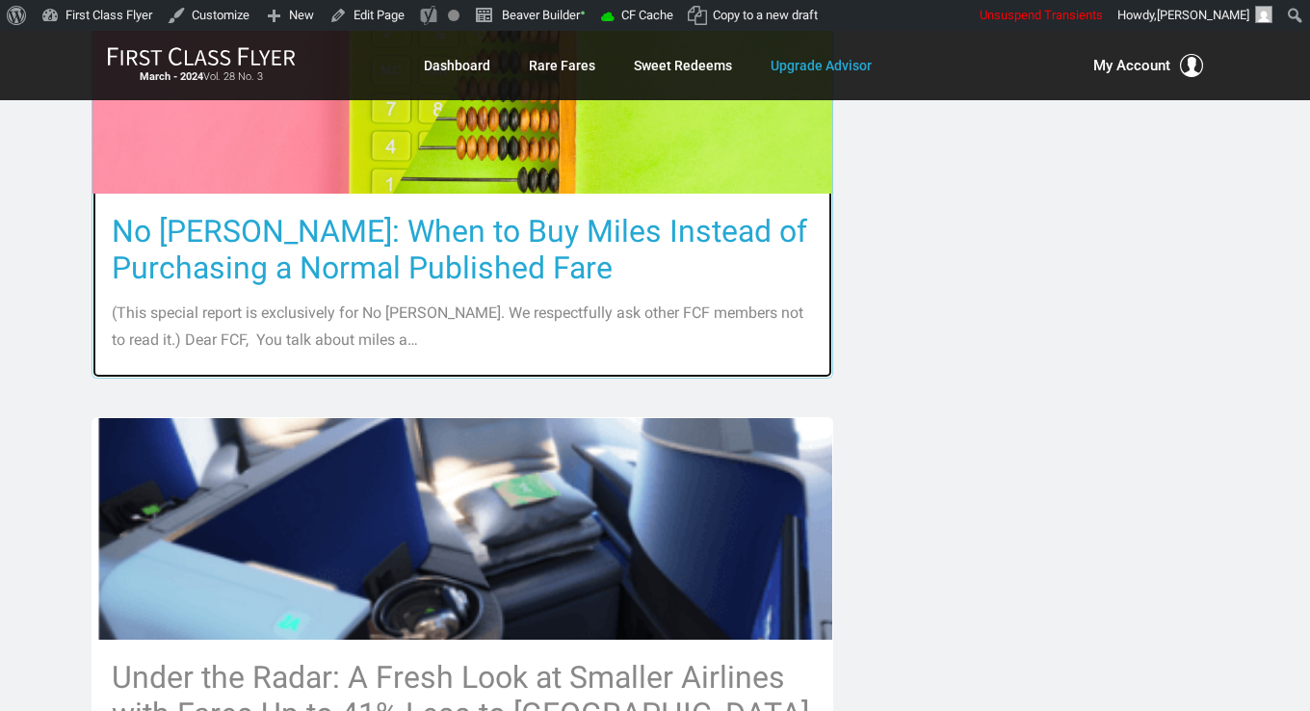
click at [437, 274] on h3 "No Miles Nancy: When to Buy Miles Instead of Purchasing a Normal Published Fare" at bounding box center [462, 249] width 701 height 73
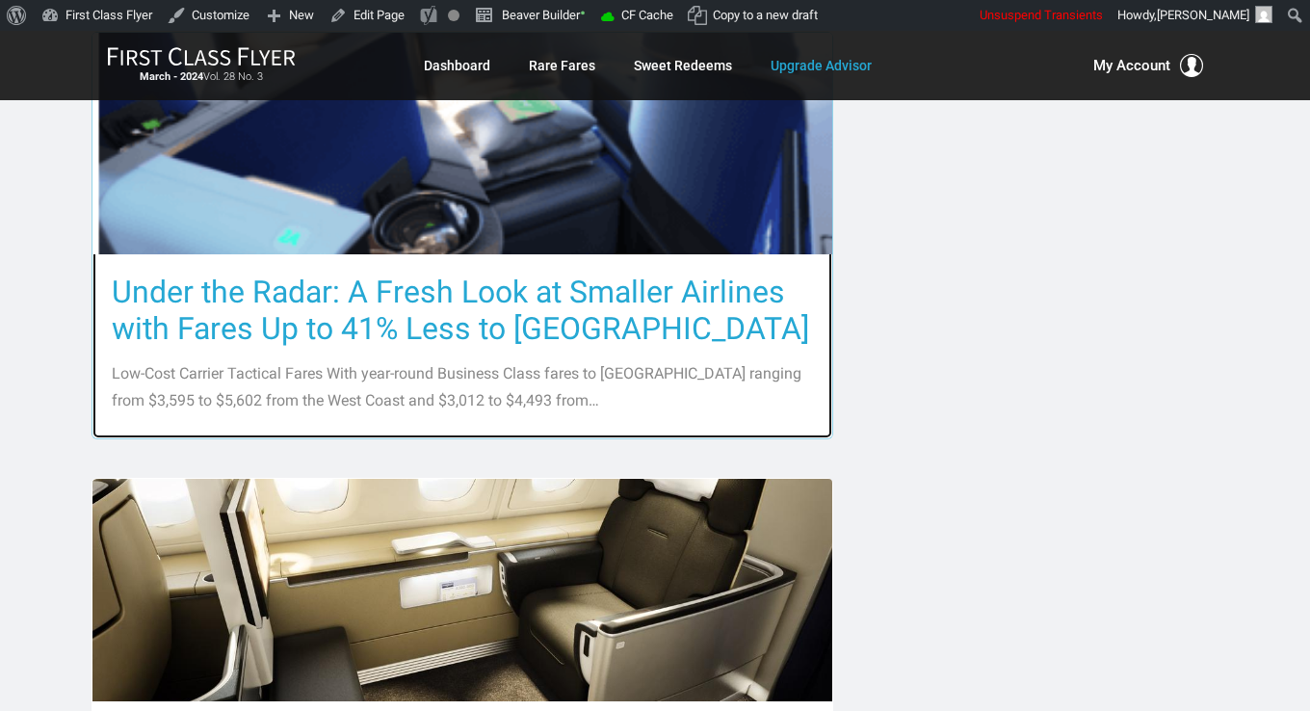
click at [433, 291] on h3 "Under the Radar: A Fresh Look at Smaller Airlines with Fares Up to 41% Less to …" at bounding box center [462, 310] width 701 height 73
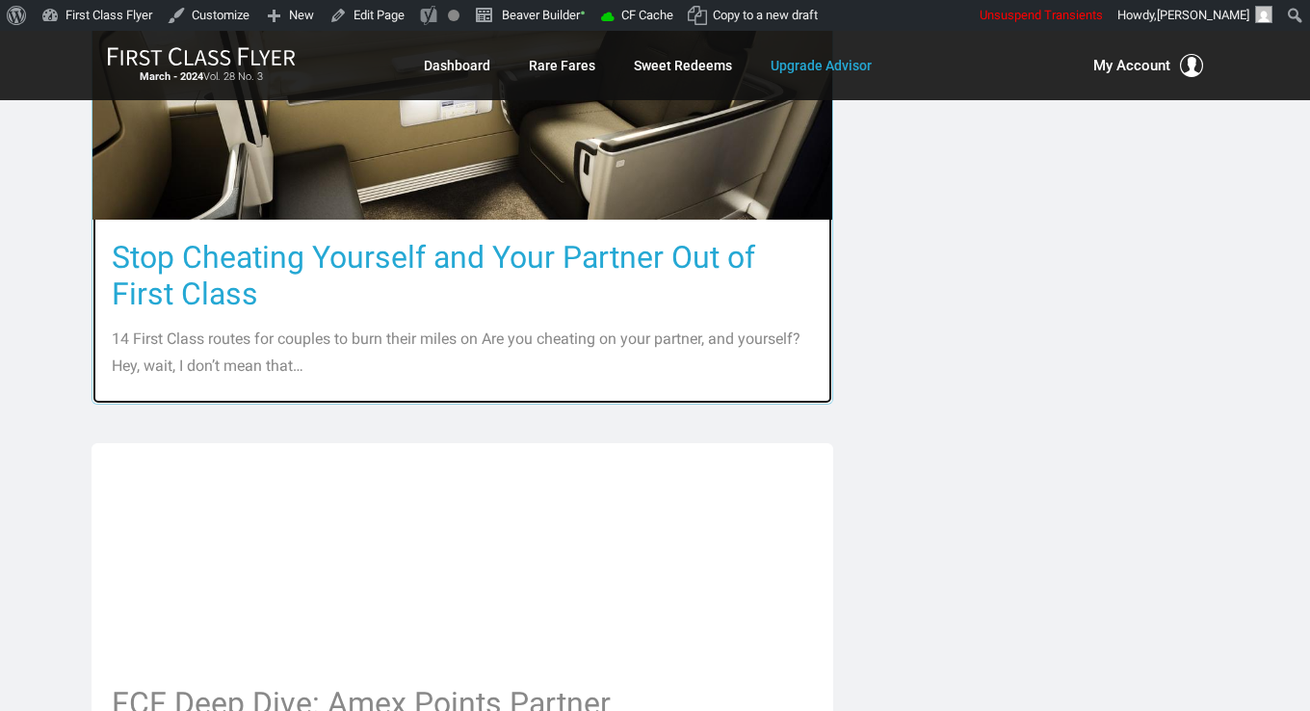
click at [425, 250] on h3 "Stop Cheating Yourself and Your Partner Out of First Class" at bounding box center [462, 275] width 701 height 73
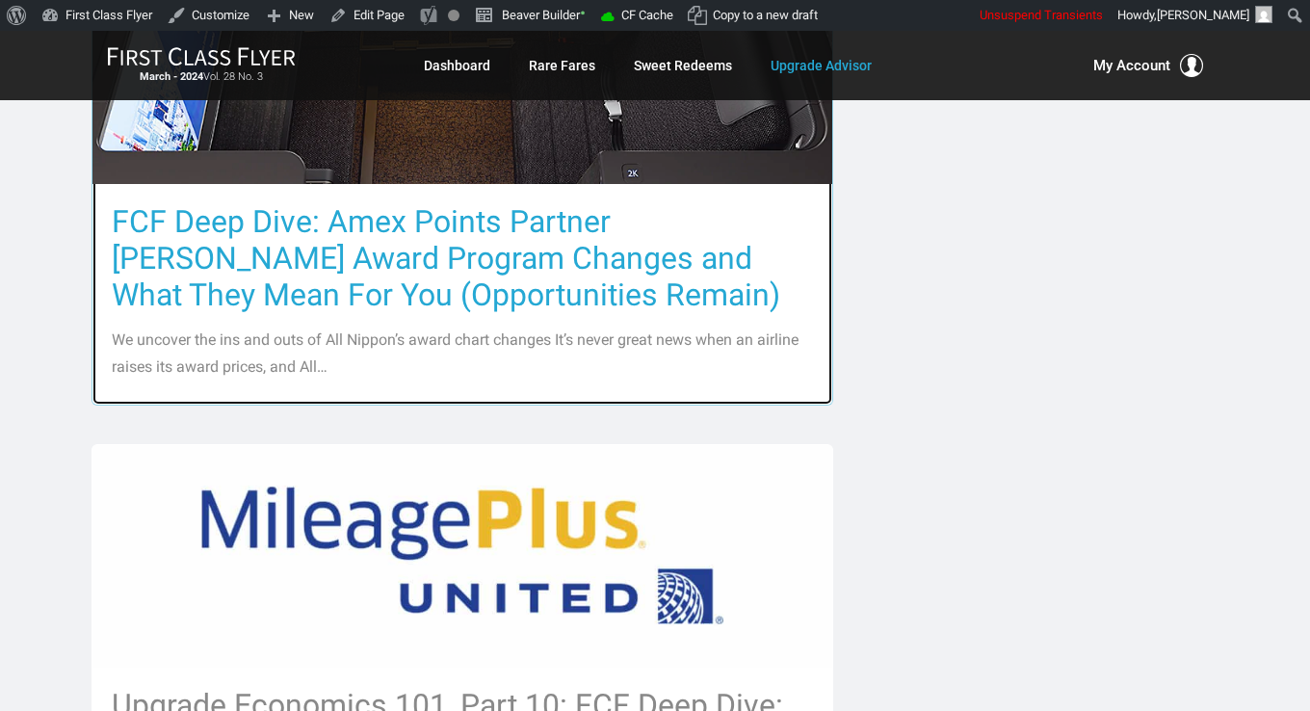
click at [414, 244] on h3 "FCF Deep Dive: Amex Points Partner ANA Award Program Changes and What They Mean…" at bounding box center [462, 258] width 701 height 110
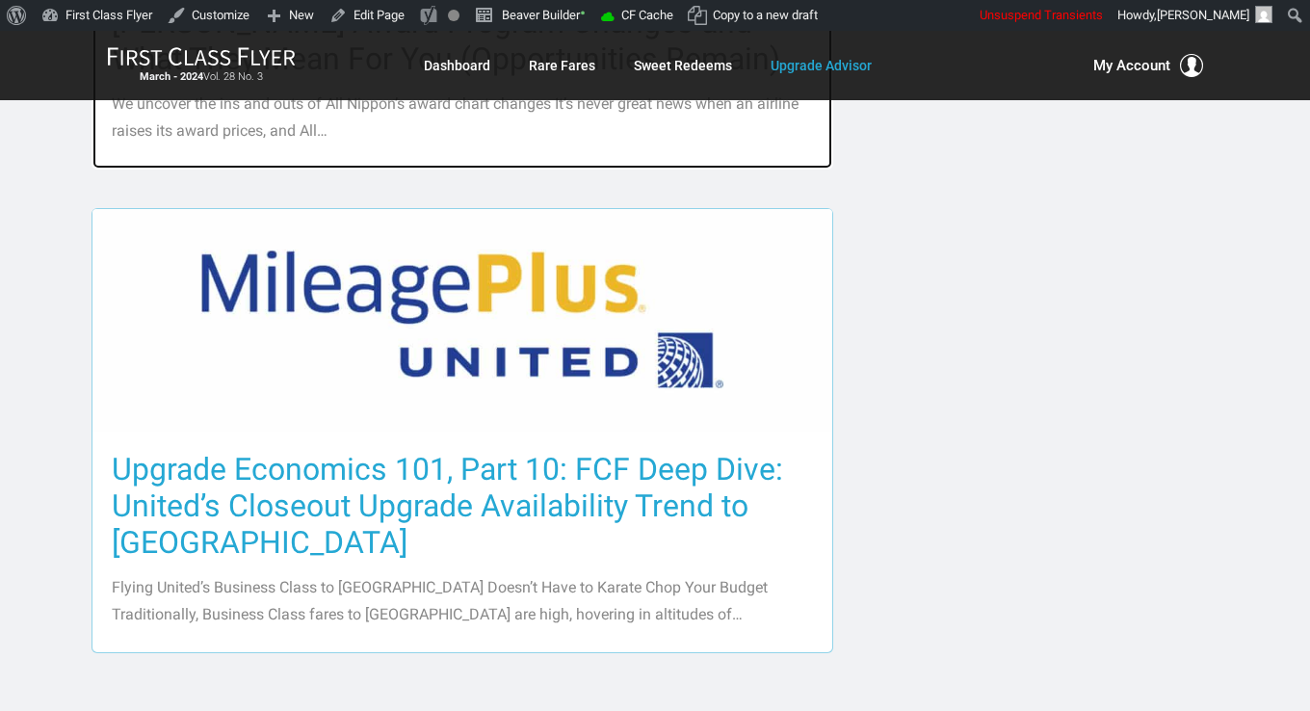
scroll to position [3757, 0]
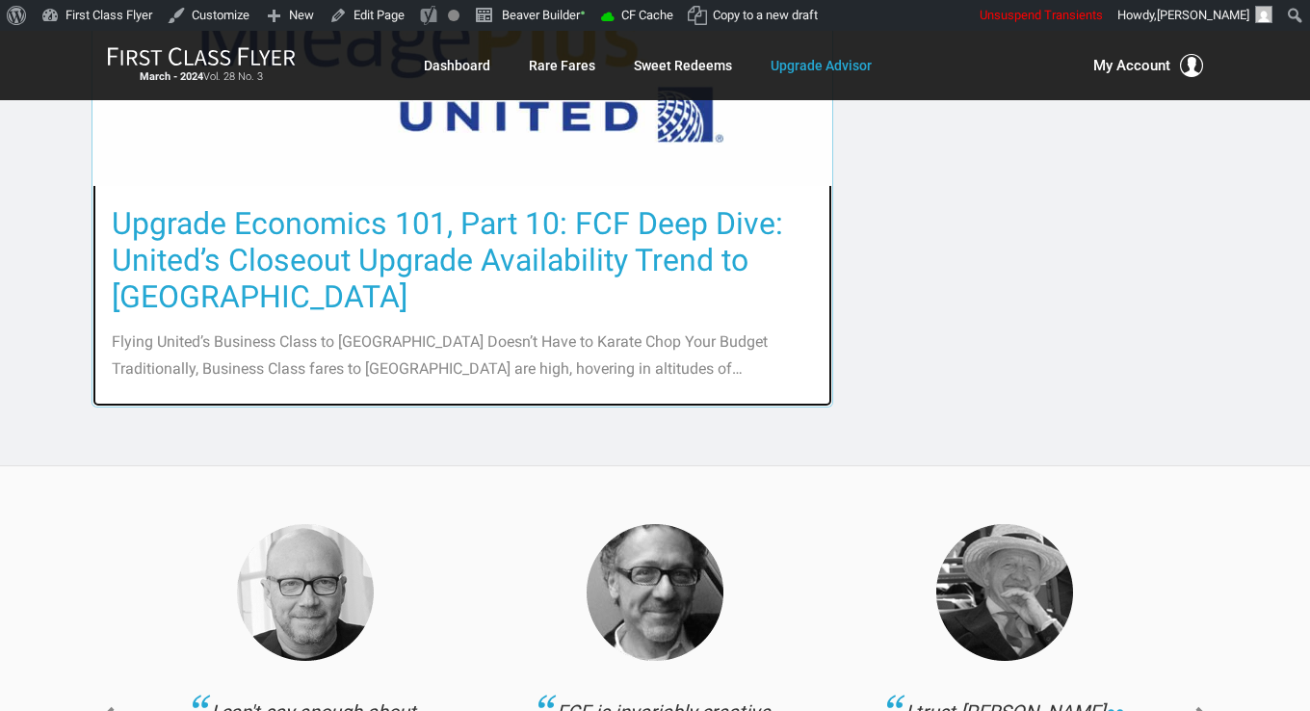
click at [409, 249] on h3 "Upgrade Economics 101, Part 10: FCF Deep Dive: United’s Closeout Upgrade Availa…" at bounding box center [462, 260] width 701 height 110
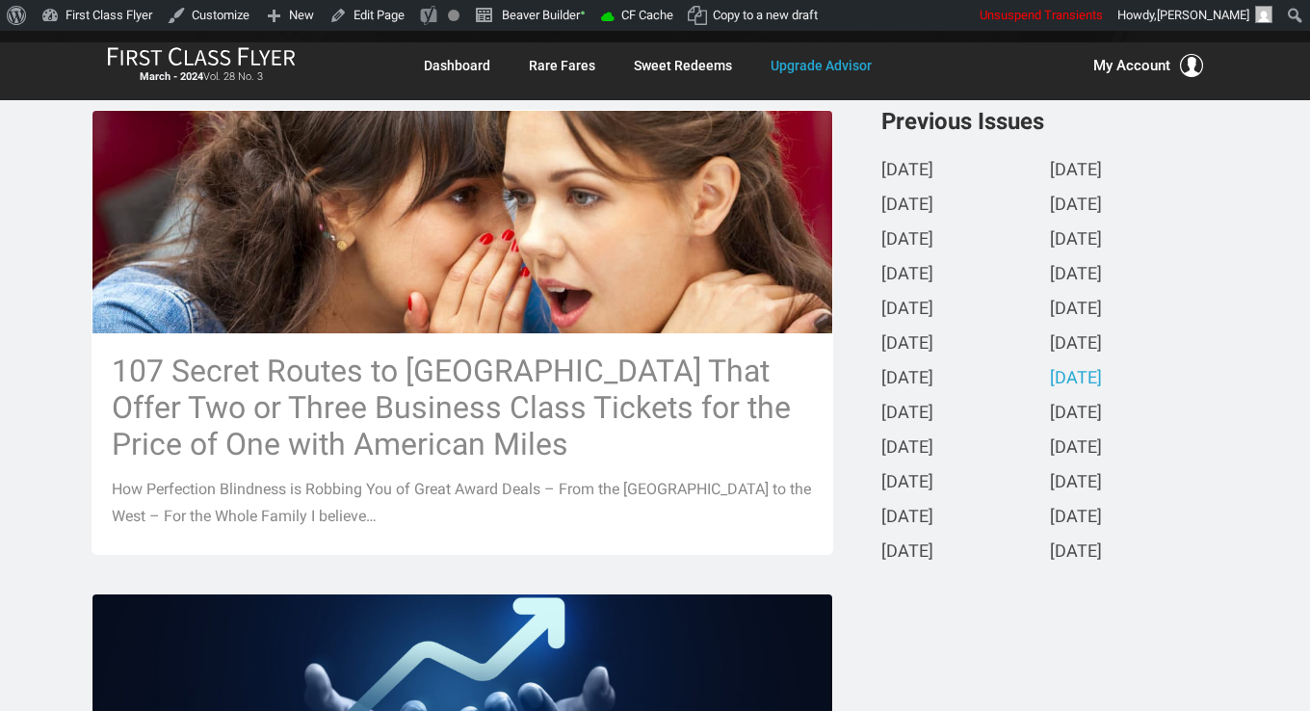
scroll to position [482, 0]
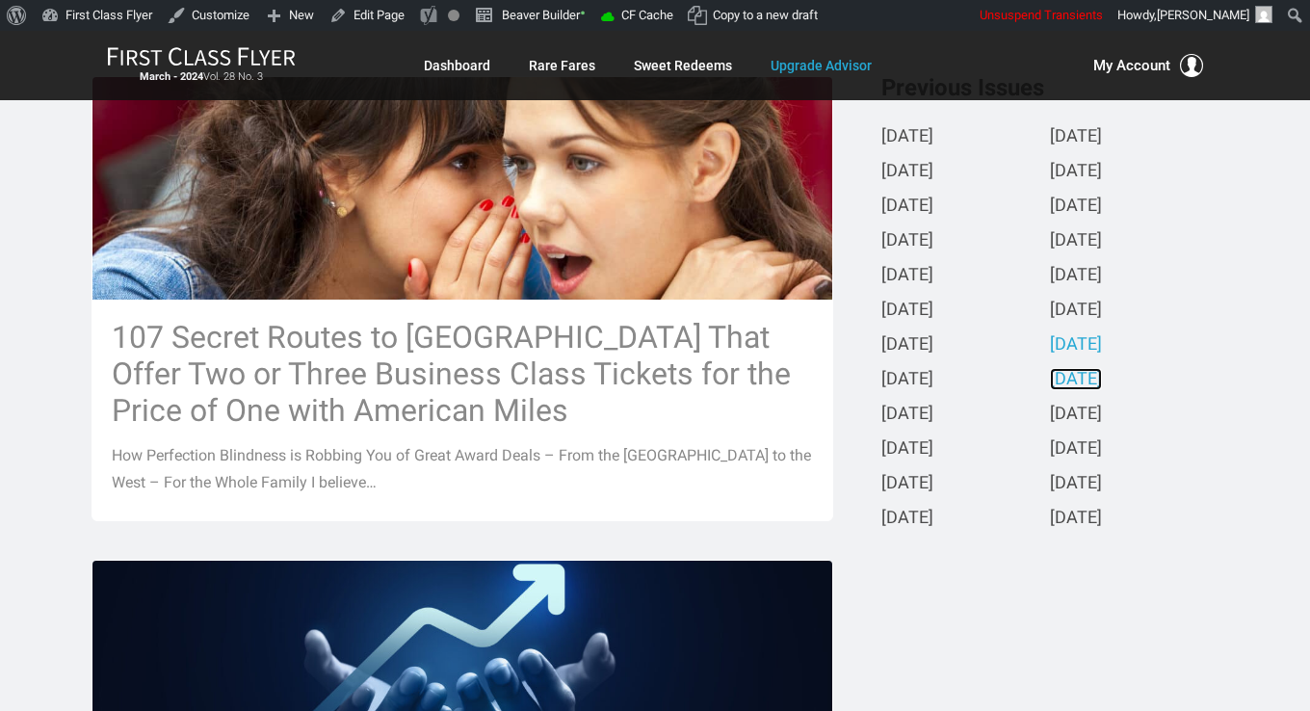
click at [1102, 381] on link "February 2024" at bounding box center [1076, 380] width 52 height 20
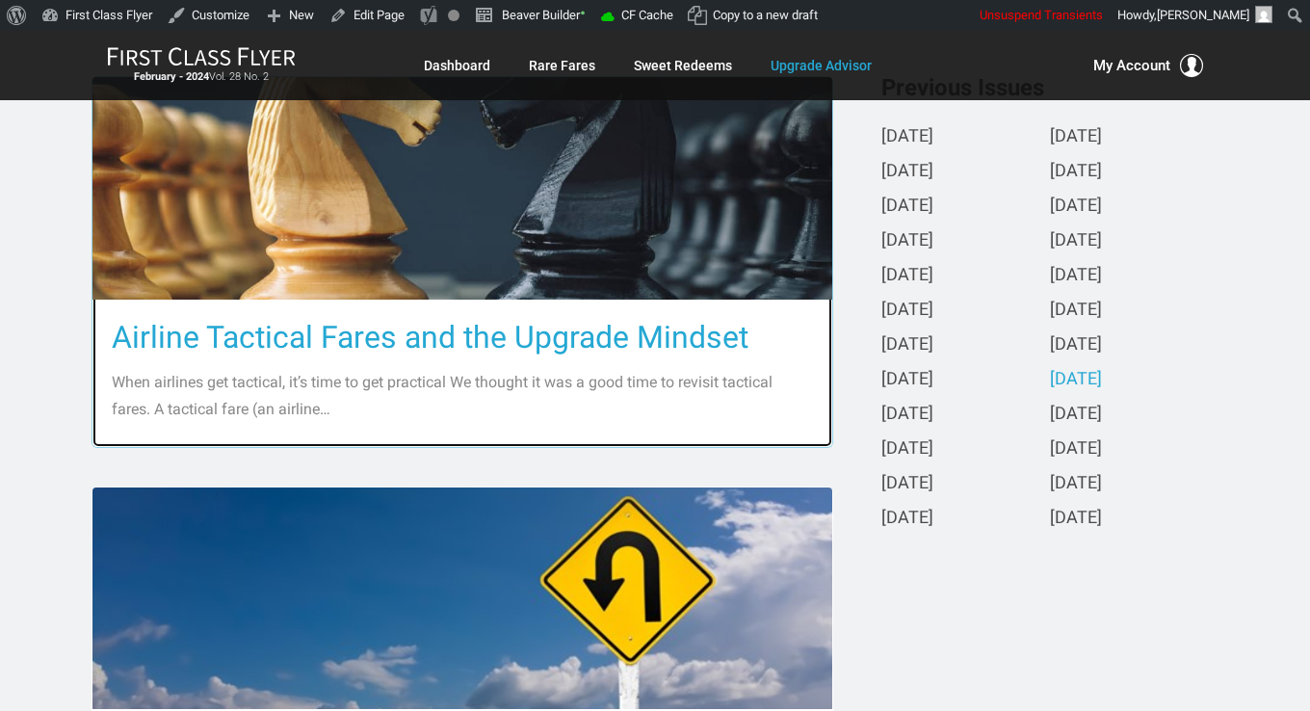
click at [618, 353] on h3 "Airline Tactical Fares and the Upgrade Mindset" at bounding box center [462, 337] width 701 height 37
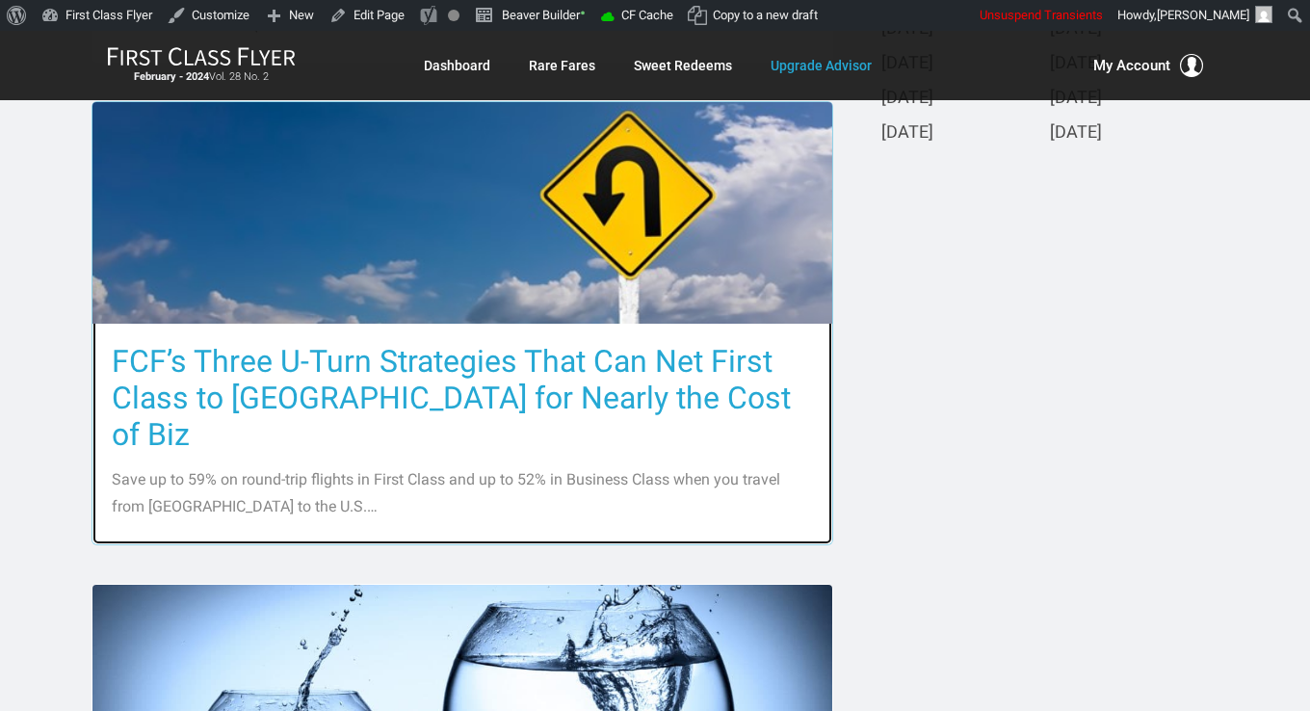
click at [602, 371] on h3 "FCF’s Three U-Turn Strategies That Can Net First Class to Asia for Nearly the C…" at bounding box center [462, 398] width 701 height 110
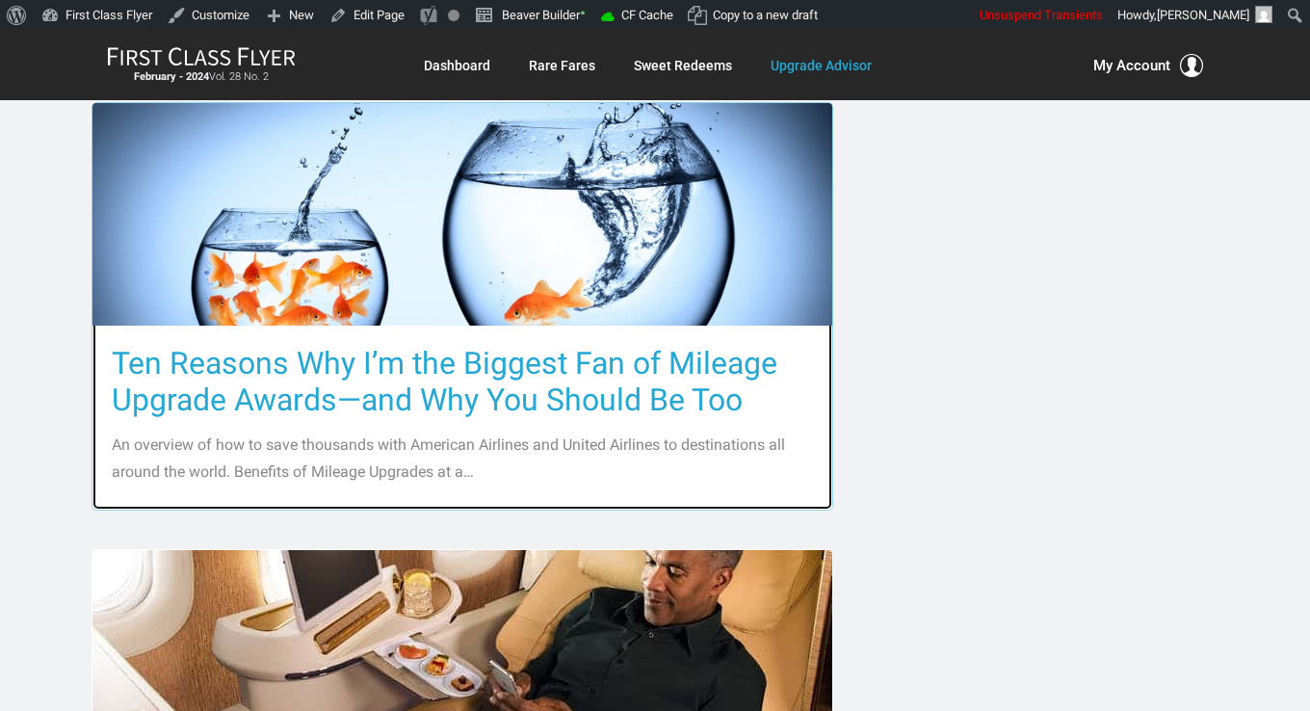
click at [597, 362] on h3 "Ten Reasons Why I’m the Biggest Fan of Mileage Upgrade Awards—and Why You Shoul…" at bounding box center [462, 381] width 701 height 73
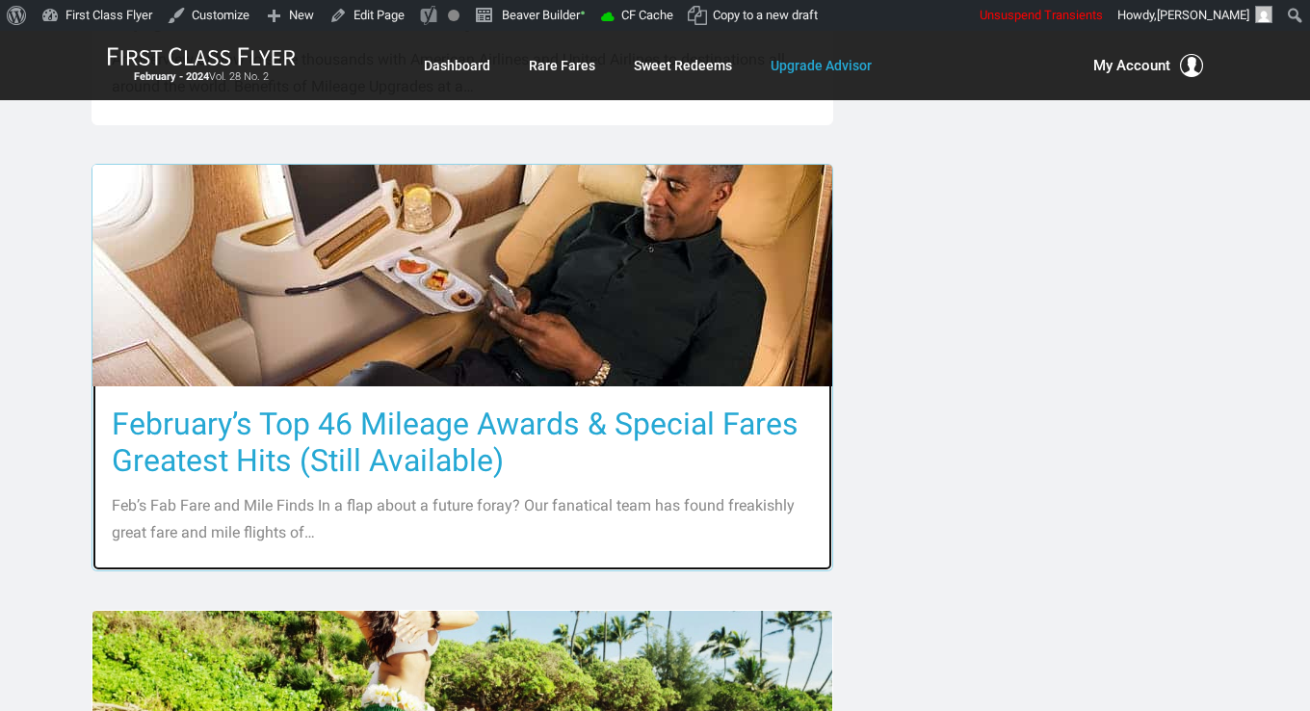
click at [583, 406] on h3 "February’s Top 46 Mileage Awards & Special Fares Greatest Hits (Still Available)" at bounding box center [462, 442] width 701 height 73
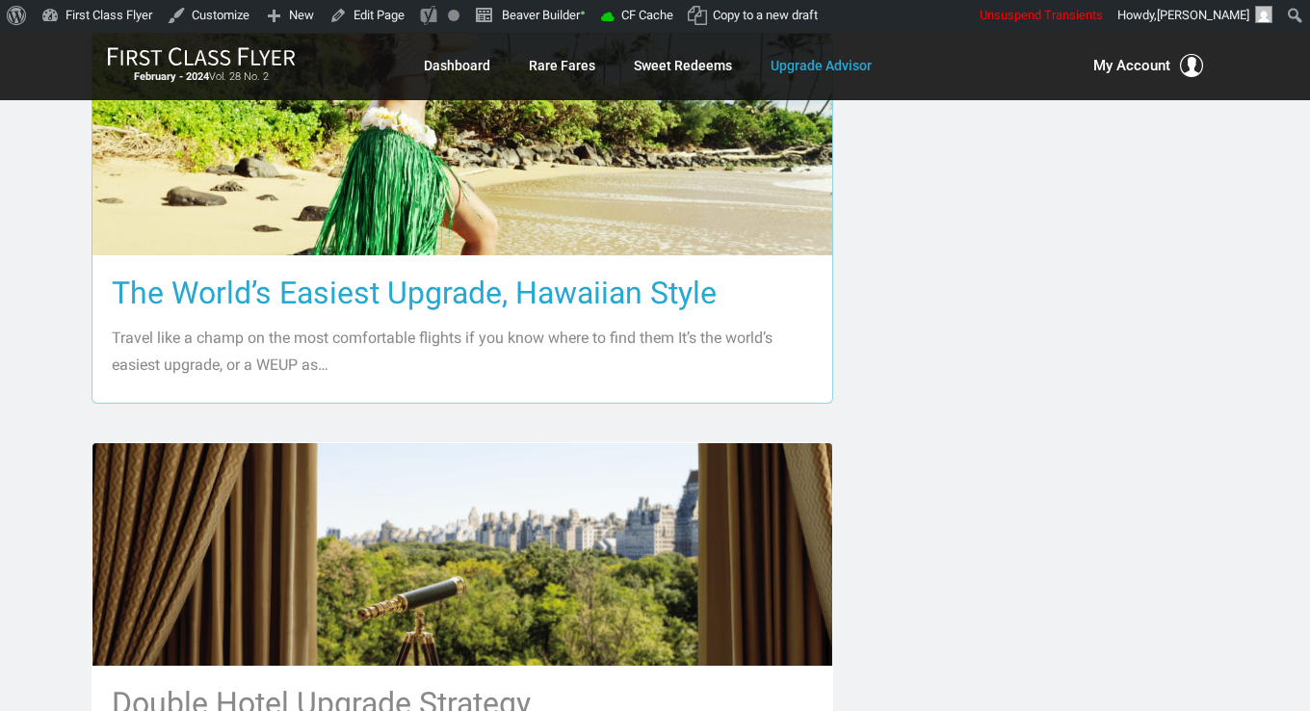
scroll to position [2312, 0]
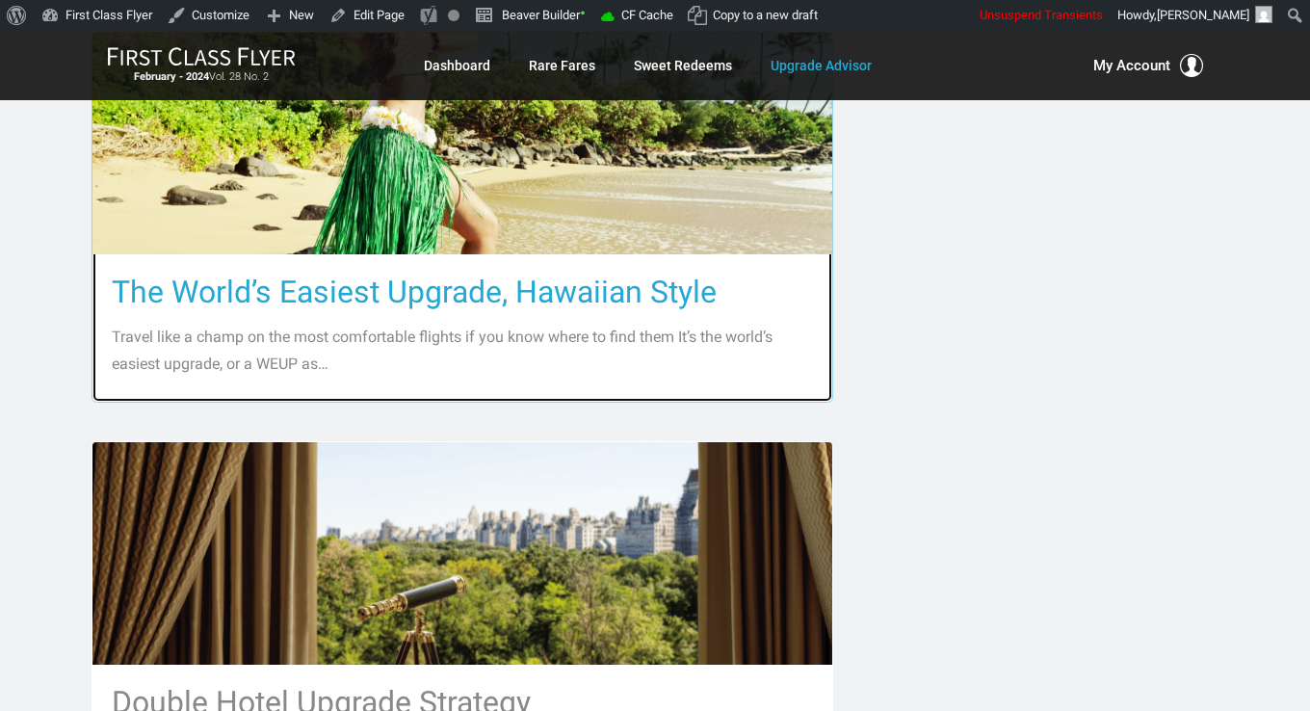
click at [550, 274] on h3 "The World’s Easiest Upgrade, Hawaiian Style" at bounding box center [462, 292] width 701 height 37
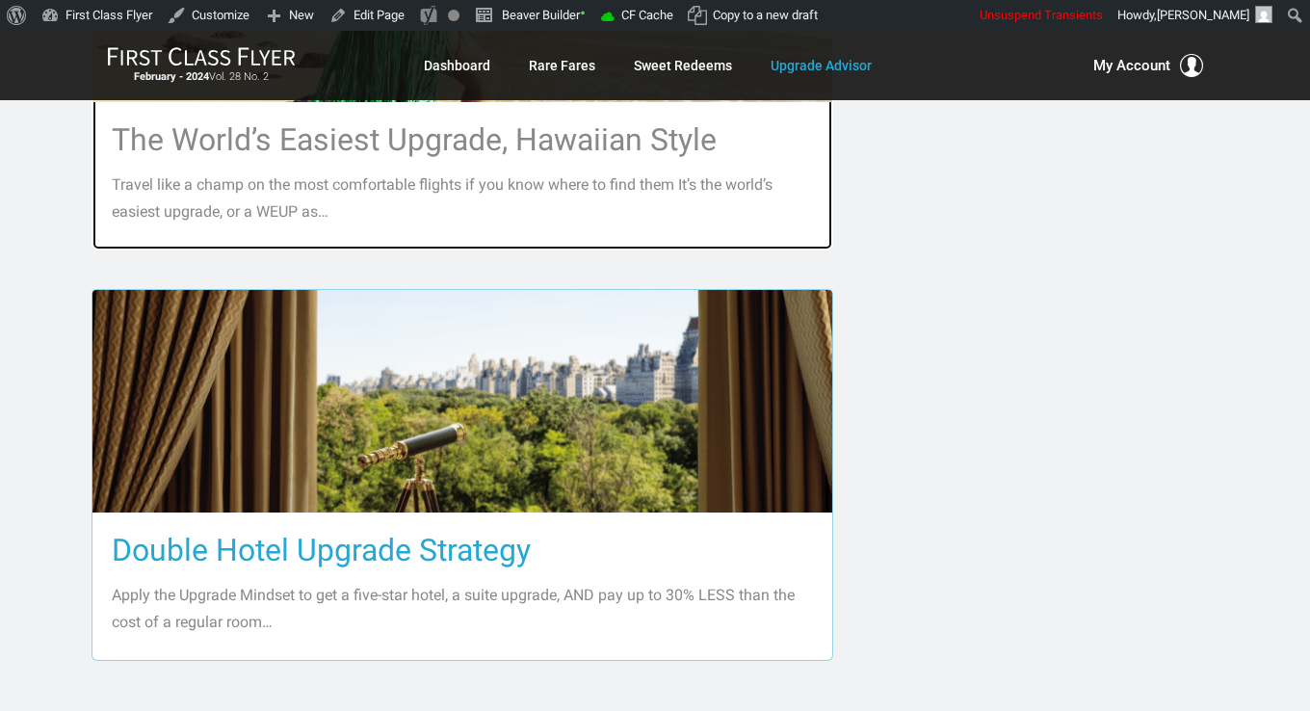
scroll to position [2697, 0]
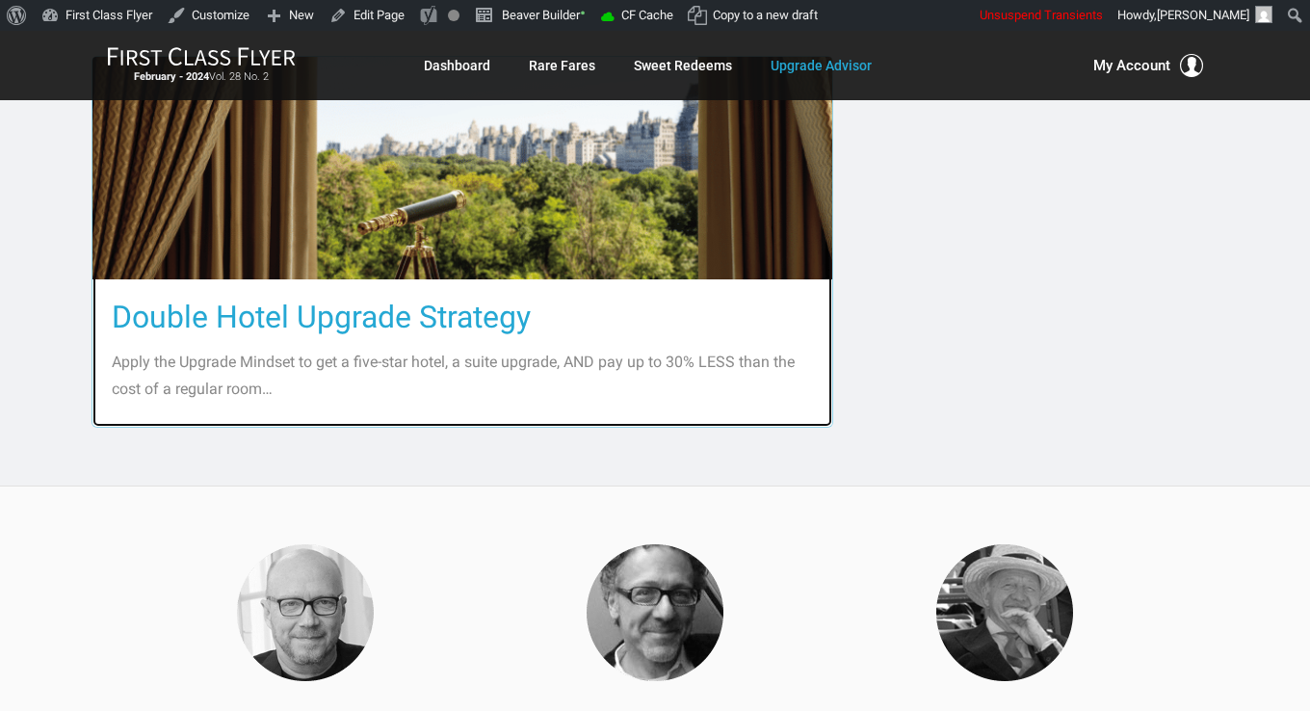
click at [513, 299] on h3 "Double Hotel Upgrade Strategy" at bounding box center [462, 317] width 701 height 37
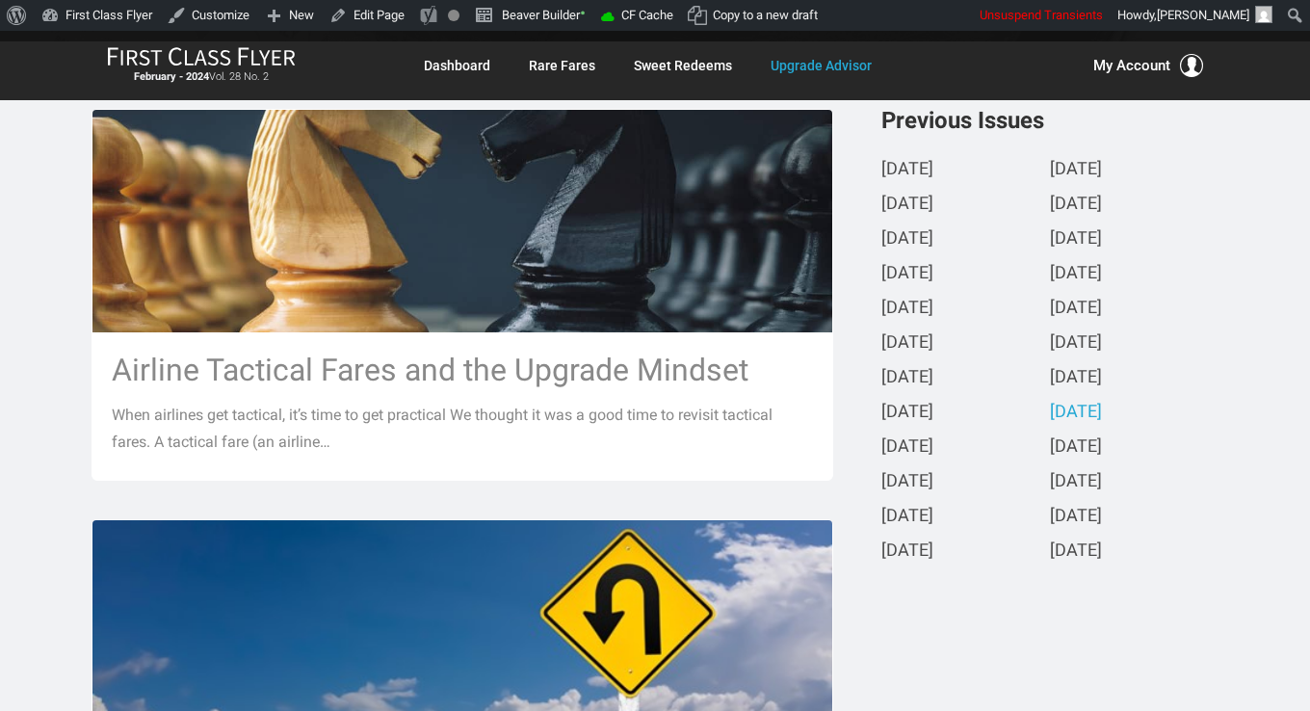
scroll to position [289, 0]
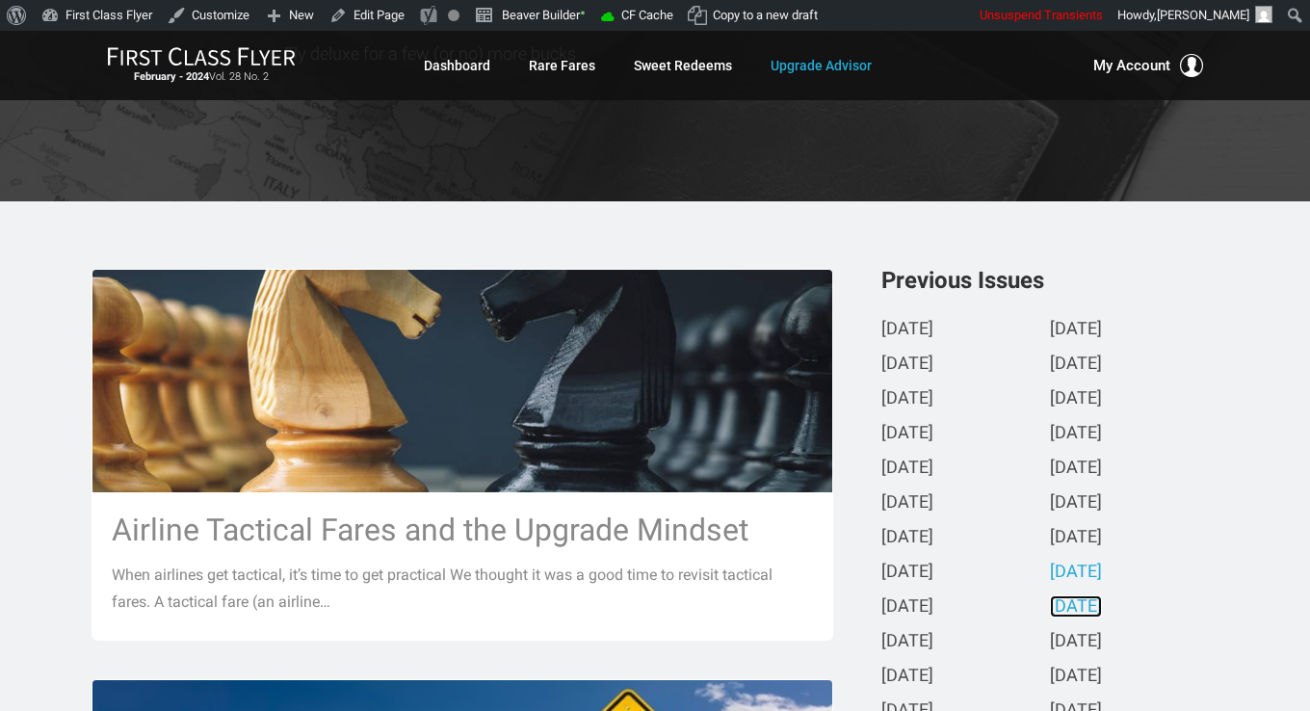
click at [1060, 609] on link "January 2024" at bounding box center [1076, 607] width 52 height 20
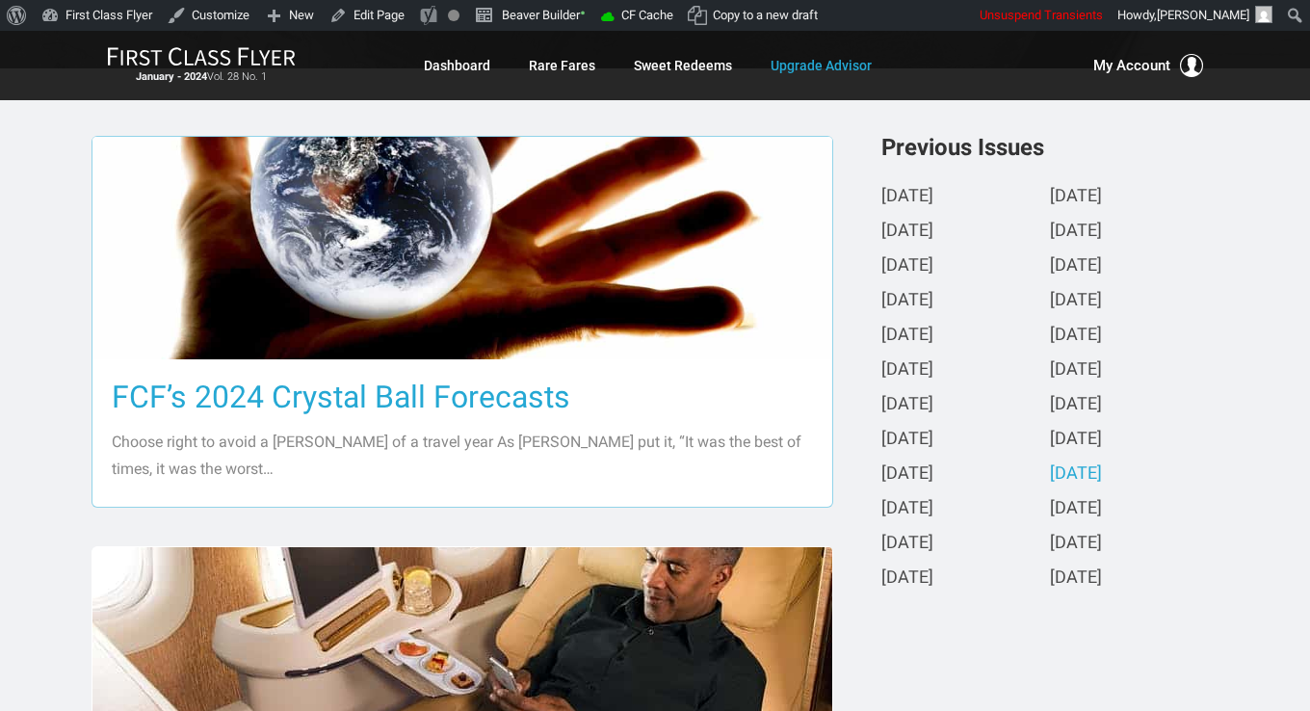
scroll to position [482, 0]
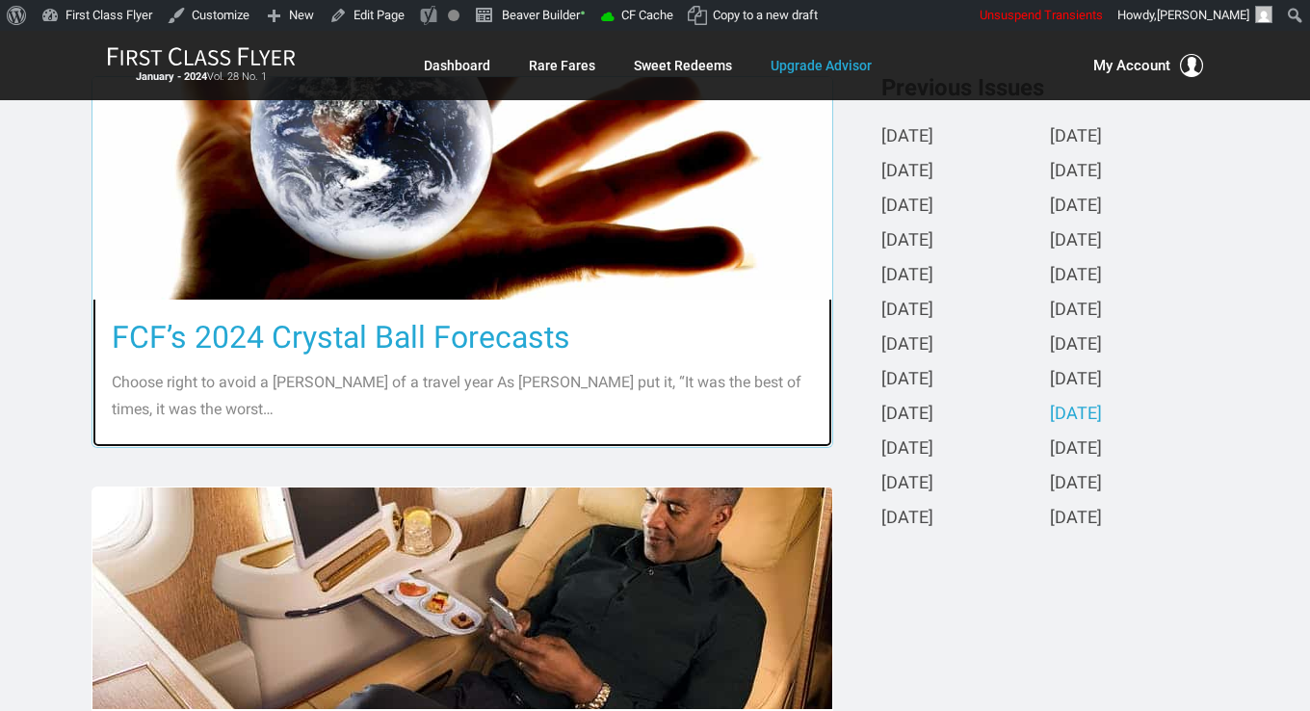
click at [476, 333] on h3 "FCF’s 2024 Crystal Ball Forecasts" at bounding box center [462, 337] width 701 height 37
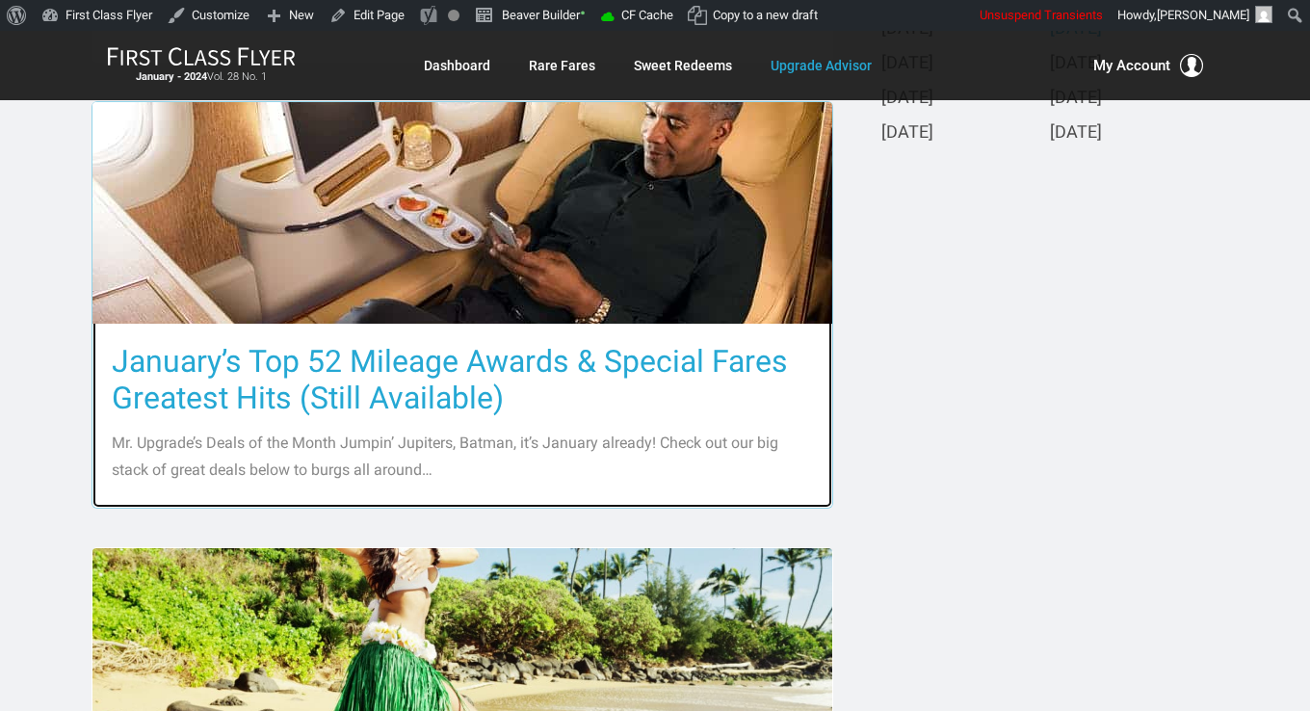
click at [512, 366] on h3 "January’s Top 52 Mileage Awards & Special Fares Greatest Hits (Still Available)" at bounding box center [462, 379] width 701 height 73
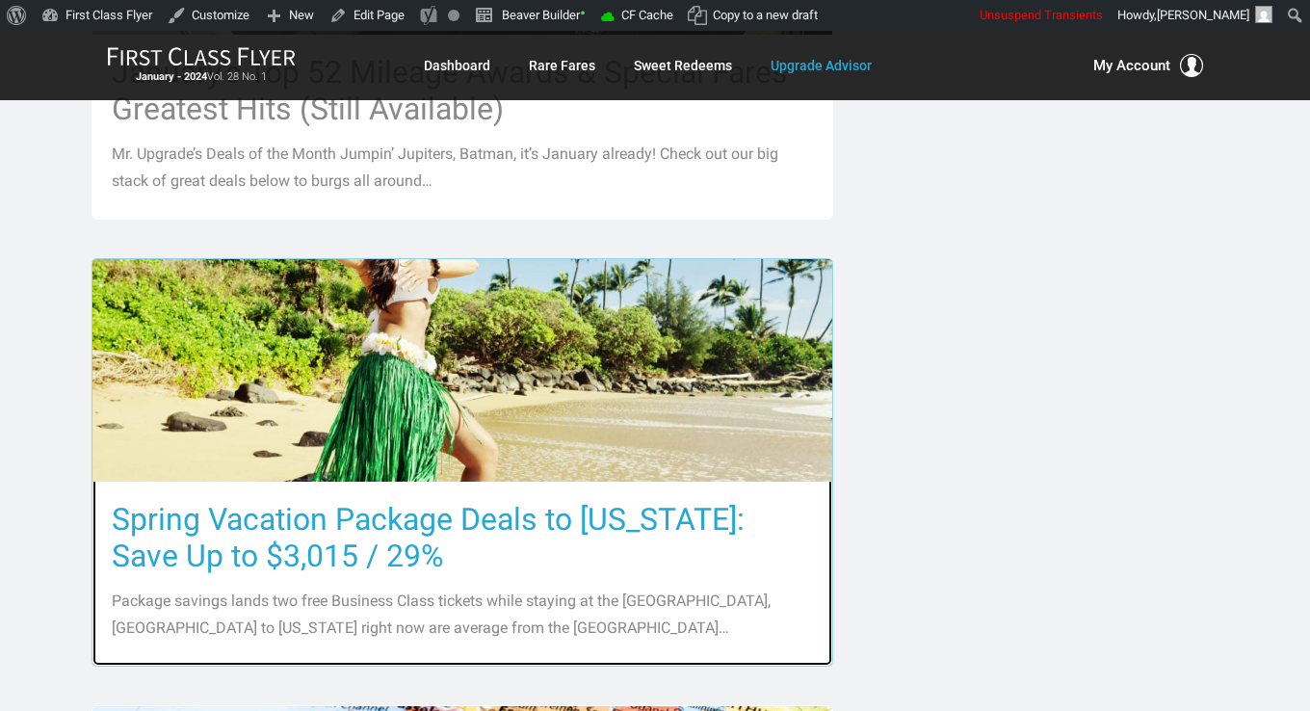
click at [492, 518] on h3 "Spring Vacation Package Deals to Hawaii: Save Up to $3,015 / 29%" at bounding box center [462, 537] width 701 height 73
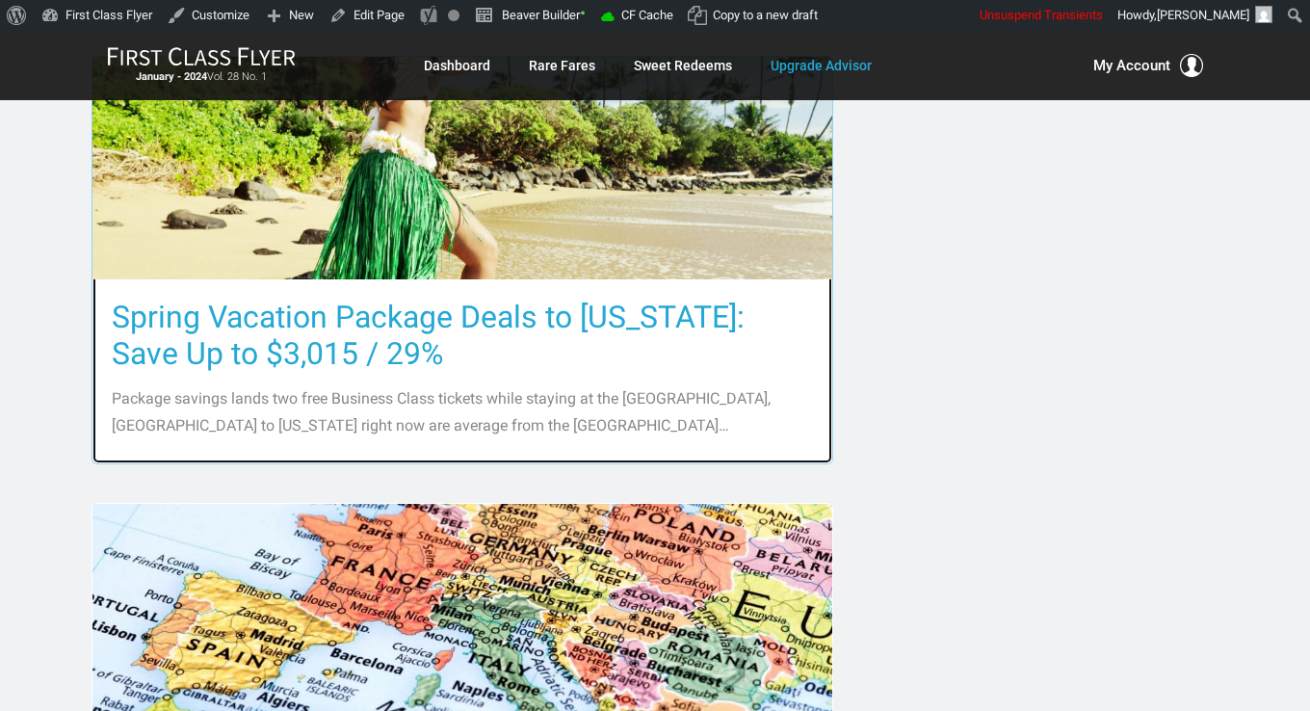
scroll to position [1541, 0]
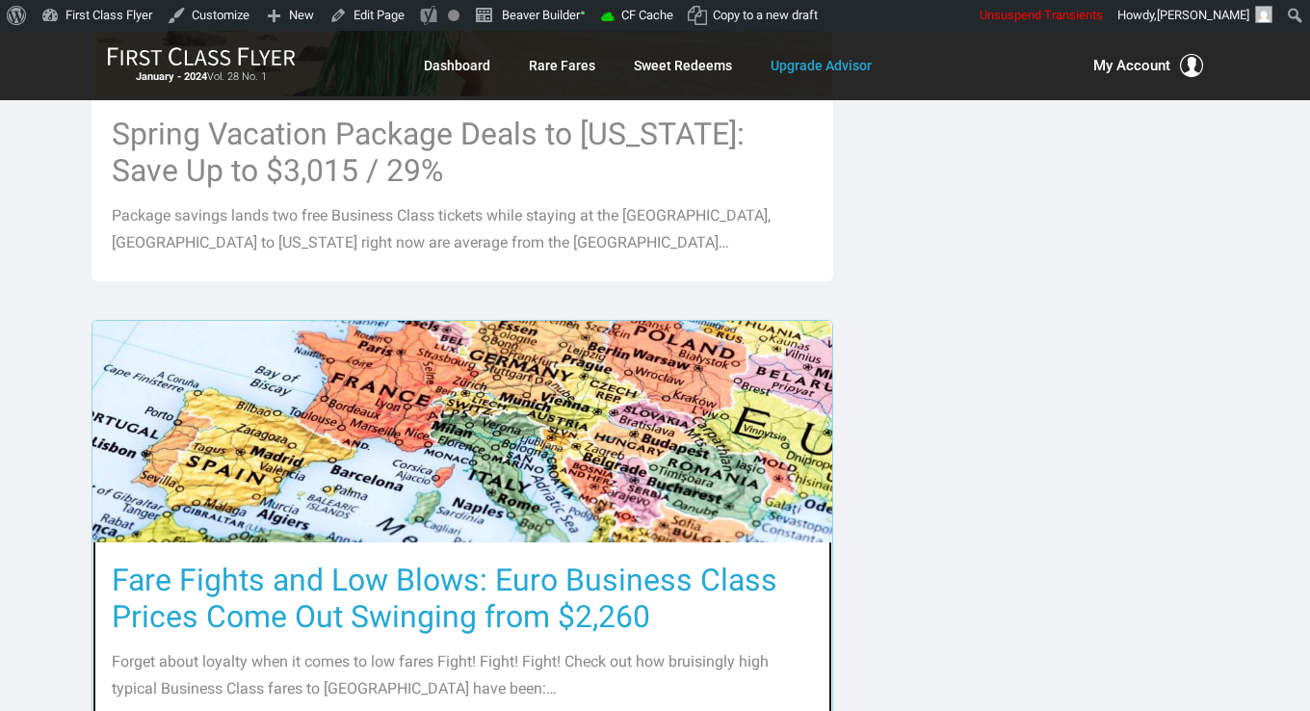
click at [460, 550] on div "Fare Fights and Low Blows: Euro Business Class Prices Come Out Swinging from $2…" at bounding box center [462, 634] width 740 height 184
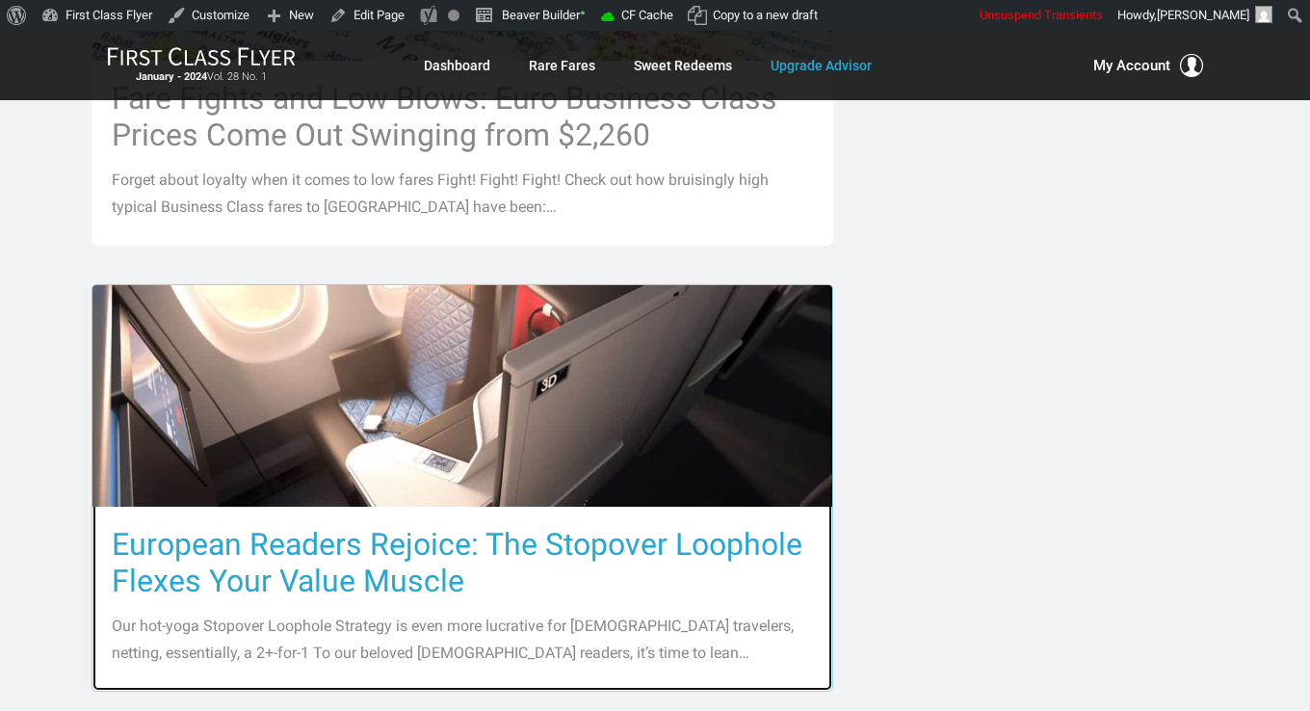
click at [452, 534] on h3 "European Readers Rejoice: The Stopover Loophole Flexes Your Value Muscle" at bounding box center [462, 562] width 701 height 73
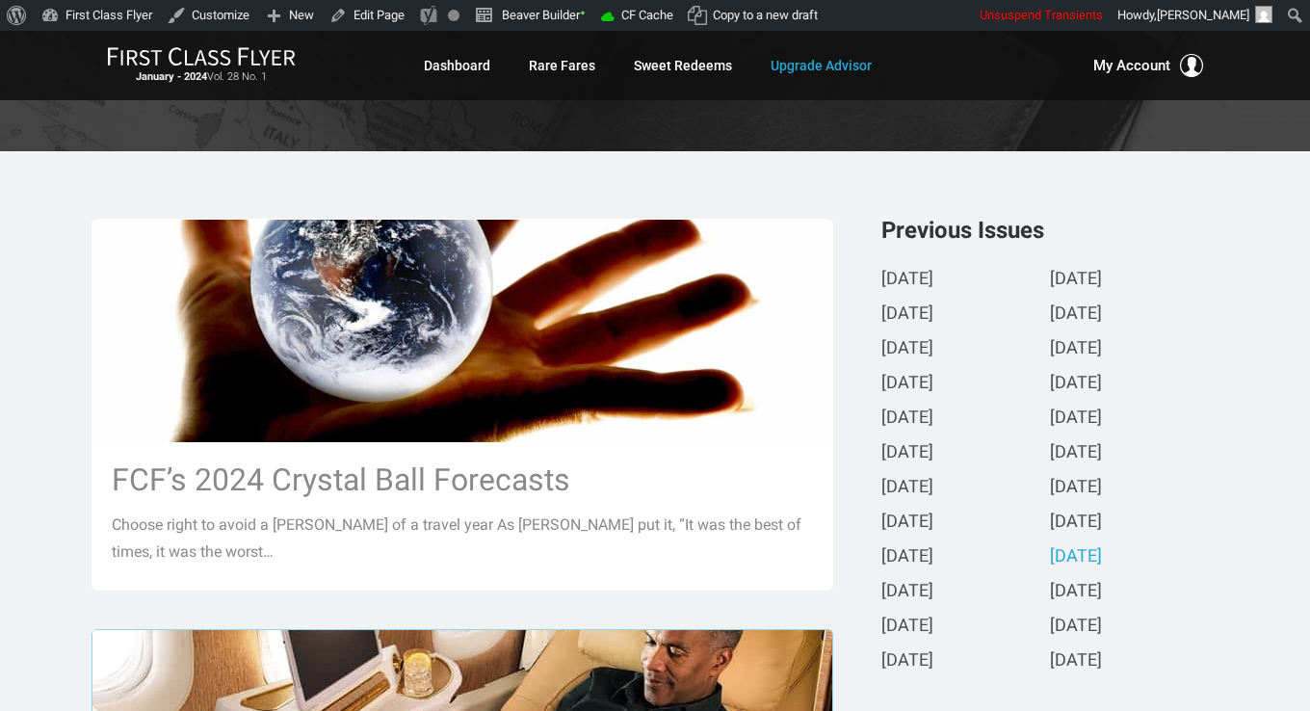
scroll to position [193, 0]
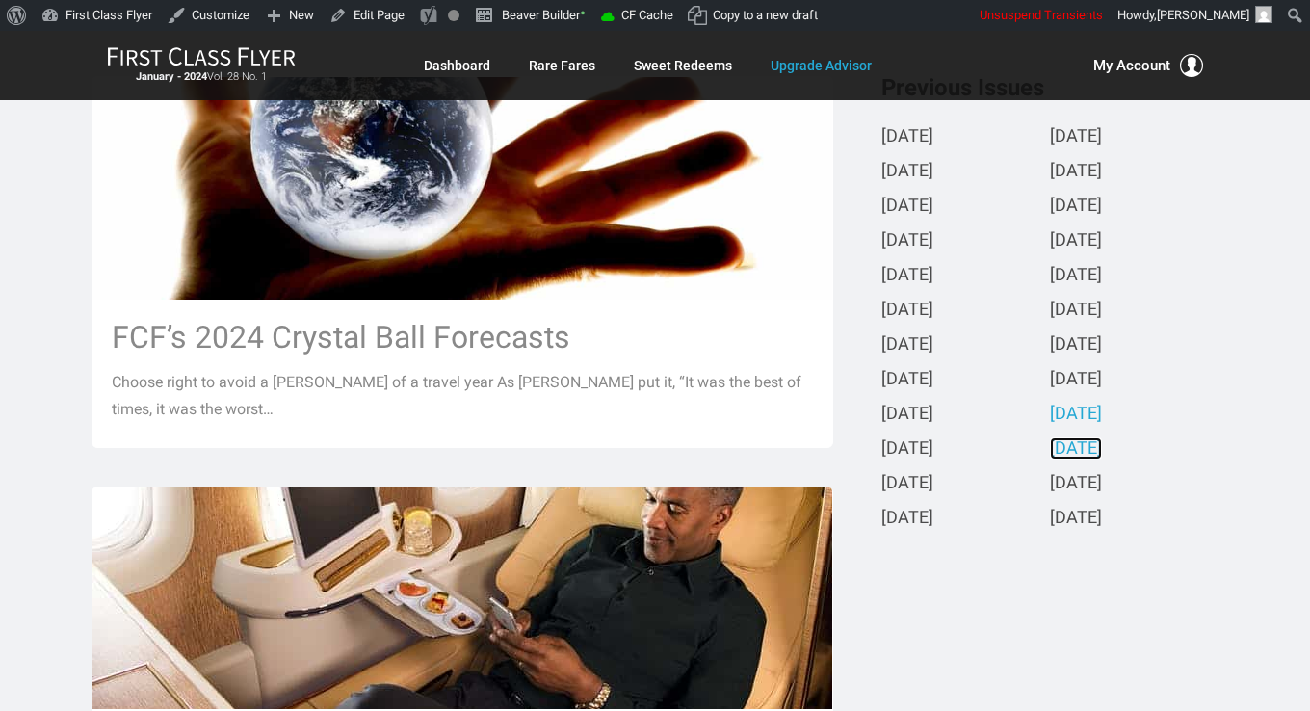
click at [1102, 456] on link "December 2023" at bounding box center [1076, 449] width 52 height 20
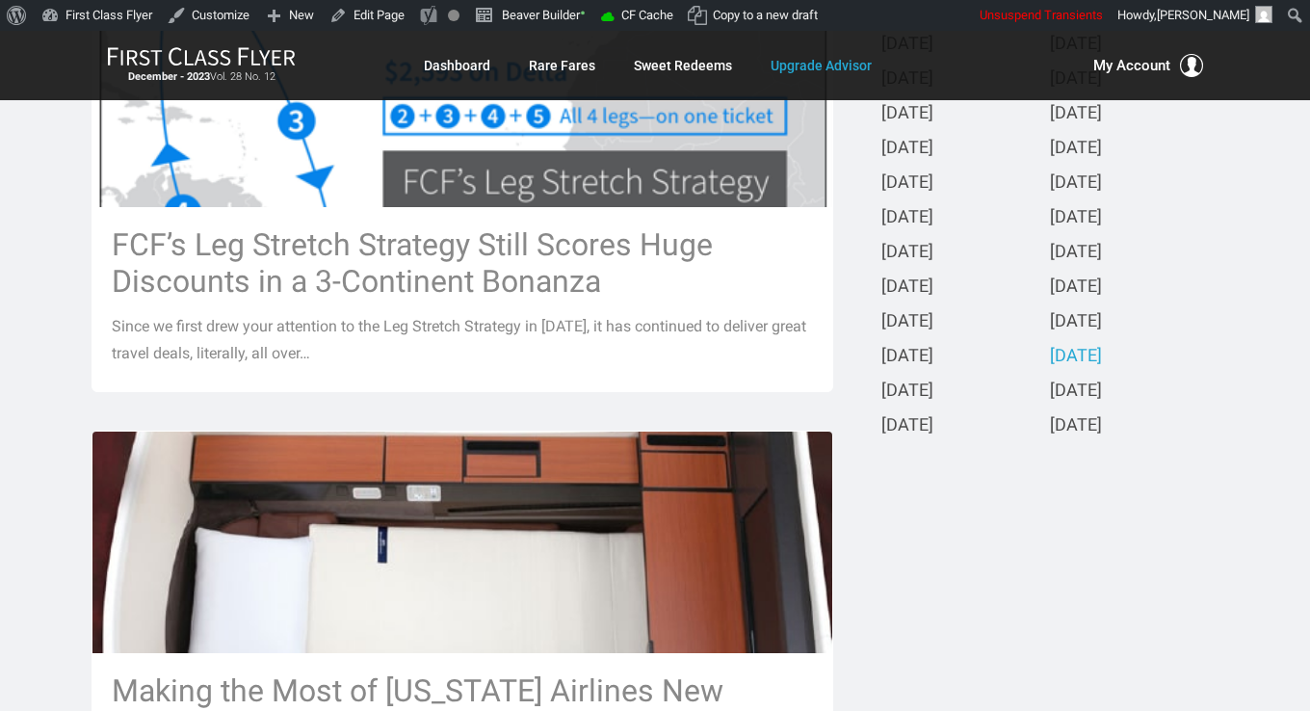
scroll to position [578, 0]
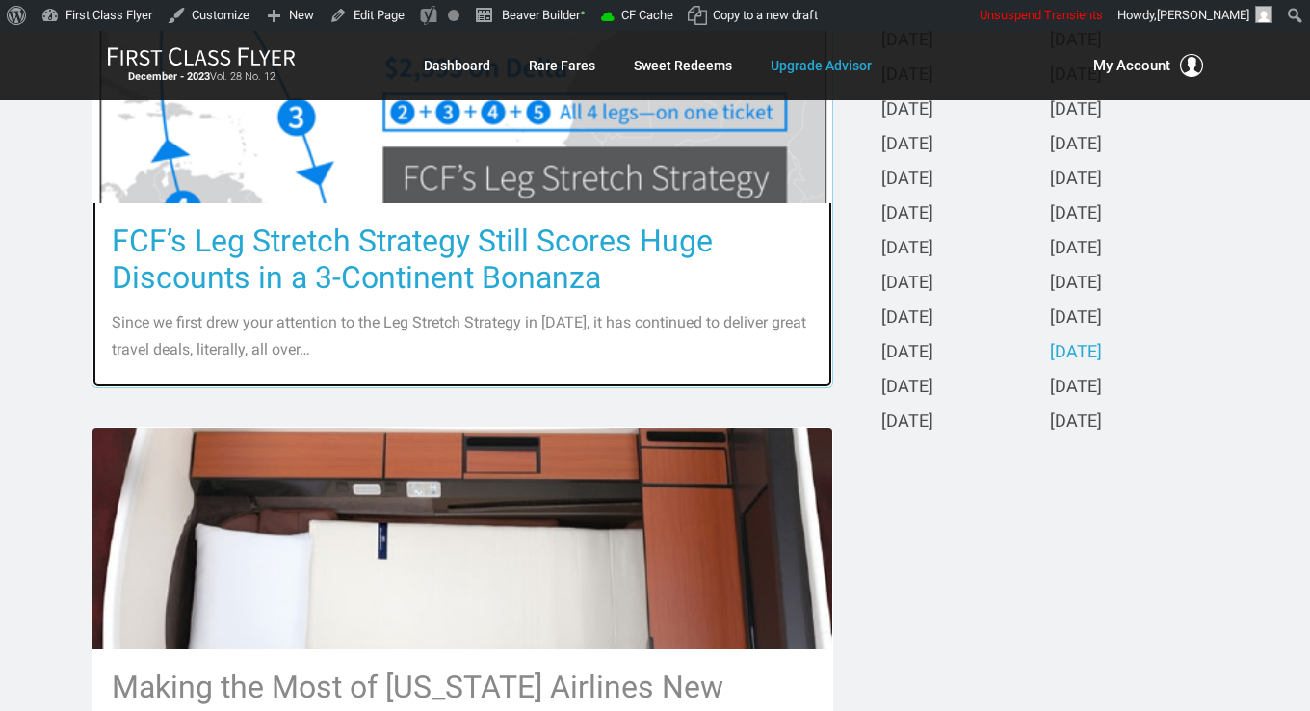
click at [474, 250] on h3 "FCF’s Leg Stretch Strategy Still Scores Huge Discounts in a 3-Continent Bonanza" at bounding box center [462, 259] width 701 height 73
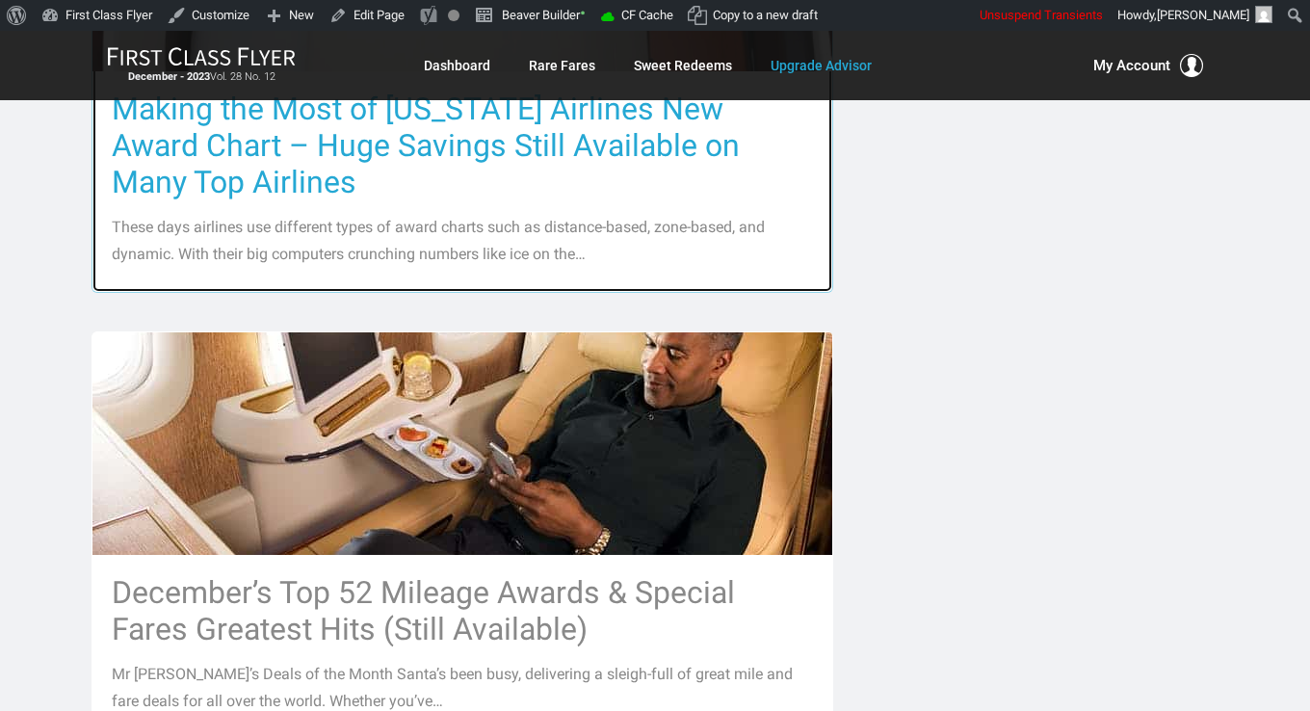
click at [475, 151] on h3 "Making the Most of Alaska Airlines New Award Chart – Huge Savings Still Availab…" at bounding box center [462, 146] width 701 height 110
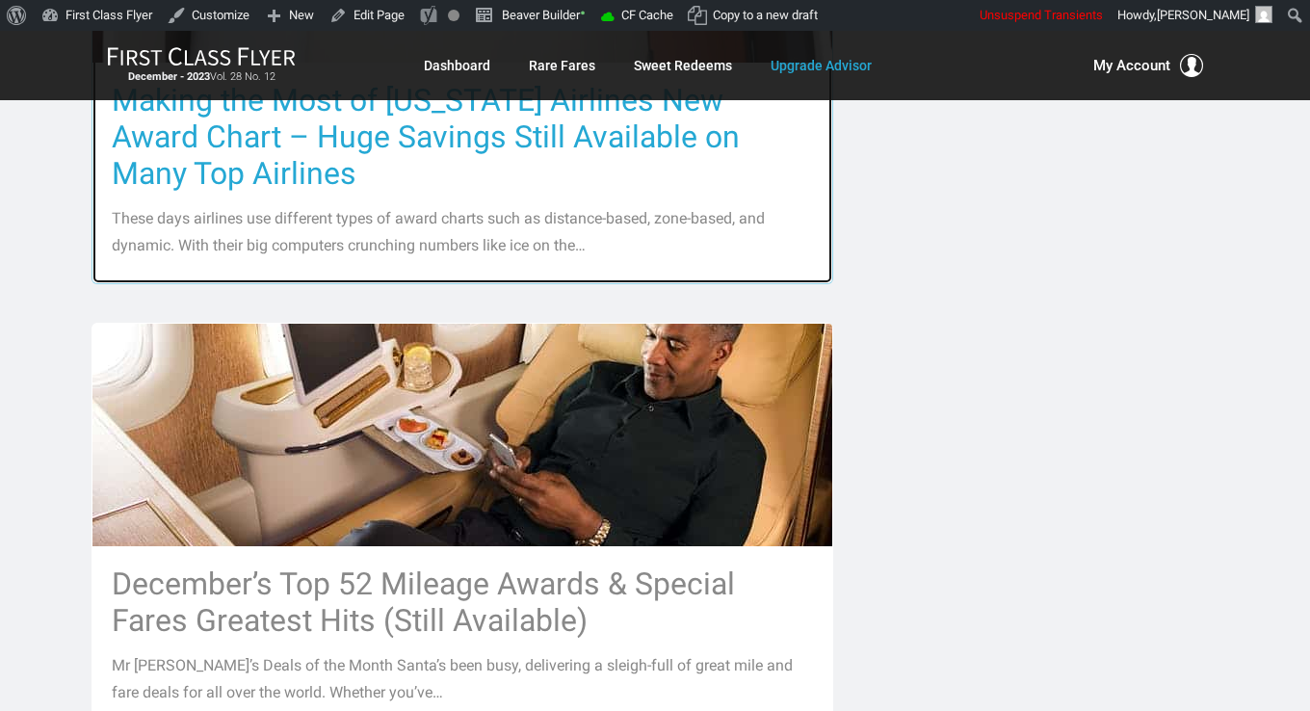
scroll to position [1445, 0]
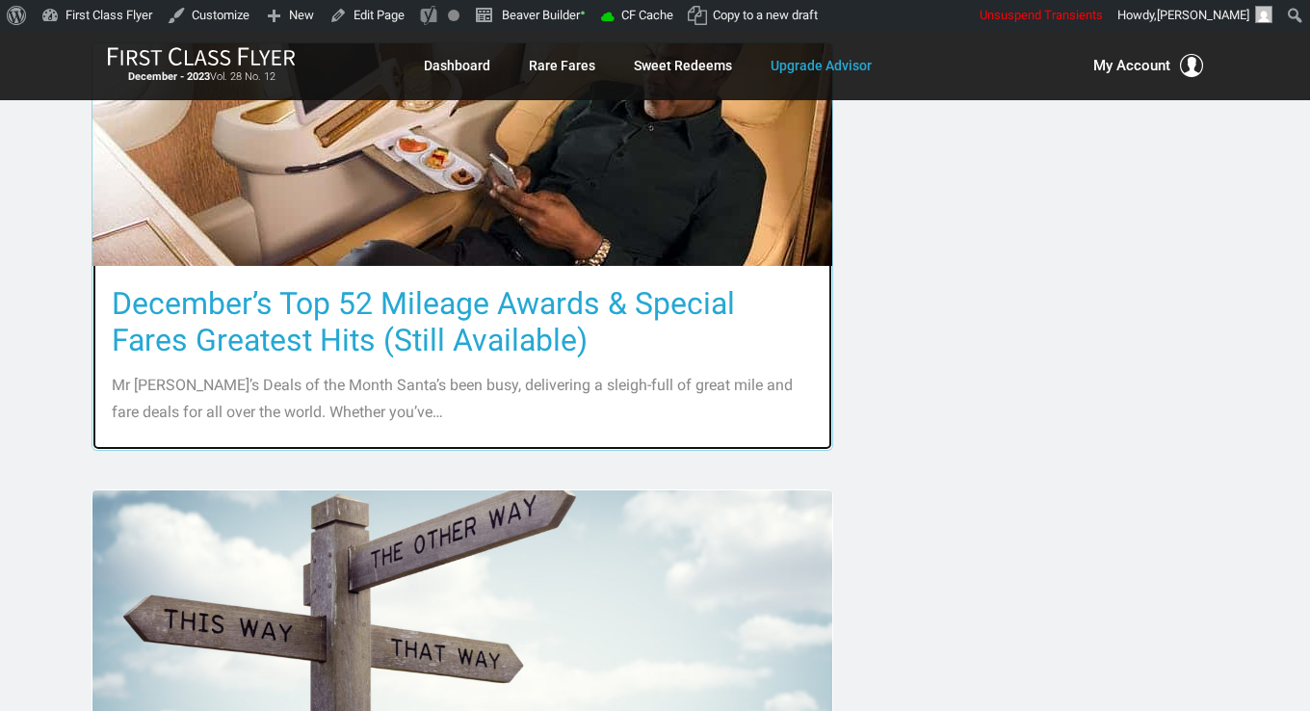
click at [462, 300] on h3 "December’s Top 52 Mileage Awards & Special Fares Greatest Hits (Still Available)" at bounding box center [462, 321] width 701 height 73
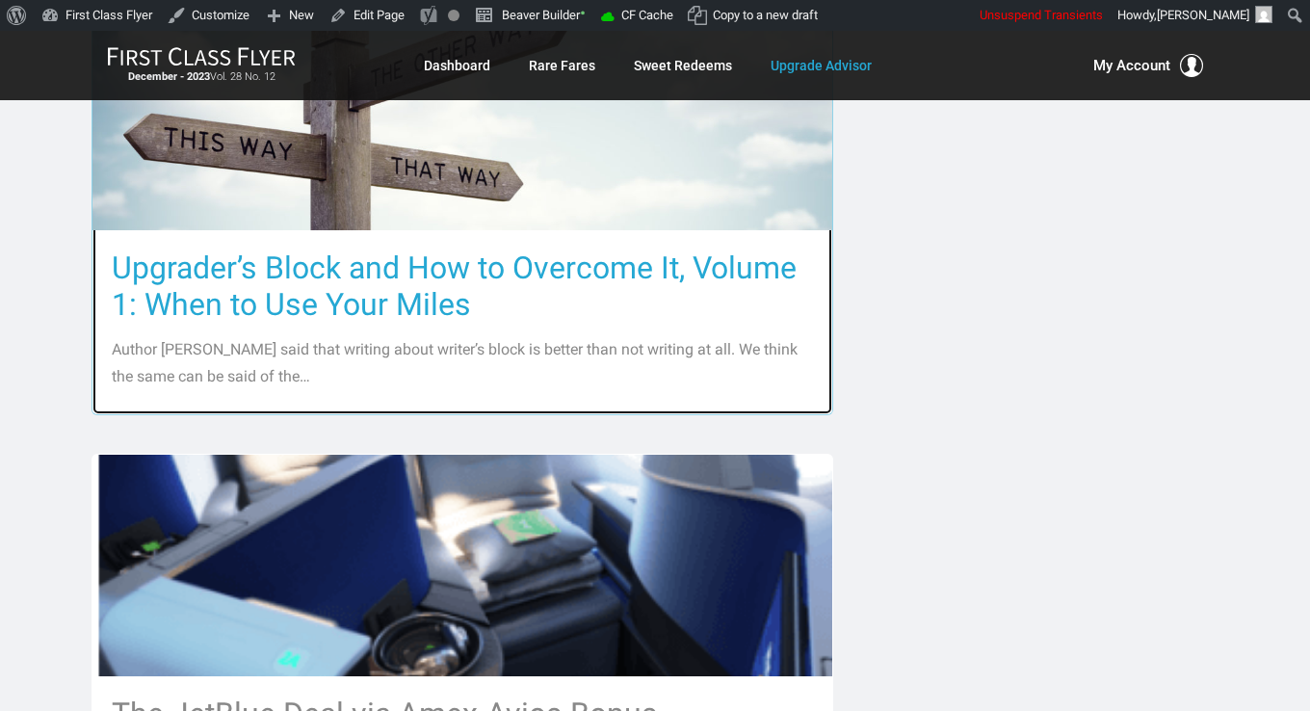
click at [445, 299] on h3 "Upgrader’s Block and How to Overcome It, Volume 1: When to Use Your Miles" at bounding box center [462, 286] width 701 height 73
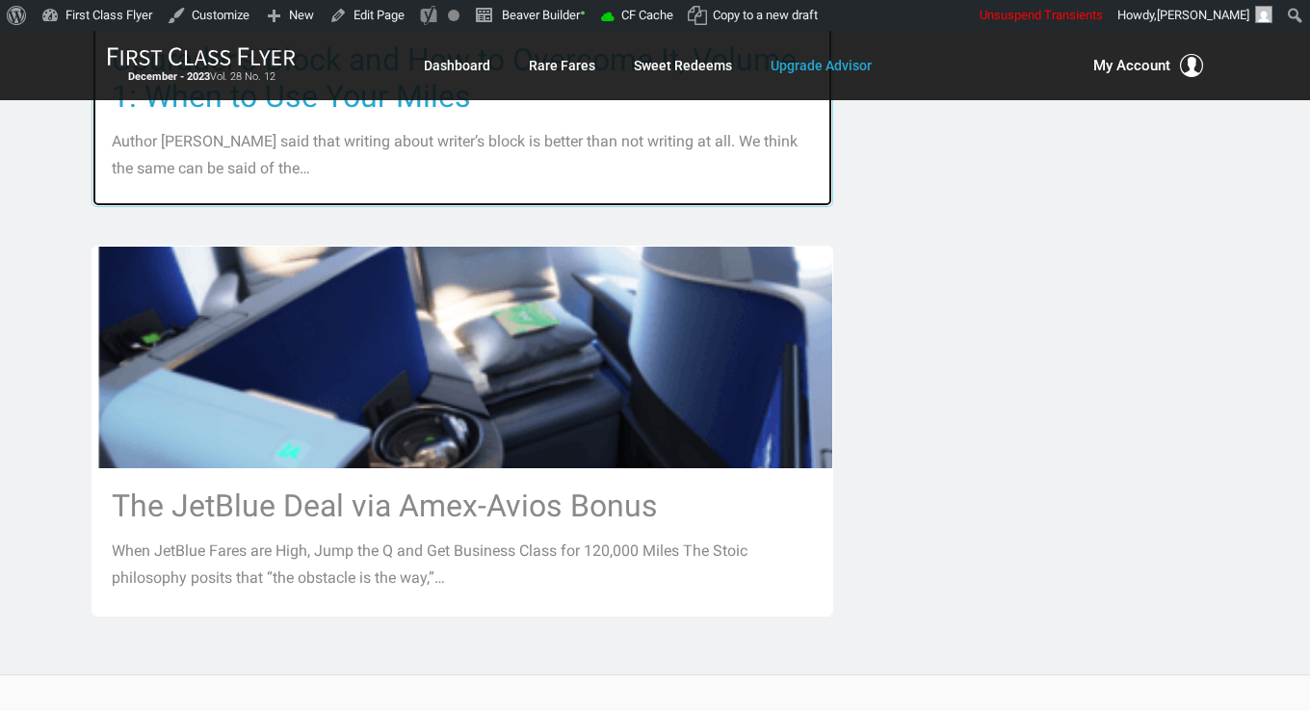
scroll to position [2312, 0]
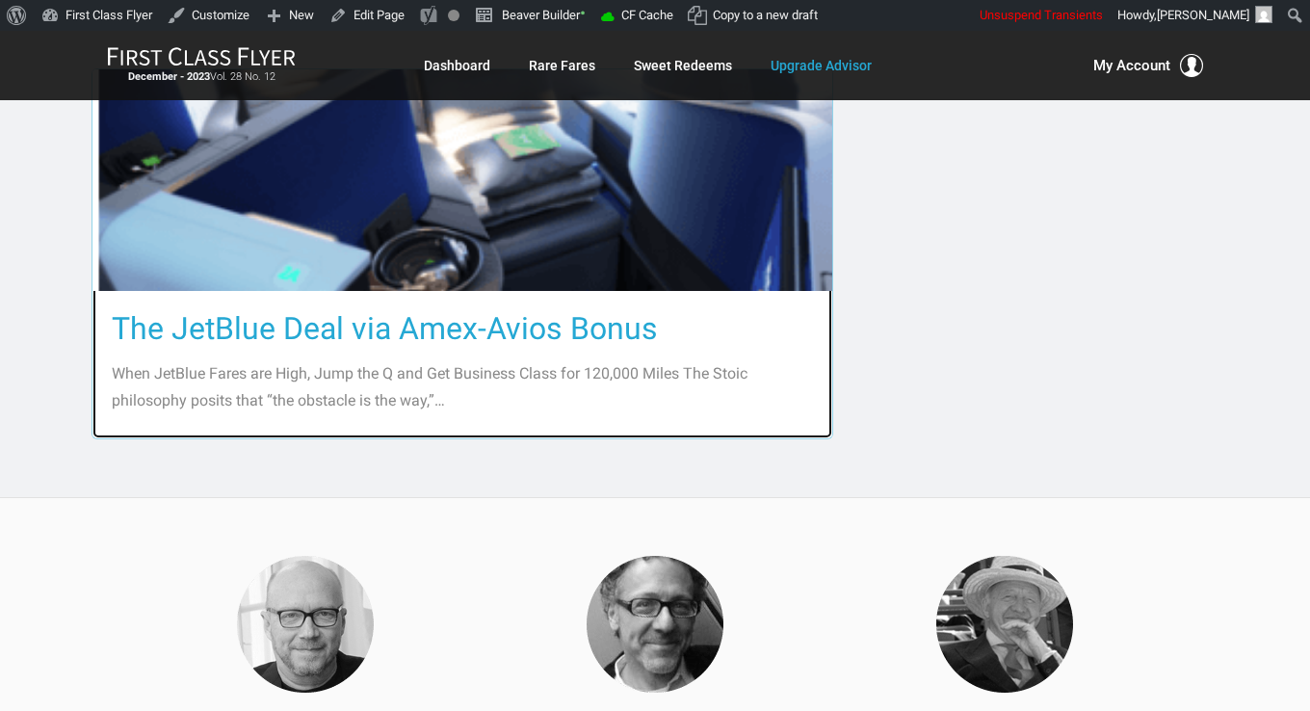
click at [437, 322] on h3 "The JetBlue Deal via Amex-Avios Bonus" at bounding box center [462, 328] width 701 height 37
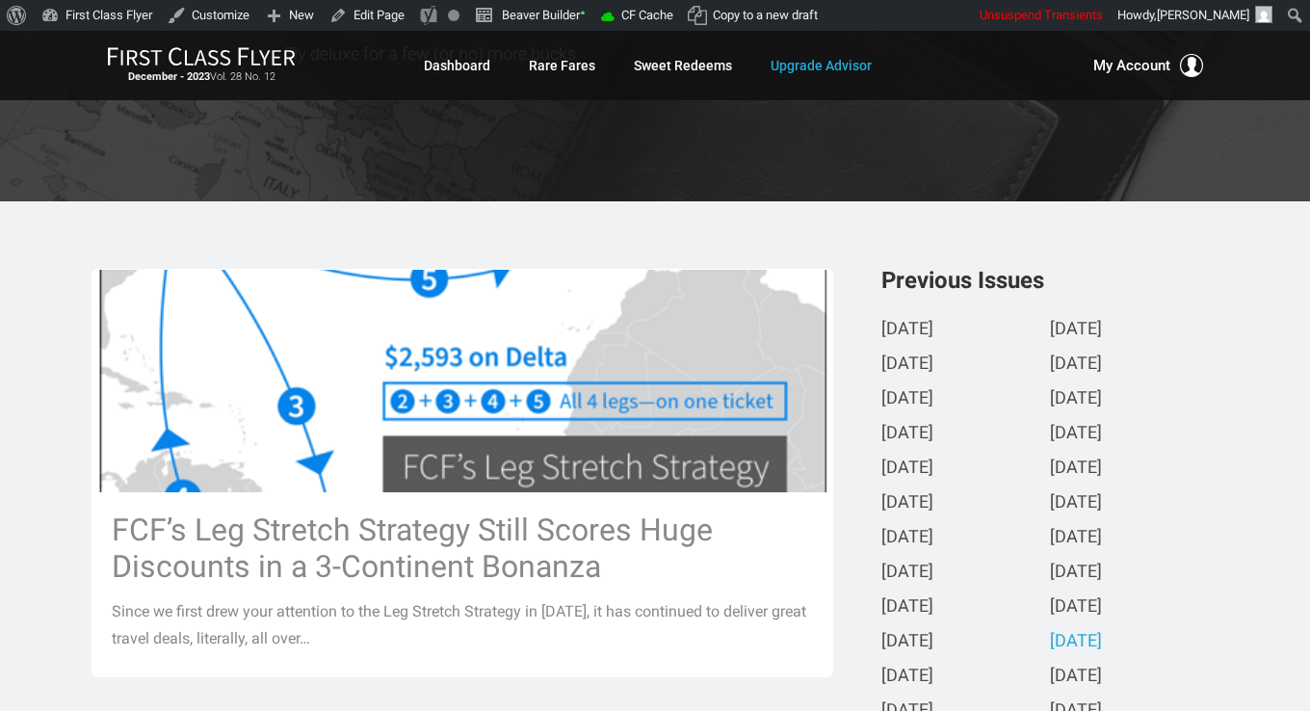
scroll to position [0, 0]
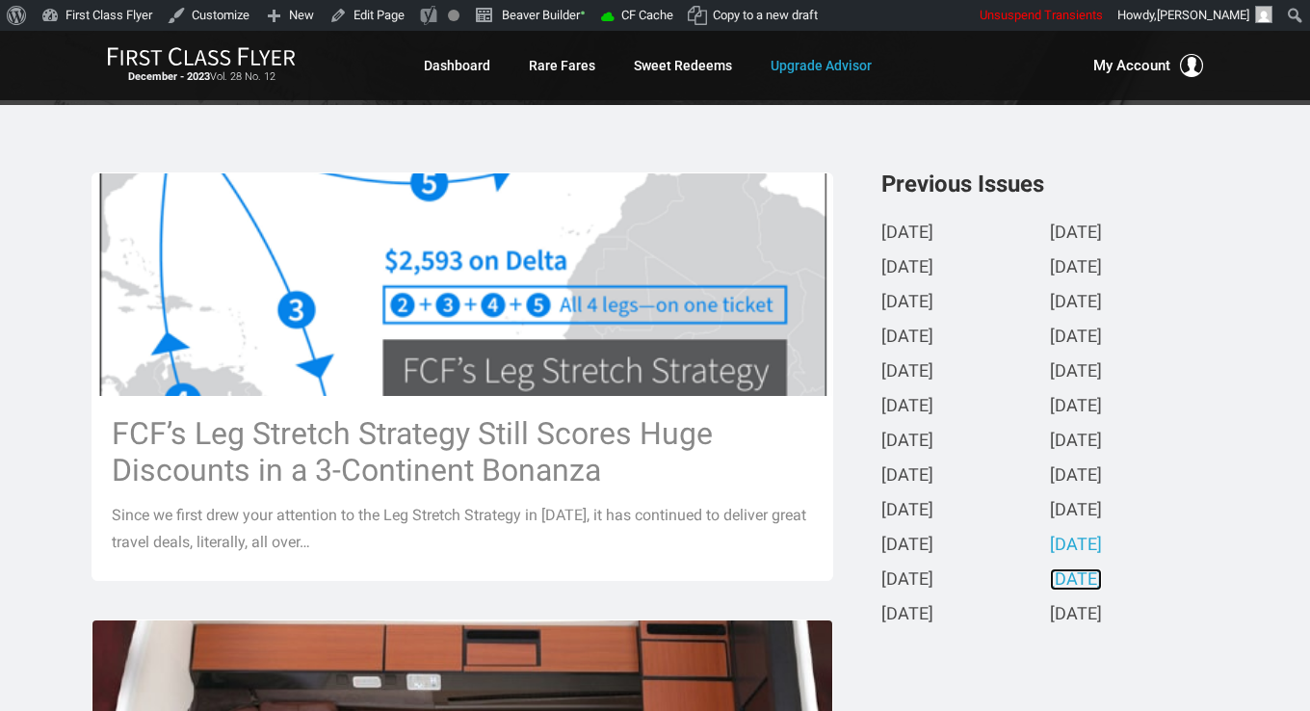
click at [1061, 590] on link "November 2023" at bounding box center [1076, 580] width 52 height 20
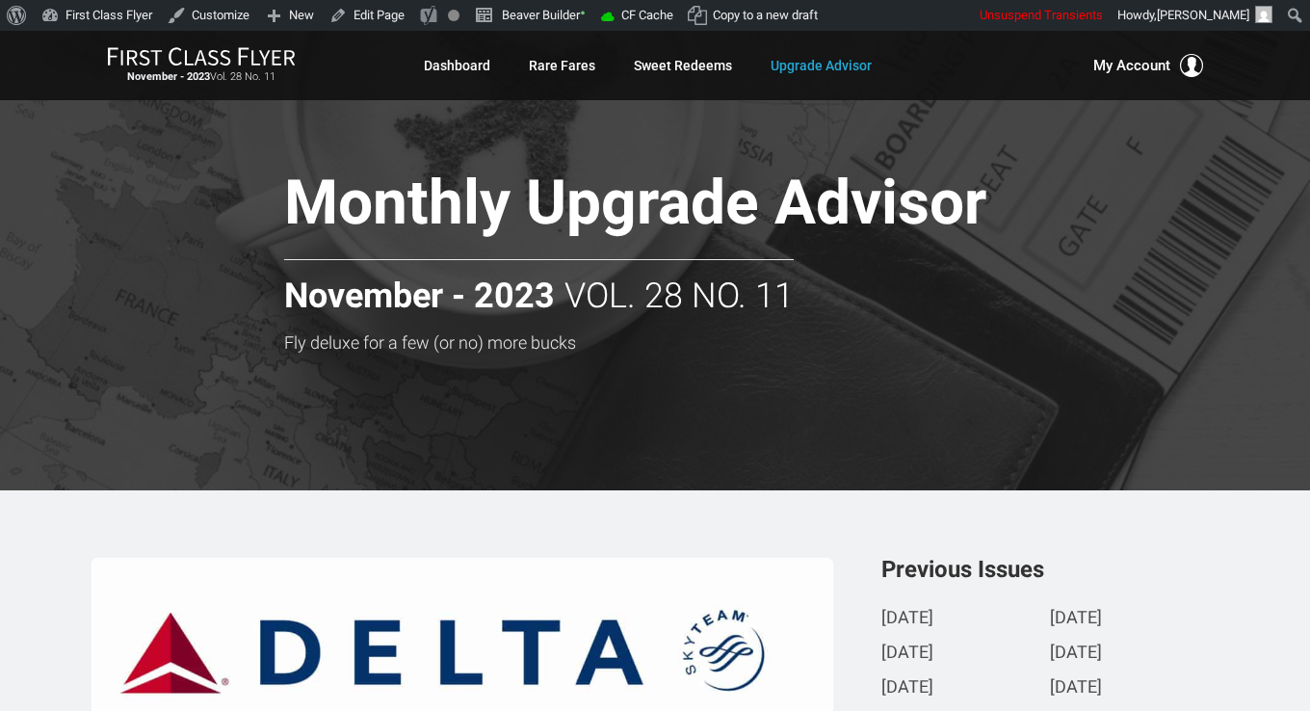
scroll to position [385, 0]
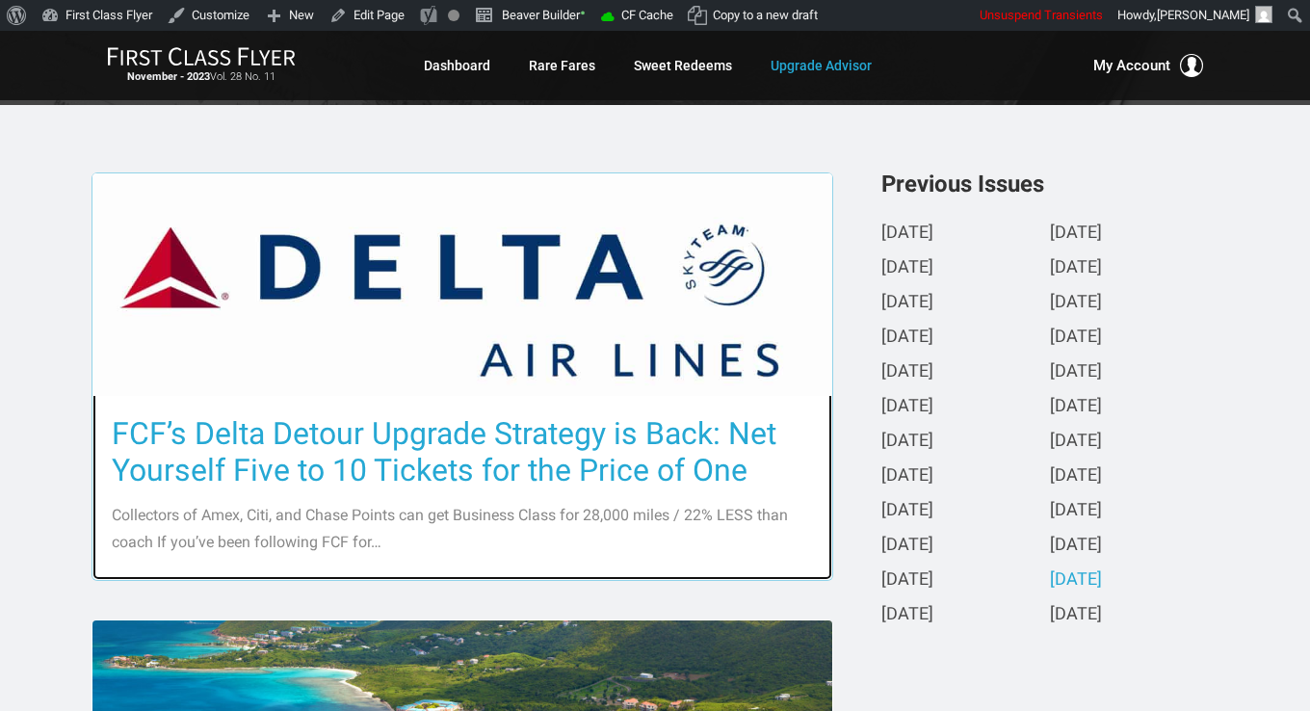
click at [476, 466] on h3 "FCF’s Delta Detour Upgrade Strategy is Back: Net Yourself Five to 10 Tickets fo…" at bounding box center [462, 451] width 701 height 73
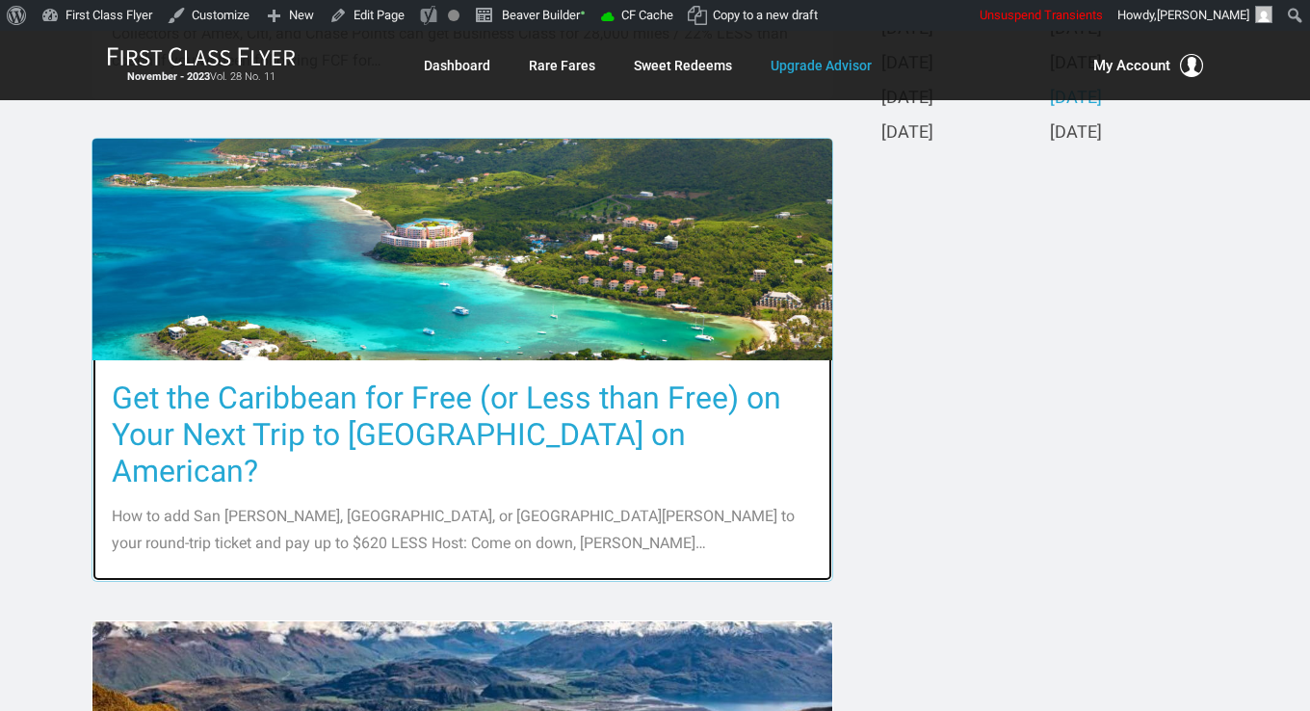
click at [460, 420] on h3 "Get the Caribbean for Free (or Less than Free) on Your Next Trip to Miami on Am…" at bounding box center [462, 435] width 701 height 110
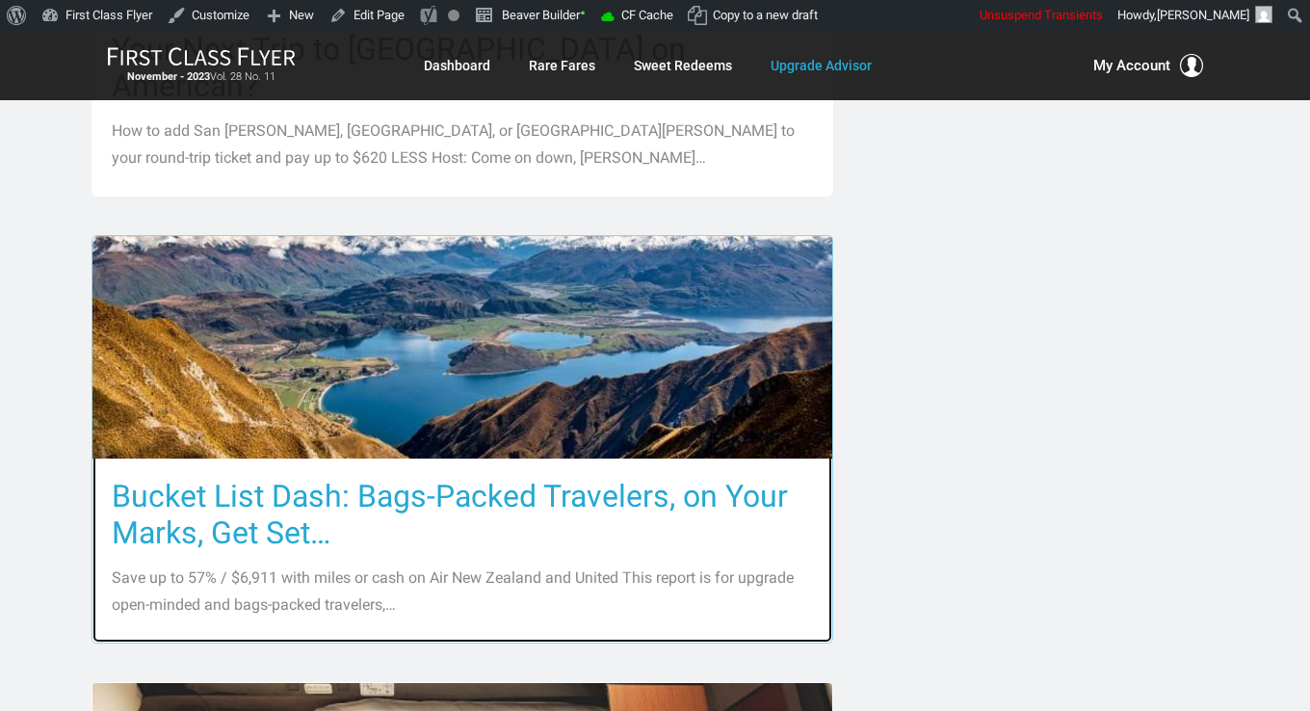
click at [453, 478] on h3 "Bucket List Dash: Bags-Packed Travelers, on Your Marks, Get Set…" at bounding box center [462, 514] width 701 height 73
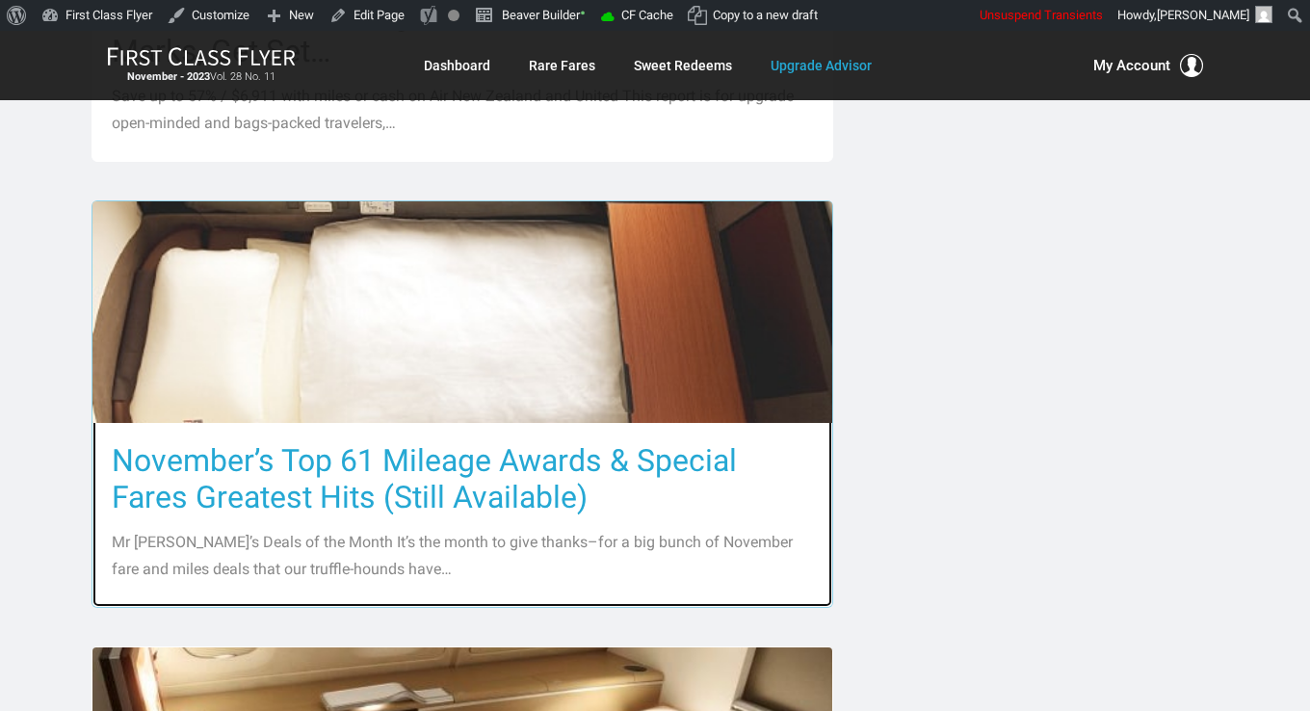
click at [452, 442] on h3 "November’s Top 61 Mileage Awards & Special Fares Greatest Hits (Still Available)" at bounding box center [462, 478] width 701 height 73
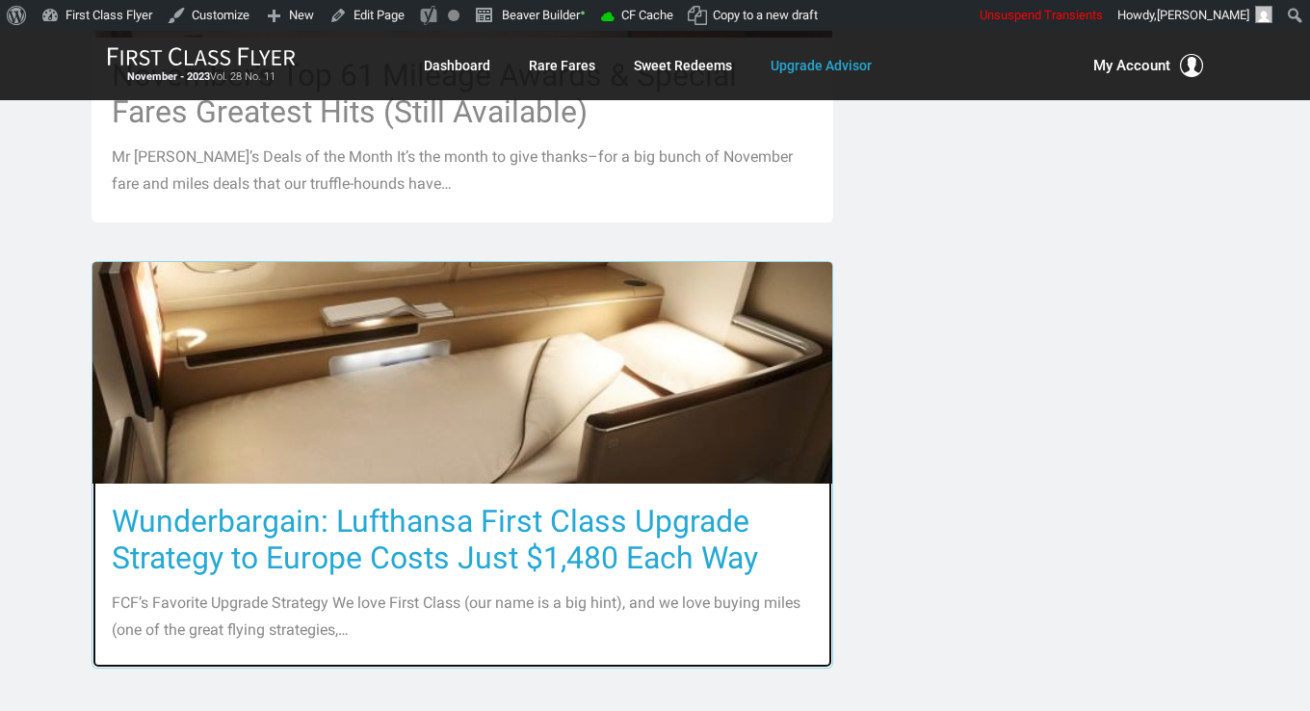
click at [444, 503] on h3 "Wunderbargain: Lufthansa First Class Upgrade Strategy to Europe Costs Just $1,4…" at bounding box center [462, 539] width 701 height 73
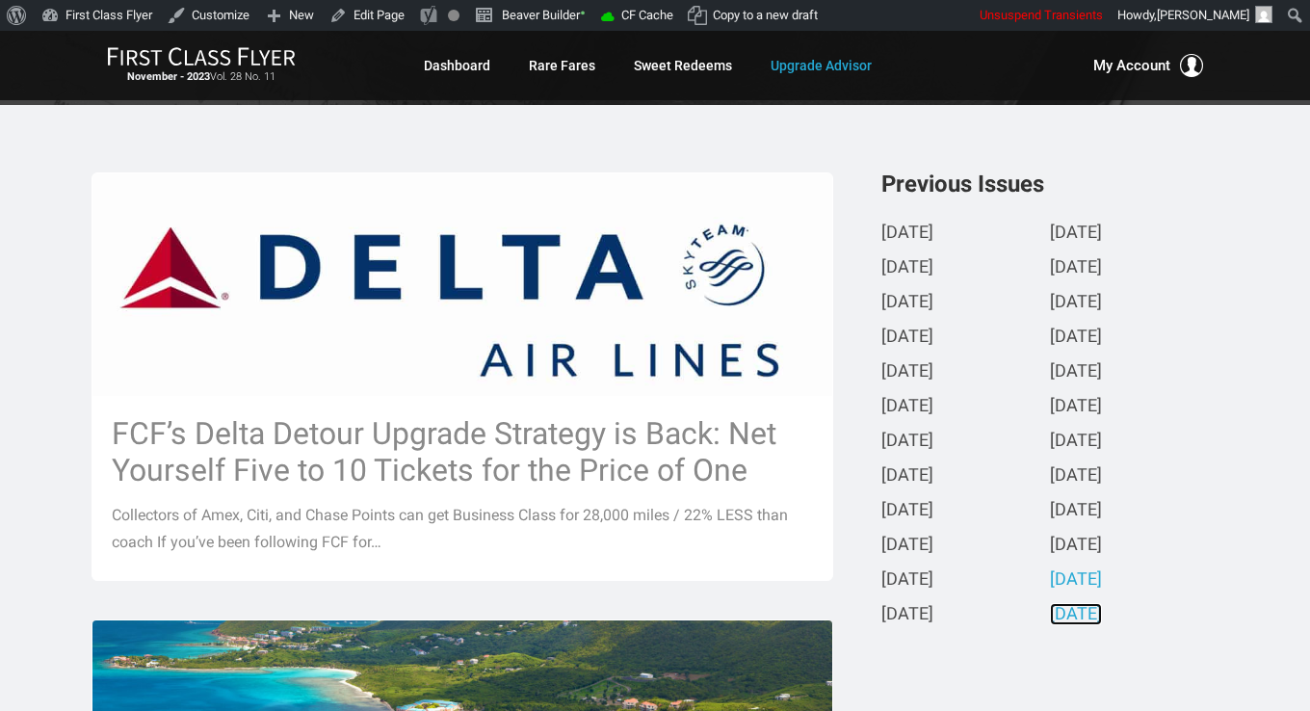
click at [1080, 623] on link "October 2023" at bounding box center [1076, 615] width 52 height 20
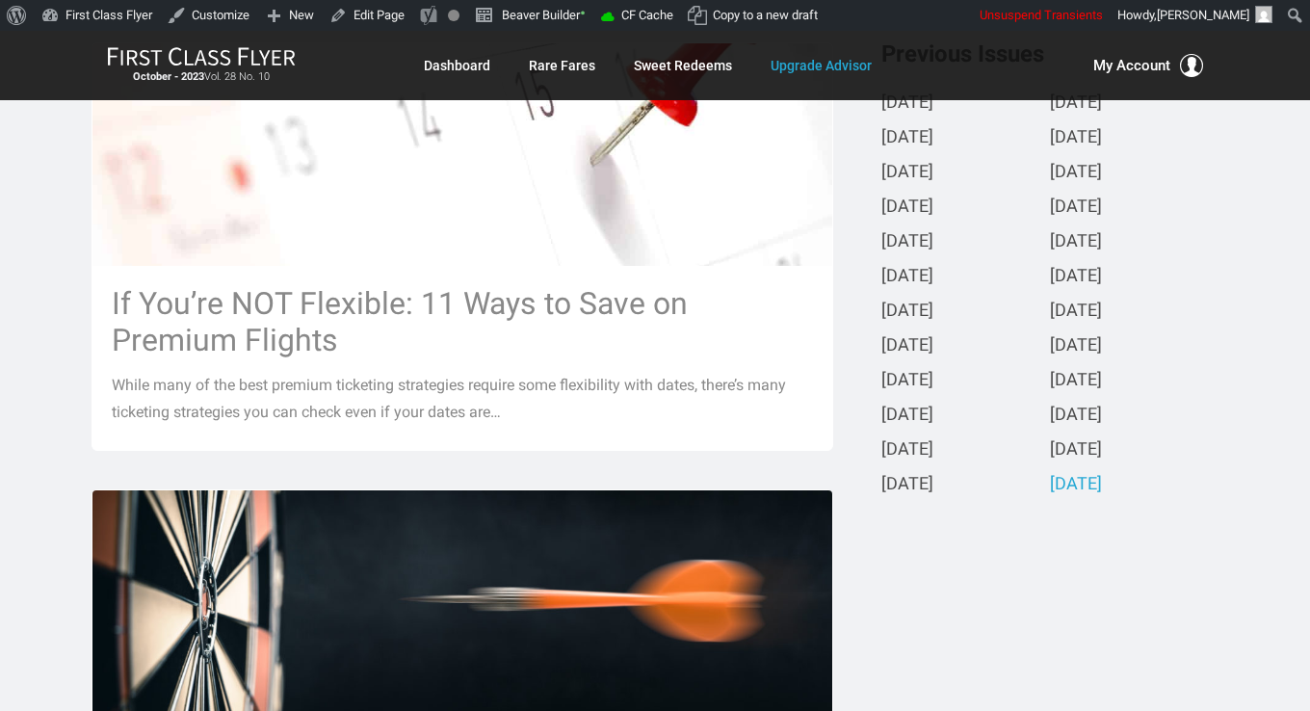
scroll to position [578, 0]
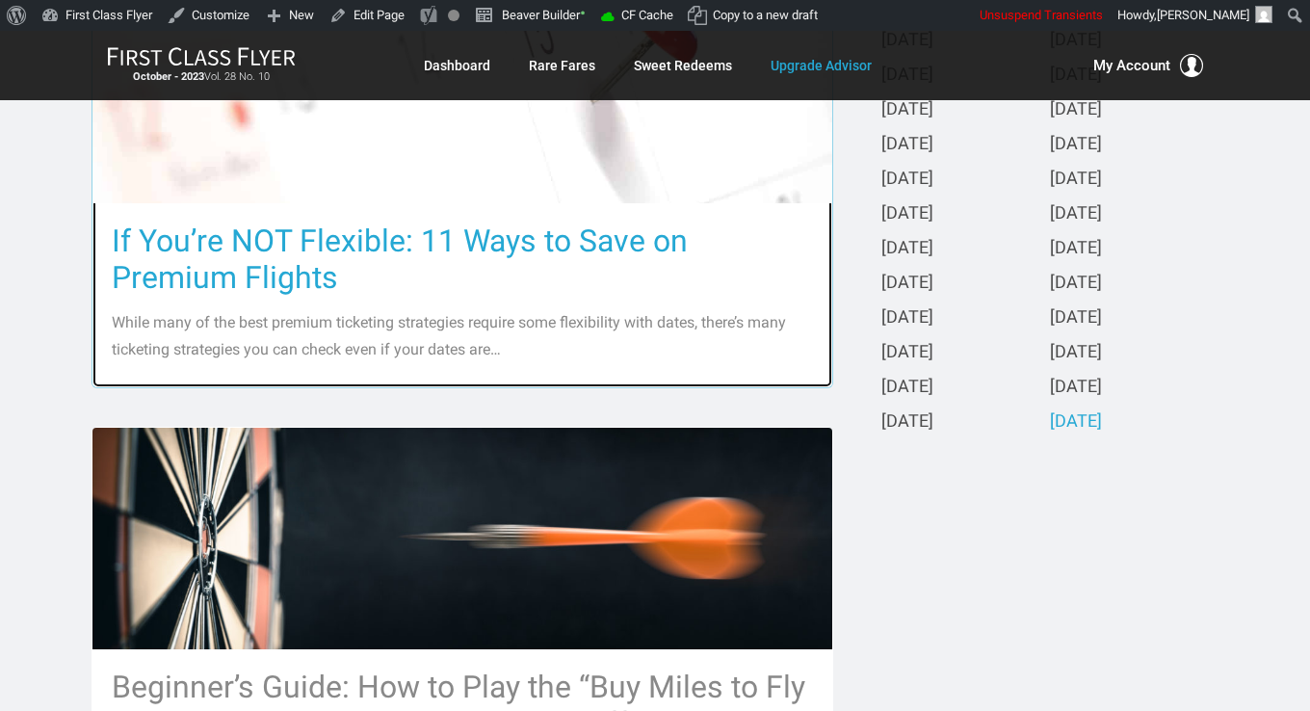
click at [354, 237] on h3 "If You’re NOT Flexible: 11 Ways to Save on Premium Flights" at bounding box center [462, 259] width 701 height 73
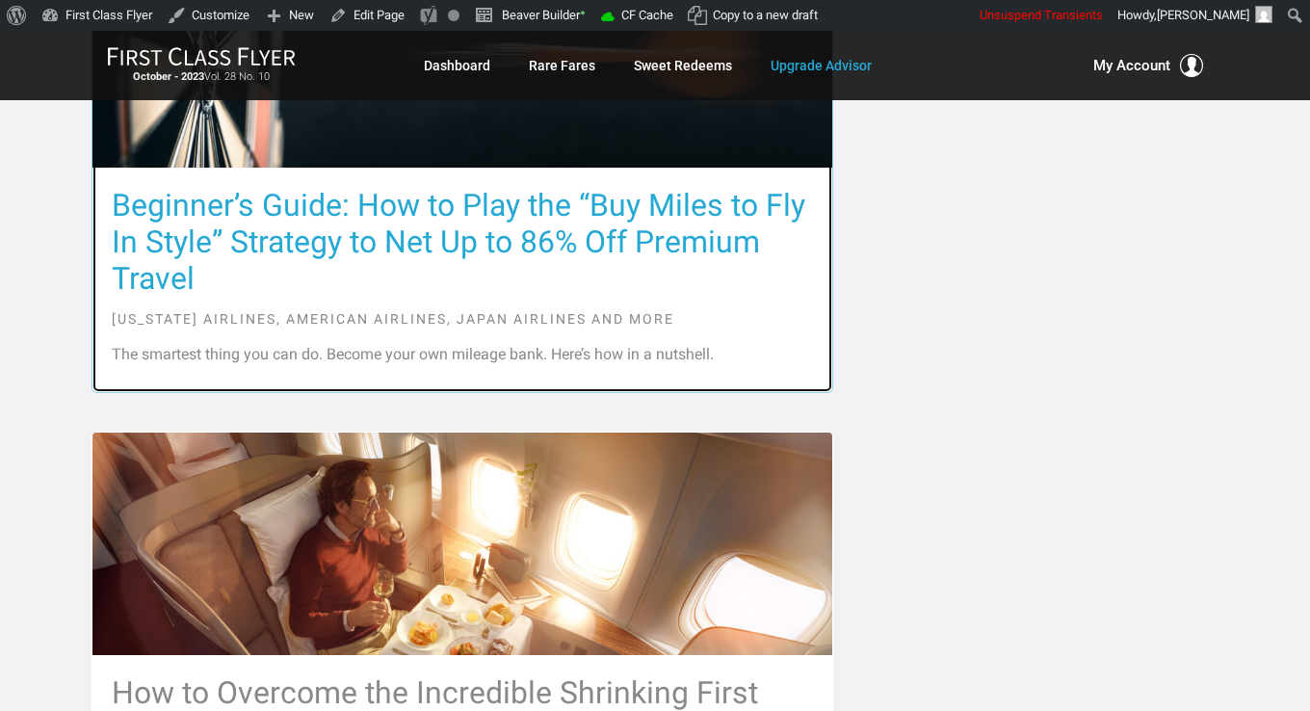
click at [355, 207] on h3 "Beginner’s Guide: How to Play the “Buy Miles to Fly In Style” Strategy to Net U…" at bounding box center [462, 242] width 701 height 110
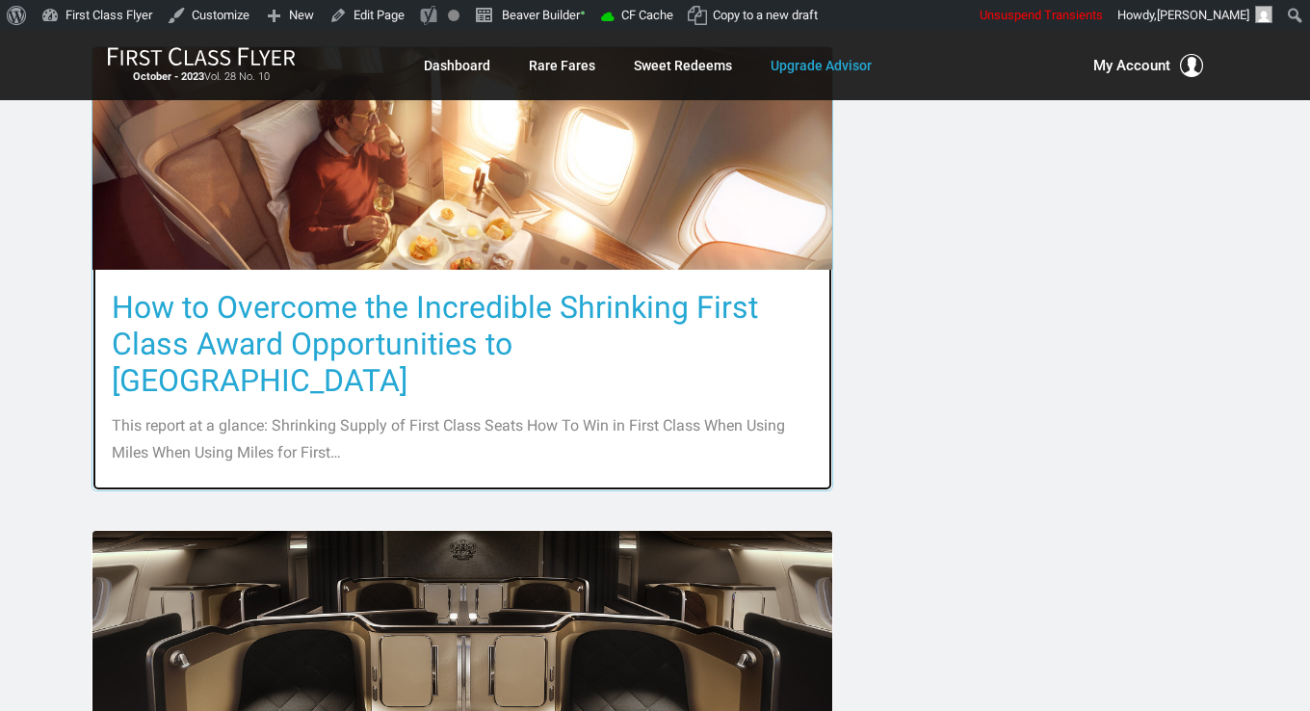
click at [331, 346] on h3 "How to Overcome the Incredible Shrinking First Class Award Opportunities to Asia" at bounding box center [462, 344] width 701 height 110
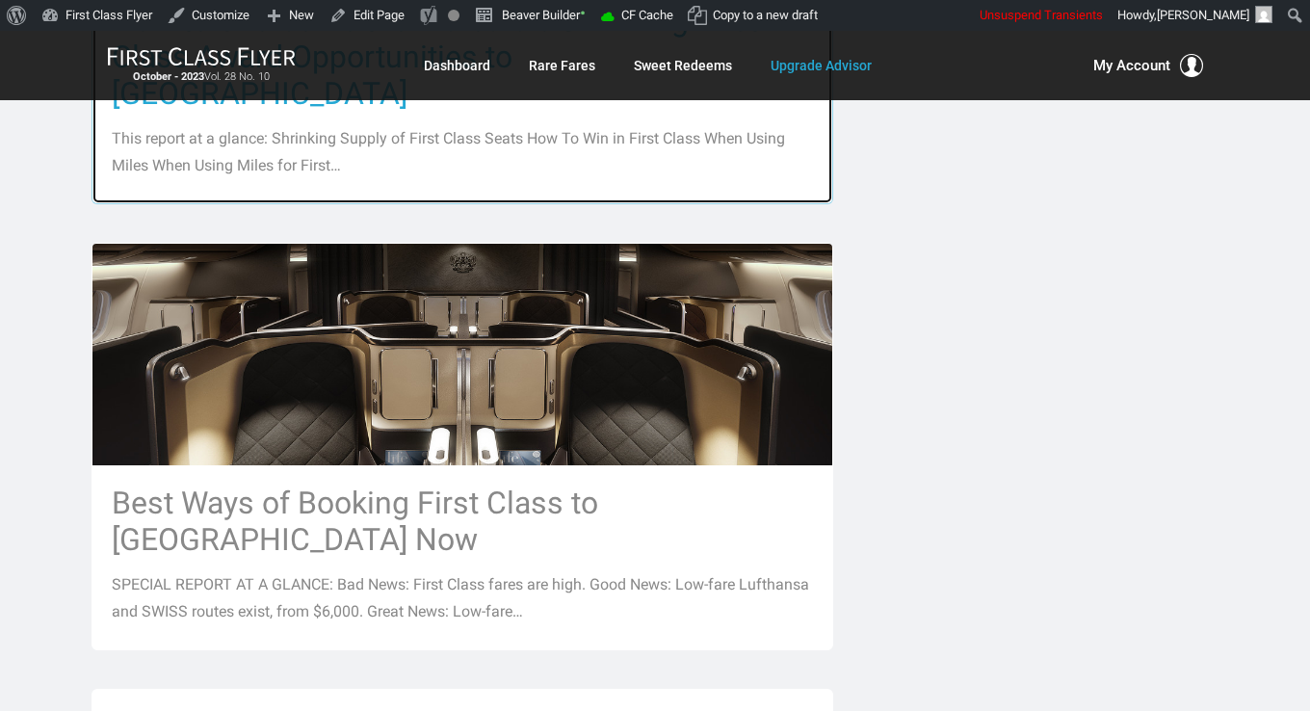
scroll to position [1830, 0]
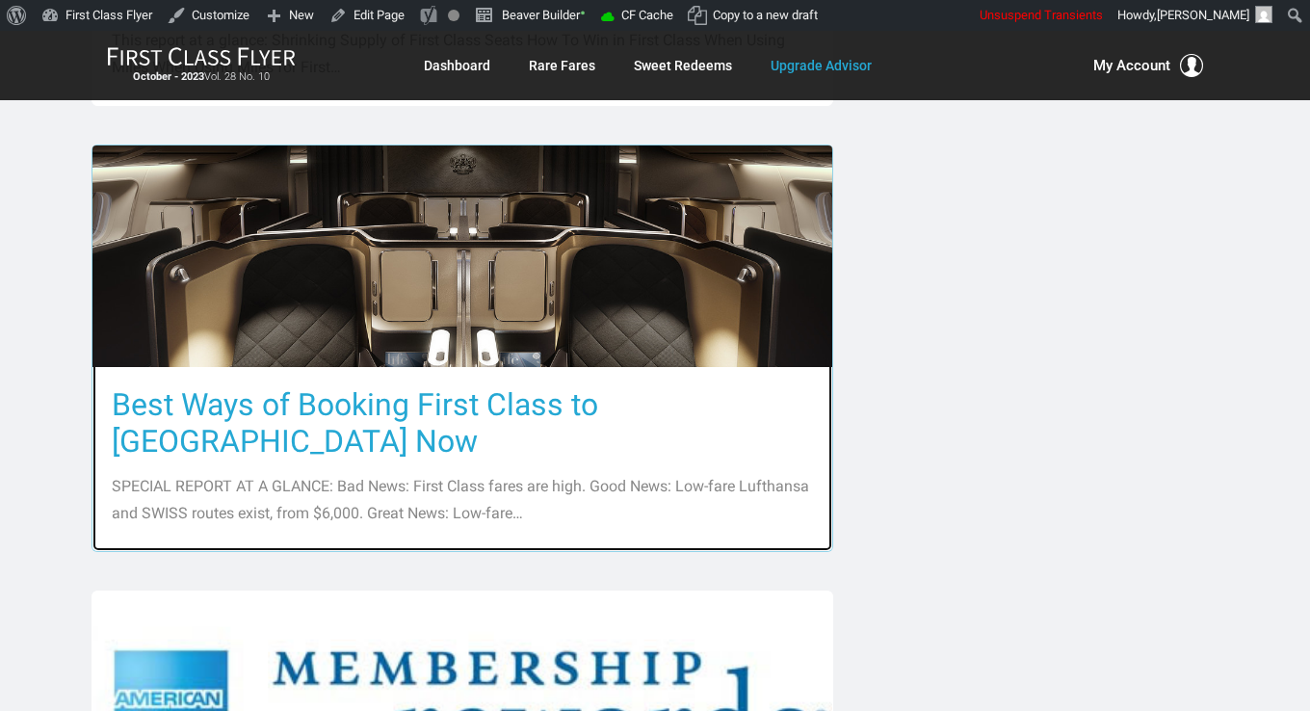
click at [329, 386] on h3 "Best Ways of Booking First Class to Europe Now" at bounding box center [462, 422] width 701 height 73
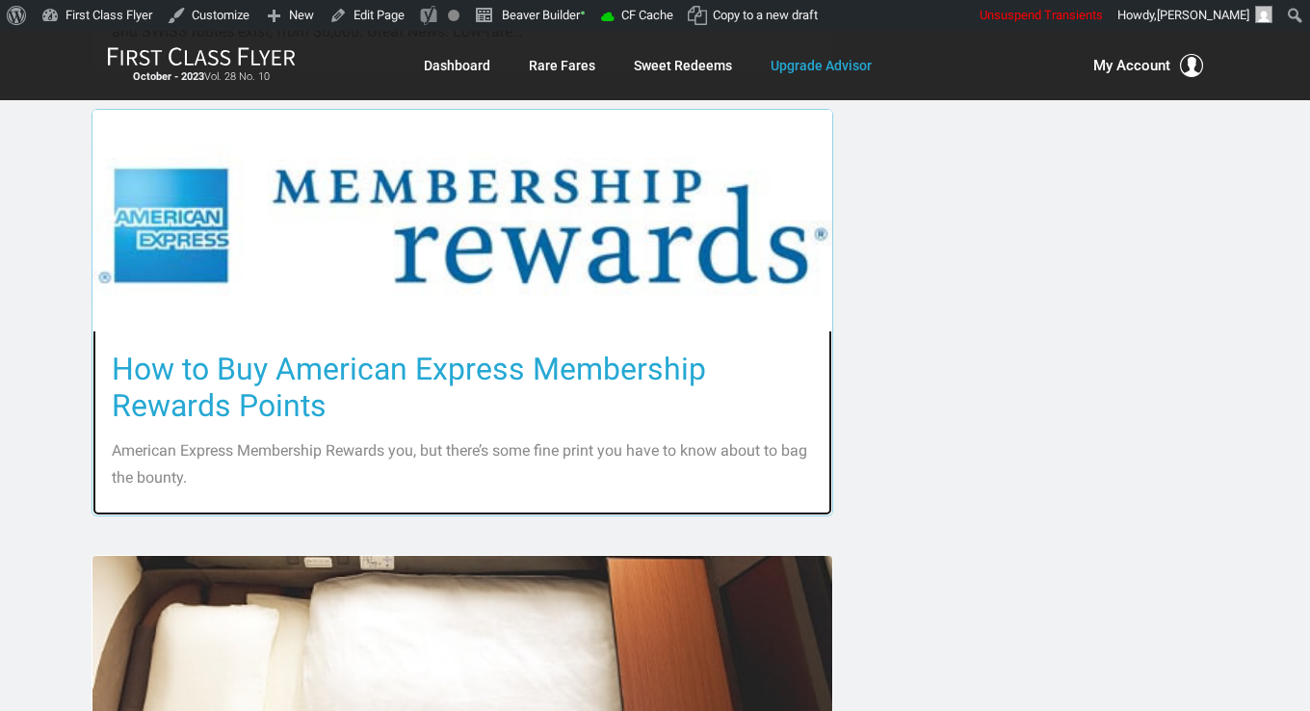
click at [334, 351] on h3 "How to Buy American Express Membership Rewards Points" at bounding box center [462, 387] width 701 height 73
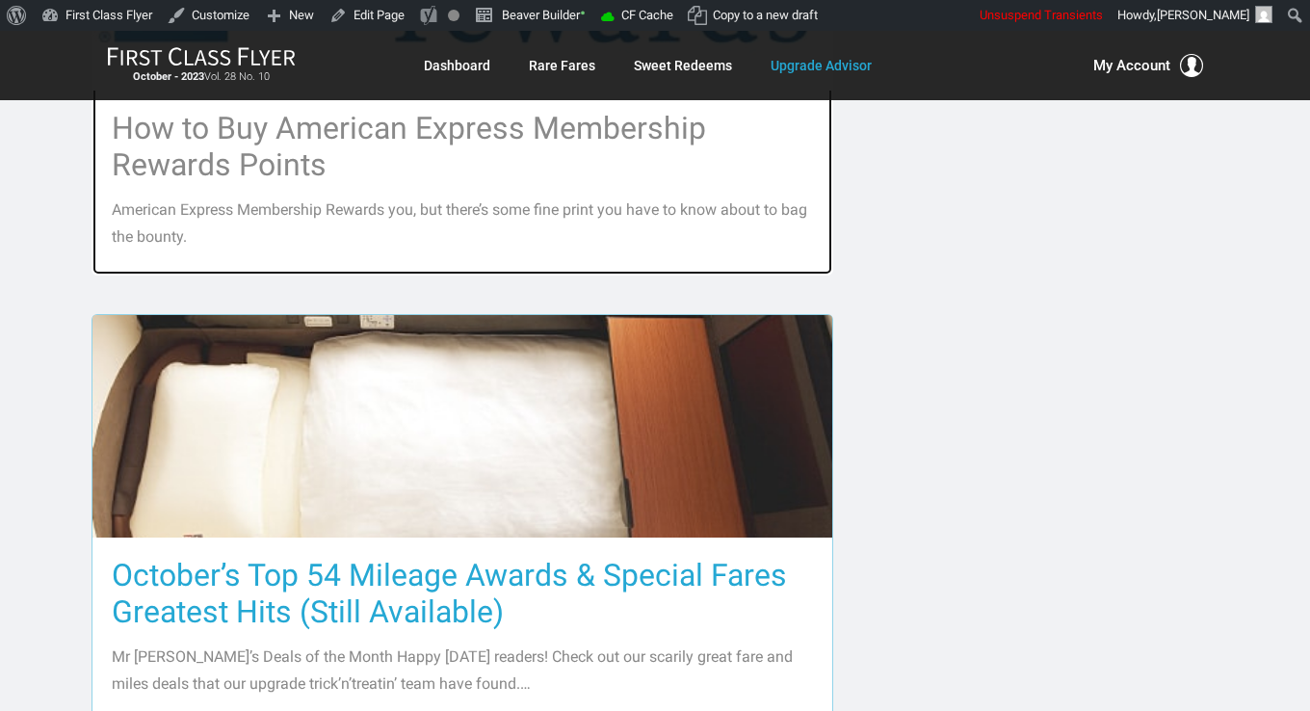
scroll to position [2794, 0]
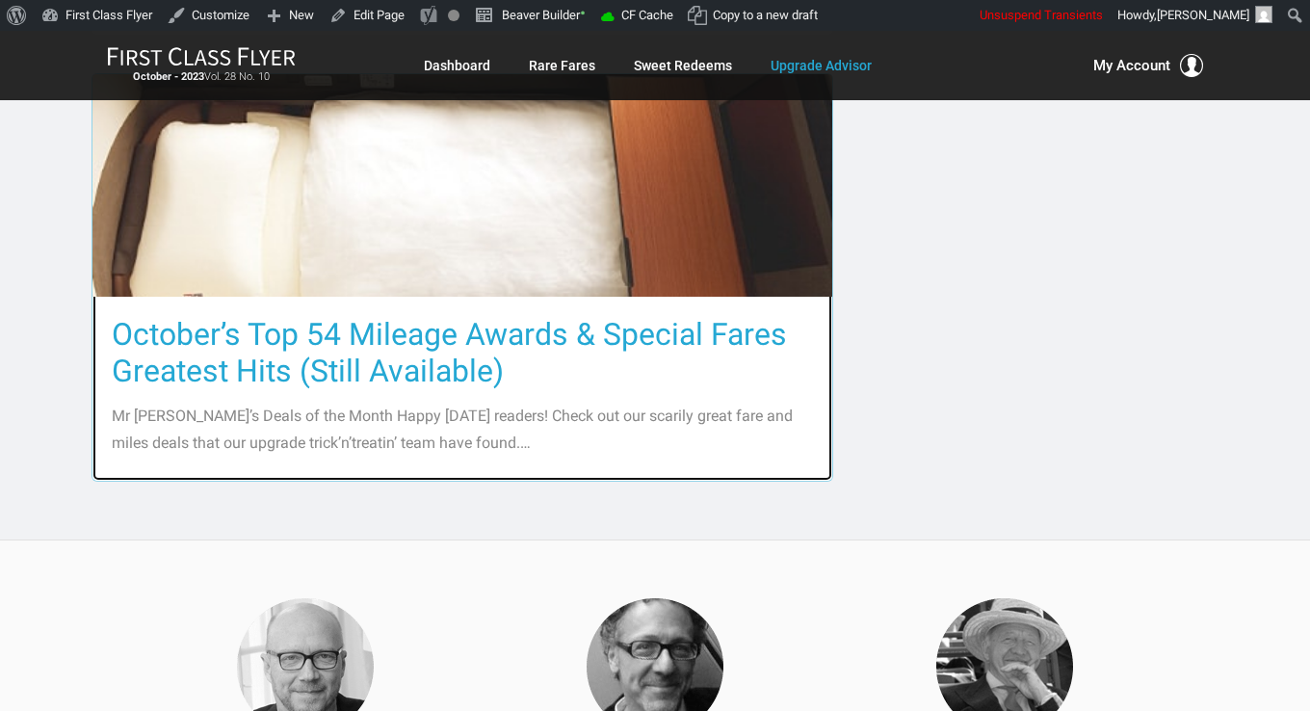
click at [336, 316] on h3 "October’s Top 54 Mileage Awards & Special Fares Greatest Hits (Still Available)" at bounding box center [462, 352] width 701 height 73
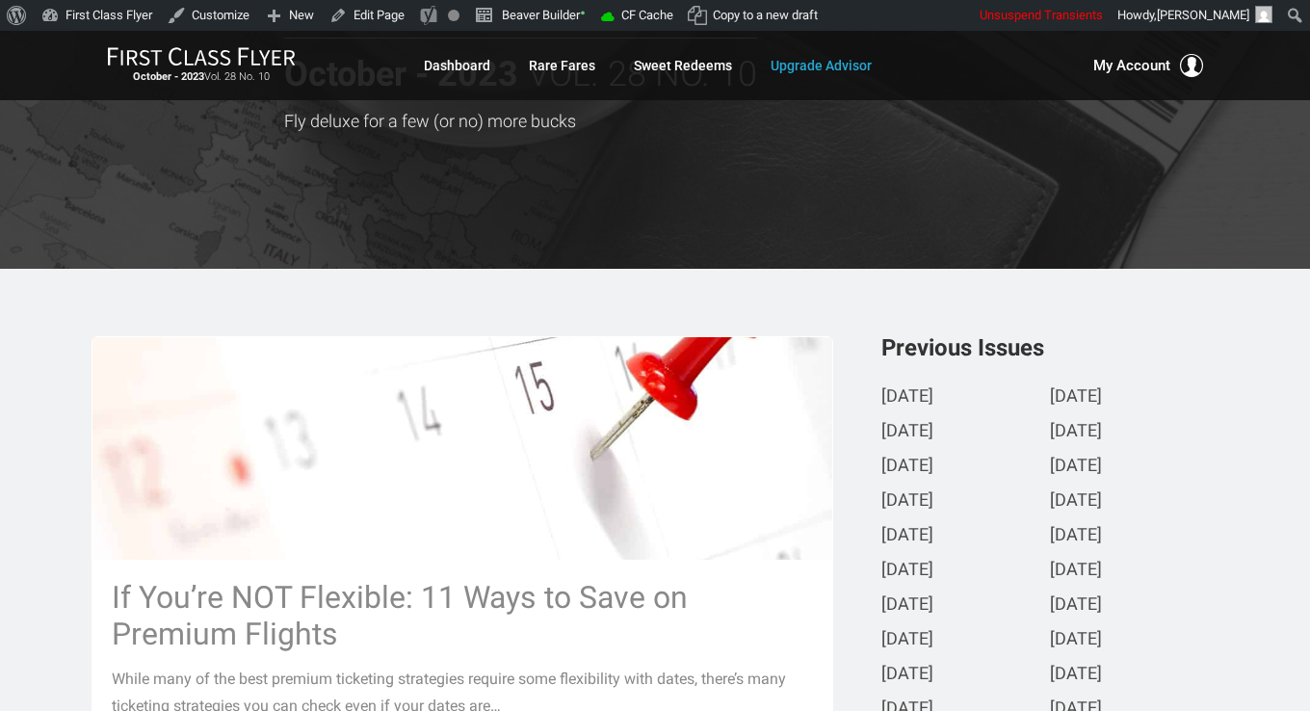
scroll to position [482, 0]
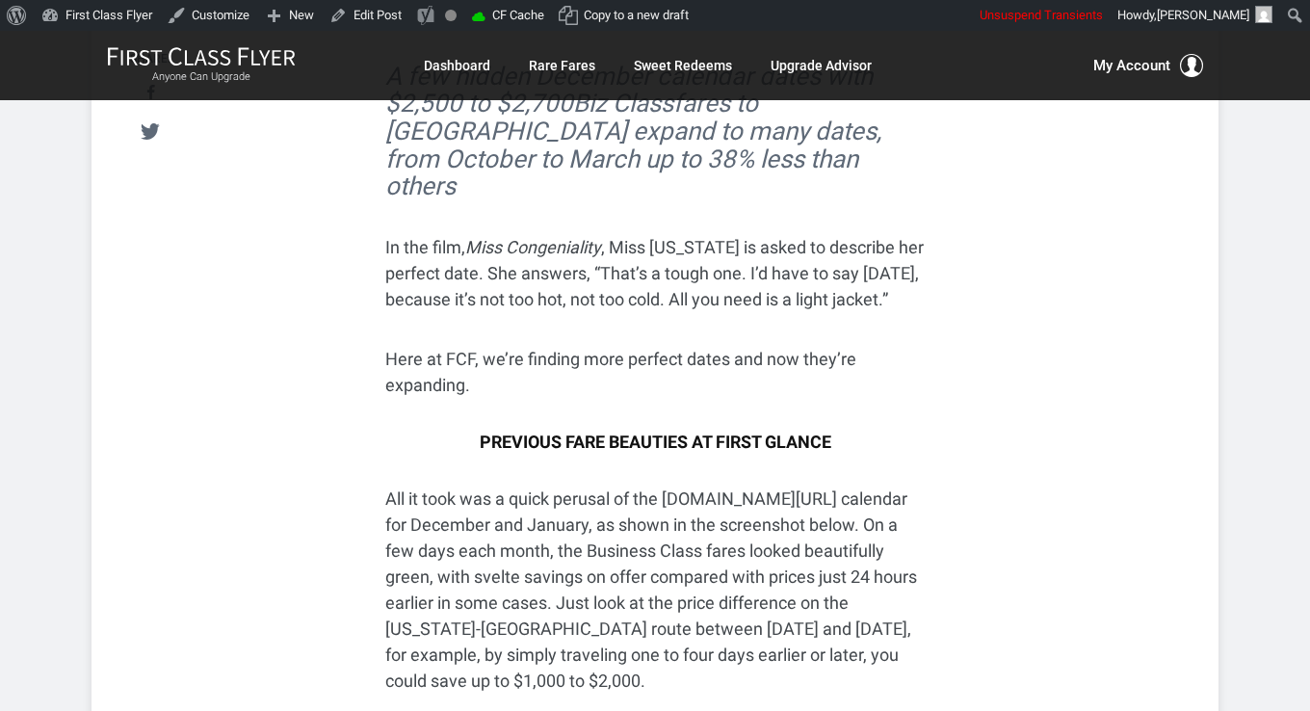
scroll to position [289, 0]
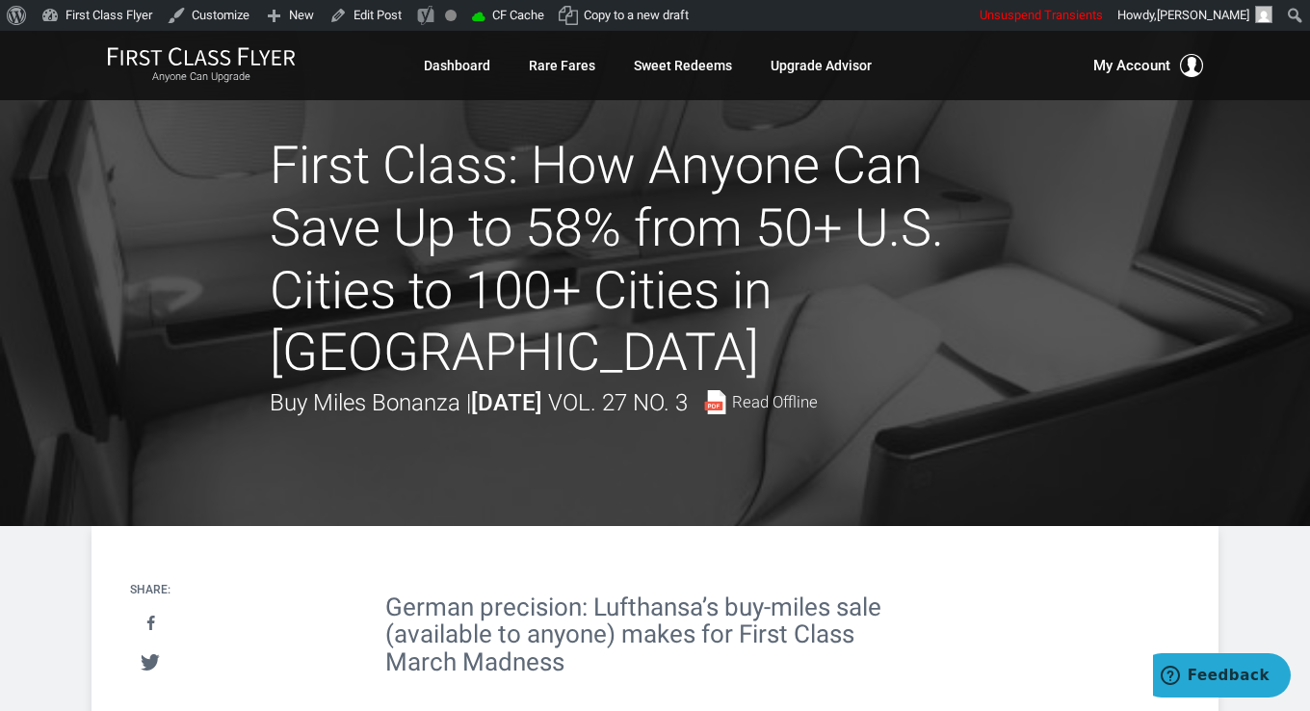
click at [809, 13] on div "Skip to toolbar About WordPress About WordPress WordPress.org Documentation Sup…" at bounding box center [655, 15] width 1310 height 31
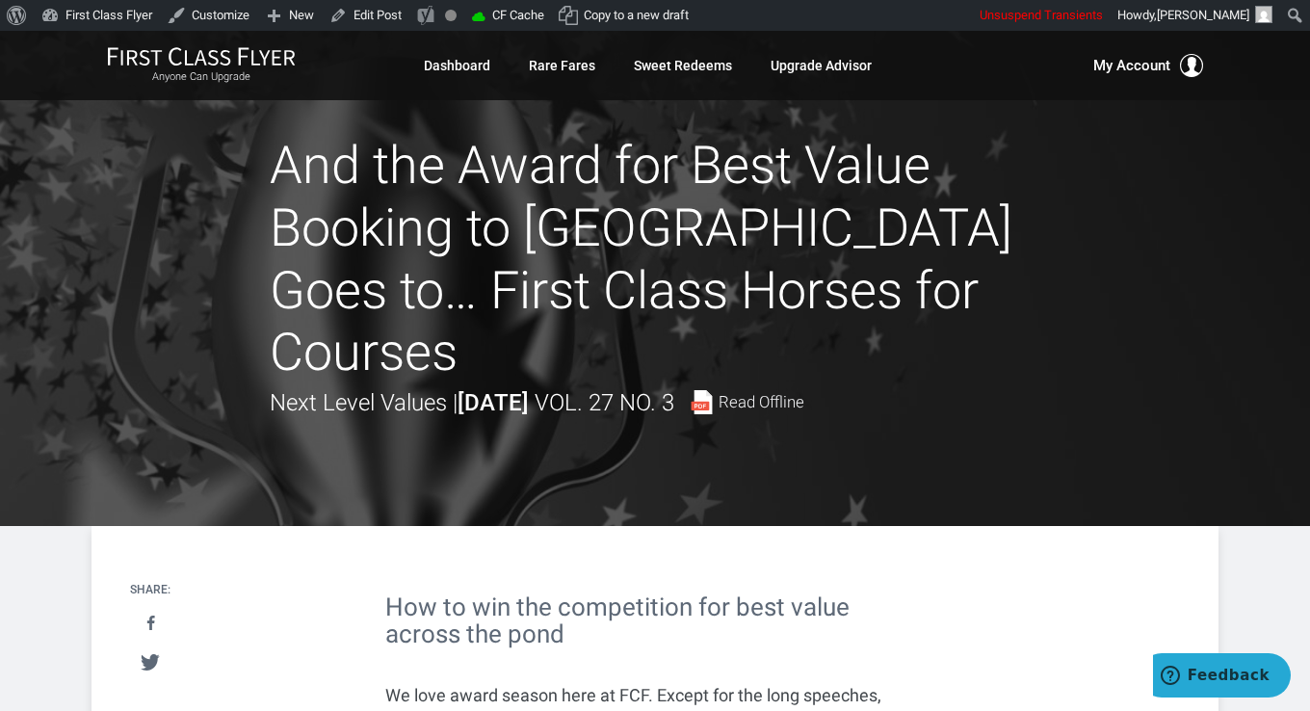
scroll to position [289, 0]
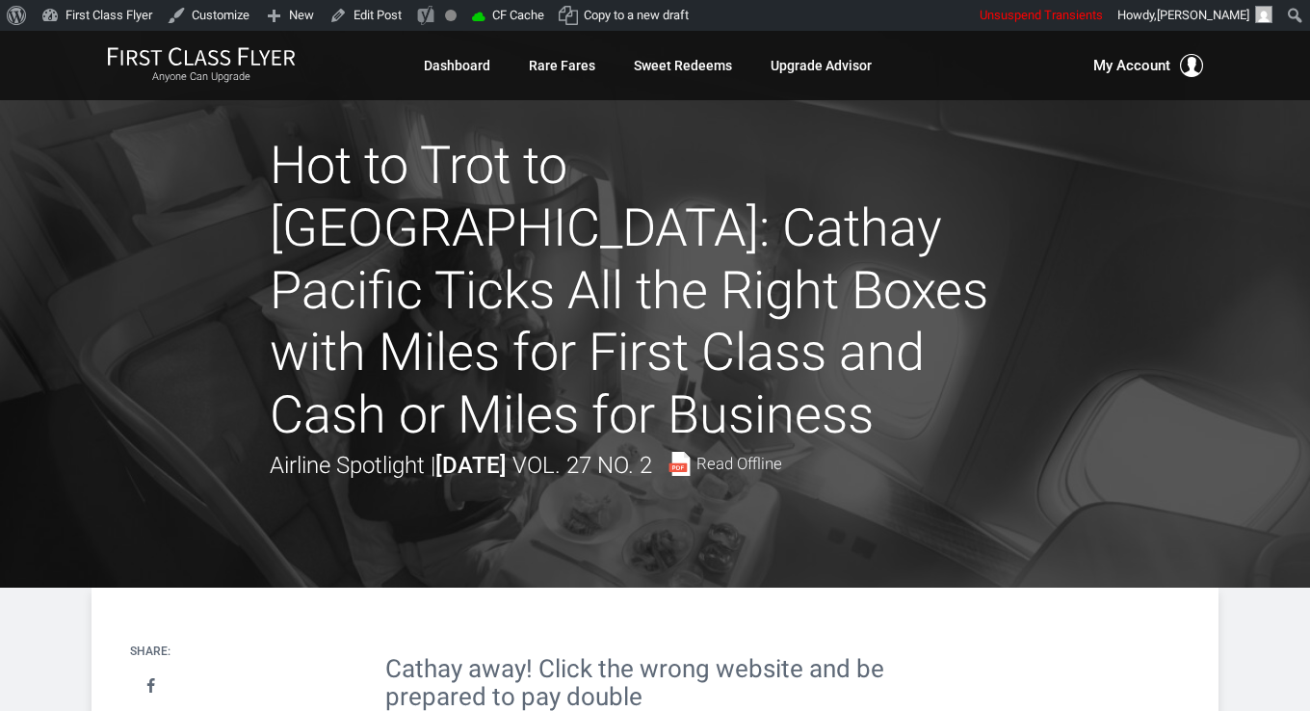
click at [1245, 247] on div at bounding box center [655, 309] width 1310 height 557
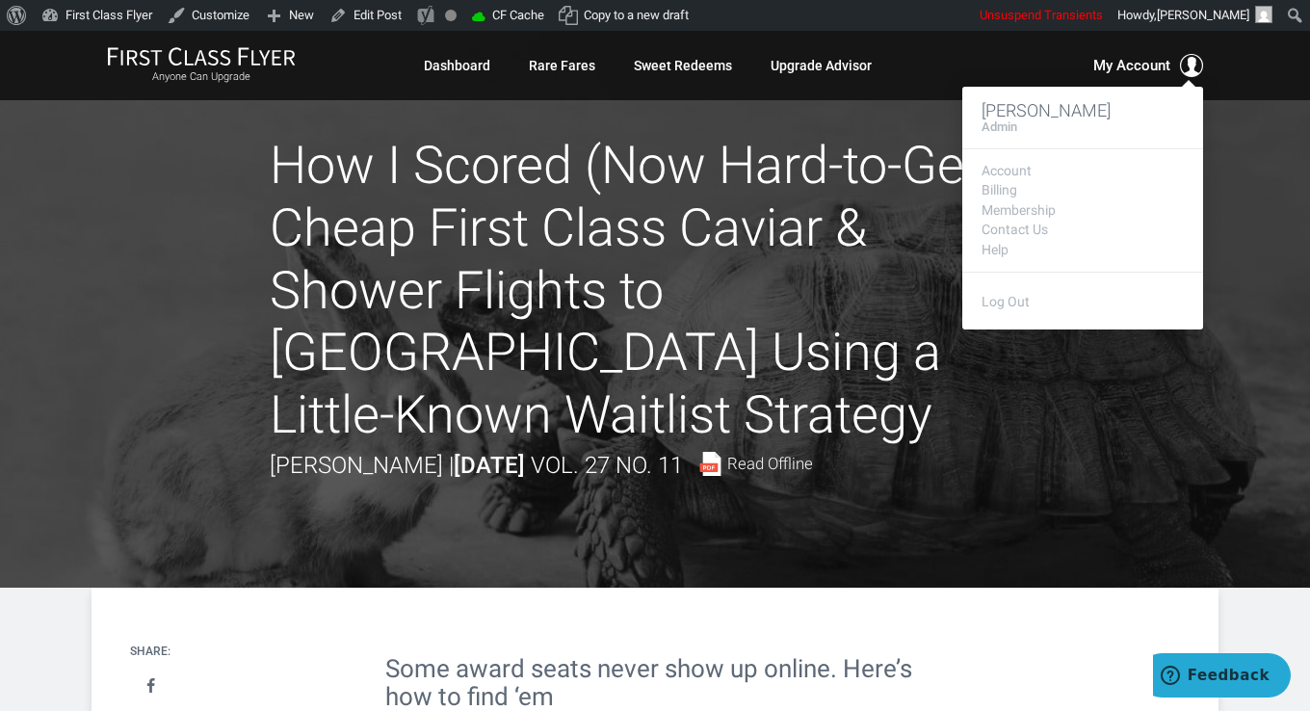
click at [1022, 61] on div "My Account Leisa Payne Admin Account Billing Membership Contact Us Help Log Out" at bounding box center [1105, 65] width 197 height 23
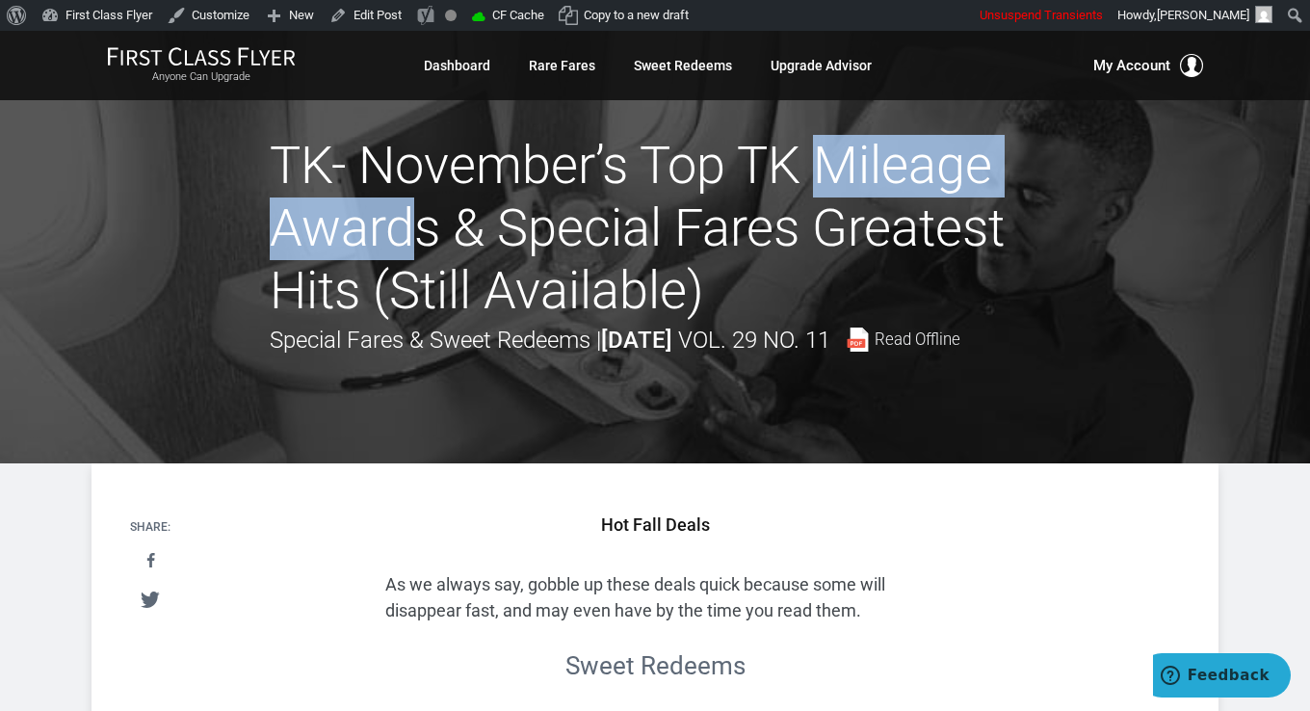
drag, startPoint x: 656, startPoint y: 165, endPoint x: 983, endPoint y: 168, distance: 326.6
click at [983, 168] on h1 "TK- November’s Top TK Mileage Awards & Special Fares Greatest Hits (Still Avail…" at bounding box center [655, 228] width 771 height 187
drag, startPoint x: 640, startPoint y: 164, endPoint x: 996, endPoint y: 168, distance: 356.5
click at [996, 168] on h1 "TK- November’s Top TK Mileage Awards & Special Fares Greatest Hits (Still Avail…" at bounding box center [655, 228] width 771 height 187
drag, startPoint x: 996, startPoint y: 168, endPoint x: 934, endPoint y: 167, distance: 61.7
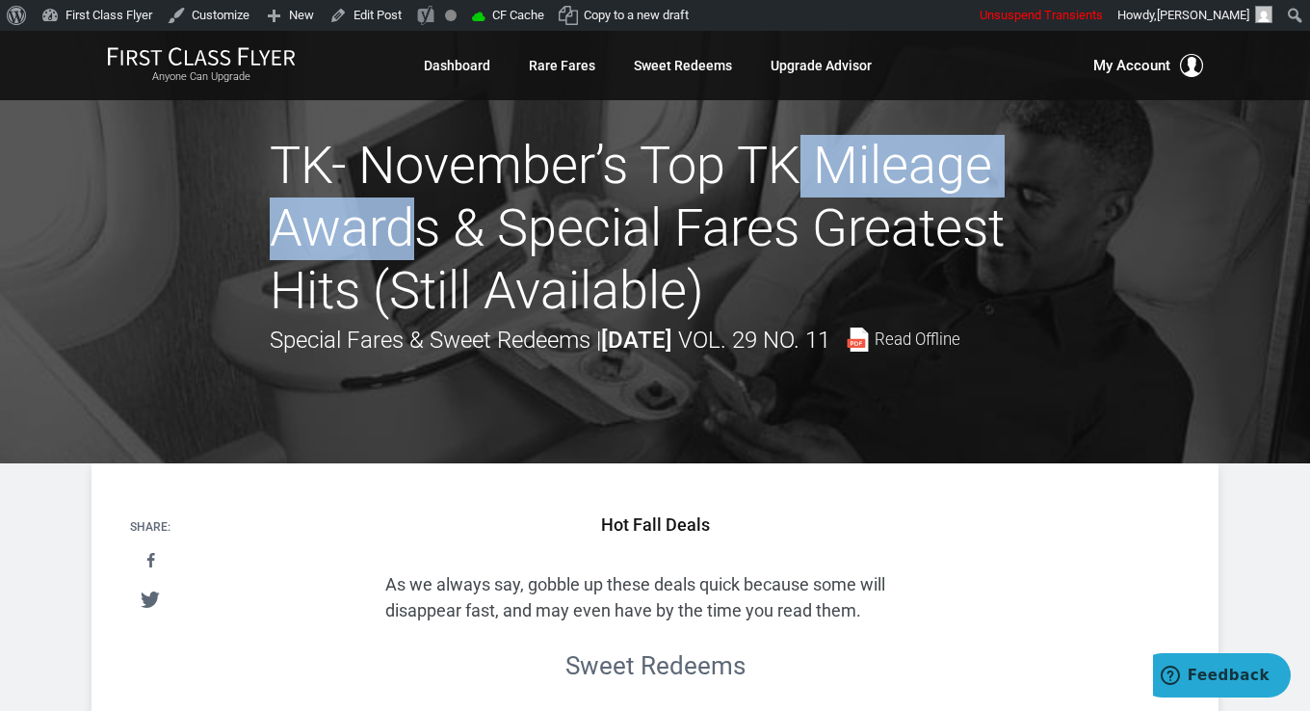
copy h1 "Top TK Mileage"
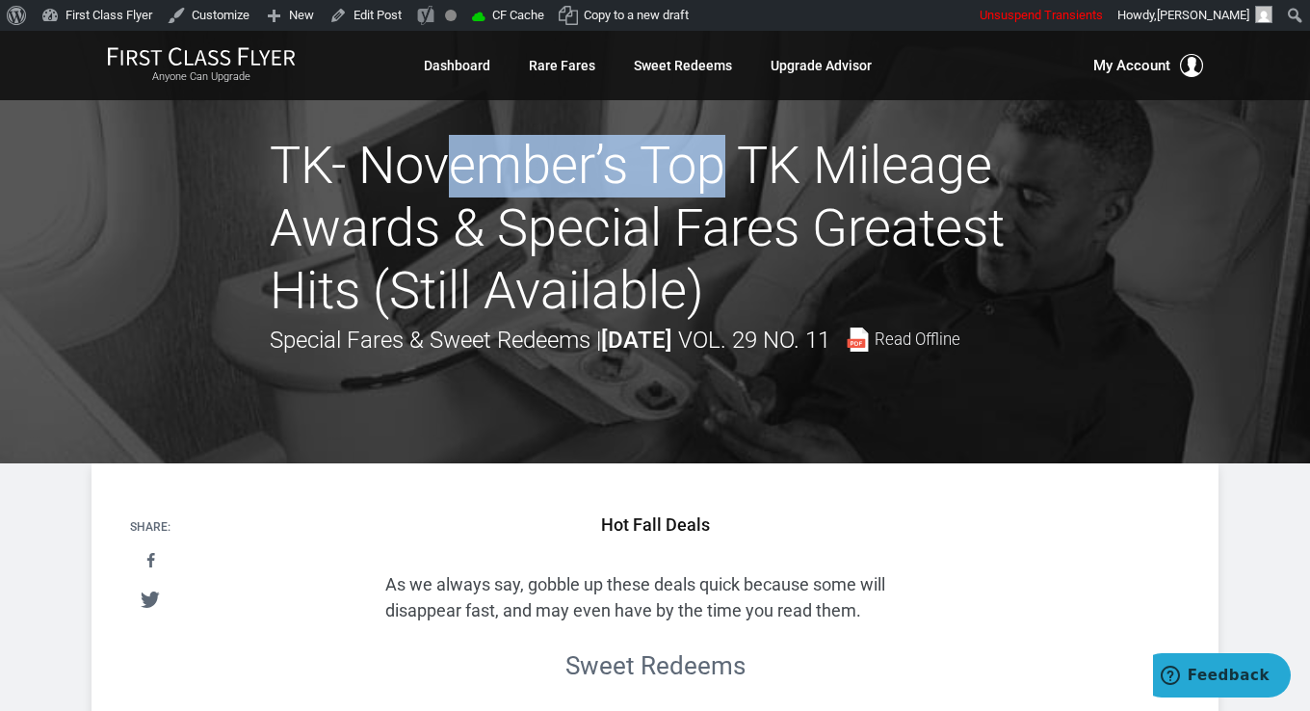
drag, startPoint x: 293, startPoint y: 170, endPoint x: 590, endPoint y: 183, distance: 297.0
click at [590, 183] on h1 "TK- November’s Top TK Mileage Awards & Special Fares Greatest Hits (Still Avail…" at bounding box center [655, 228] width 771 height 187
drag, startPoint x: 274, startPoint y: 170, endPoint x: 592, endPoint y: 171, distance: 318.9
click at [592, 171] on h1 "TK- November’s Top TK Mileage Awards & Special Fares Greatest Hits (Still Avail…" at bounding box center [655, 228] width 771 height 187
drag, startPoint x: 592, startPoint y: 171, endPoint x: 549, endPoint y: 167, distance: 43.6
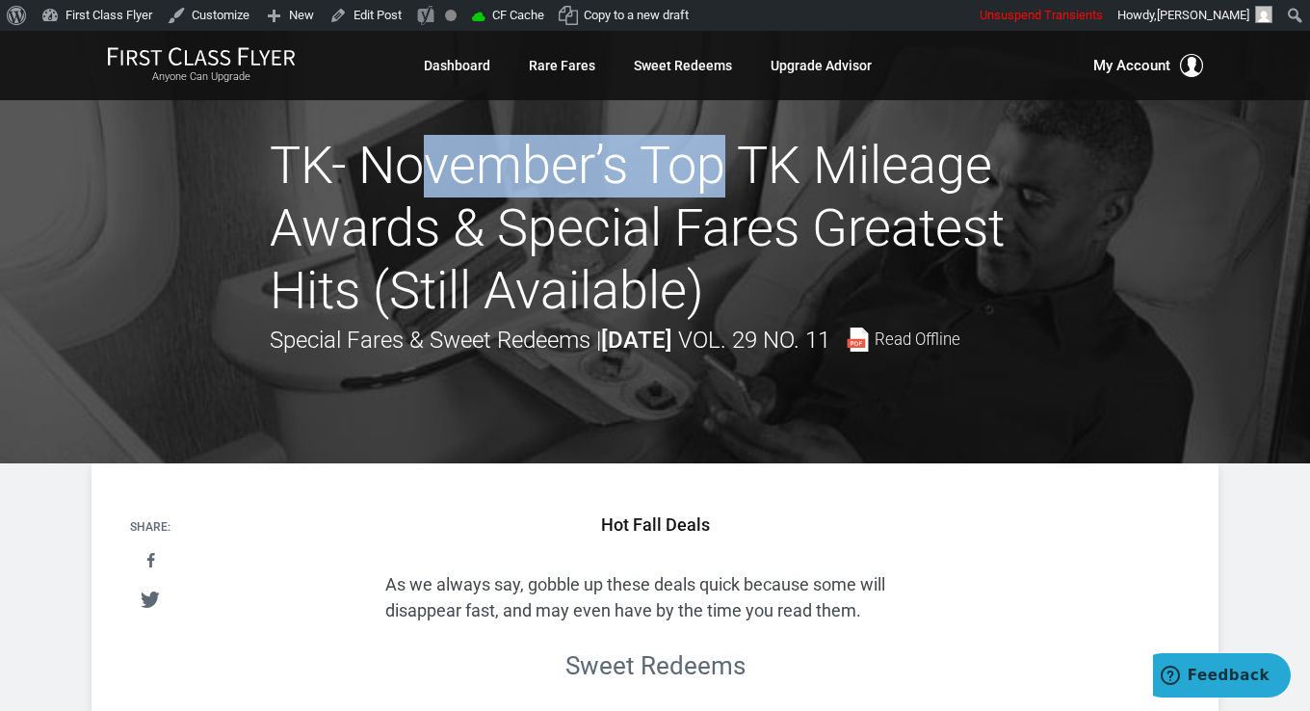
copy h1 "TK- November"
